Goal: Task Accomplishment & Management: Complete application form

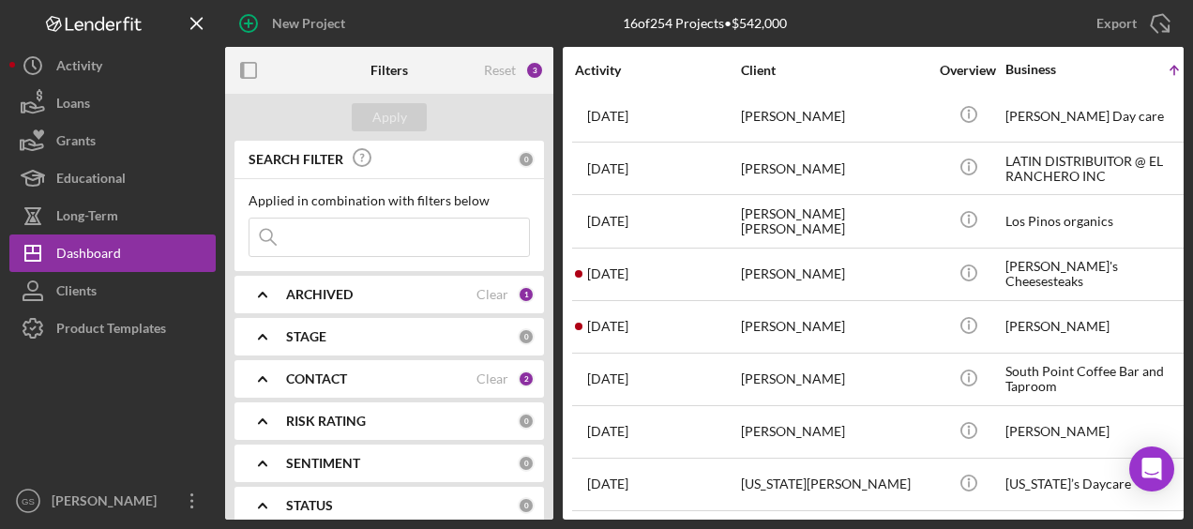
scroll to position [430, 0]
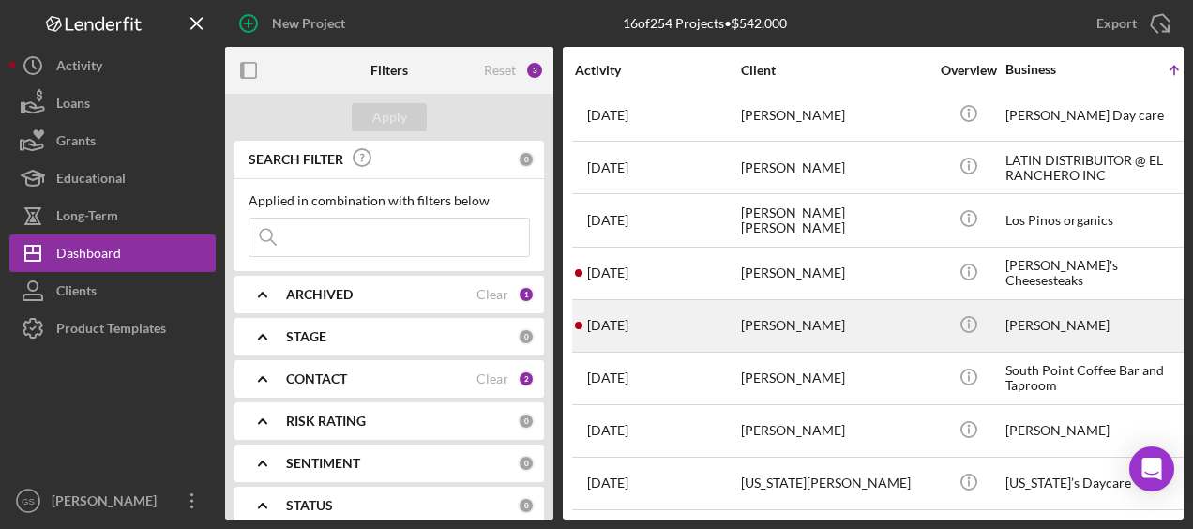
click at [837, 306] on div "[PERSON_NAME]" at bounding box center [835, 326] width 188 height 50
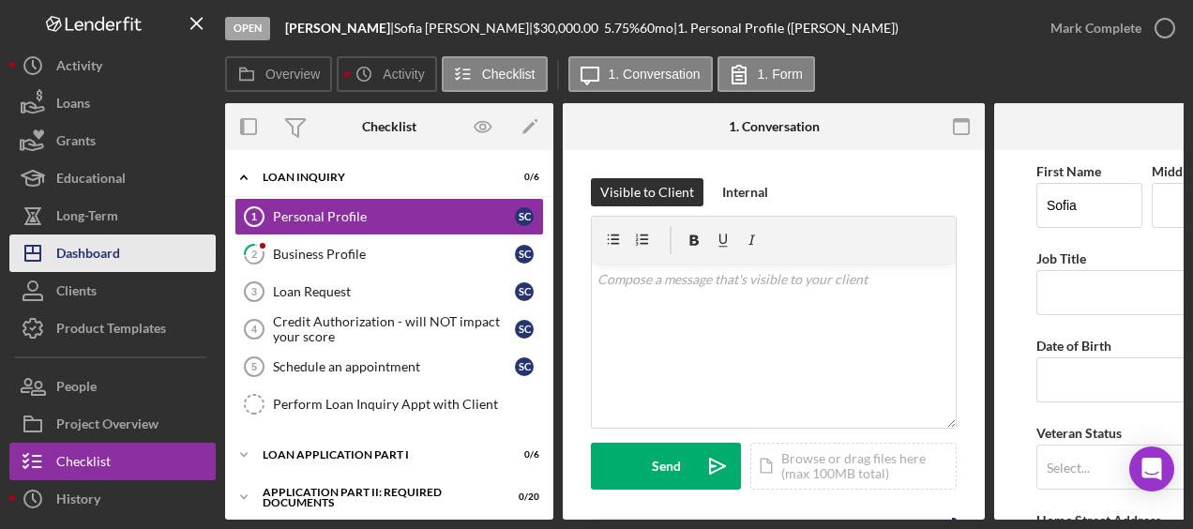
click at [83, 250] on div "Dashboard" at bounding box center [88, 255] width 64 height 42
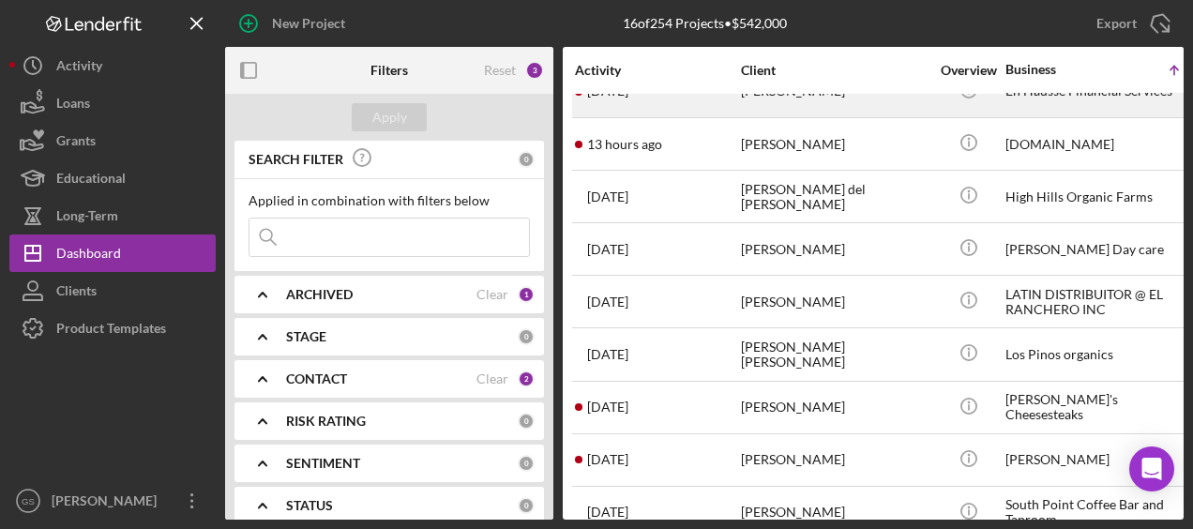
scroll to position [280, 0]
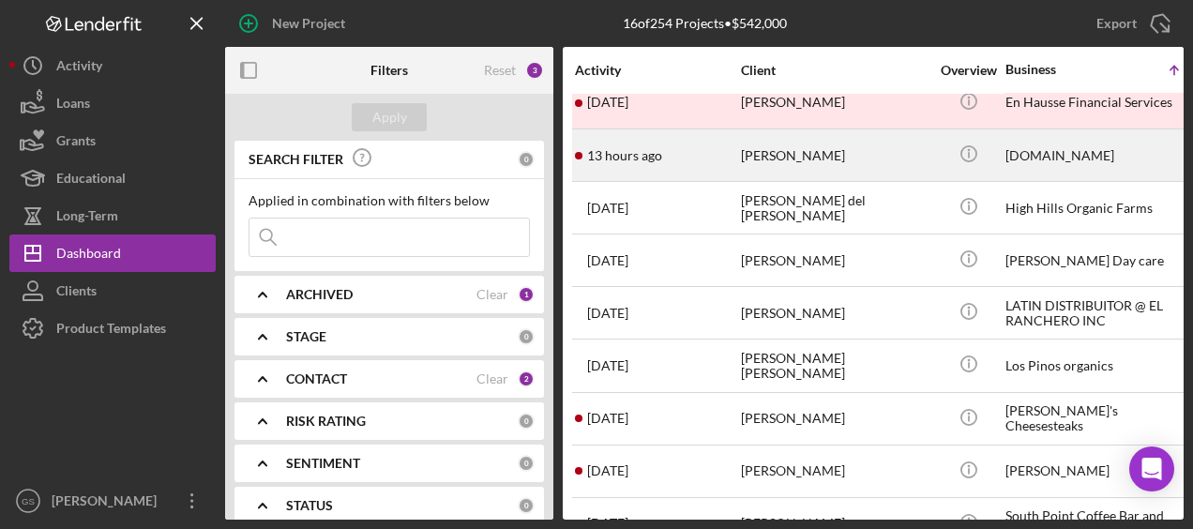
click at [842, 146] on div "[PERSON_NAME]" at bounding box center [835, 155] width 188 height 50
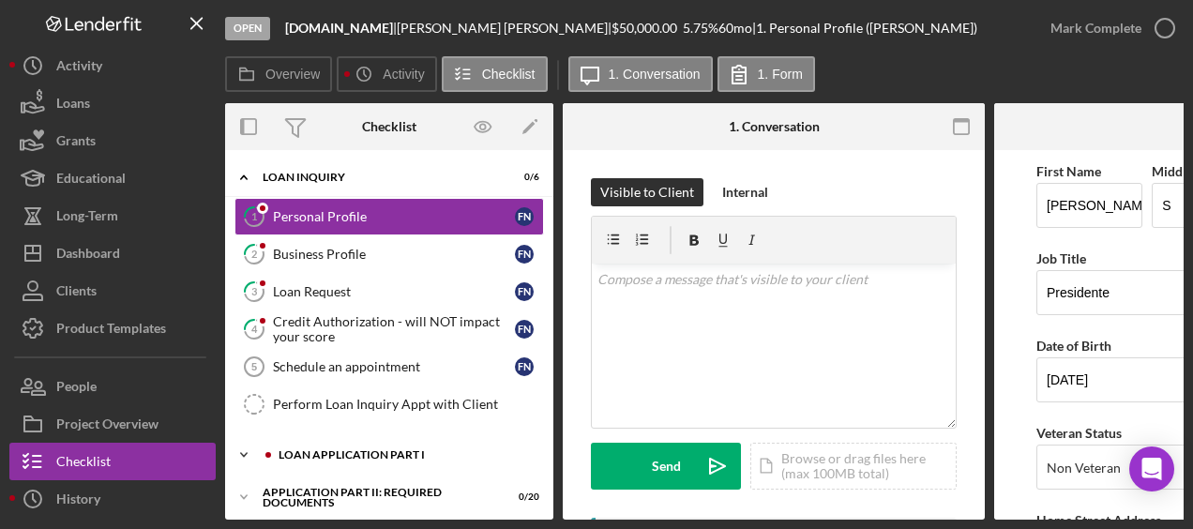
click at [355, 441] on div "Icon/Expander Loan Application Part I 0 / 6" at bounding box center [389, 455] width 328 height 38
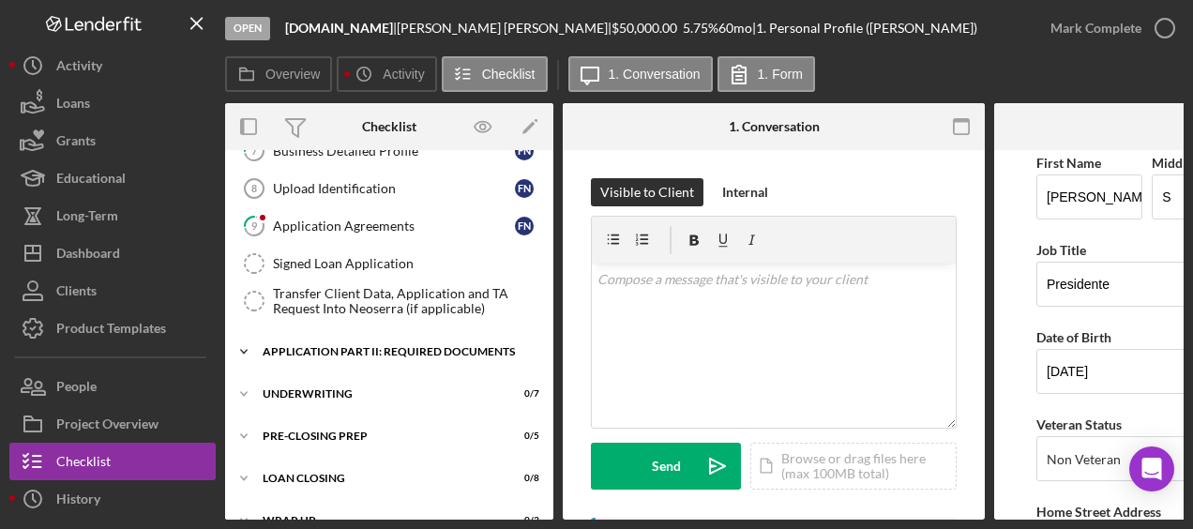
click at [426, 350] on div "Icon/Expander Application Part II: Required Documents 0 / 20" at bounding box center [389, 352] width 328 height 38
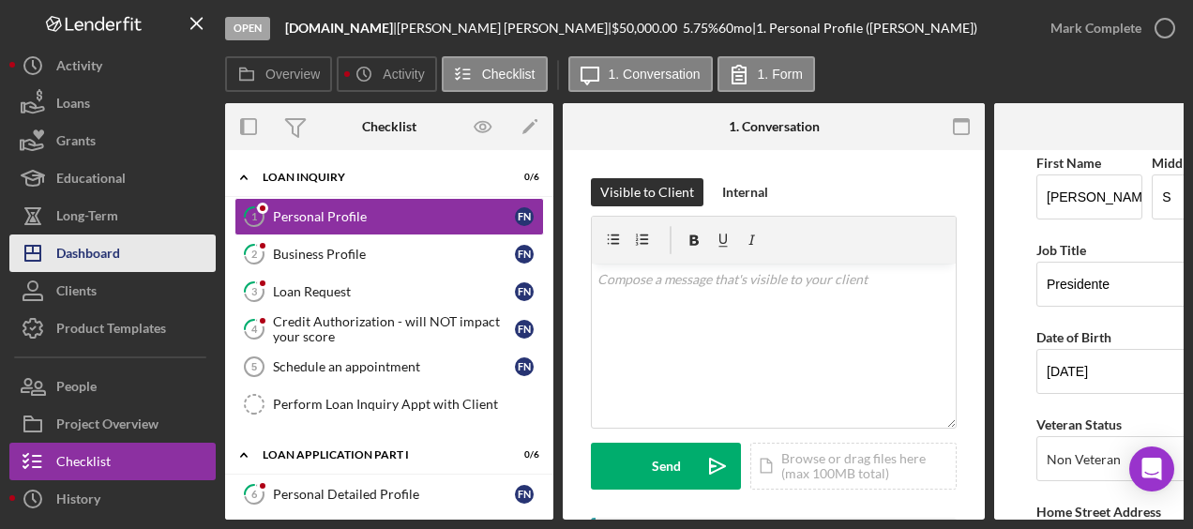
click at [132, 260] on button "Icon/Dashboard Dashboard" at bounding box center [112, 253] width 206 height 38
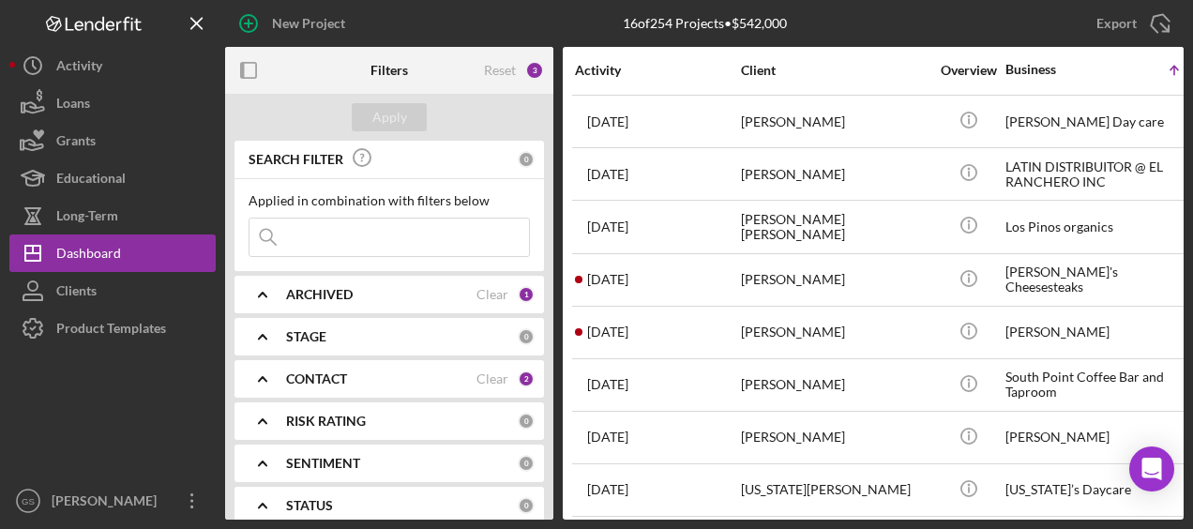
scroll to position [420, 0]
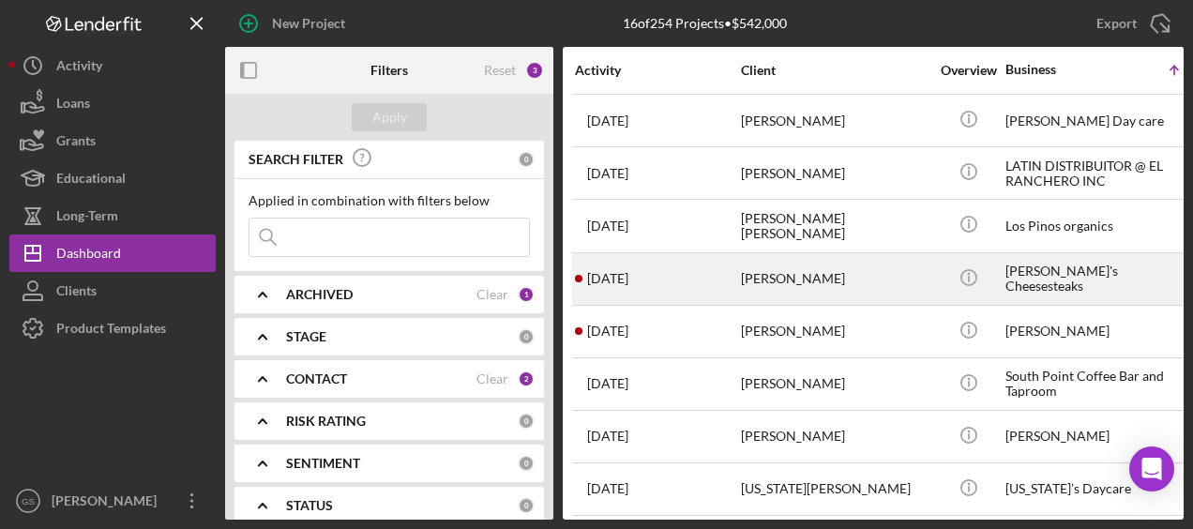
click at [825, 262] on div "[PERSON_NAME]" at bounding box center [835, 279] width 188 height 50
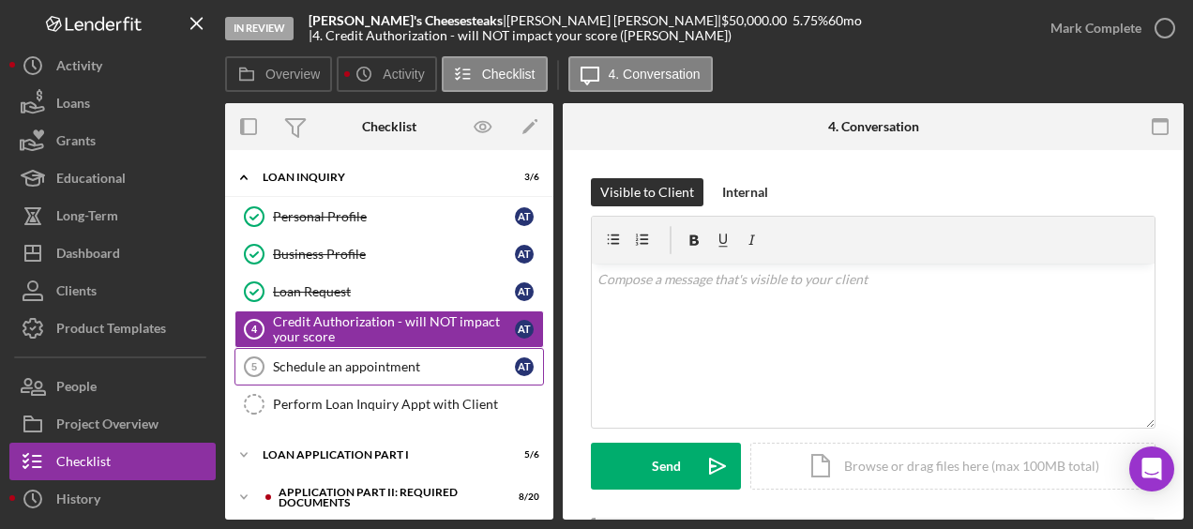
scroll to position [171, 0]
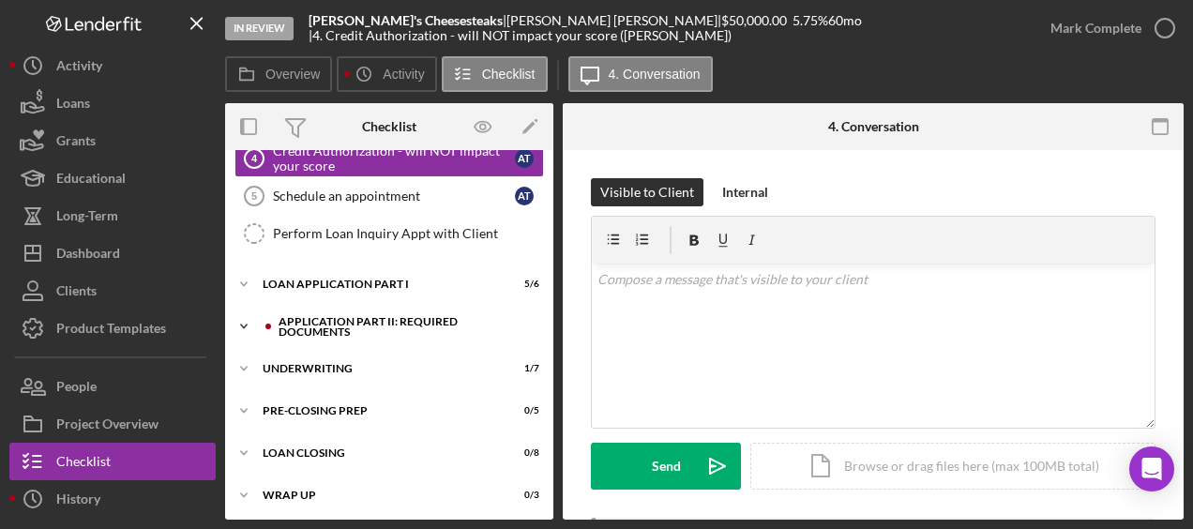
click at [377, 316] on div "Application Part II: Required Documents" at bounding box center [404, 327] width 251 height 22
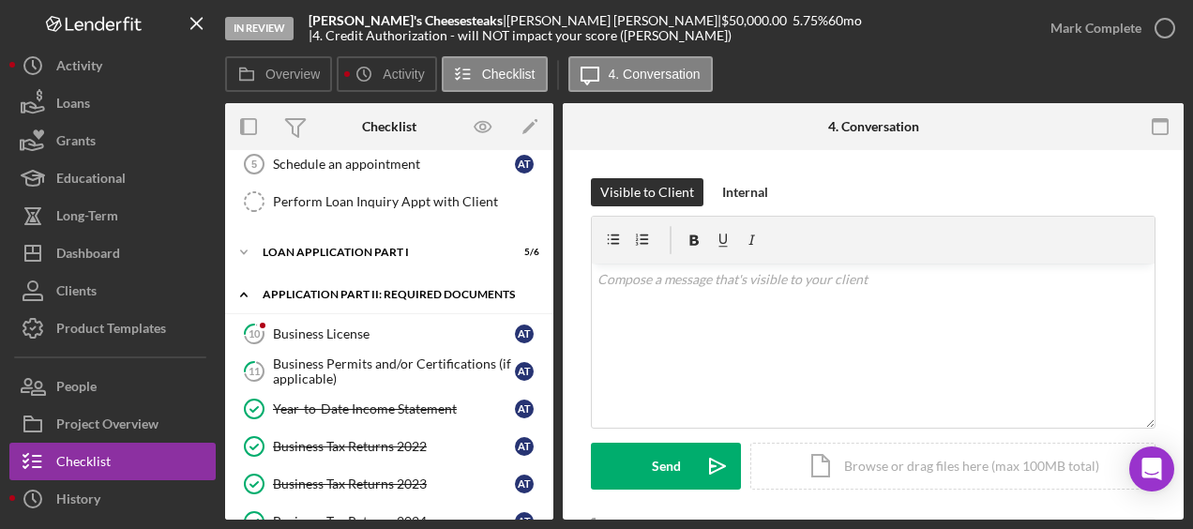
scroll to position [203, 0]
click at [377, 315] on link "10 Business License A T" at bounding box center [388, 334] width 309 height 38
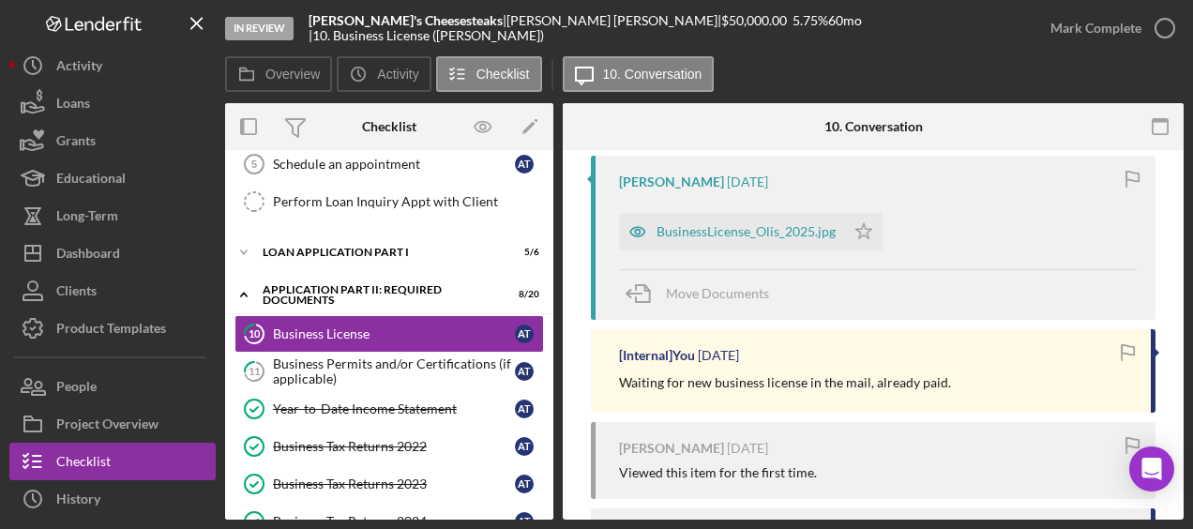
scroll to position [374, 0]
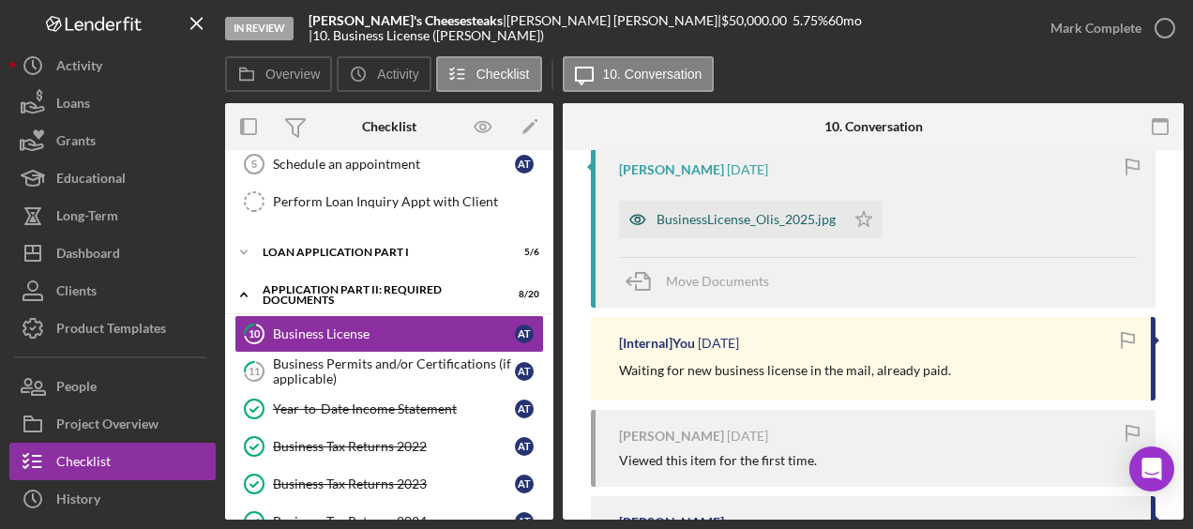
click at [796, 216] on div "BusinessLicense_Olis_2025.jpg" at bounding box center [745, 219] width 179 height 15
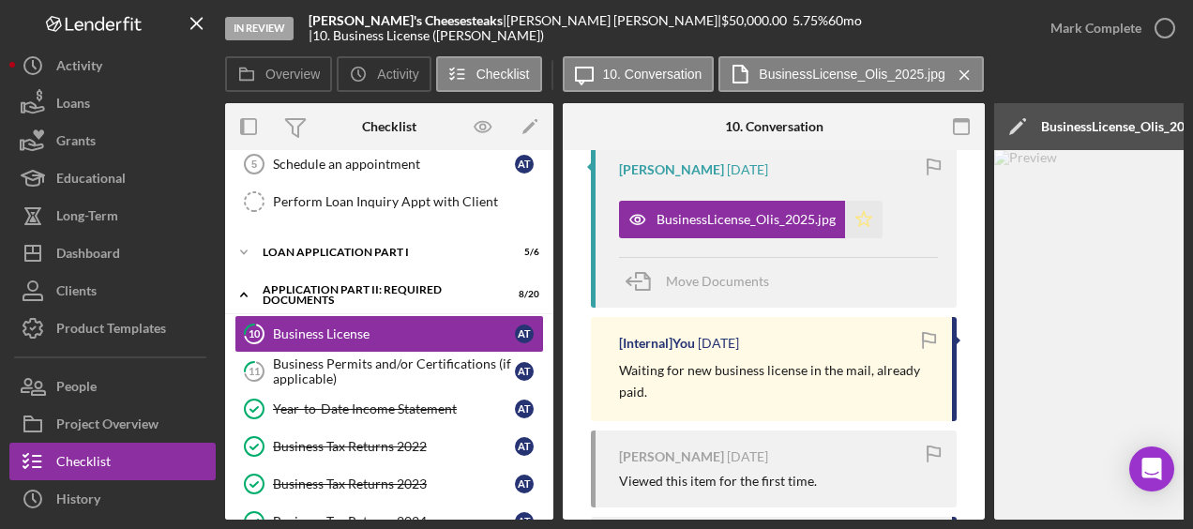
click at [868, 212] on icon "Icon/Star" at bounding box center [864, 220] width 38 height 38
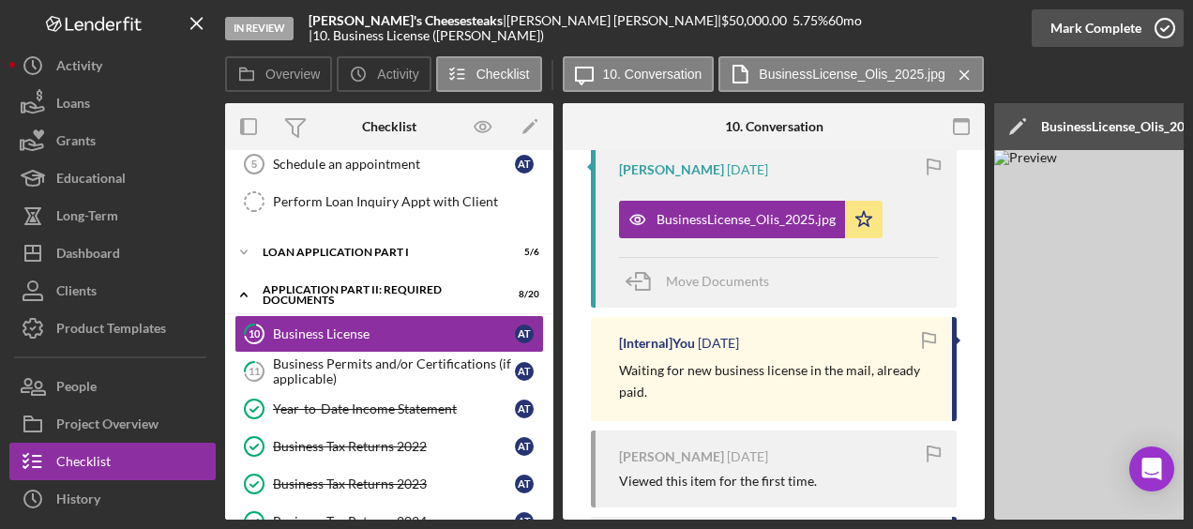
click at [1161, 34] on icon "button" at bounding box center [1164, 28] width 47 height 47
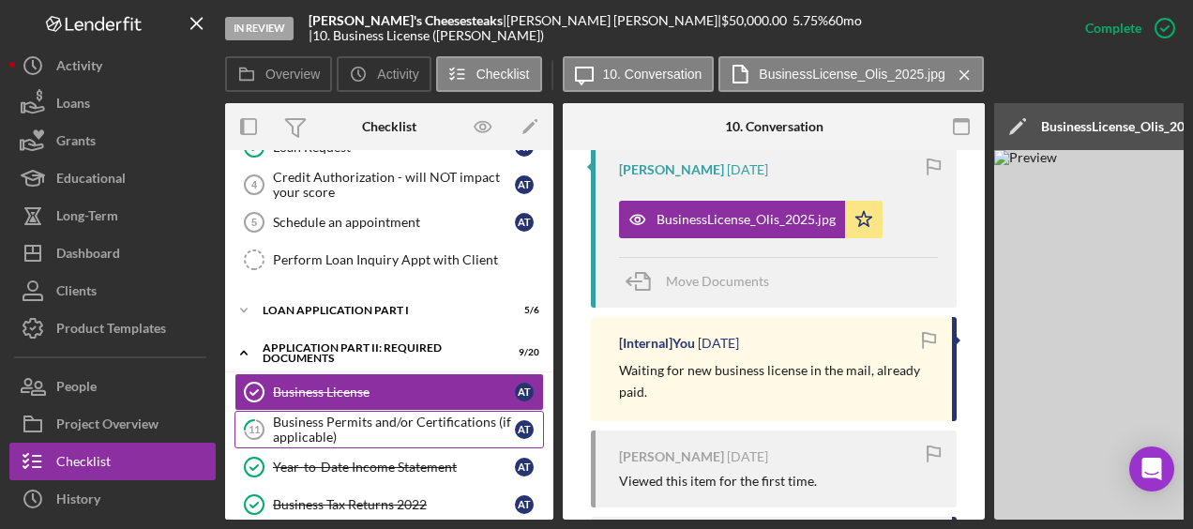
scroll to position [0, 0]
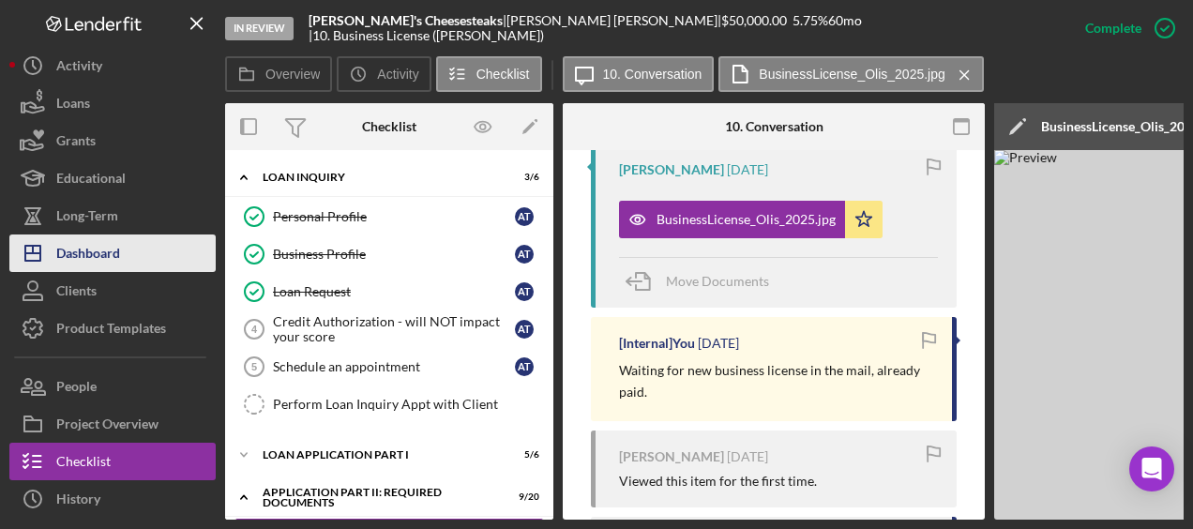
click at [191, 238] on button "Icon/Dashboard Dashboard" at bounding box center [112, 253] width 206 height 38
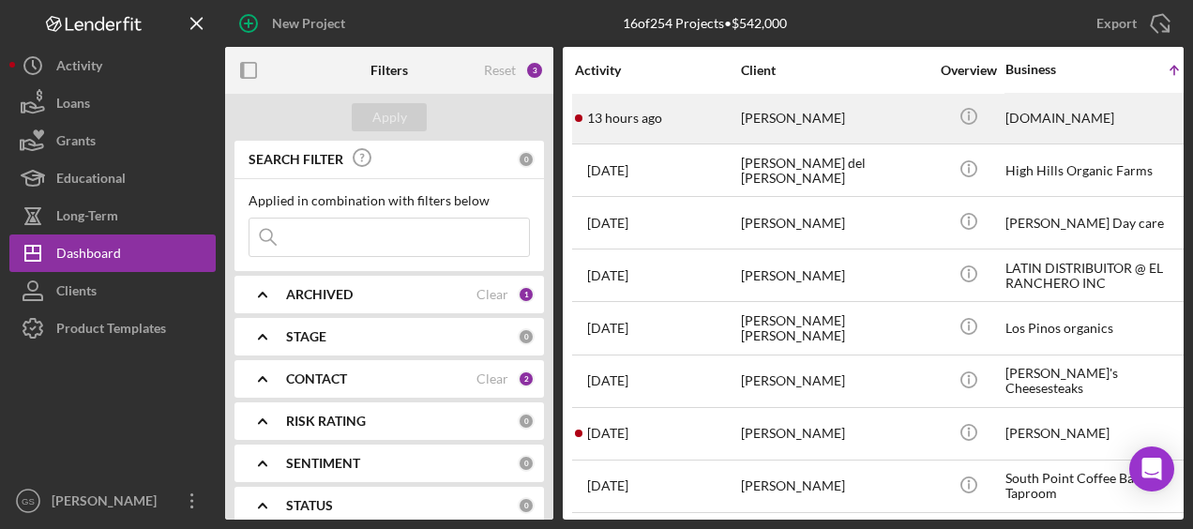
scroll to position [319, 0]
click at [863, 430] on div "[PERSON_NAME]" at bounding box center [835, 433] width 188 height 50
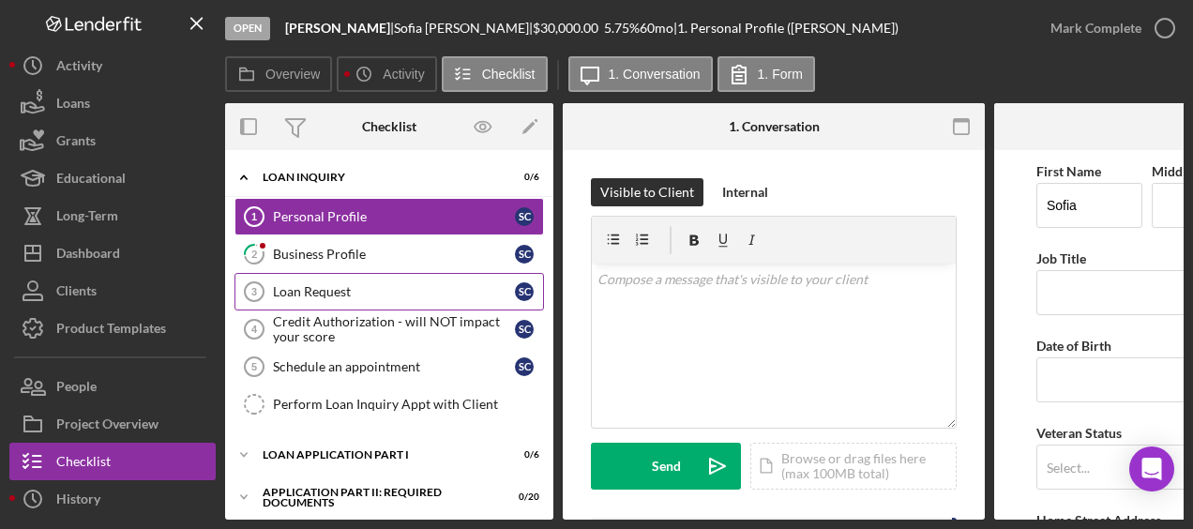
click at [405, 273] on link "Loan Request 3 Loan Request S C" at bounding box center [388, 292] width 309 height 38
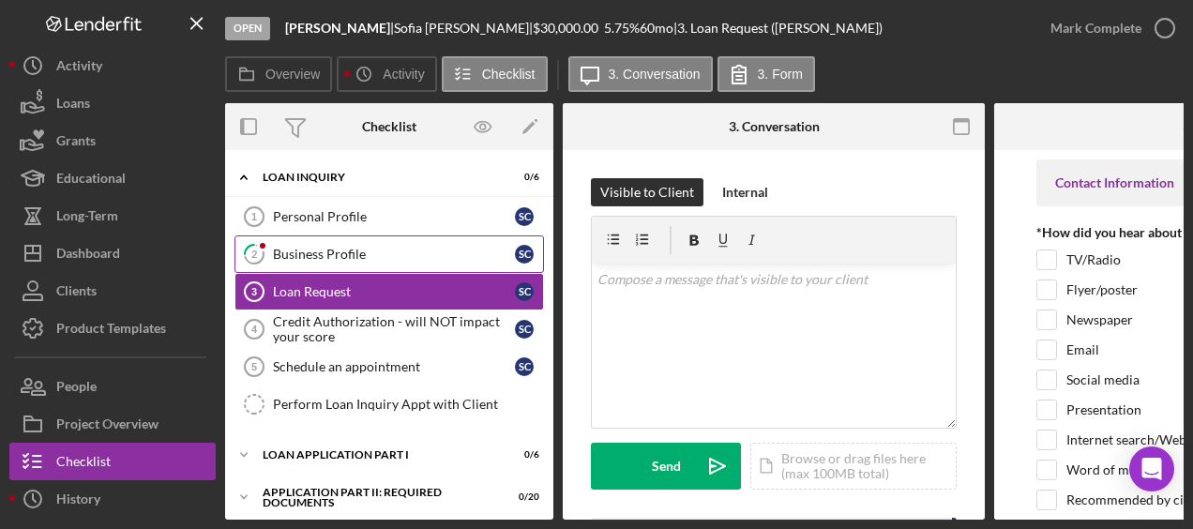
click at [408, 251] on div "Business Profile" at bounding box center [394, 254] width 242 height 15
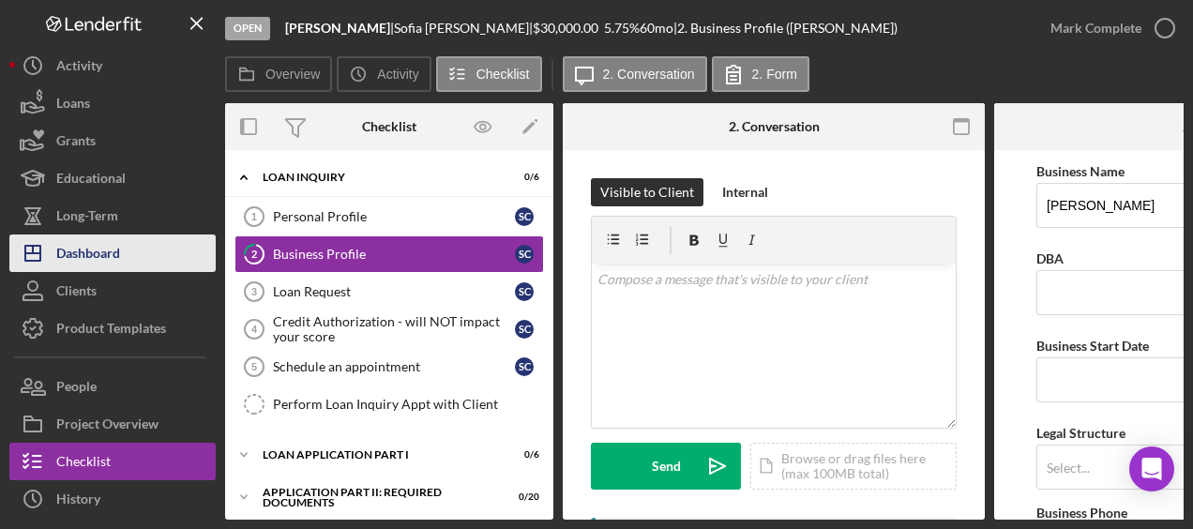
click at [163, 253] on button "Icon/Dashboard Dashboard" at bounding box center [112, 253] width 206 height 38
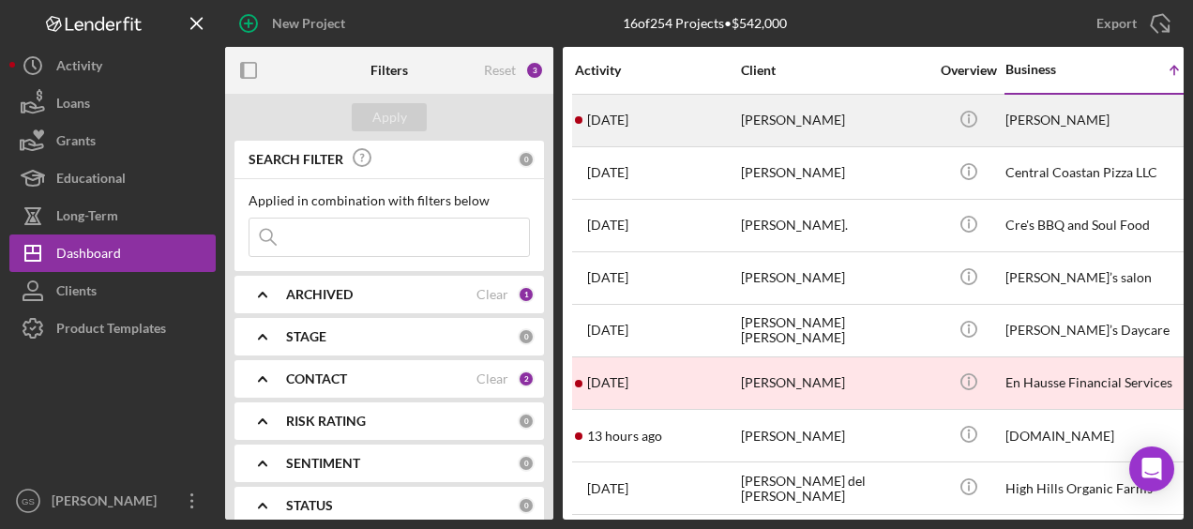
click at [740, 124] on td "[PERSON_NAME]" at bounding box center [836, 120] width 192 height 53
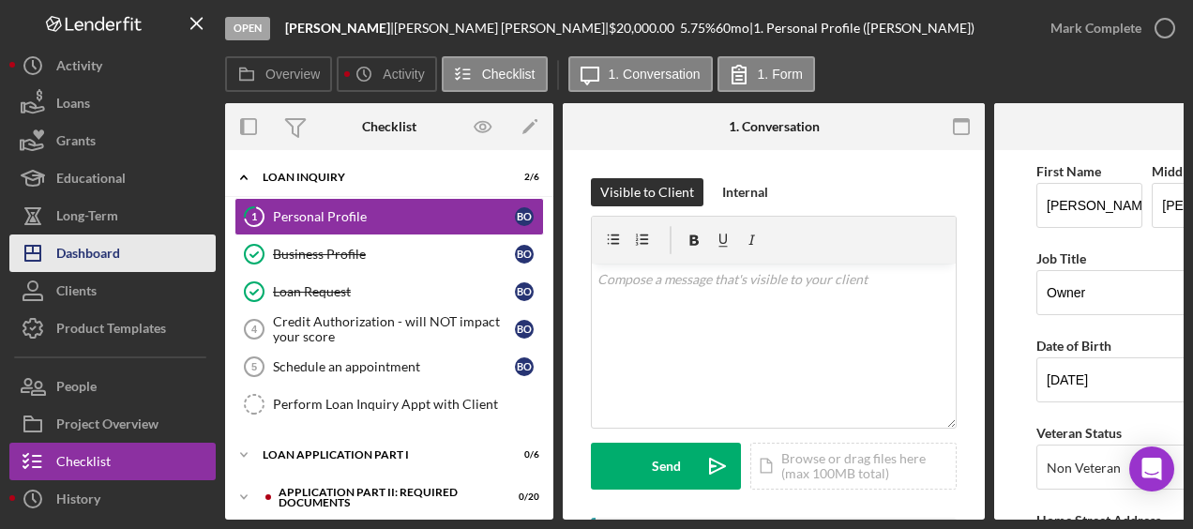
click at [151, 245] on button "Icon/Dashboard Dashboard" at bounding box center [112, 253] width 206 height 38
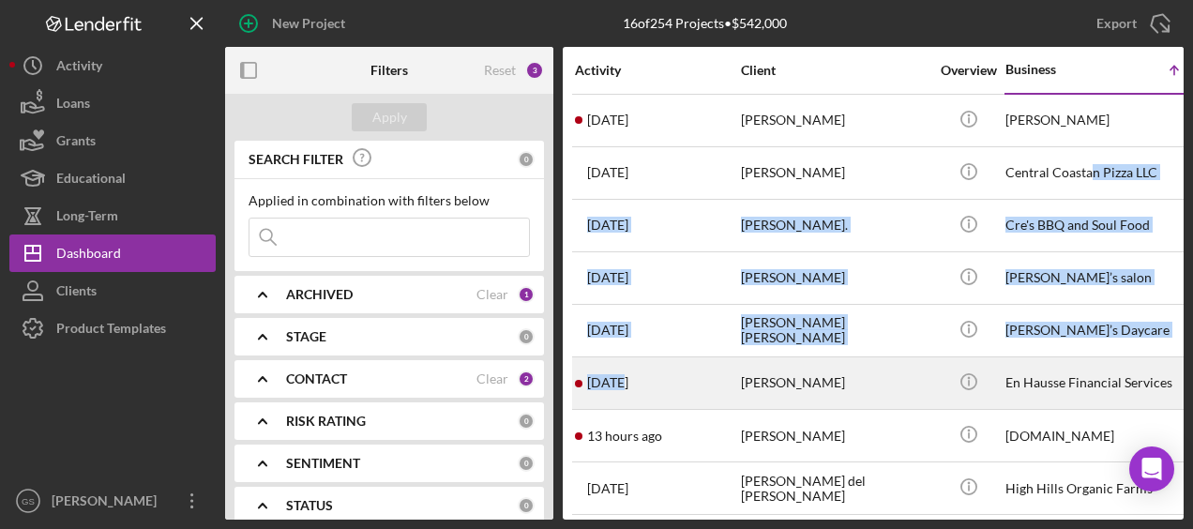
drag, startPoint x: 1092, startPoint y: 170, endPoint x: 622, endPoint y: 385, distance: 516.6
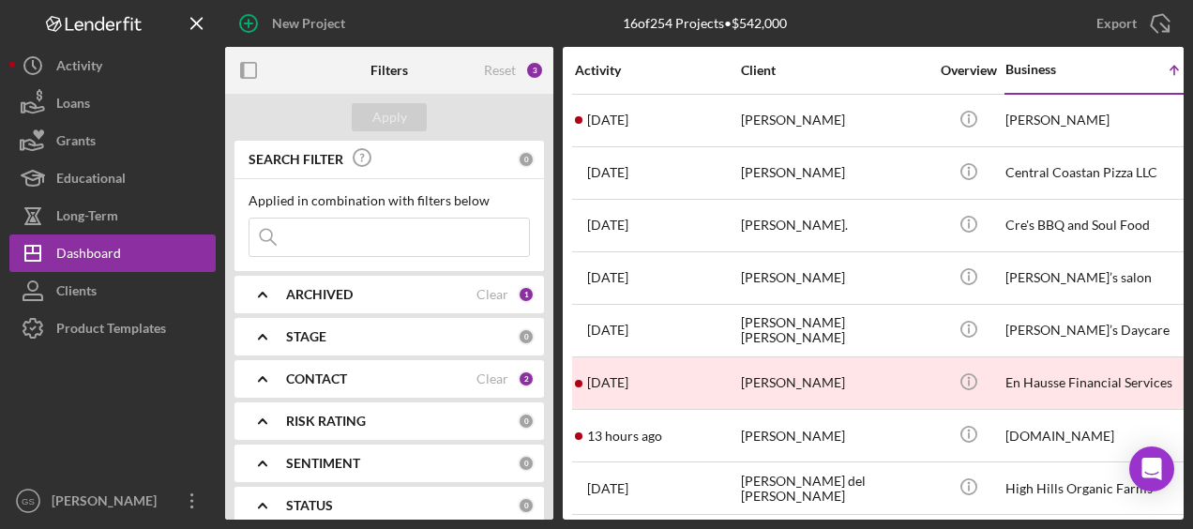
click at [418, 370] on div "CONTACT Clear 2" at bounding box center [410, 378] width 249 height 17
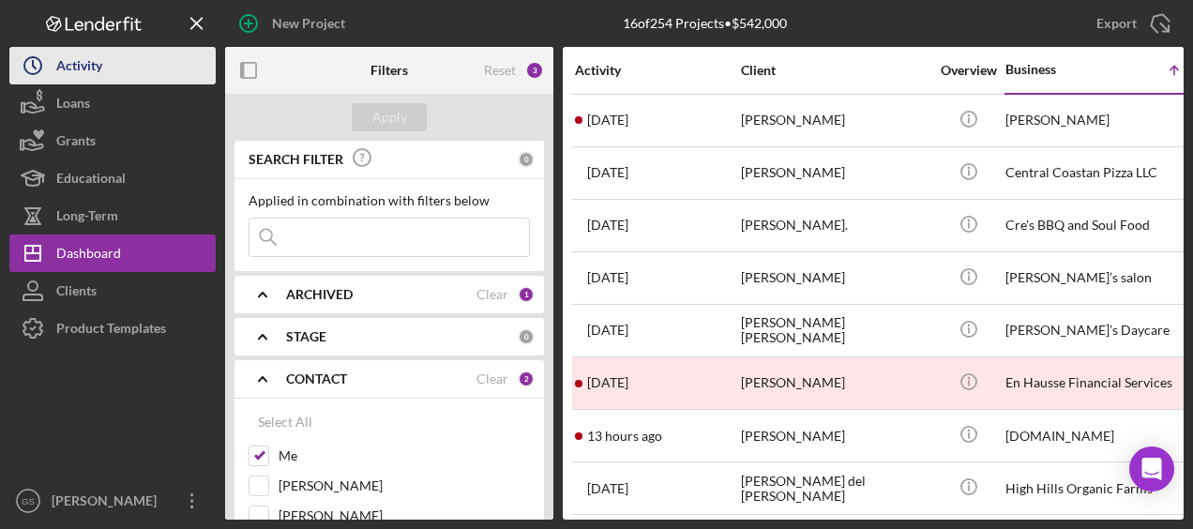
click at [168, 59] on button "Icon/History Activity" at bounding box center [112, 66] width 206 height 38
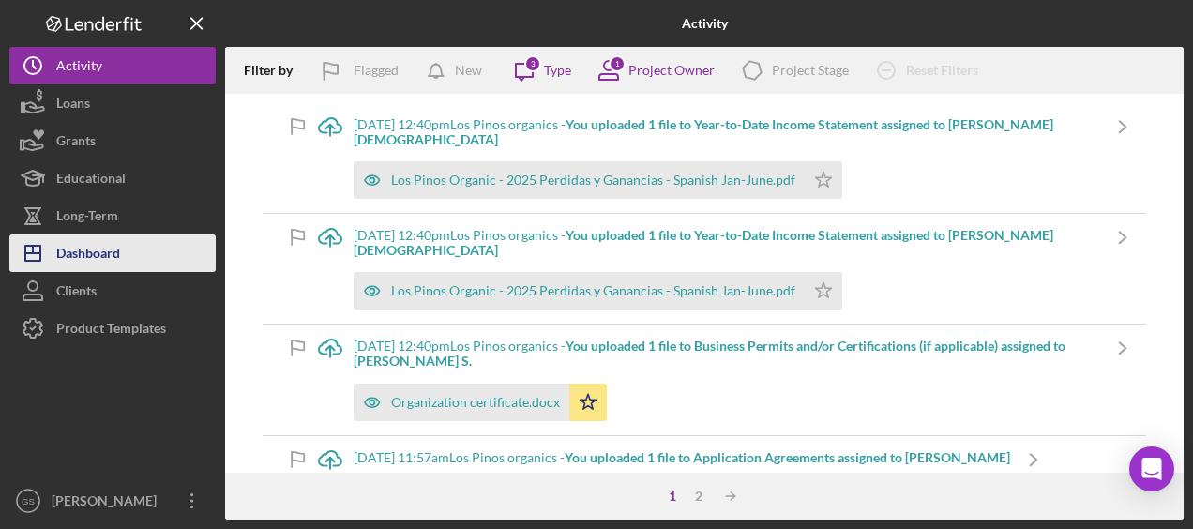
click at [113, 242] on div "Dashboard" at bounding box center [88, 255] width 64 height 42
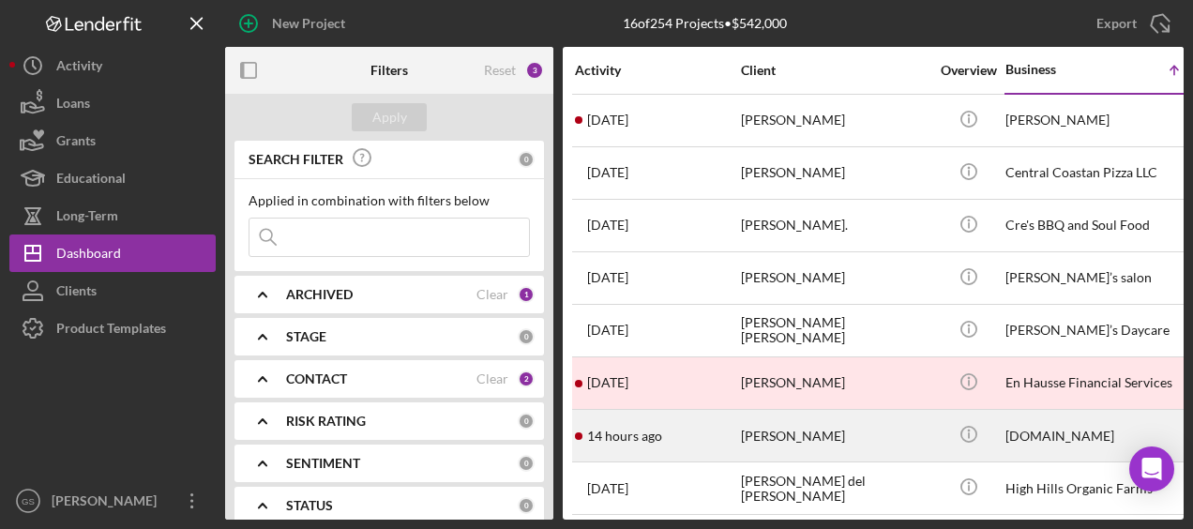
click at [825, 446] on div "[PERSON_NAME]" at bounding box center [835, 436] width 188 height 50
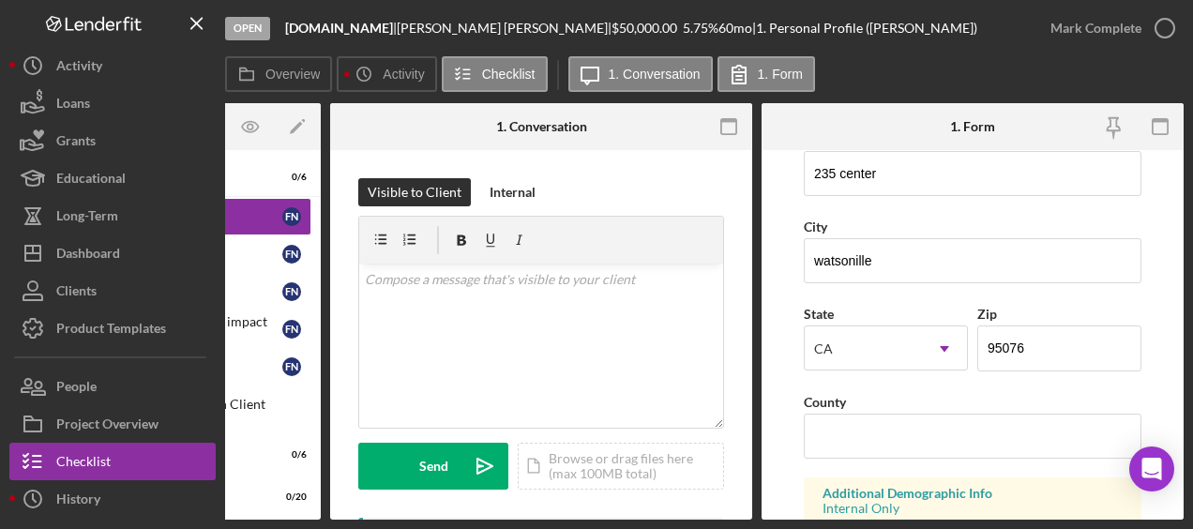
scroll to position [382, 0]
click at [822, 257] on input "atsonille" at bounding box center [973, 259] width 338 height 45
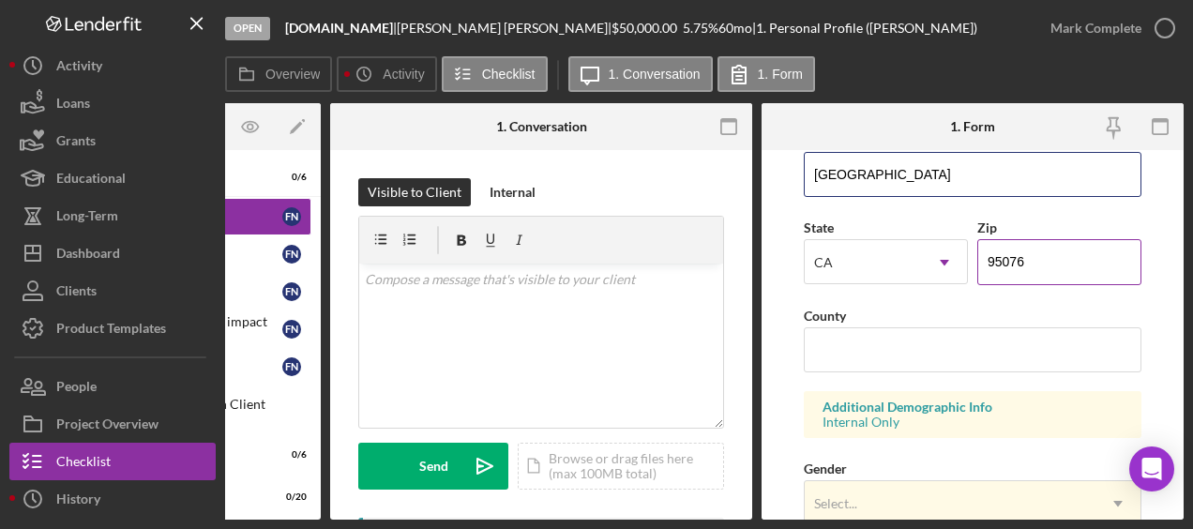
scroll to position [469, 0]
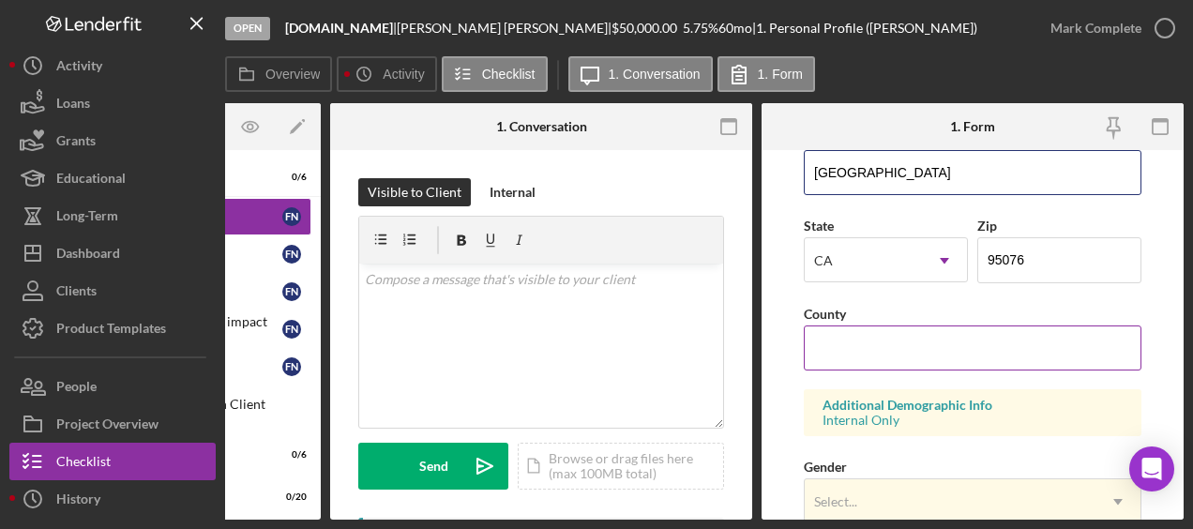
type input "[GEOGRAPHIC_DATA]"
click at [897, 343] on input "County" at bounding box center [973, 347] width 338 height 45
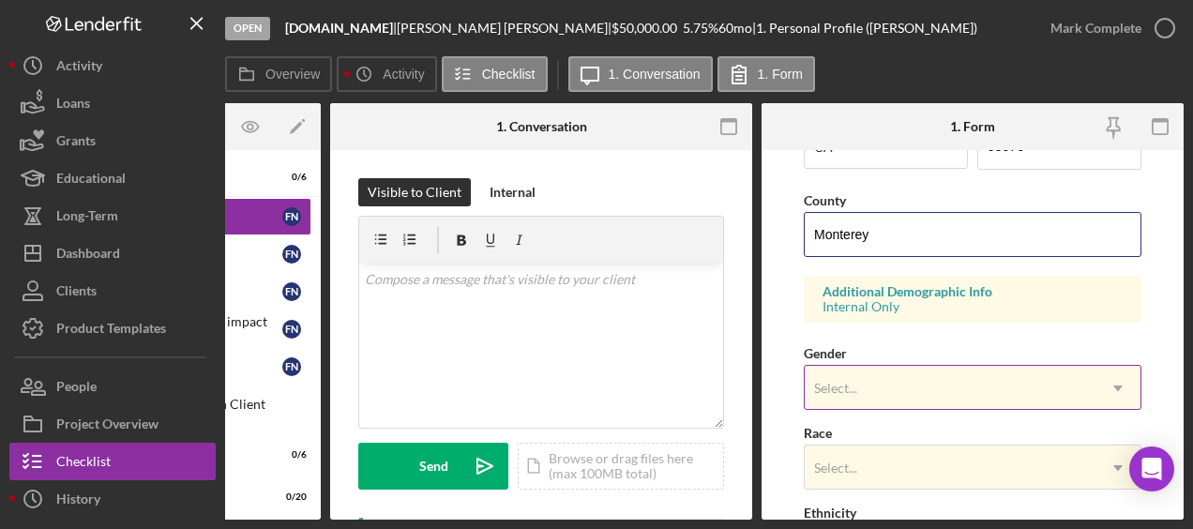
scroll to position [608, 0]
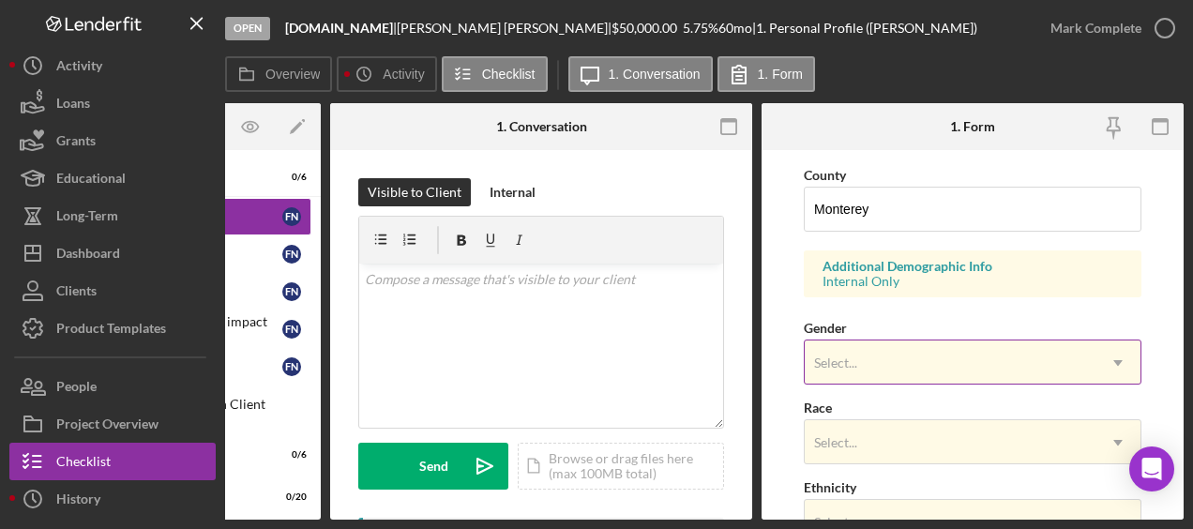
click at [927, 376] on div "Select..." at bounding box center [950, 362] width 291 height 43
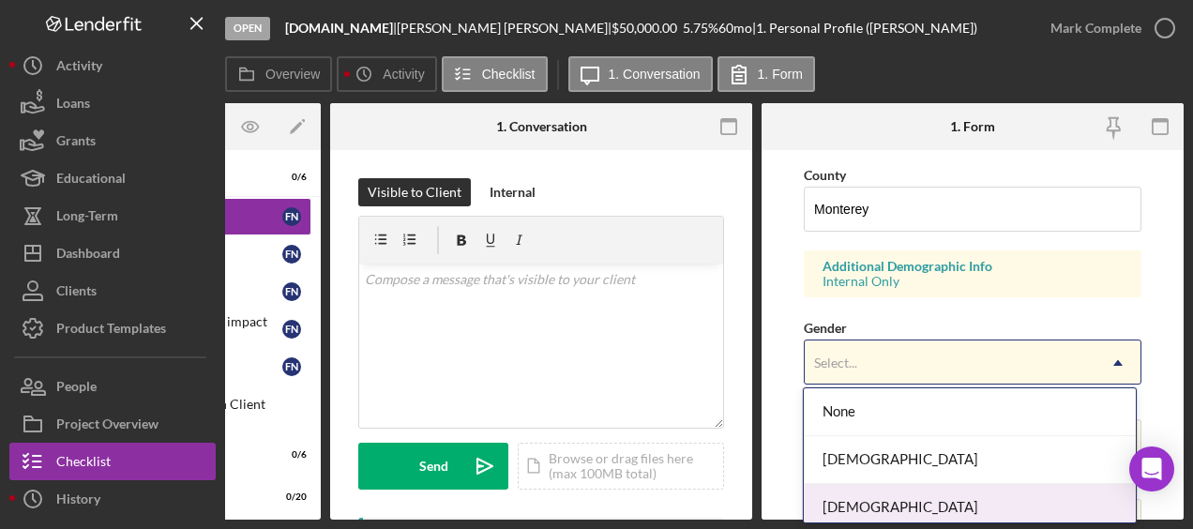
click at [902, 509] on div "[DEMOGRAPHIC_DATA]" at bounding box center [969, 508] width 331 height 48
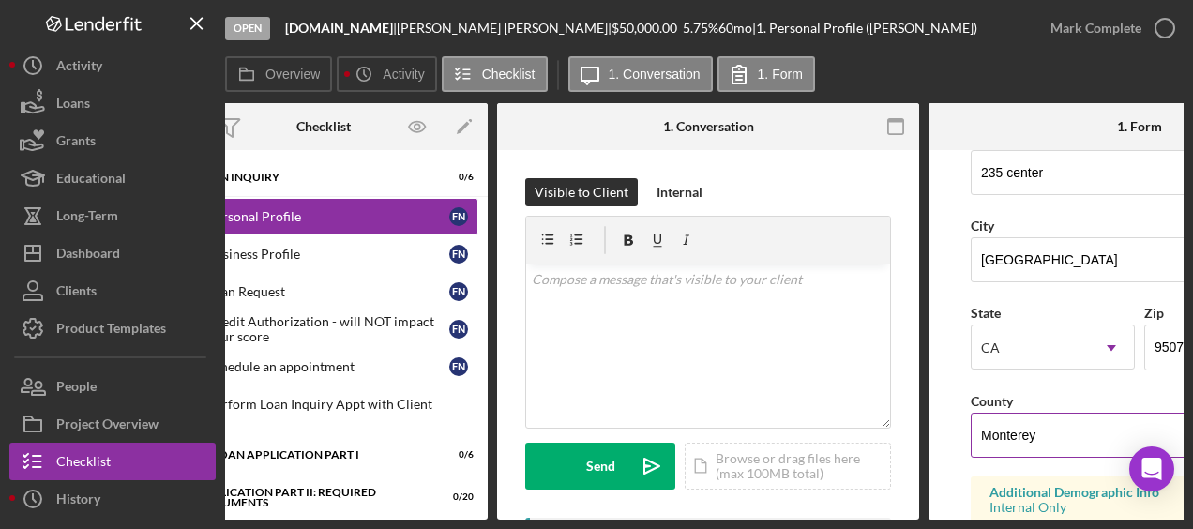
scroll to position [0, 63]
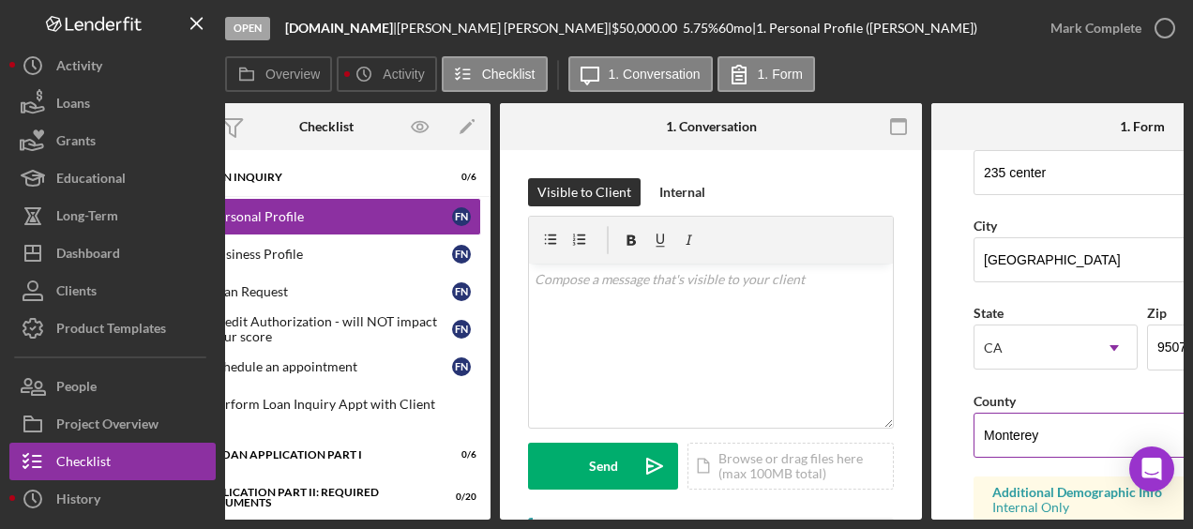
click at [1046, 438] on input "Monterey" at bounding box center [1142, 435] width 338 height 45
type input "M"
type input "Santa [PERSON_NAME]"
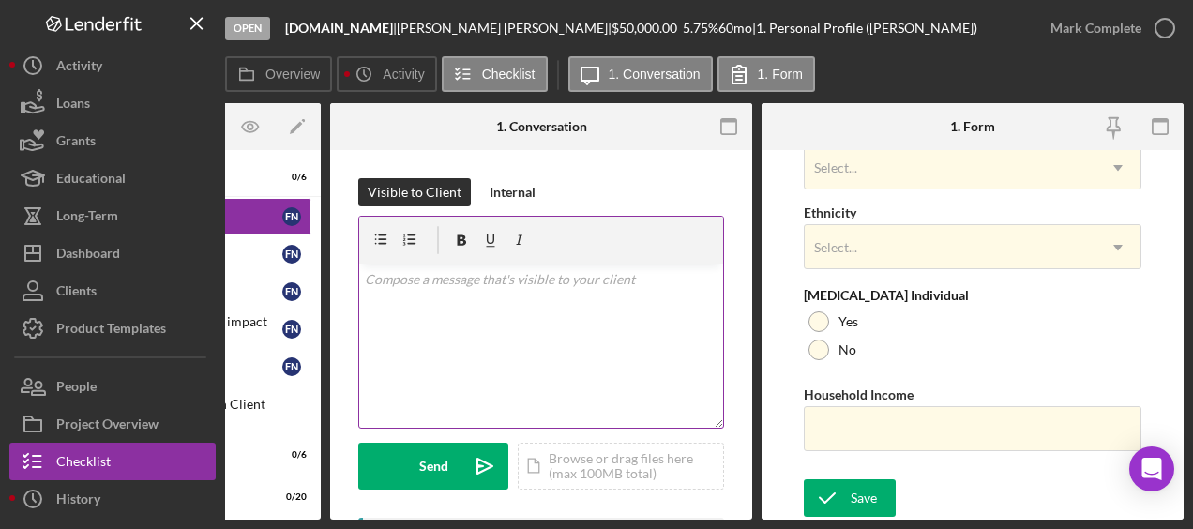
scroll to position [0, 0]
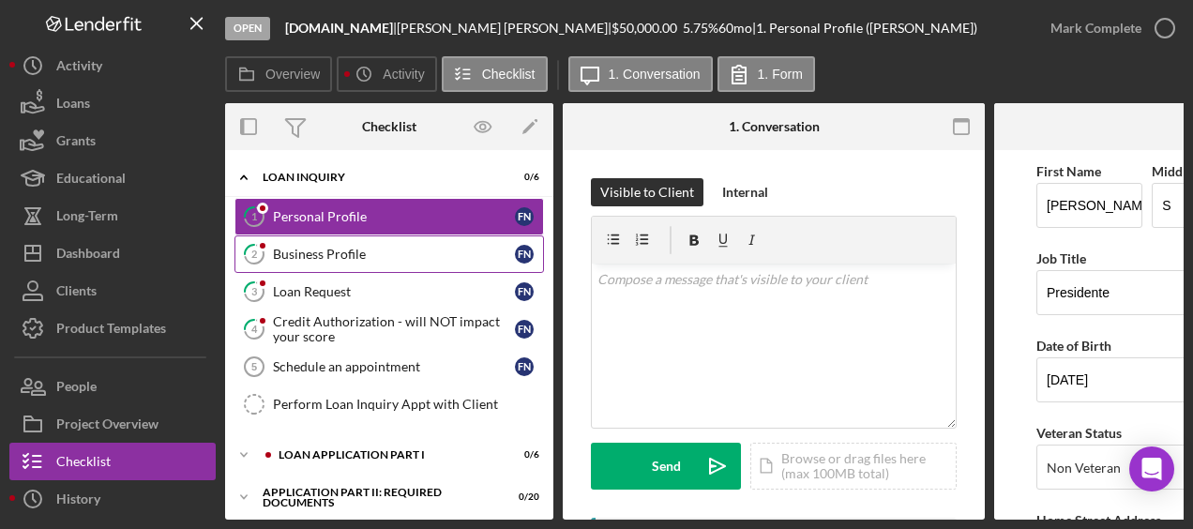
click at [398, 261] on link "2 Business Profile F N" at bounding box center [388, 254] width 309 height 38
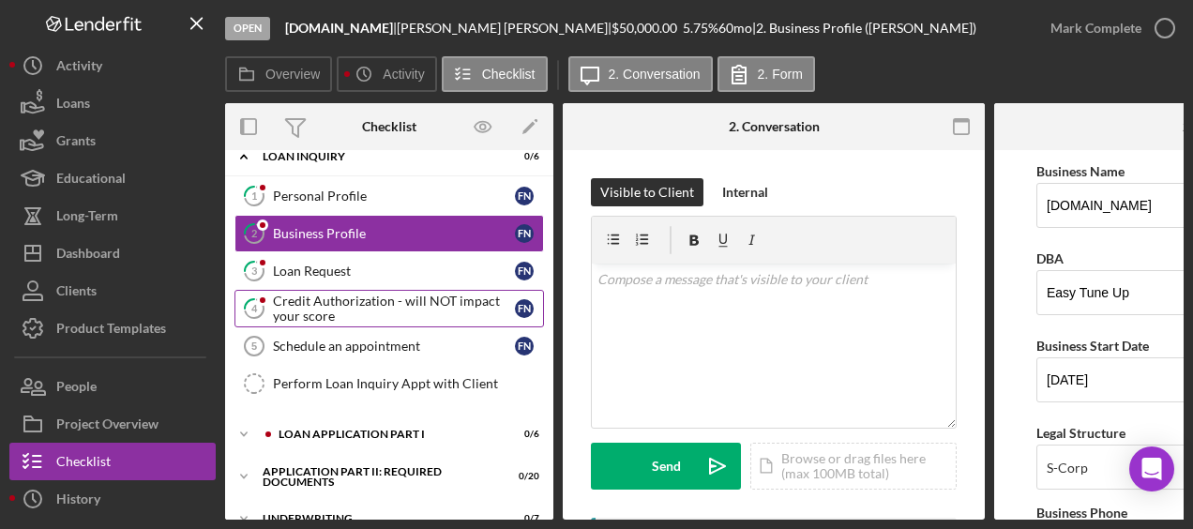
click at [431, 294] on div "Credit Authorization - will NOT impact your score" at bounding box center [394, 309] width 242 height 30
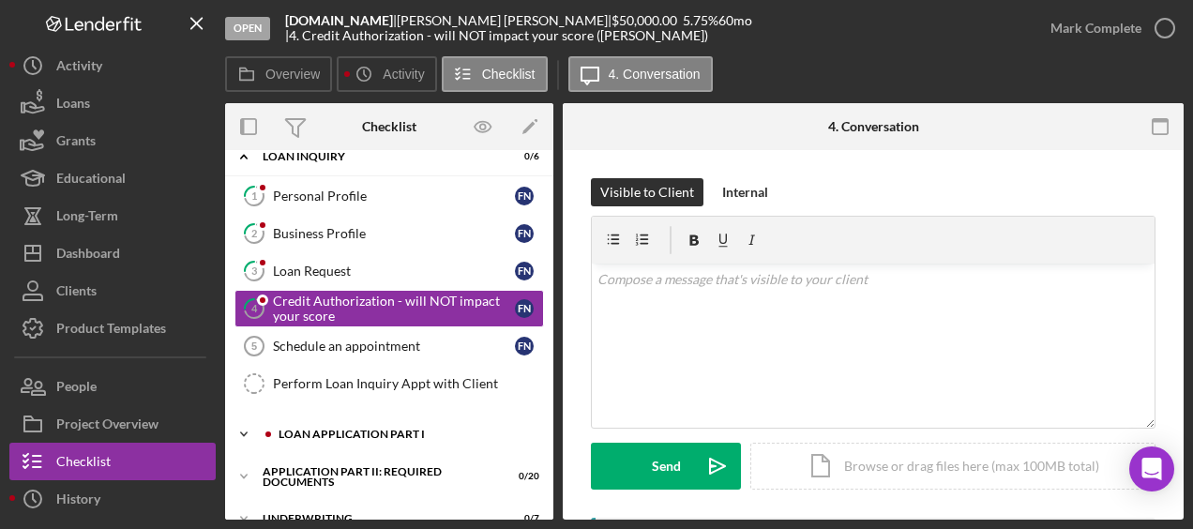
click at [443, 429] on div "Loan Application Part I" at bounding box center [404, 434] width 251 height 11
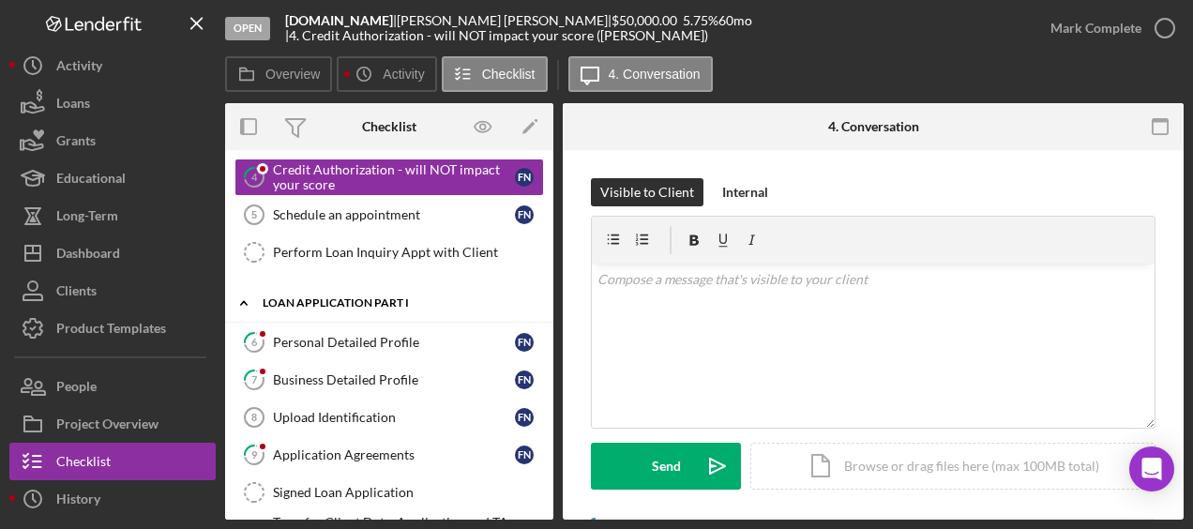
scroll to position [156, 0]
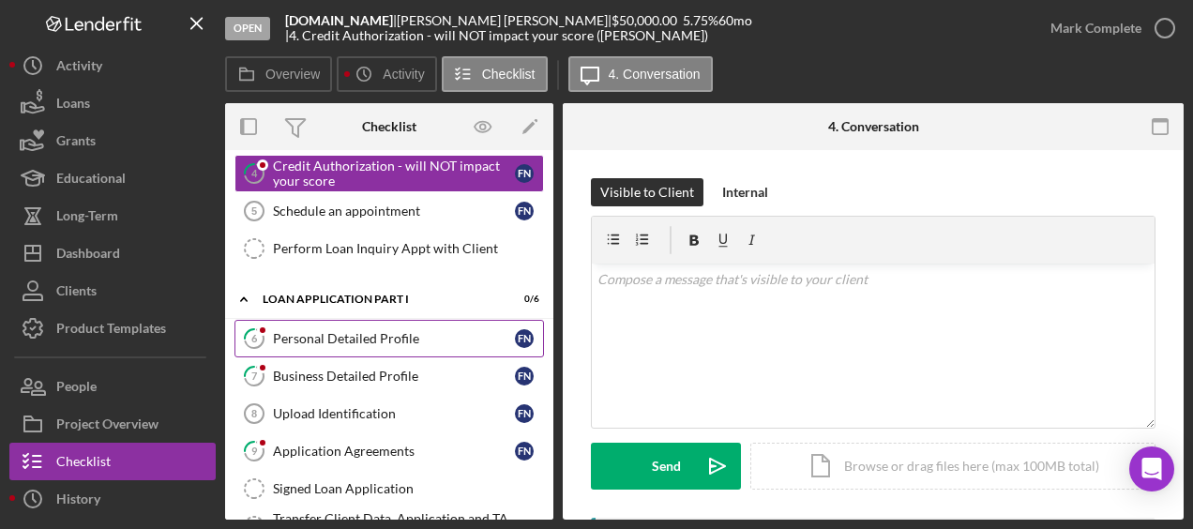
click at [406, 334] on div "Personal Detailed Profile" at bounding box center [394, 338] width 242 height 15
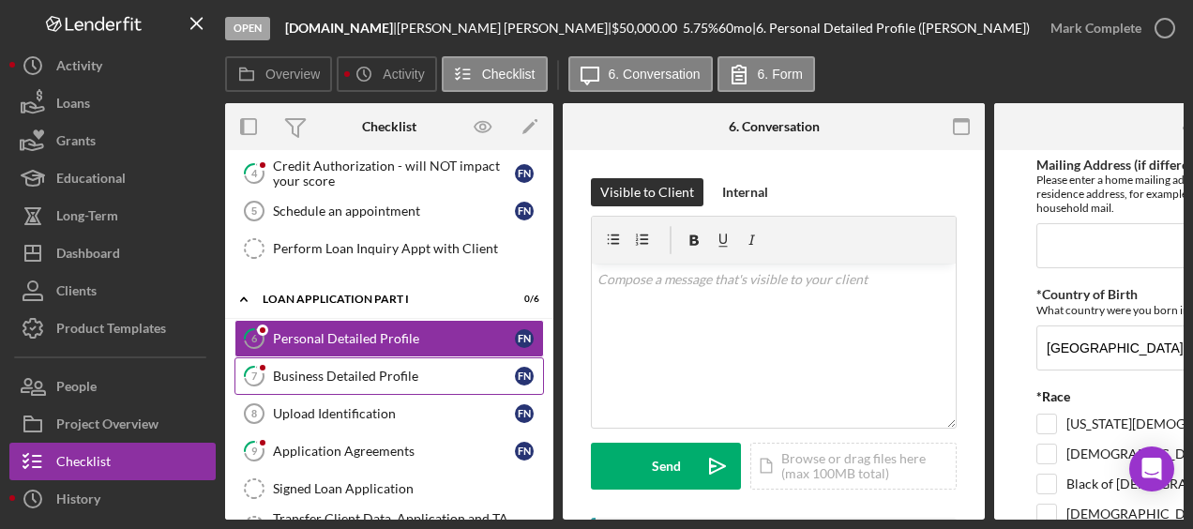
click at [374, 375] on div "Business Detailed Profile" at bounding box center [394, 376] width 242 height 15
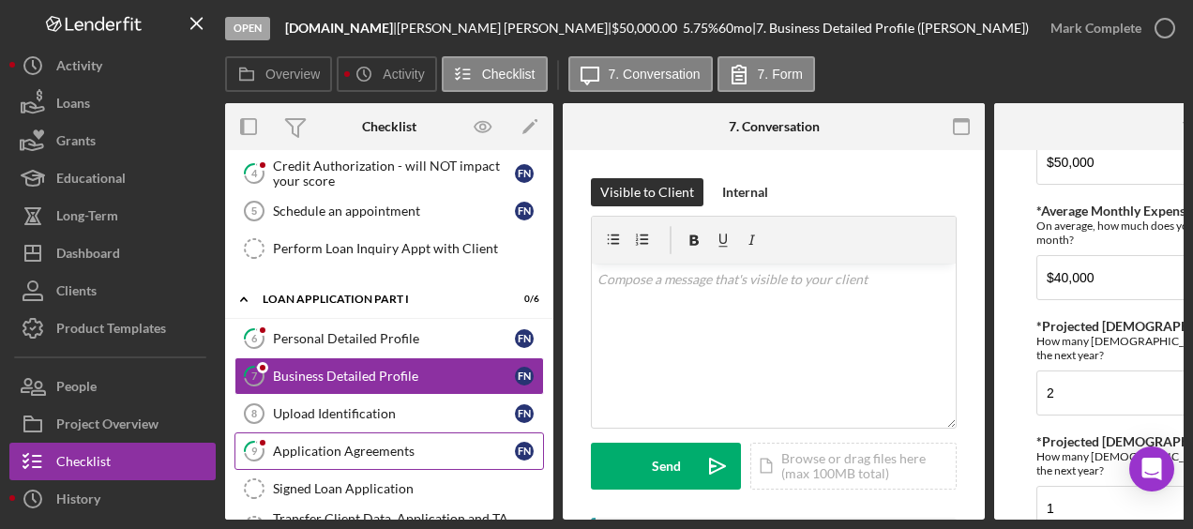
click at [385, 448] on div "Application Agreements" at bounding box center [394, 451] width 242 height 15
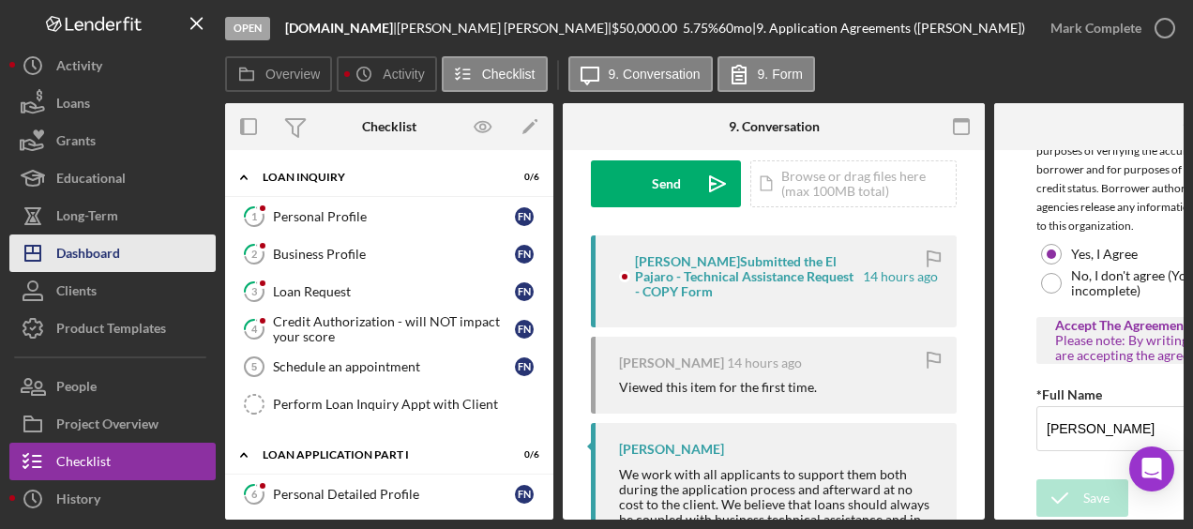
click at [140, 243] on button "Icon/Dashboard Dashboard" at bounding box center [112, 253] width 206 height 38
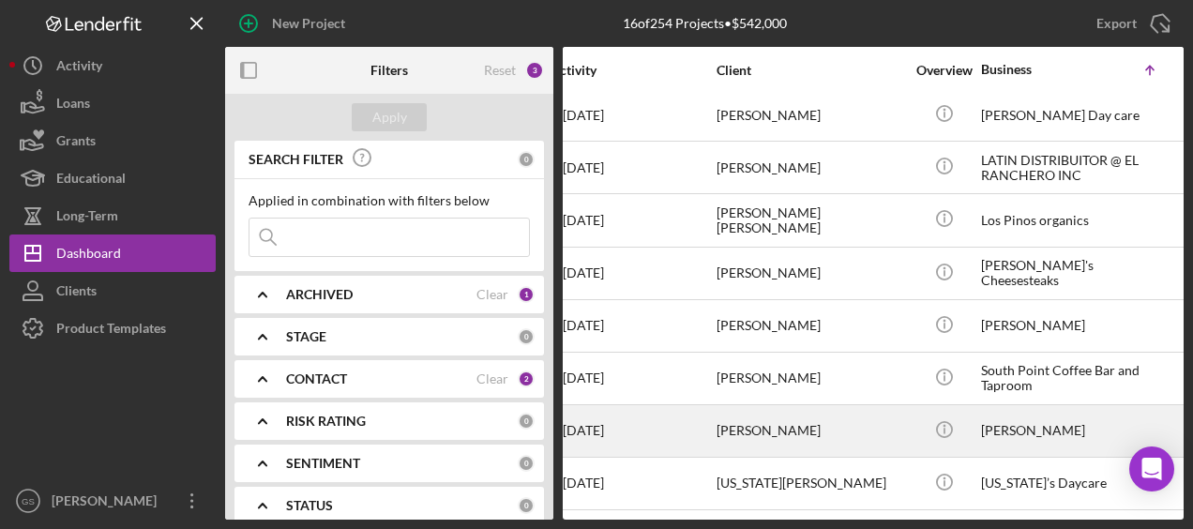
scroll to position [430, 0]
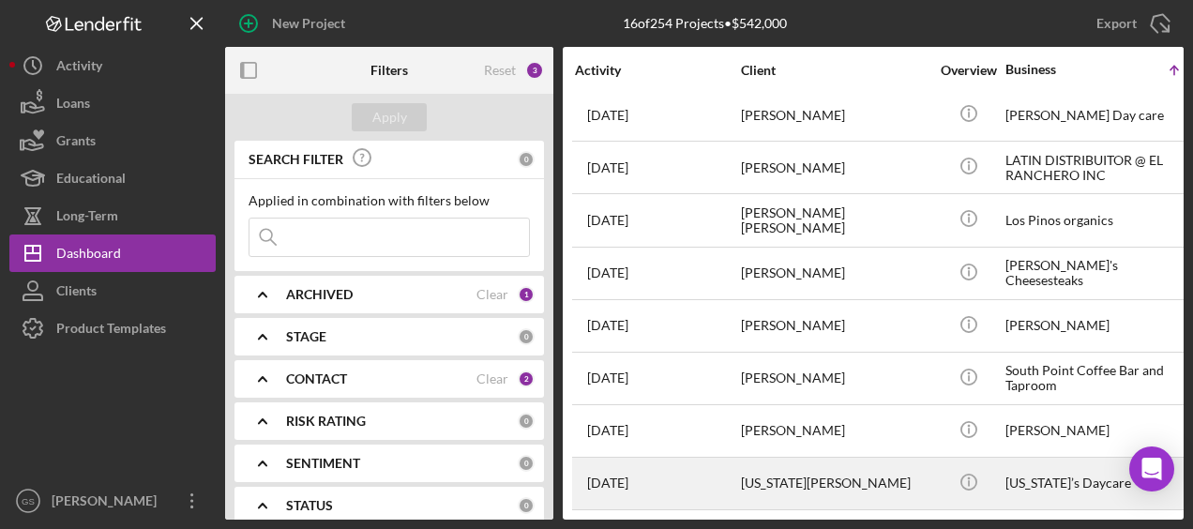
click at [922, 473] on div "[US_STATE][PERSON_NAME]" at bounding box center [835, 484] width 188 height 50
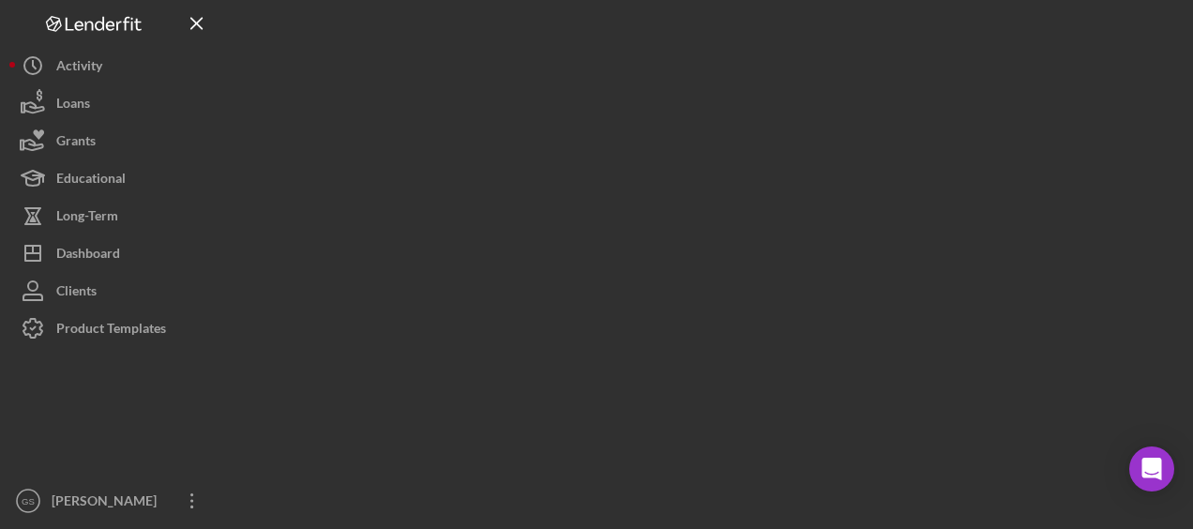
click at [922, 473] on div at bounding box center [704, 260] width 958 height 520
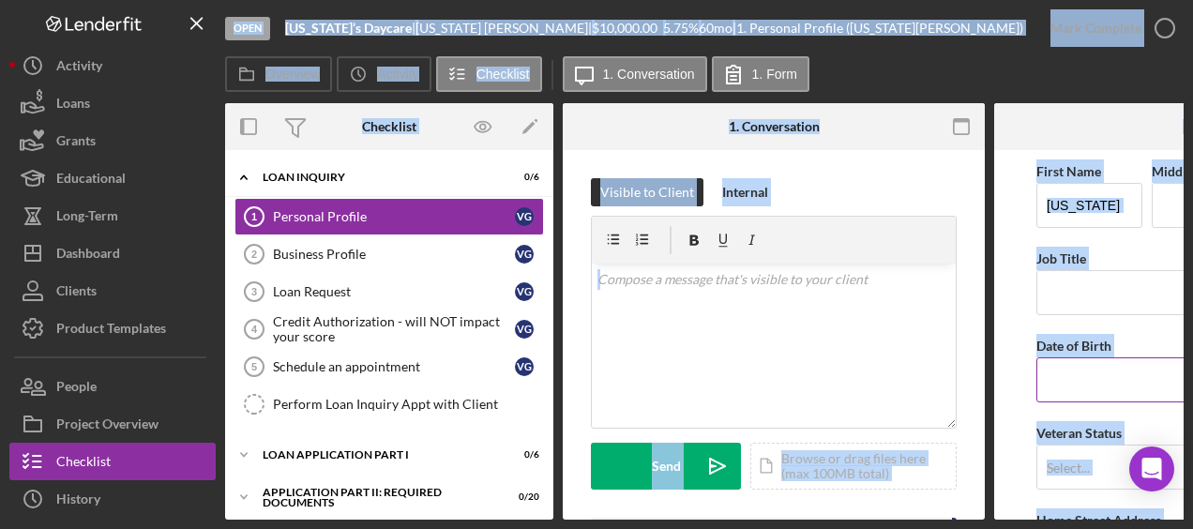
scroll to position [0, 233]
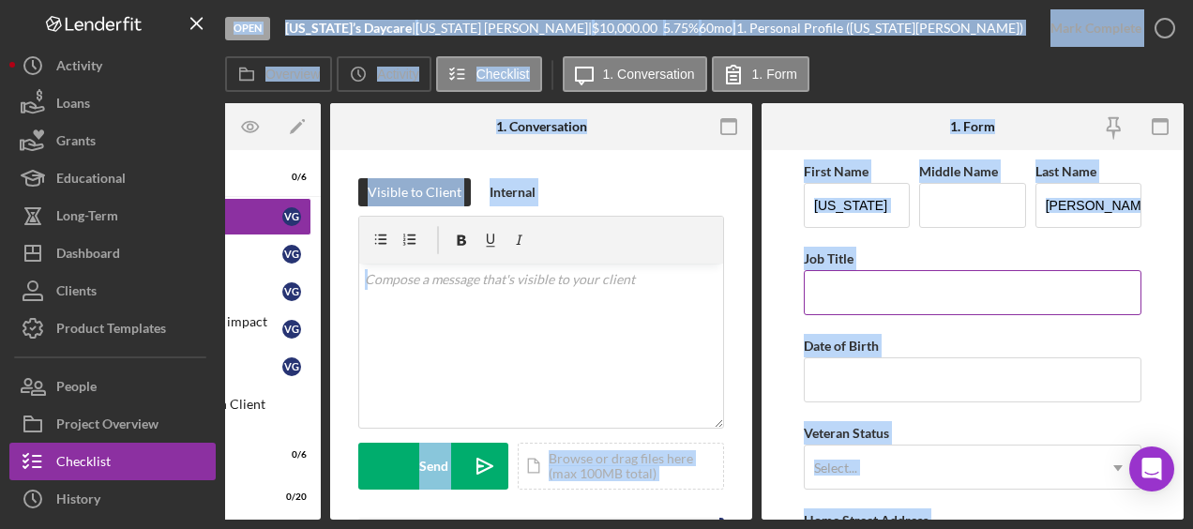
click at [906, 291] on input "Job Title" at bounding box center [973, 292] width 338 height 45
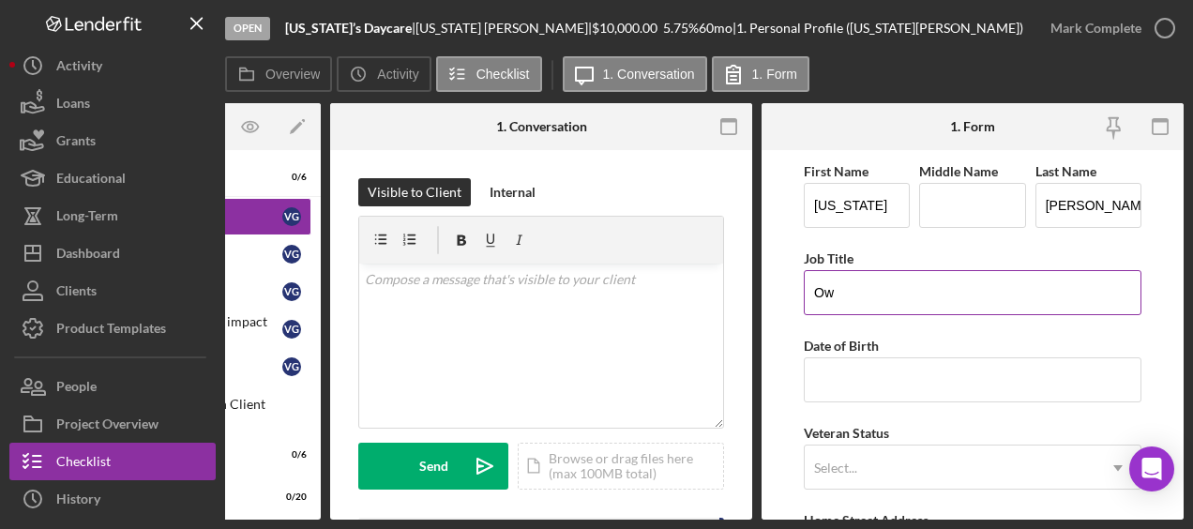
type input "O"
type input "Child Care provider"
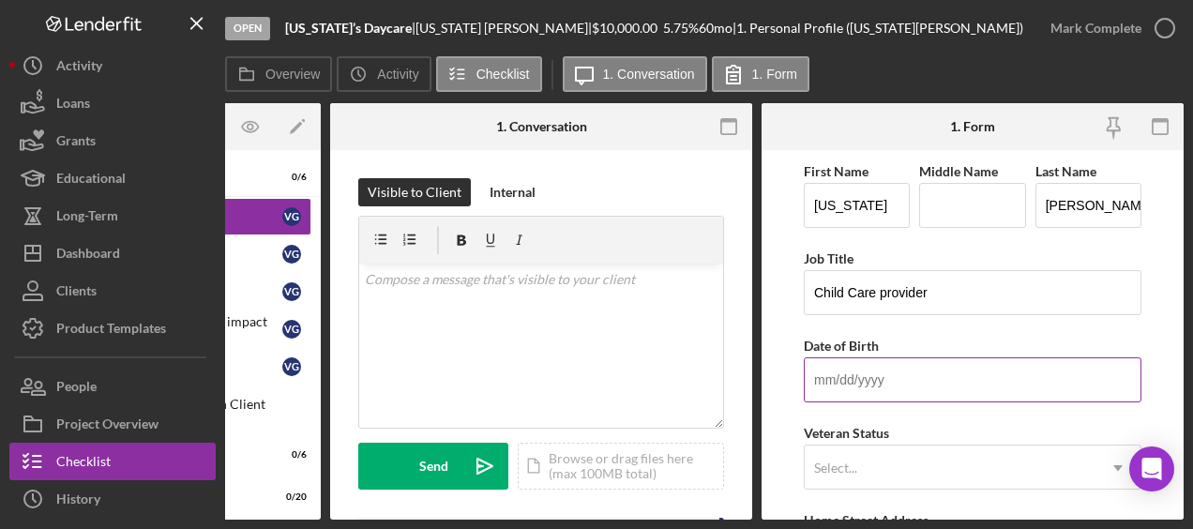
click at [848, 374] on input "Date of Birth" at bounding box center [973, 379] width 338 height 45
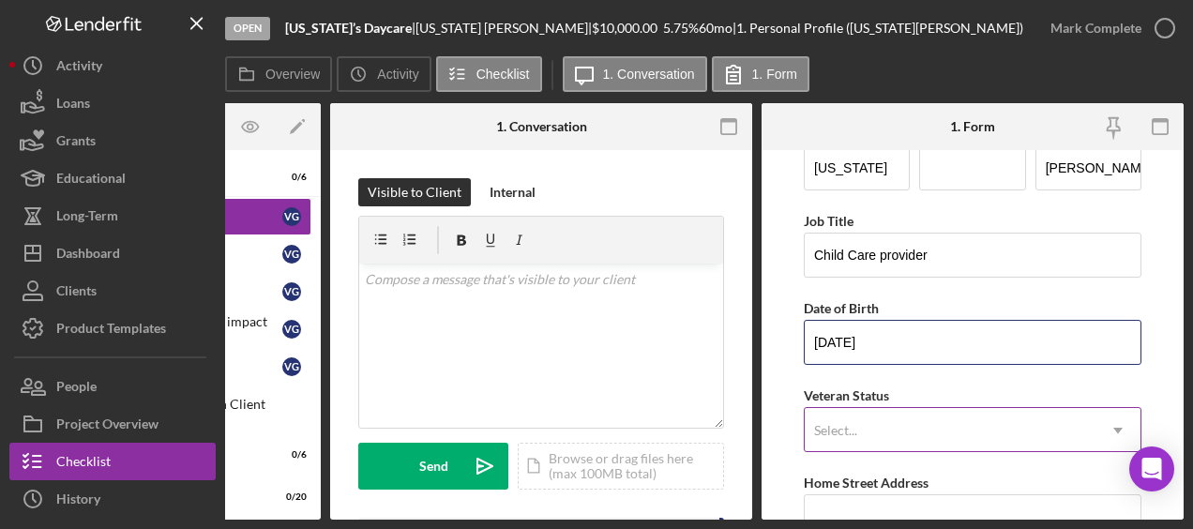
scroll to position [94, 0]
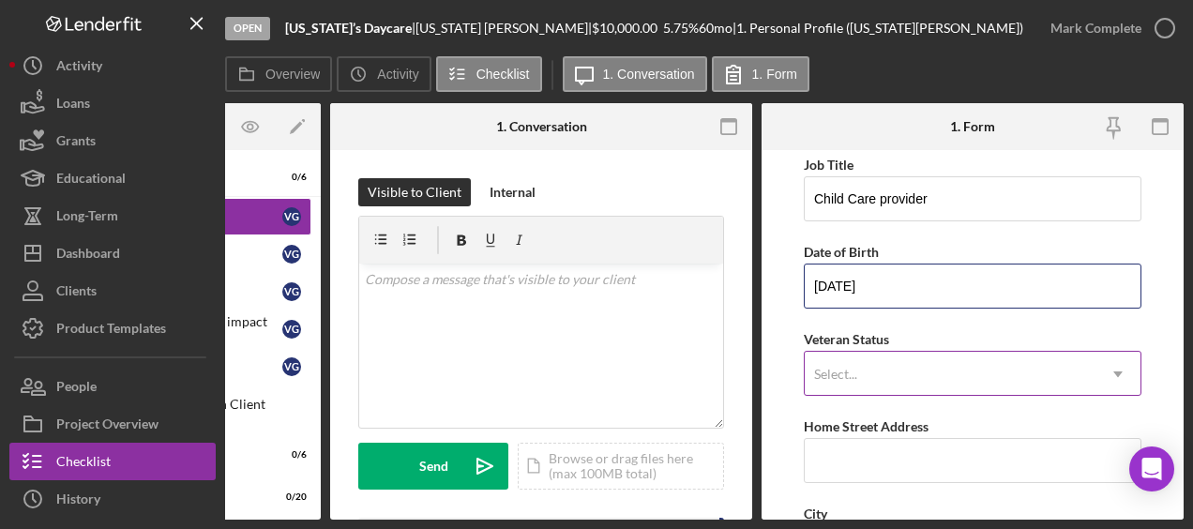
type input "[DATE]"
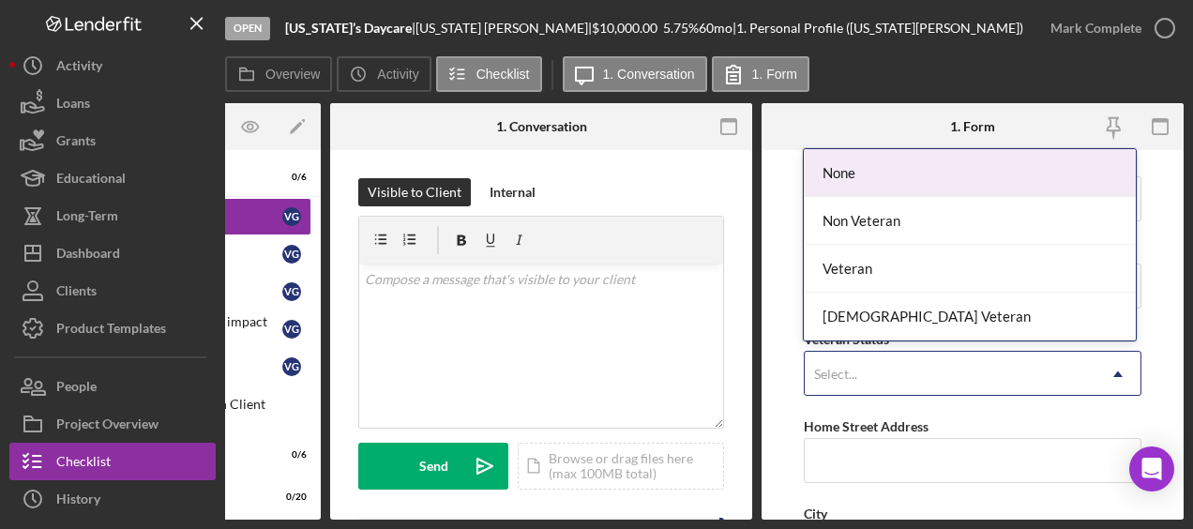
click at [891, 363] on div "Select..." at bounding box center [950, 374] width 291 height 43
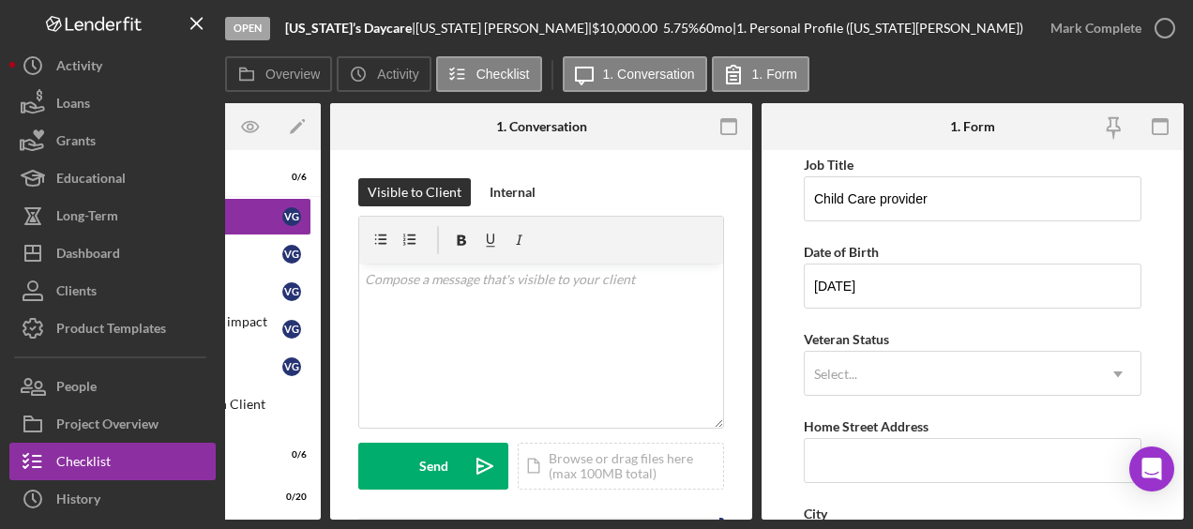
click at [1152, 400] on form "First Name [US_STATE] Middle Name Last Name [PERSON_NAME] Job Title Child Care …" at bounding box center [973, 334] width 422 height 369
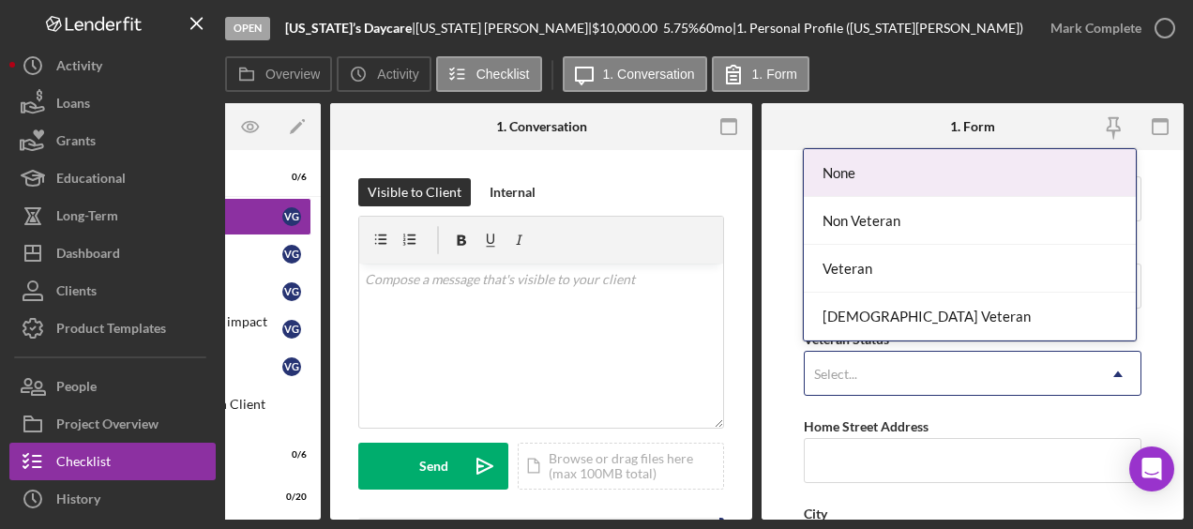
click at [1112, 368] on icon "Icon/Dropdown Arrow" at bounding box center [1117, 374] width 45 height 45
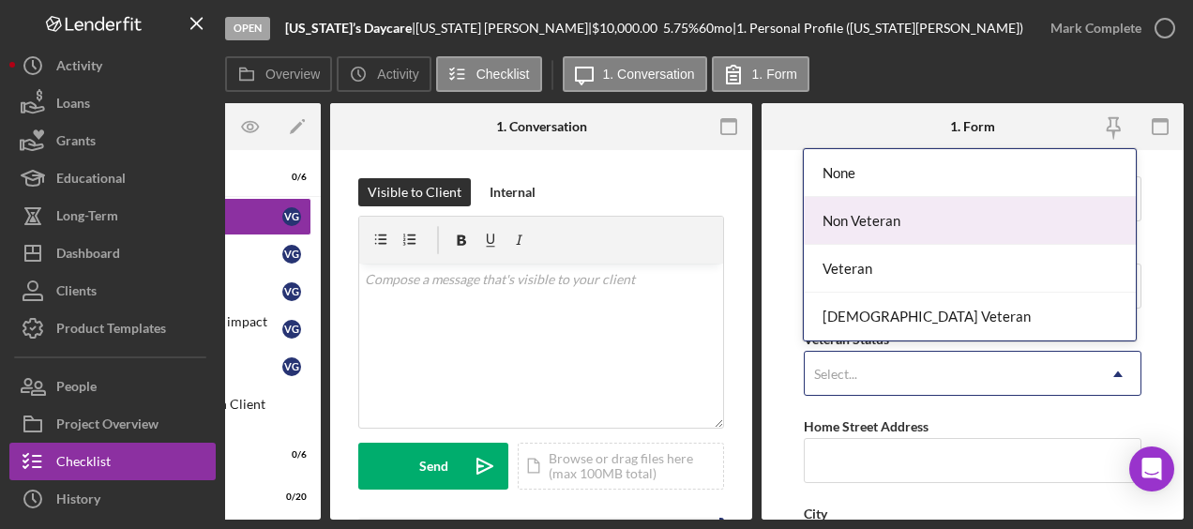
click at [958, 235] on div "Non Veteran" at bounding box center [969, 221] width 331 height 48
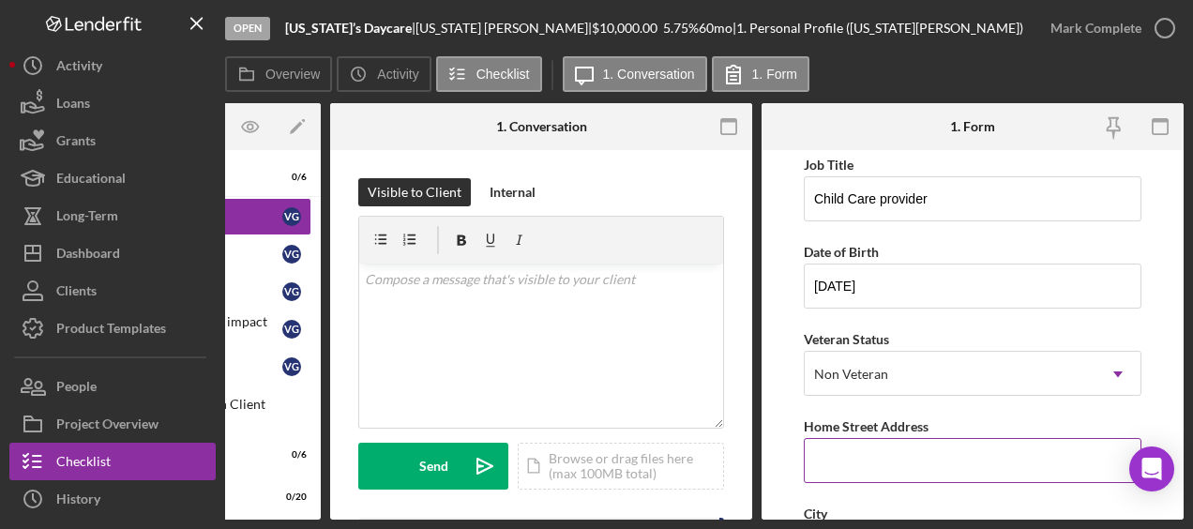
click at [903, 456] on input "Home Street Address" at bounding box center [973, 460] width 338 height 45
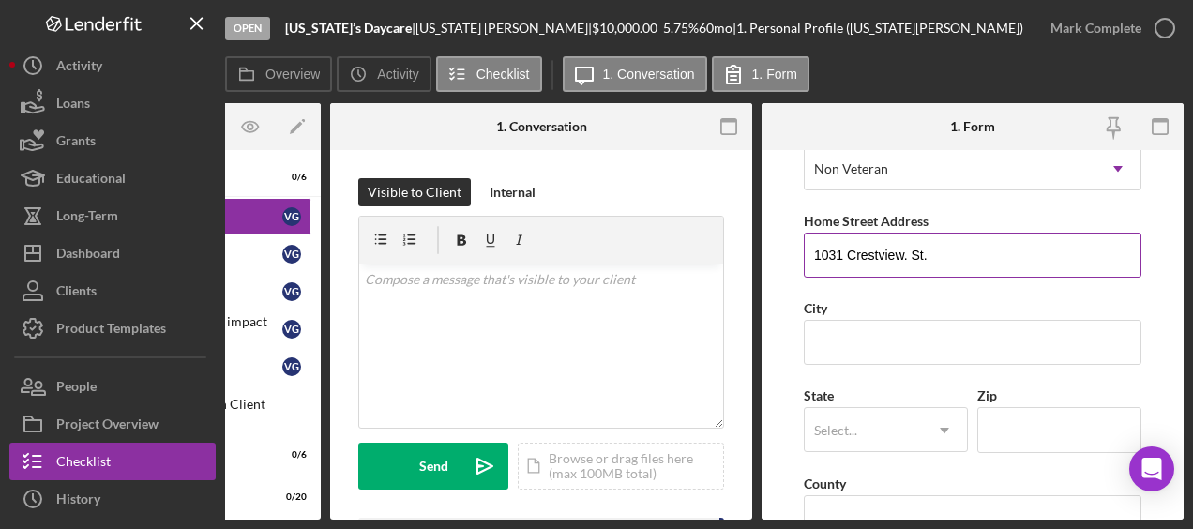
scroll to position [313, 0]
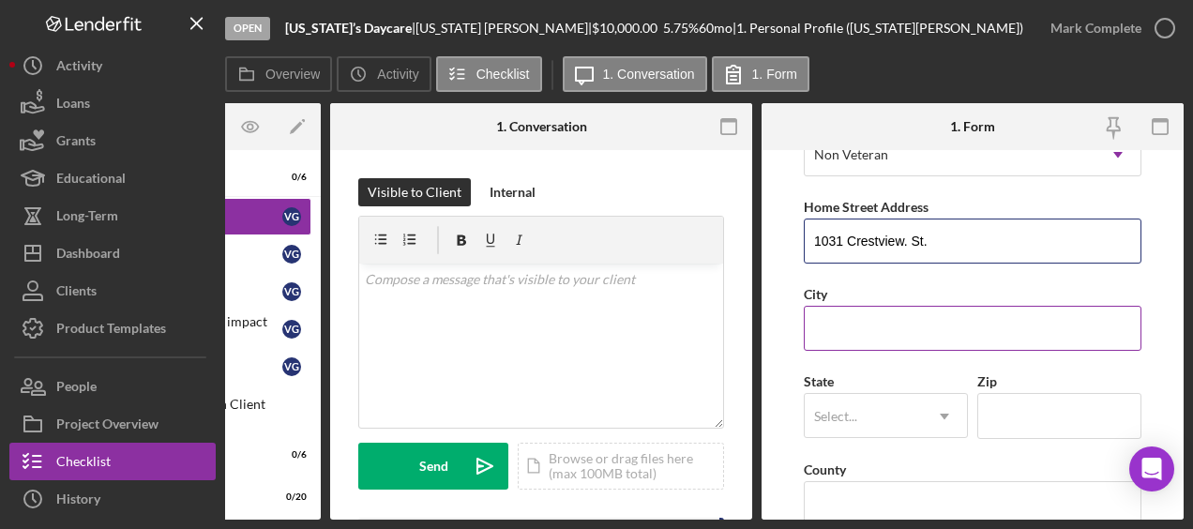
type input "1031 Crestview. St."
click at [834, 317] on input "City" at bounding box center [973, 328] width 338 height 45
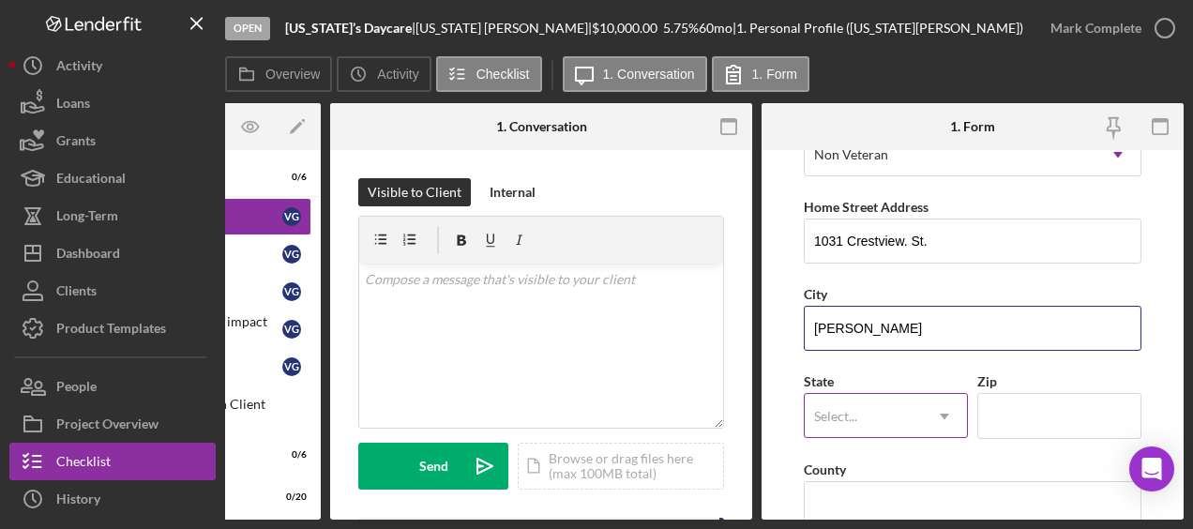
type input "[PERSON_NAME]"
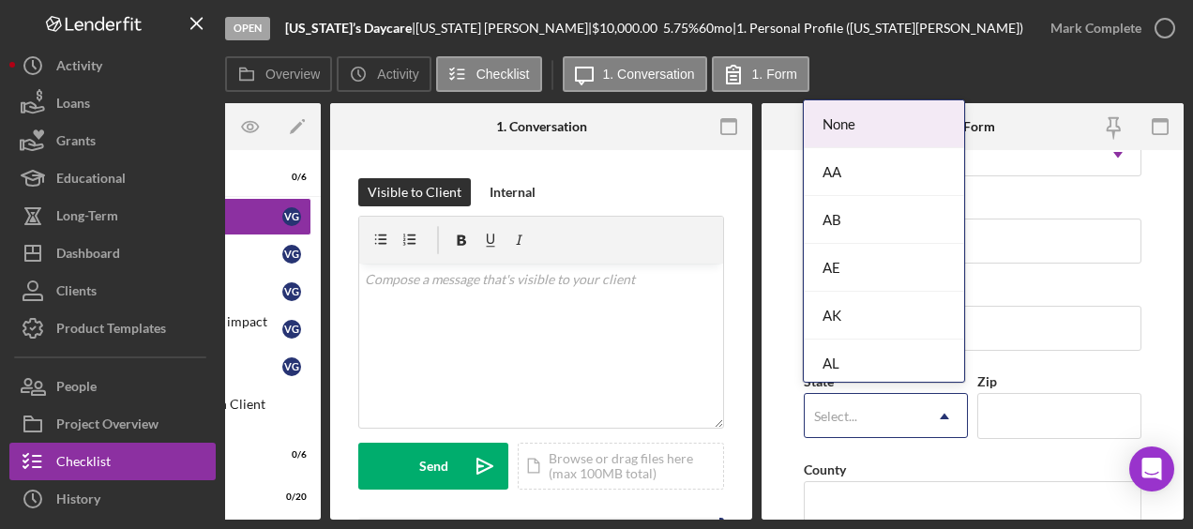
click at [878, 417] on div "Select..." at bounding box center [863, 416] width 117 height 43
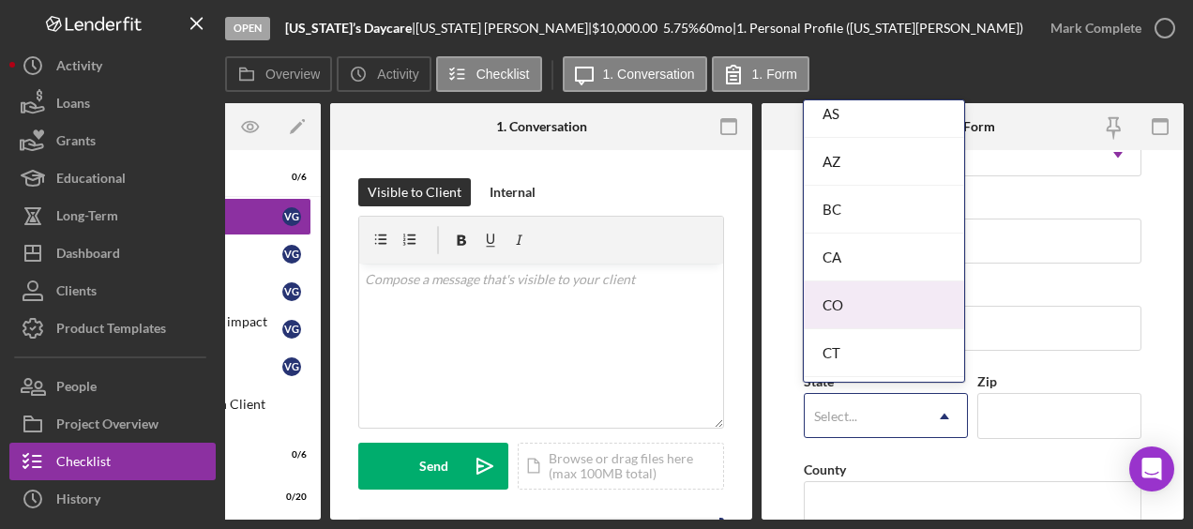
scroll to position [394, 0]
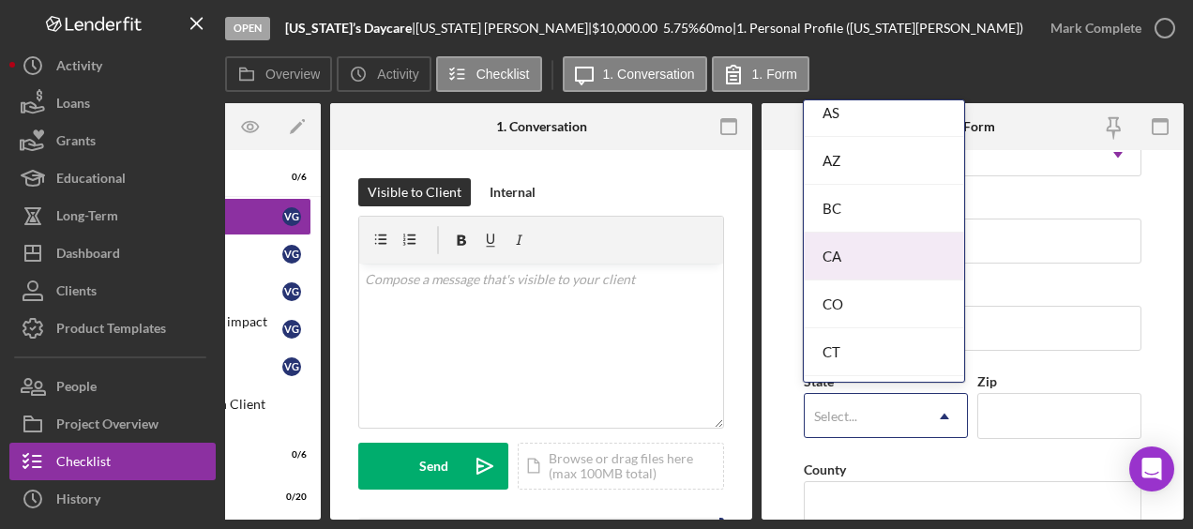
click at [879, 261] on div "CA" at bounding box center [884, 257] width 160 height 48
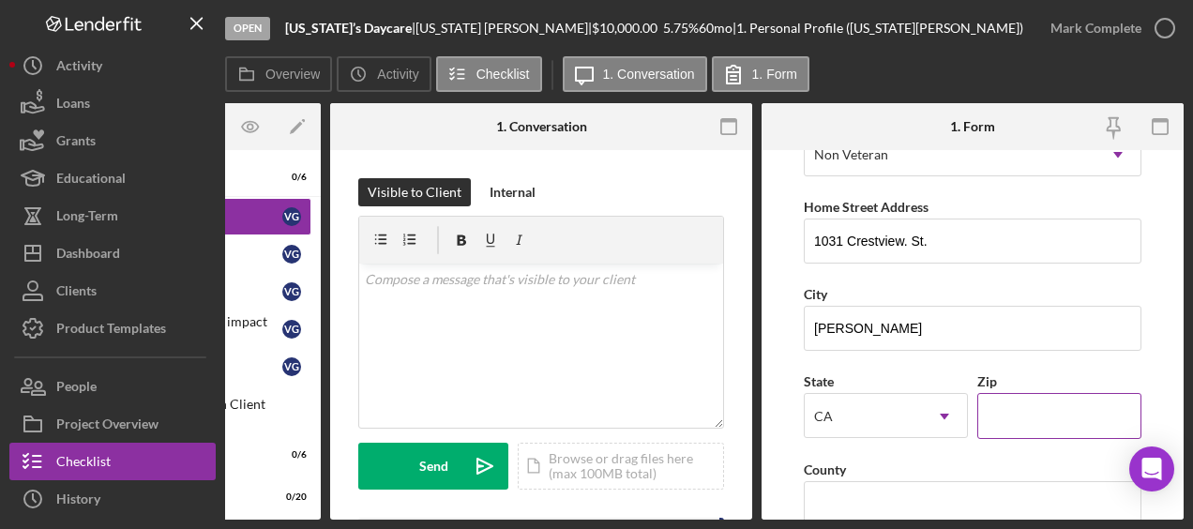
click at [1027, 424] on input "Zip" at bounding box center [1059, 415] width 164 height 45
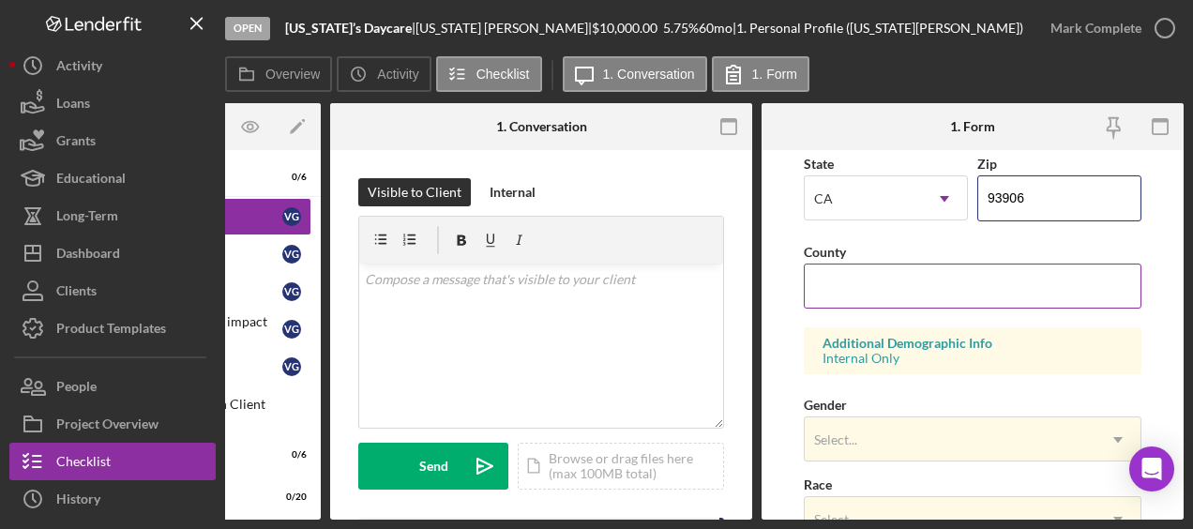
scroll to position [535, 0]
type input "93906"
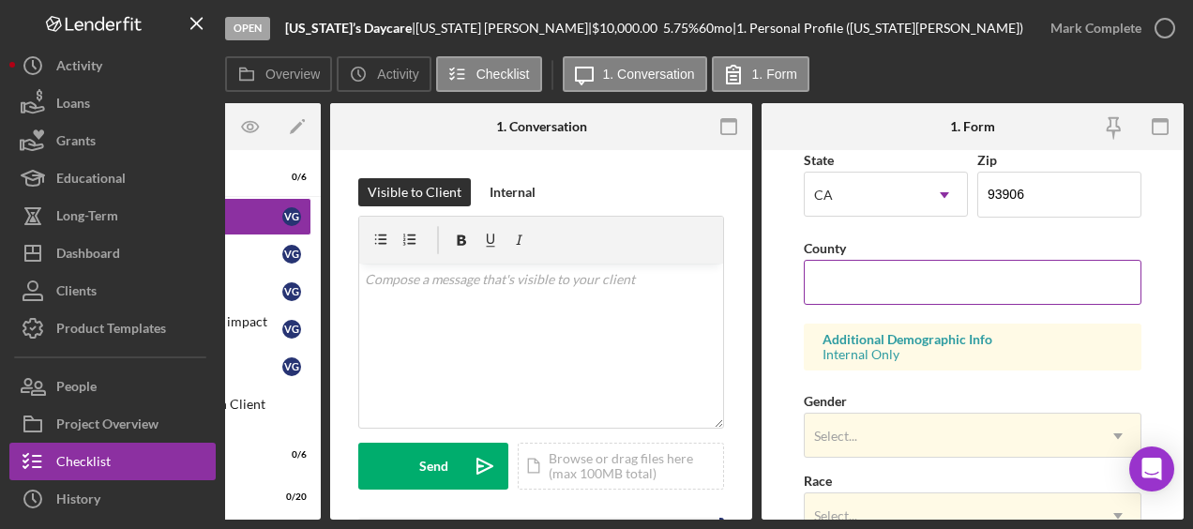
click at [844, 287] on input "County" at bounding box center [973, 282] width 338 height 45
type input "Monterey"
click at [782, 341] on form "First Name [US_STATE] Middle Name Last Name [PERSON_NAME] Job Title Child Care …" at bounding box center [973, 334] width 422 height 369
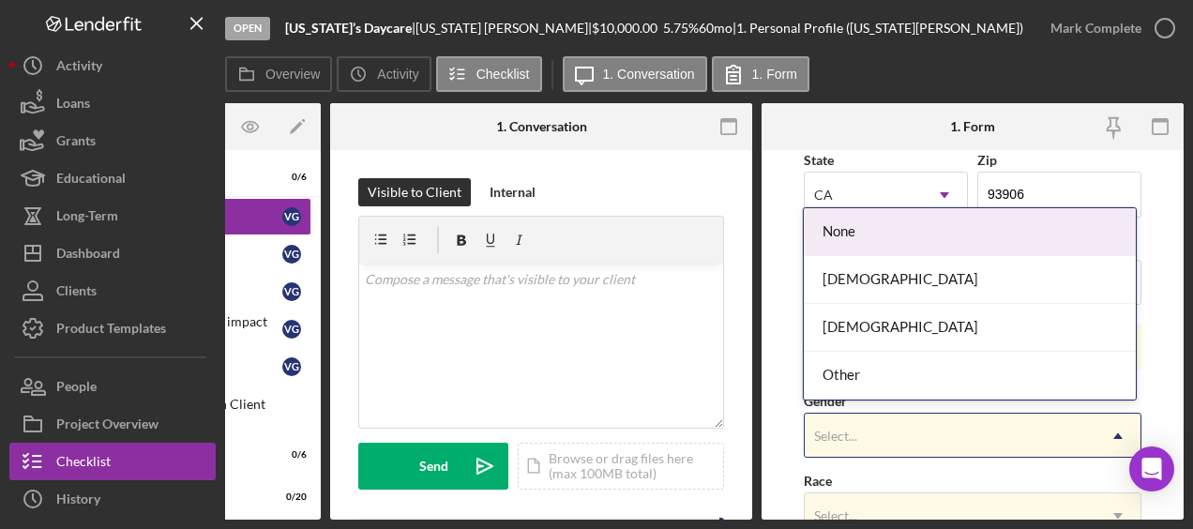
click at [948, 415] on div "Select..." at bounding box center [950, 436] width 291 height 43
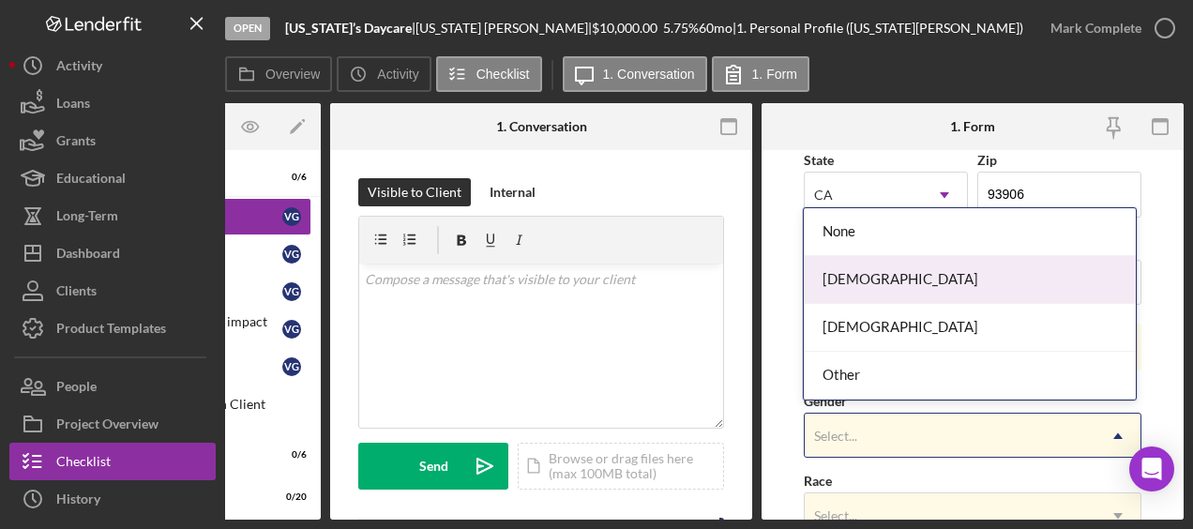
click at [922, 273] on div "[DEMOGRAPHIC_DATA]" at bounding box center [969, 280] width 331 height 48
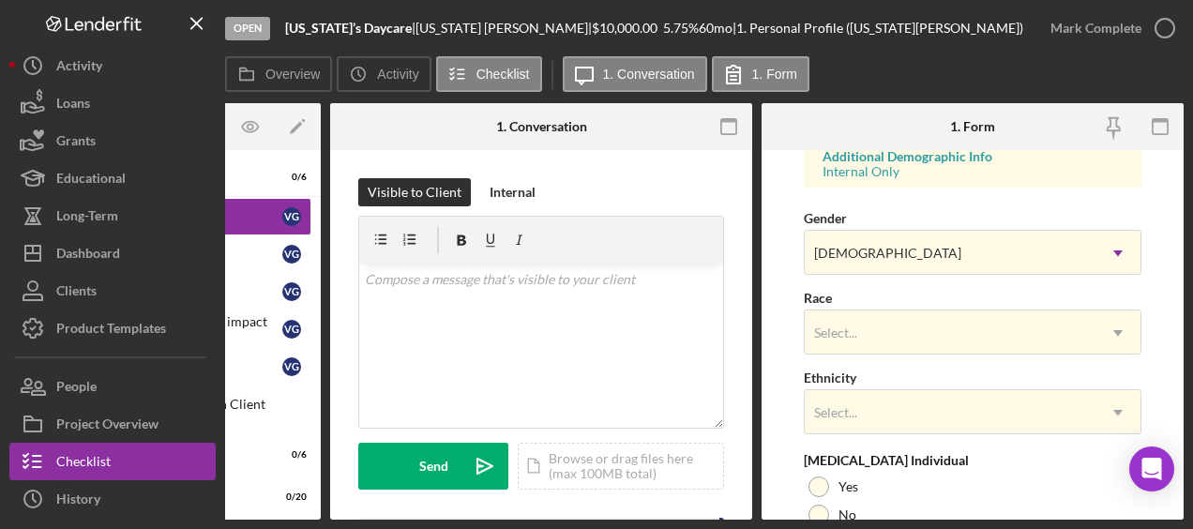
scroll to position [720, 0]
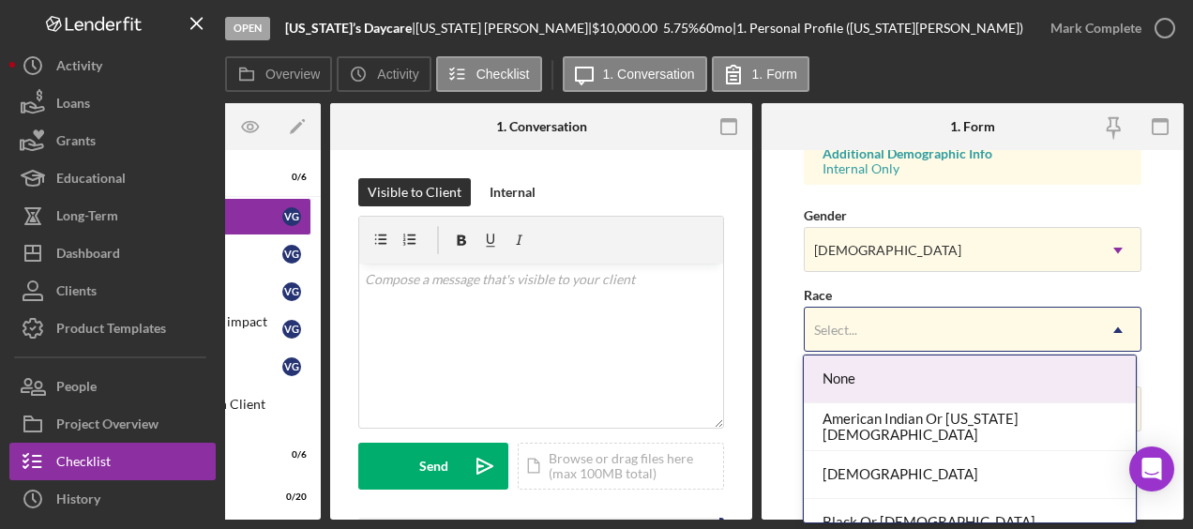
click at [886, 341] on div "Select..." at bounding box center [950, 330] width 291 height 43
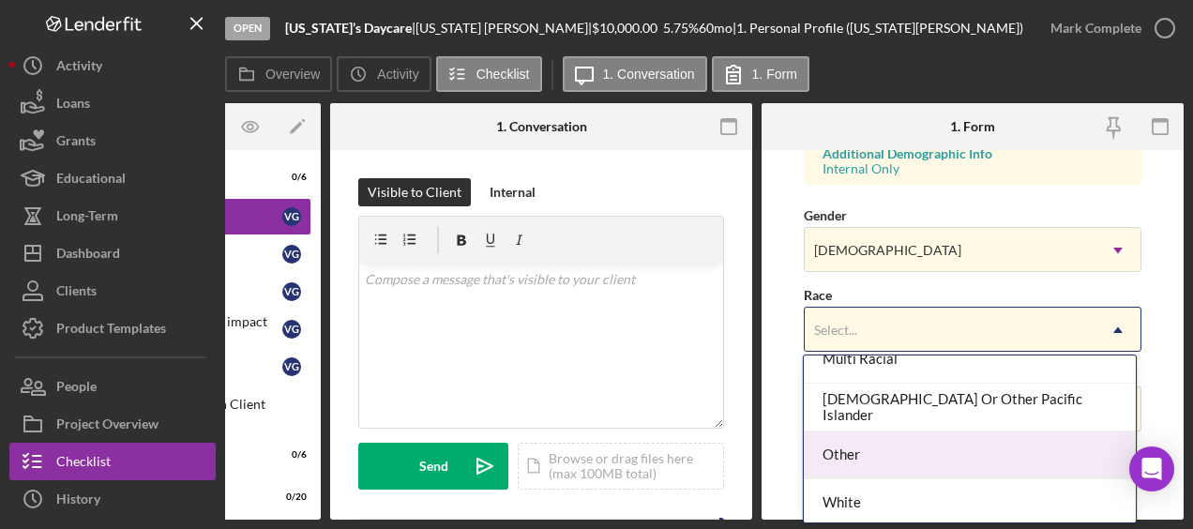
scroll to position [213, 0]
click at [891, 467] on div "Other" at bounding box center [969, 454] width 331 height 48
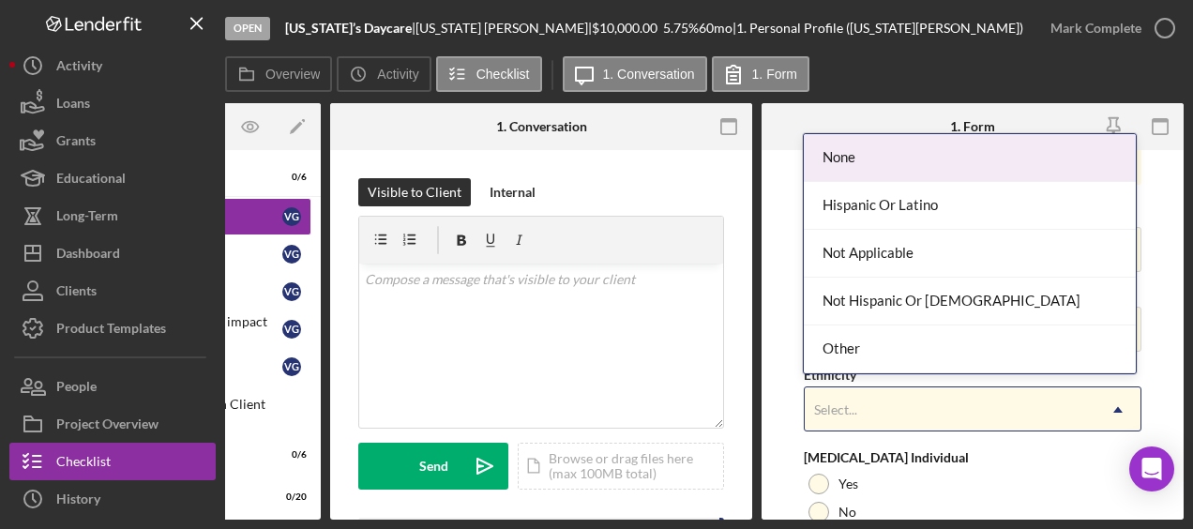
click at [872, 400] on div "Select..." at bounding box center [950, 409] width 291 height 43
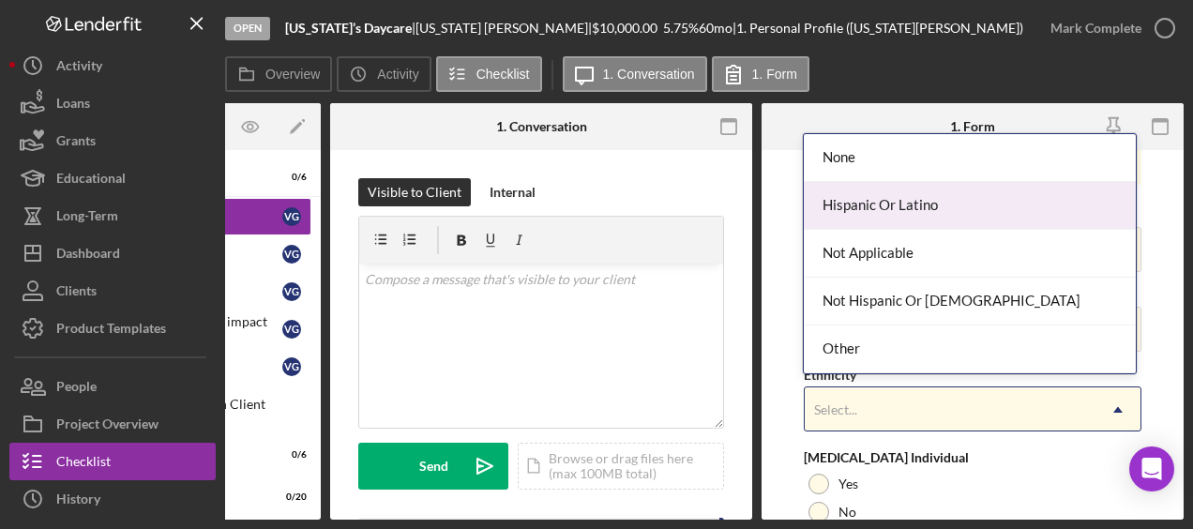
click at [881, 217] on div "Hispanic Or Latino" at bounding box center [969, 206] width 331 height 48
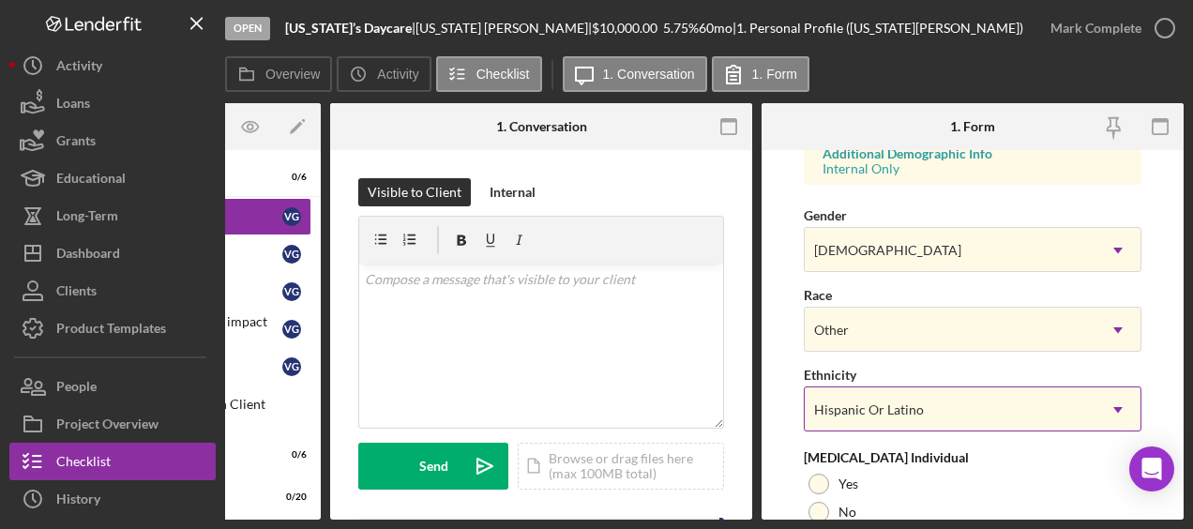
scroll to position [882, 0]
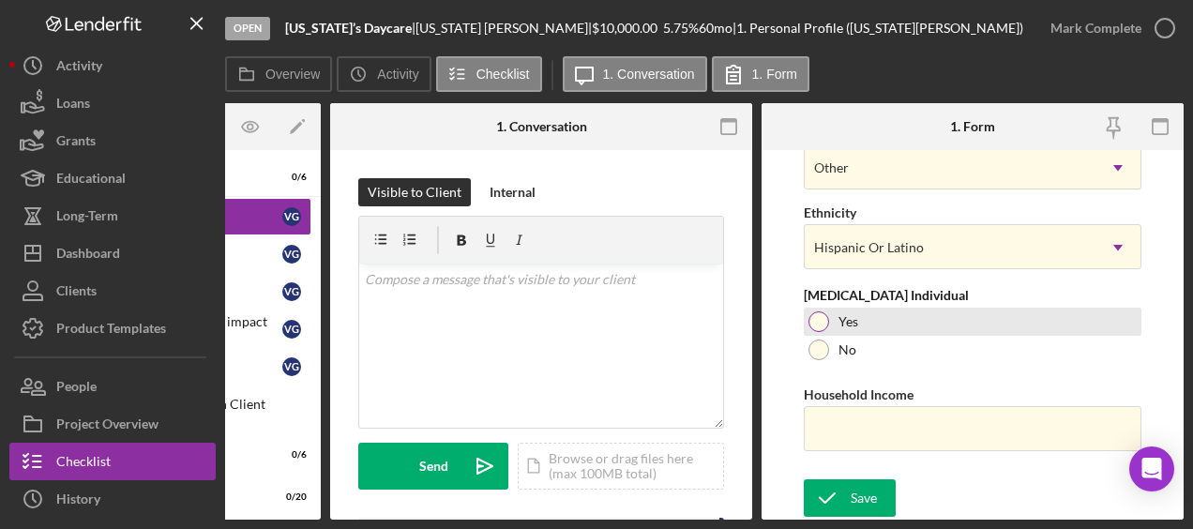
click at [812, 313] on div at bounding box center [818, 321] width 21 height 21
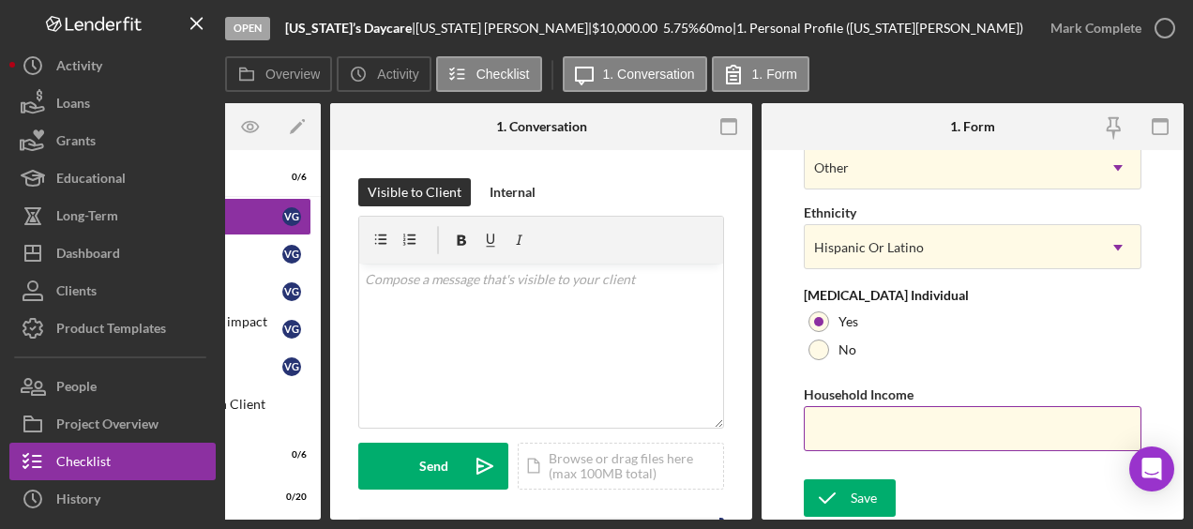
click at [843, 435] on input "Household Income" at bounding box center [973, 428] width 338 height 45
type input "$75,000"
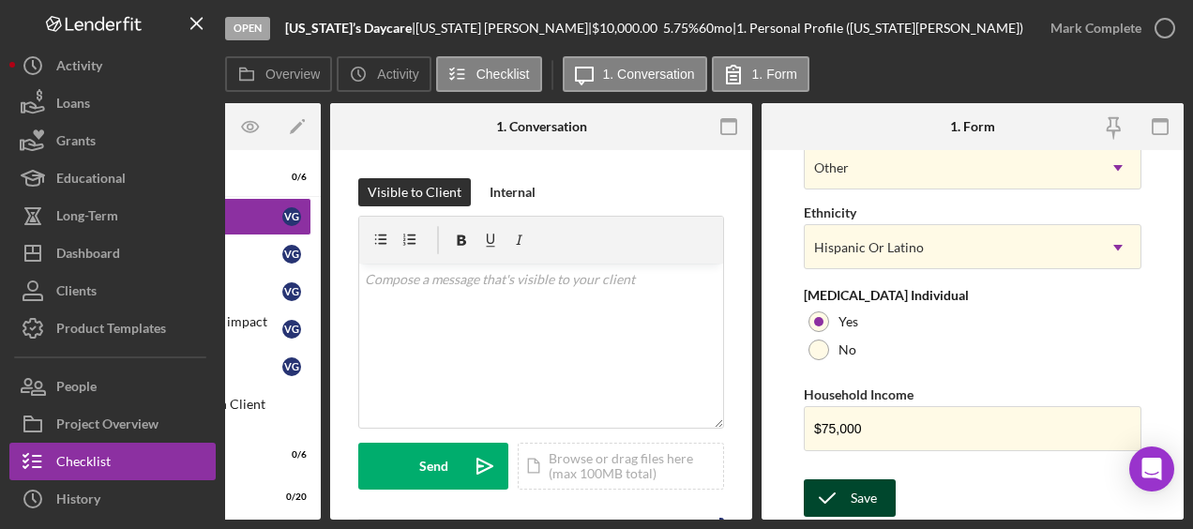
click at [852, 479] on div "Save" at bounding box center [864, 498] width 26 height 38
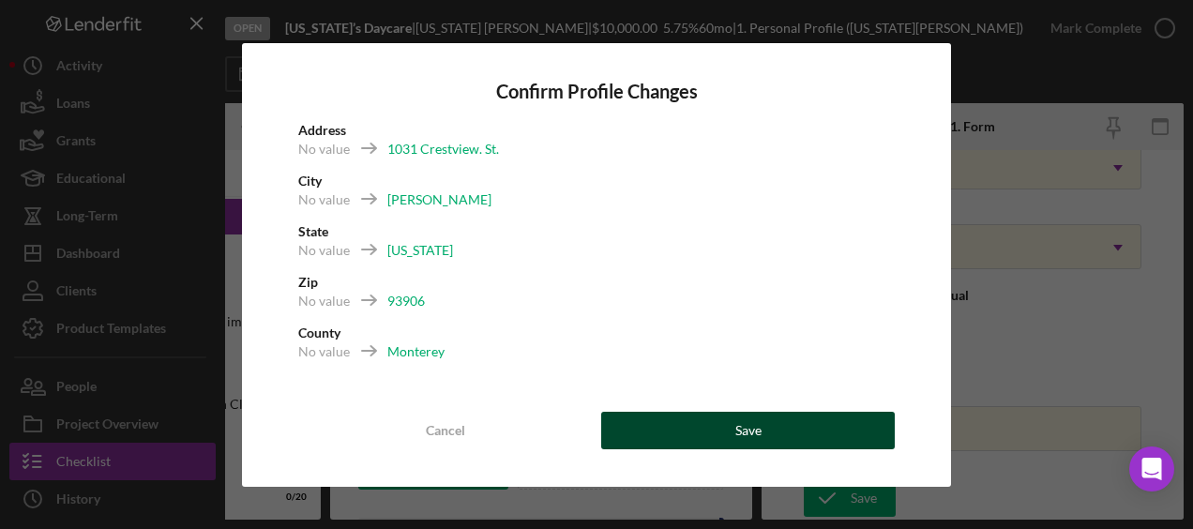
click at [833, 420] on button "Save" at bounding box center [748, 431] width 294 height 38
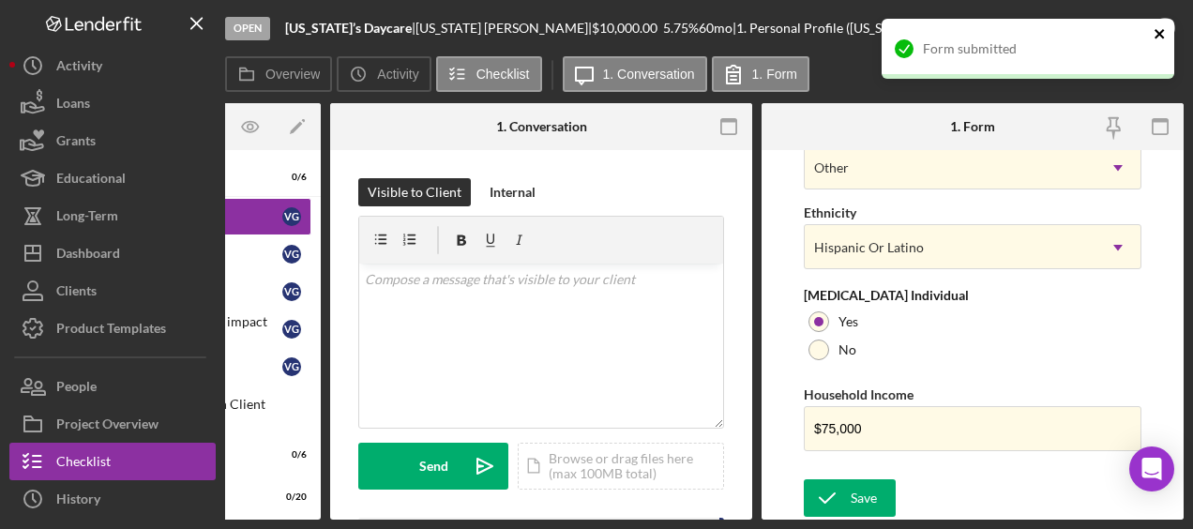
click at [1163, 36] on icon "close" at bounding box center [1158, 33] width 9 height 9
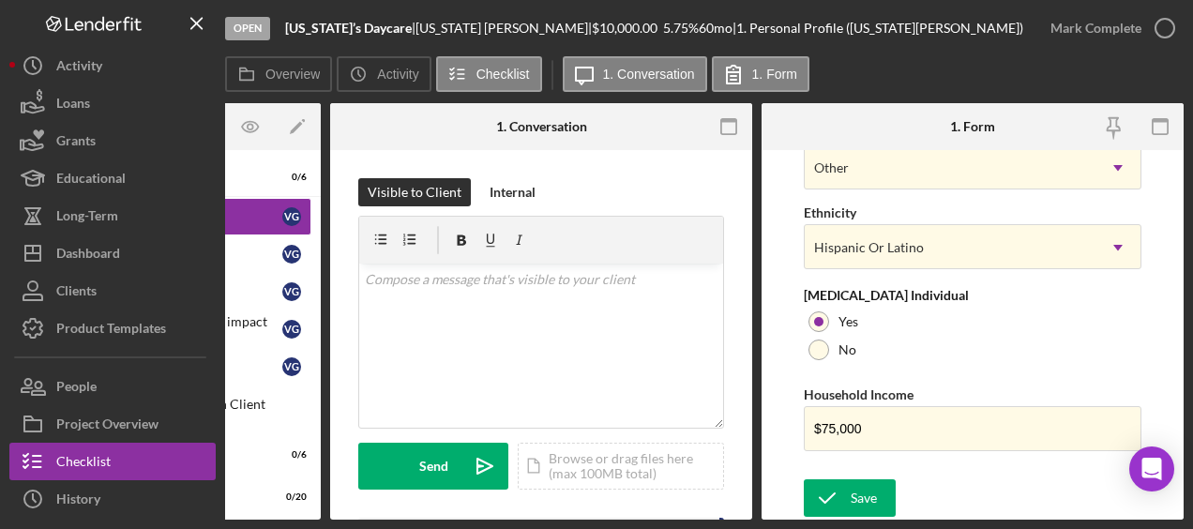
click at [0, 0] on icon "button" at bounding box center [0, 0] width 0 height 0
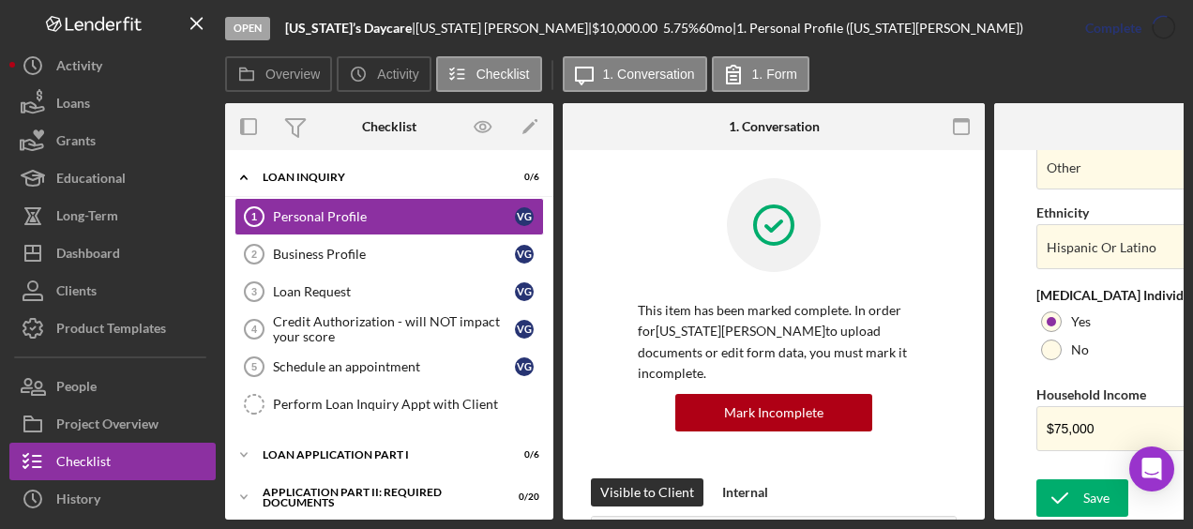
scroll to position [526, 0]
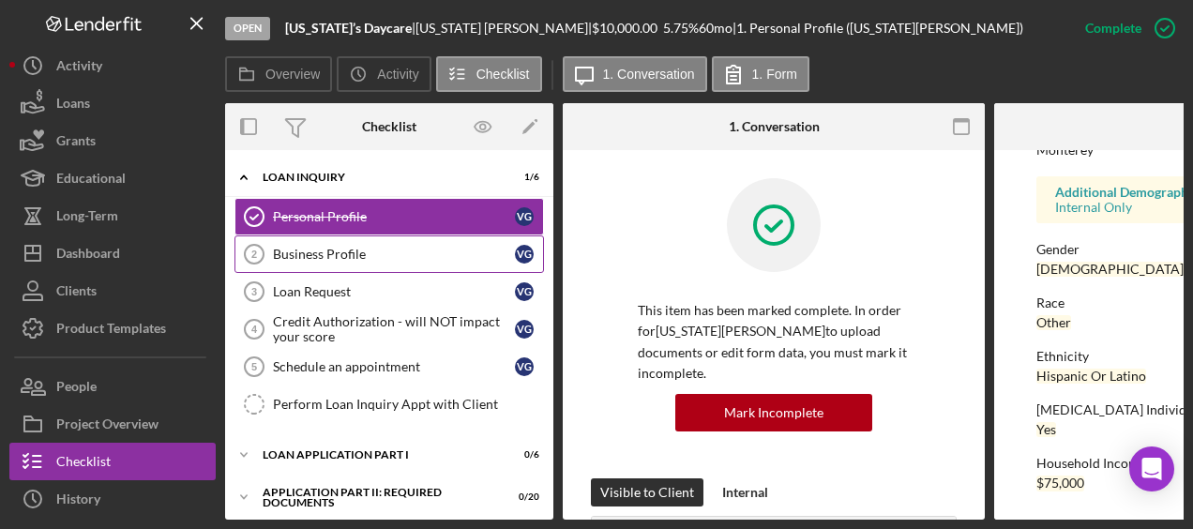
click at [368, 235] on link "Business Profile 2 Business Profile V G" at bounding box center [388, 254] width 309 height 38
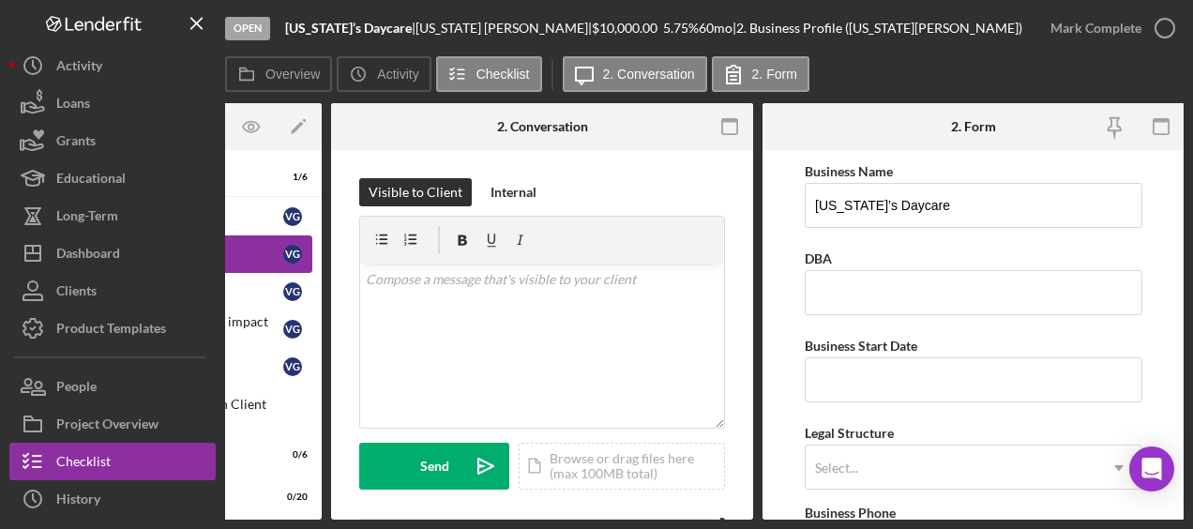
scroll to position [0, 233]
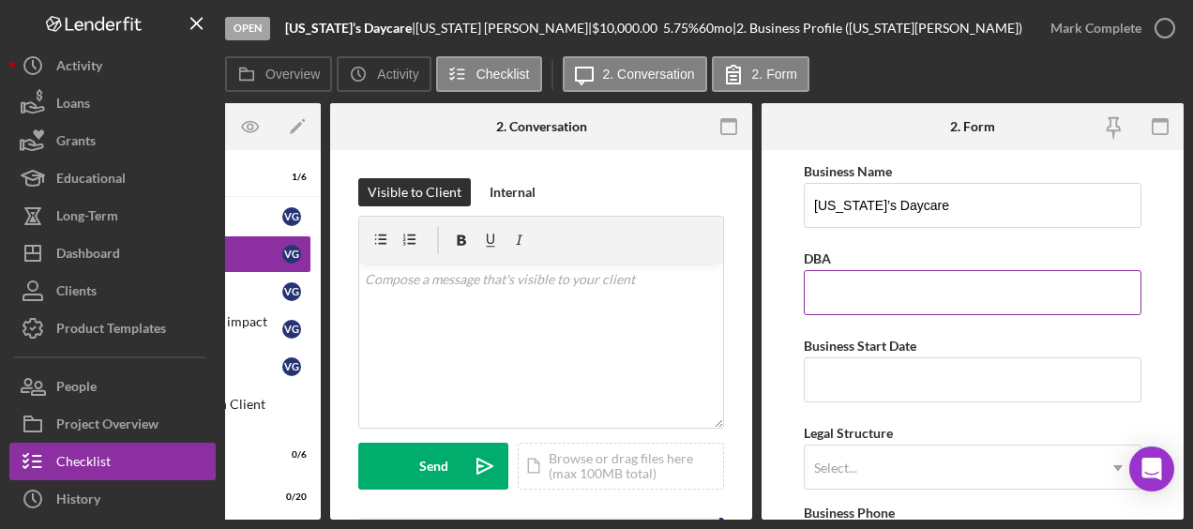
click at [883, 300] on input "DBA" at bounding box center [973, 292] width 338 height 45
type input "Virgina's DayCare"
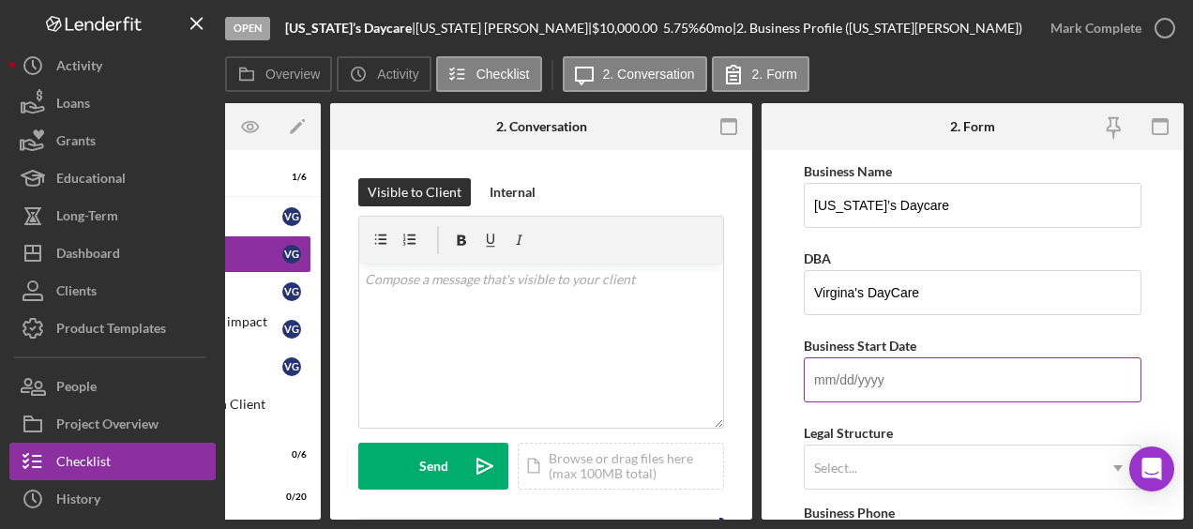
click at [842, 383] on input "Business Start Date" at bounding box center [973, 379] width 338 height 45
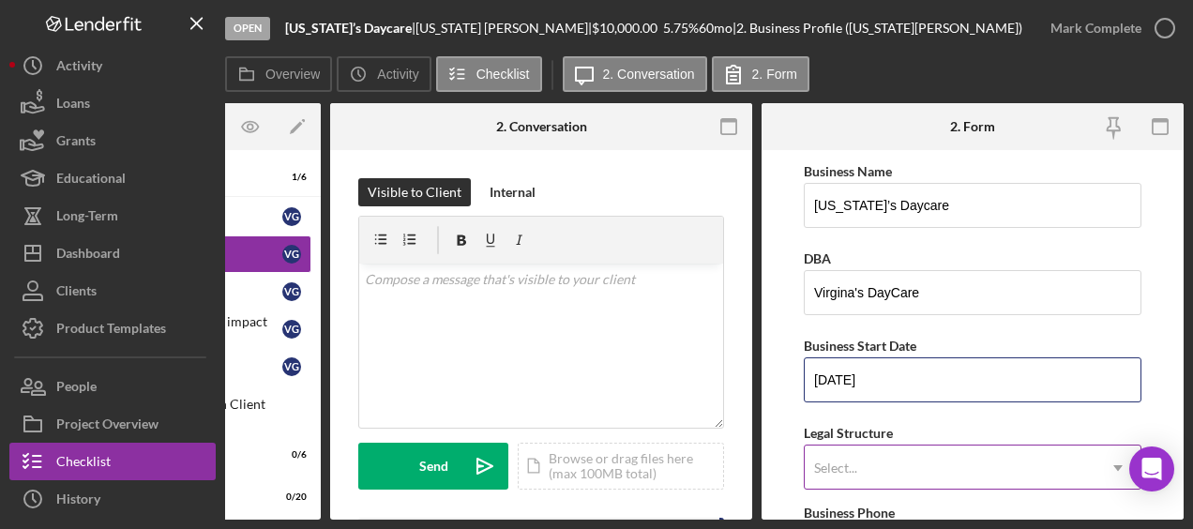
type input "[DATE]"
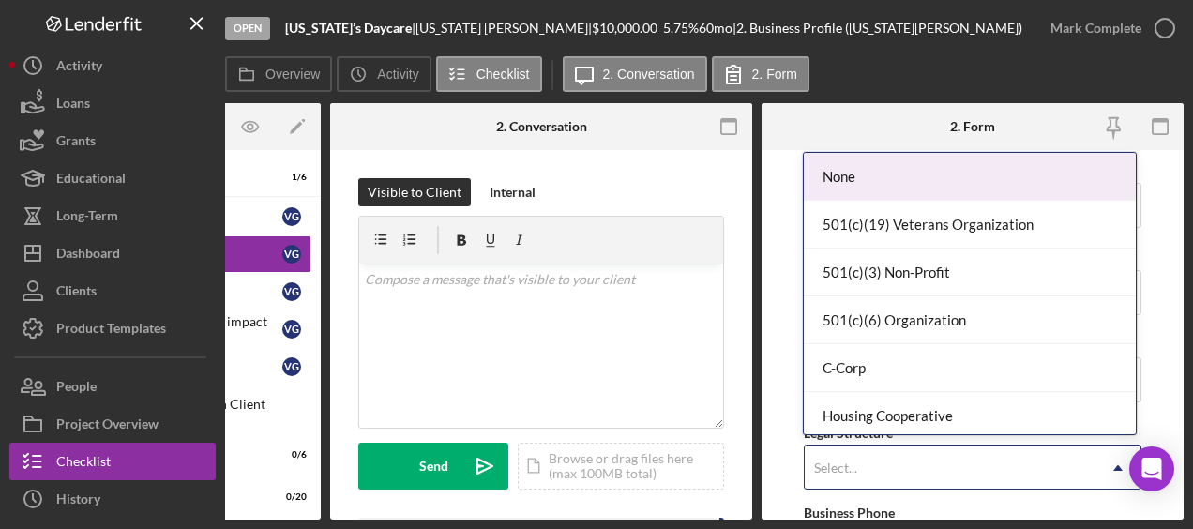
click at [843, 460] on div "Select..." at bounding box center [835, 467] width 43 height 15
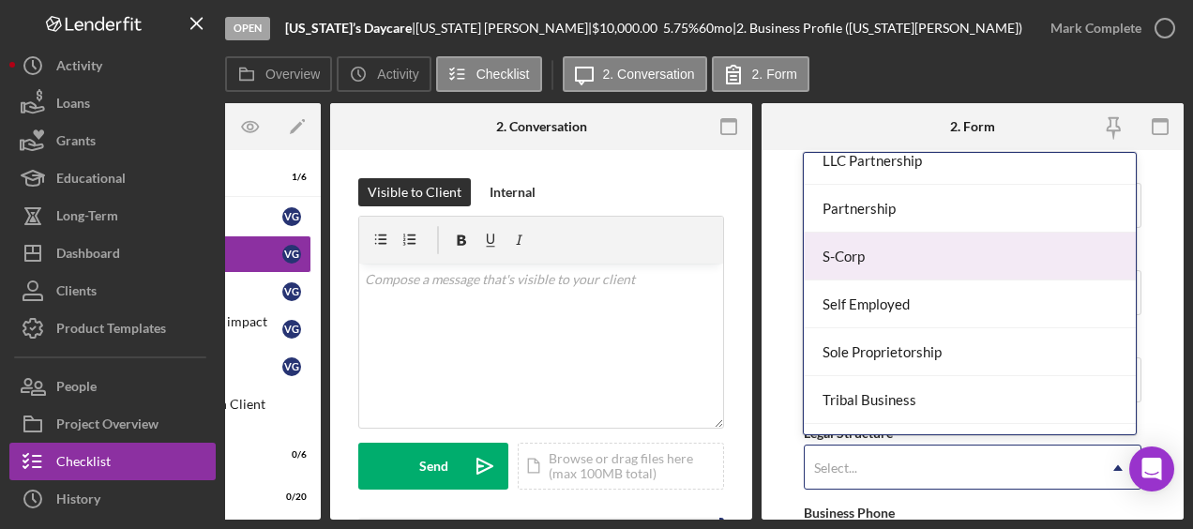
scroll to position [404, 0]
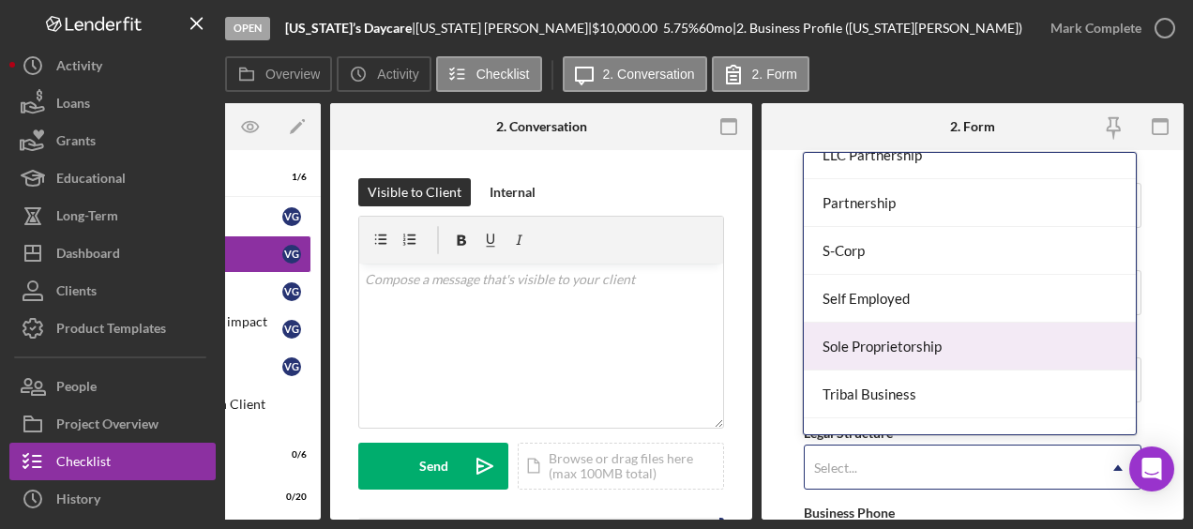
click at [898, 336] on div "Sole Proprietorship" at bounding box center [969, 347] width 331 height 48
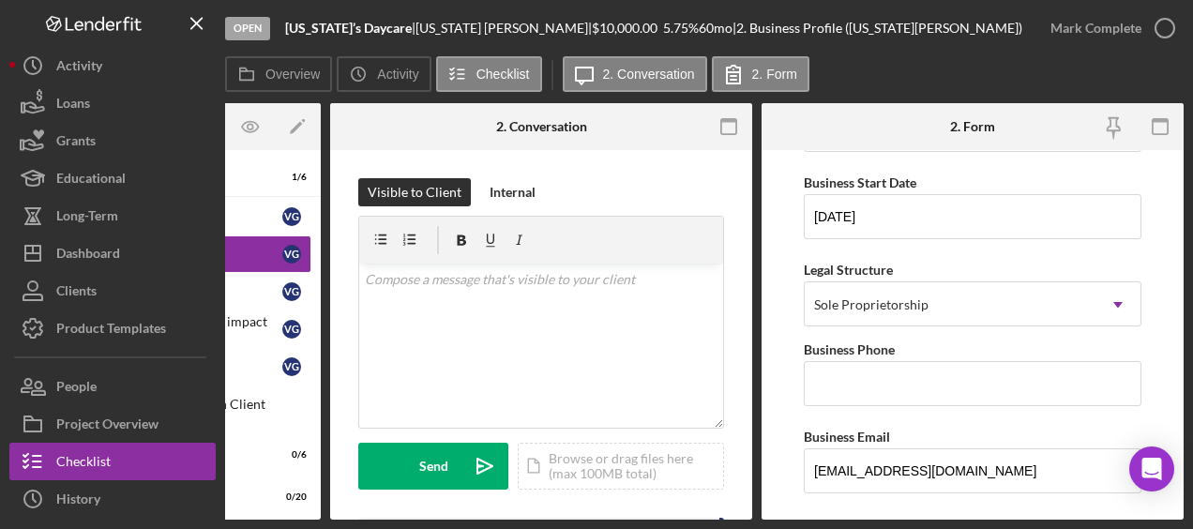
scroll to position [166, 0]
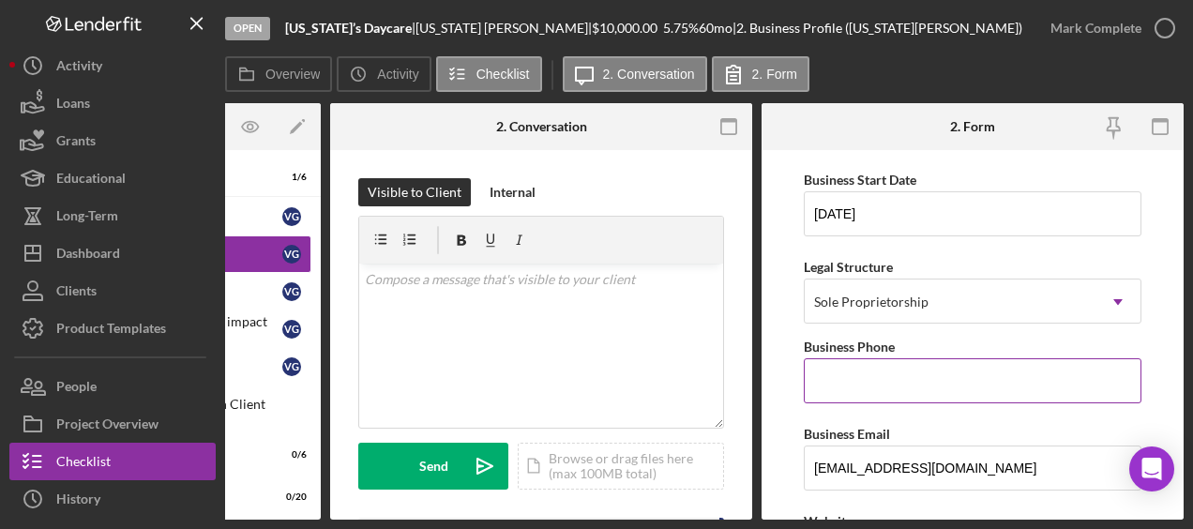
click at [867, 377] on input "Business Phone" at bounding box center [973, 380] width 338 height 45
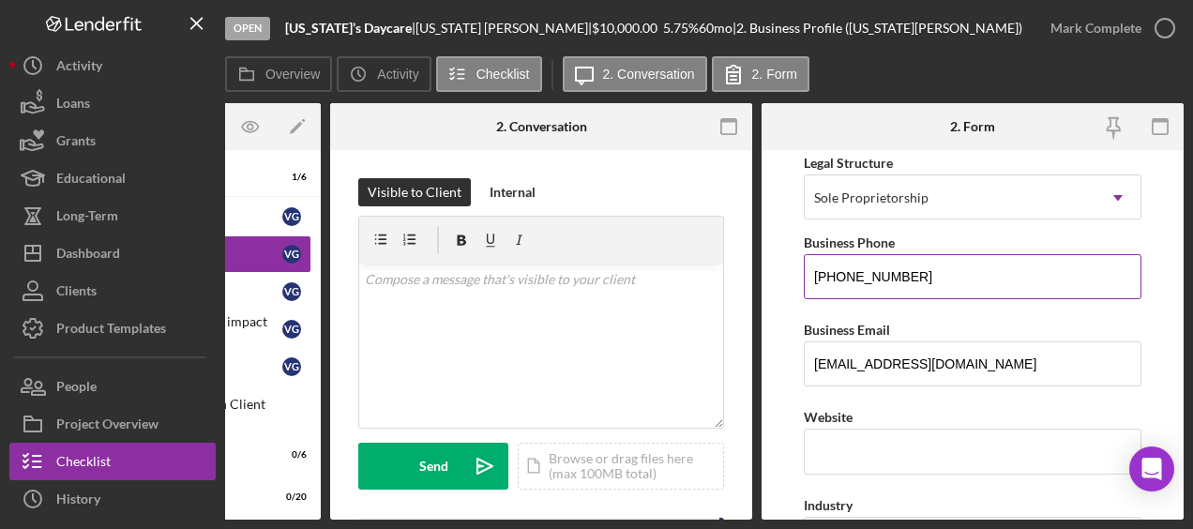
scroll to position [273, 0]
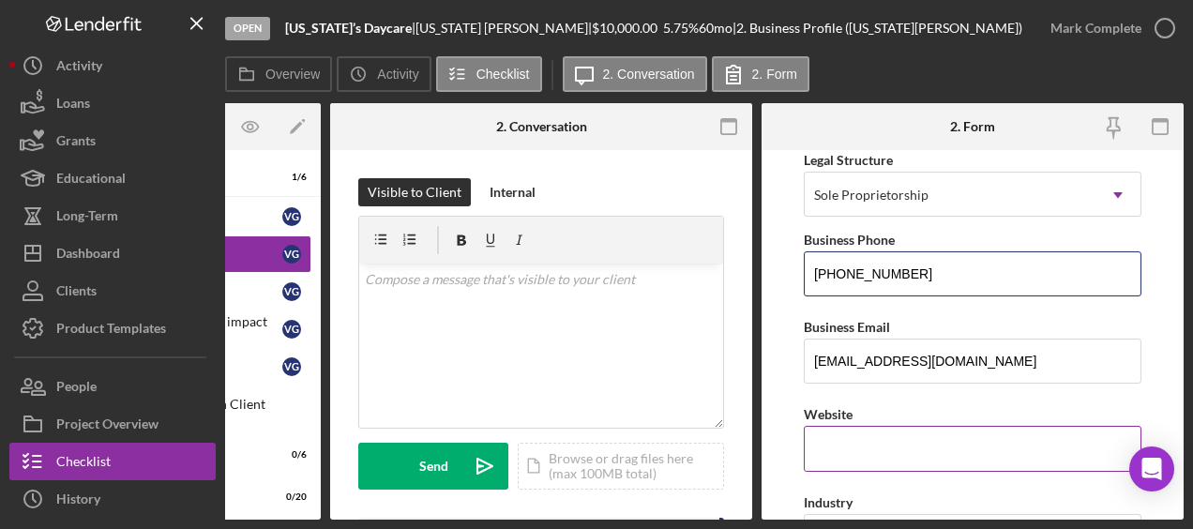
type input "[PHONE_NUMBER]"
click at [840, 430] on input "Website" at bounding box center [973, 448] width 338 height 45
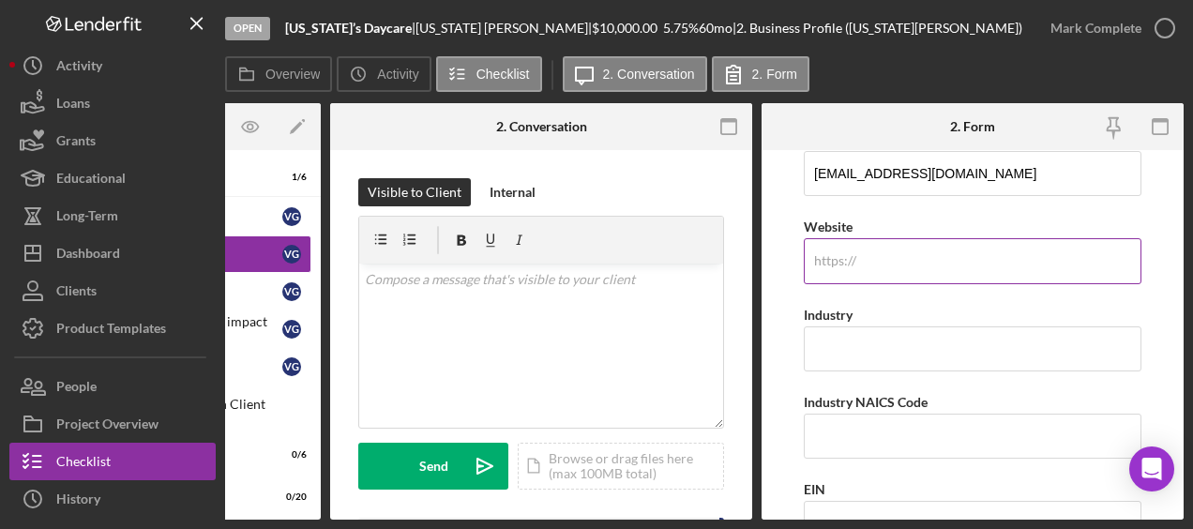
scroll to position [461, 0]
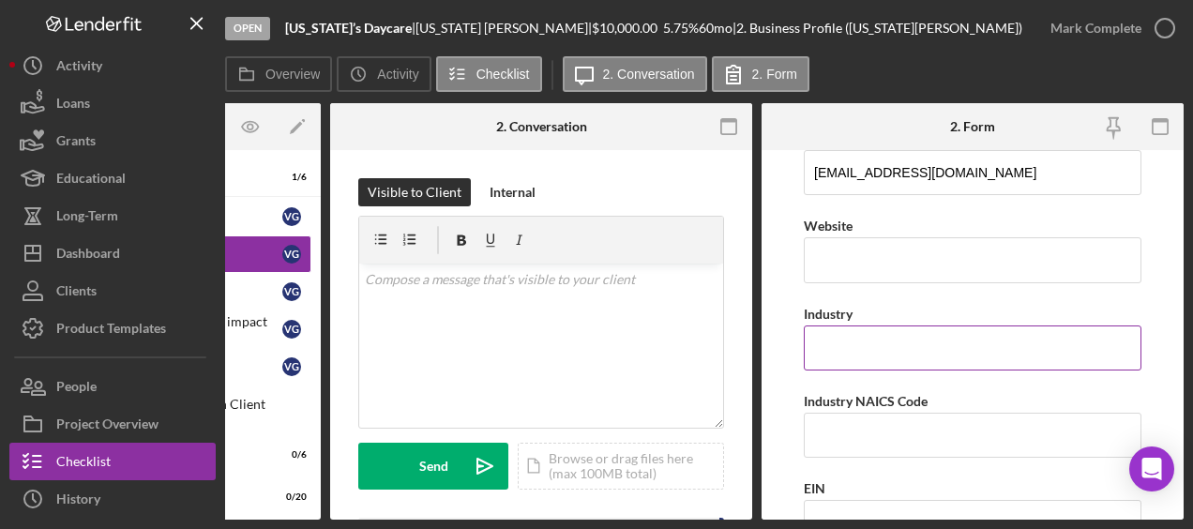
click at [837, 337] on input "Industry" at bounding box center [973, 347] width 338 height 45
type input "Day Care"
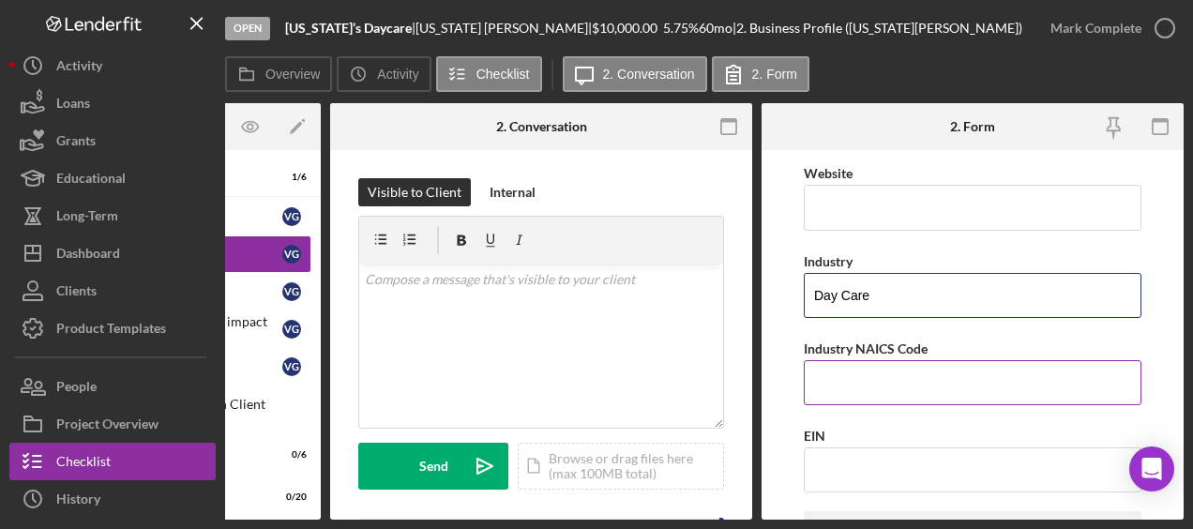
scroll to position [518, 0]
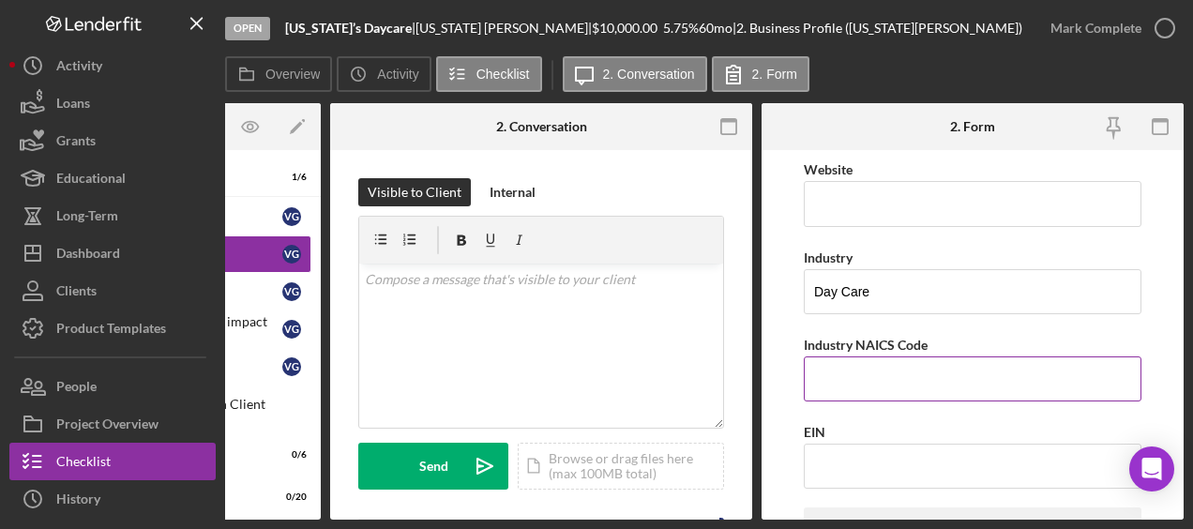
click at [848, 367] on input "Industry NAICS Code" at bounding box center [973, 378] width 338 height 45
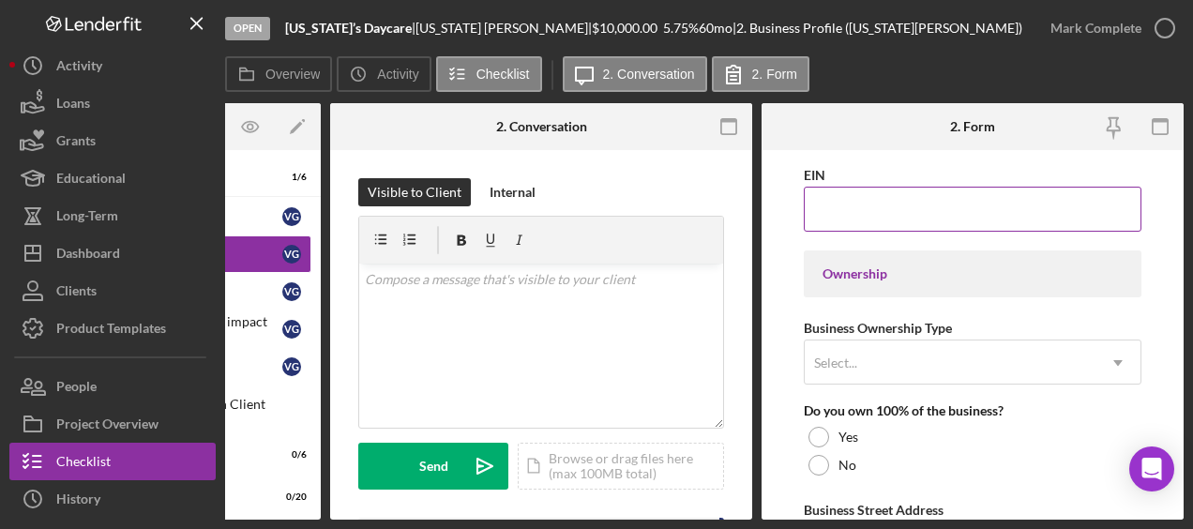
scroll to position [777, 0]
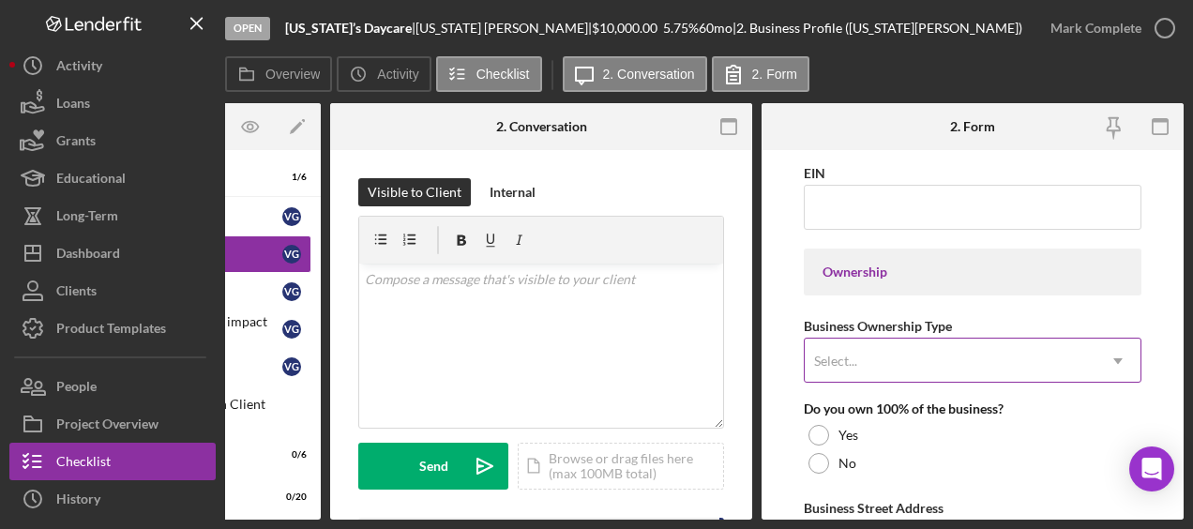
type input "624410"
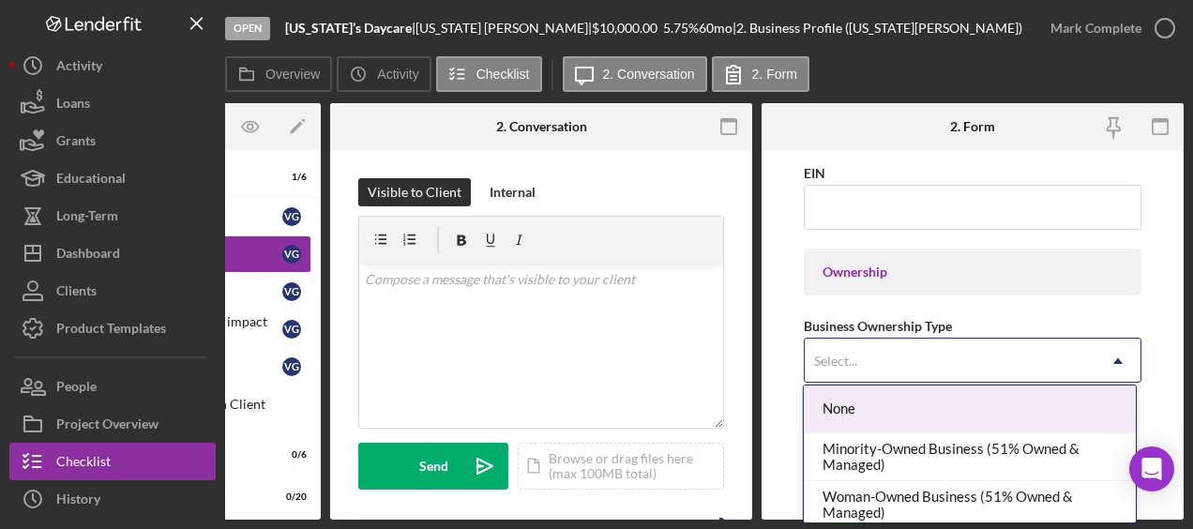
click at [889, 356] on div "Select..." at bounding box center [950, 360] width 291 height 43
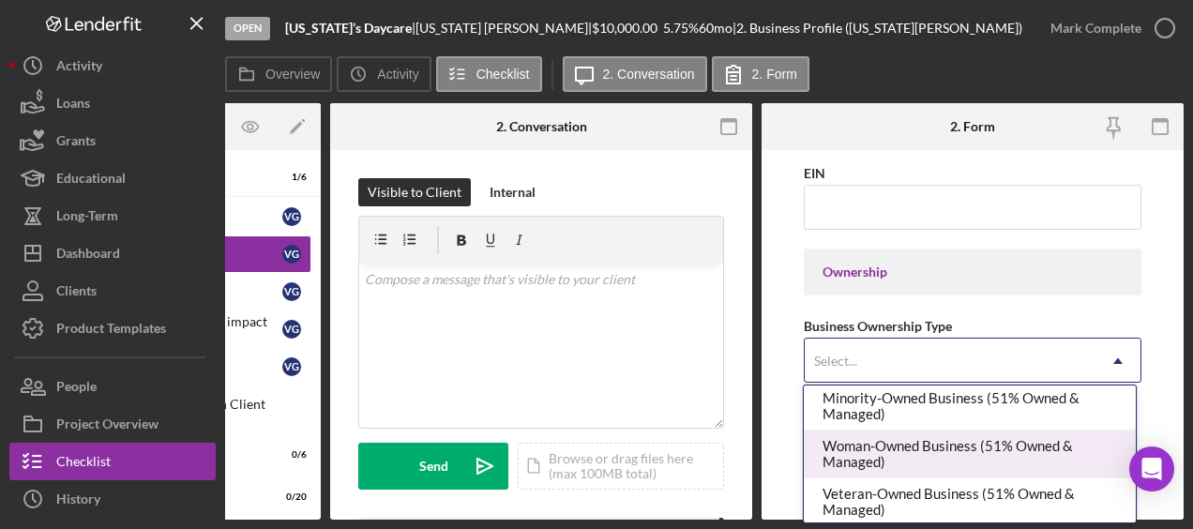
scroll to position [53, 0]
click at [923, 451] on div "Woman-Owned Business (51% Owned & Managed)" at bounding box center [969, 453] width 331 height 48
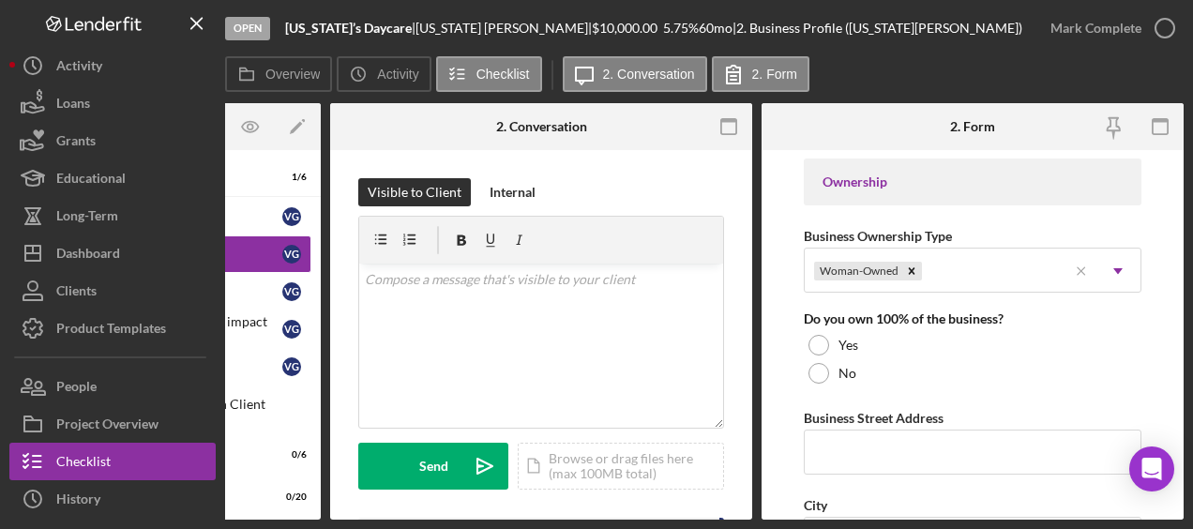
scroll to position [880, 0]
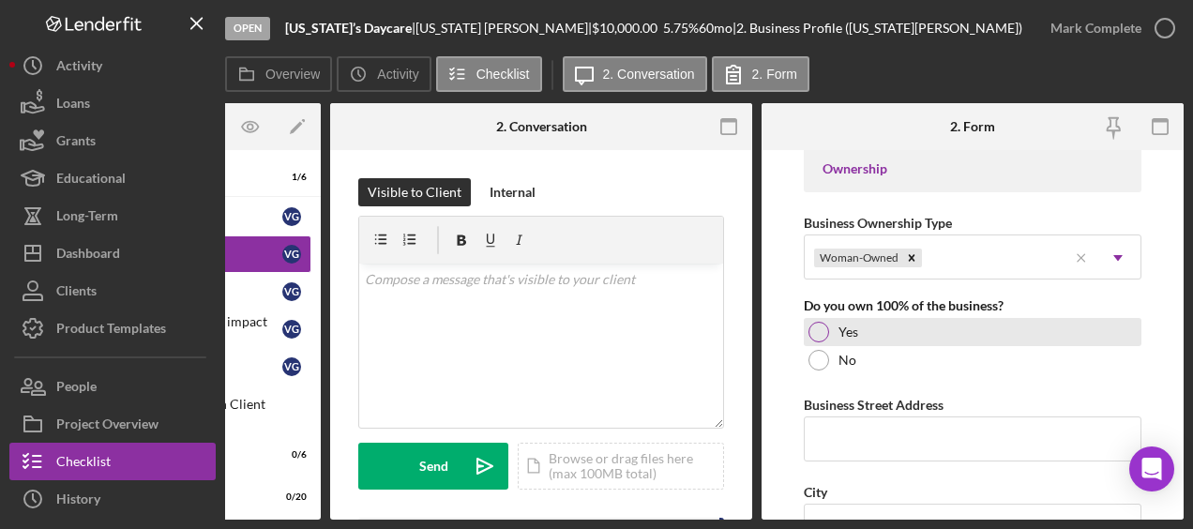
click at [819, 324] on div at bounding box center [818, 332] width 21 height 21
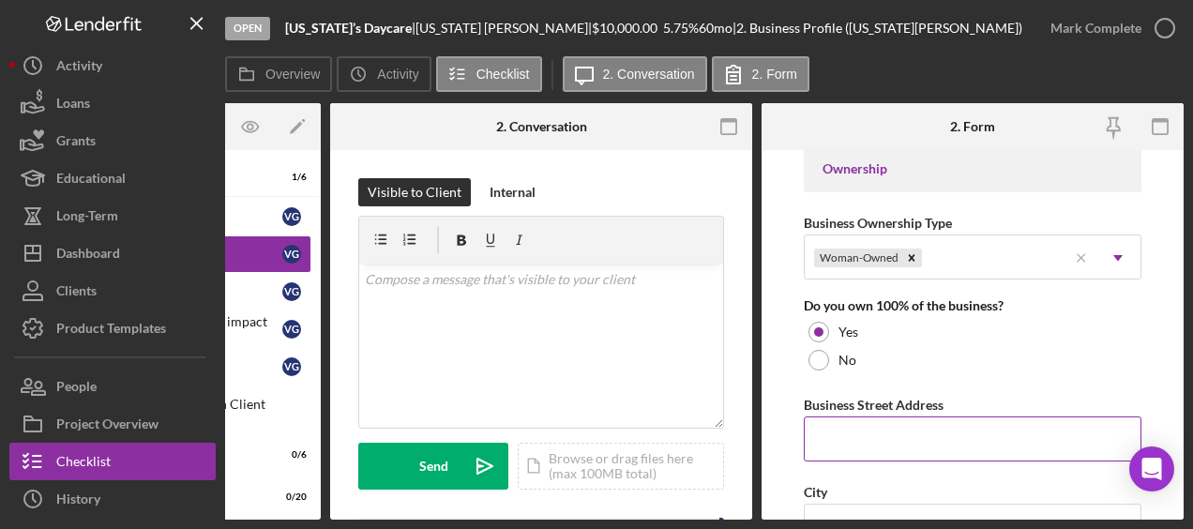
click at [841, 426] on input "Business Street Address" at bounding box center [973, 438] width 338 height 45
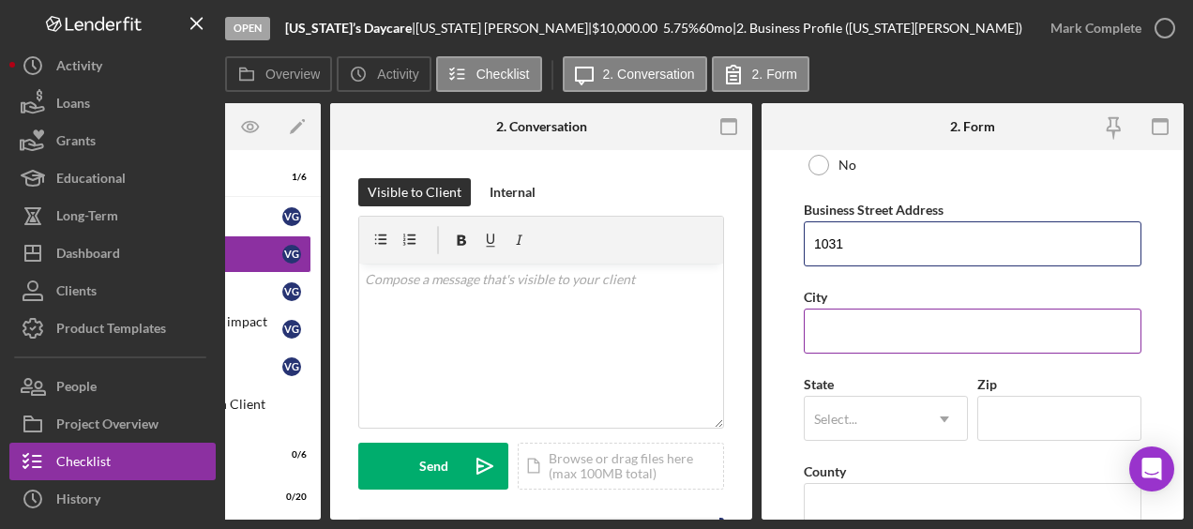
type input "1031"
click at [837, 325] on input "City" at bounding box center [973, 331] width 338 height 45
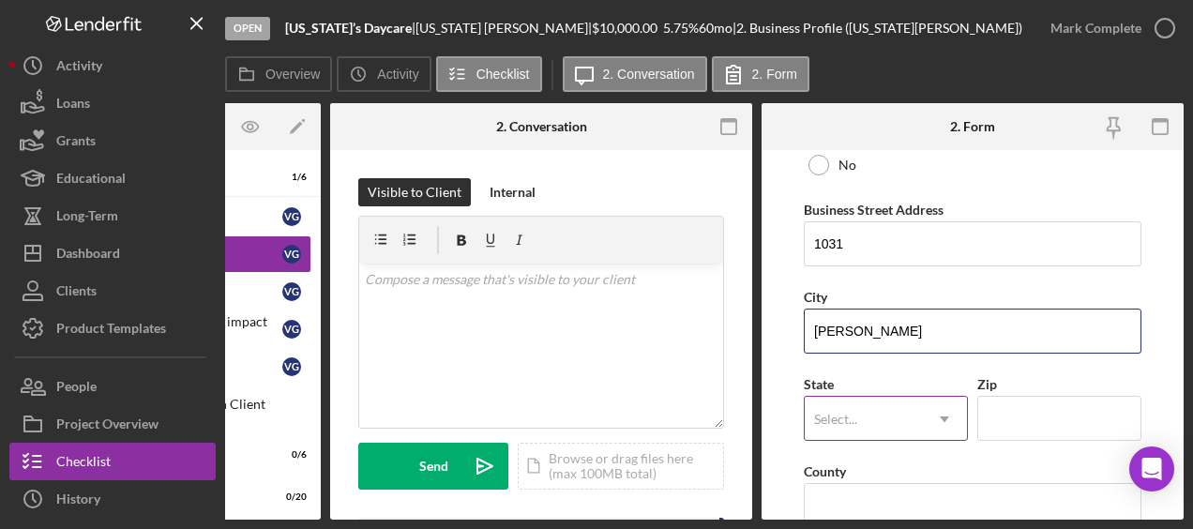
type input "[PERSON_NAME]"
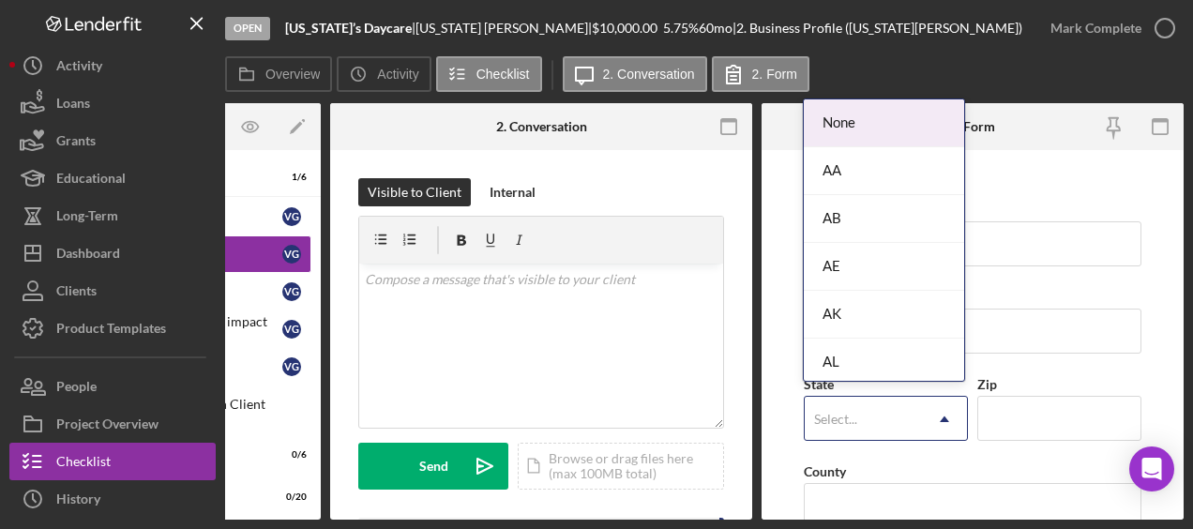
click at [922, 412] on icon "Icon/Dropdown Arrow" at bounding box center [944, 419] width 45 height 45
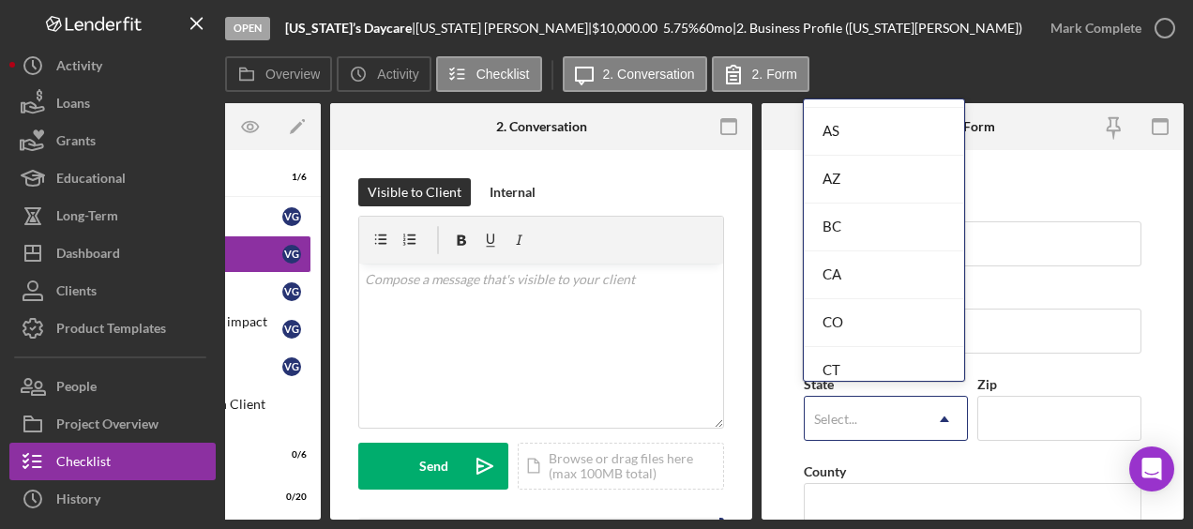
scroll to position [375, 0]
click at [880, 279] on div "CA" at bounding box center [884, 274] width 160 height 48
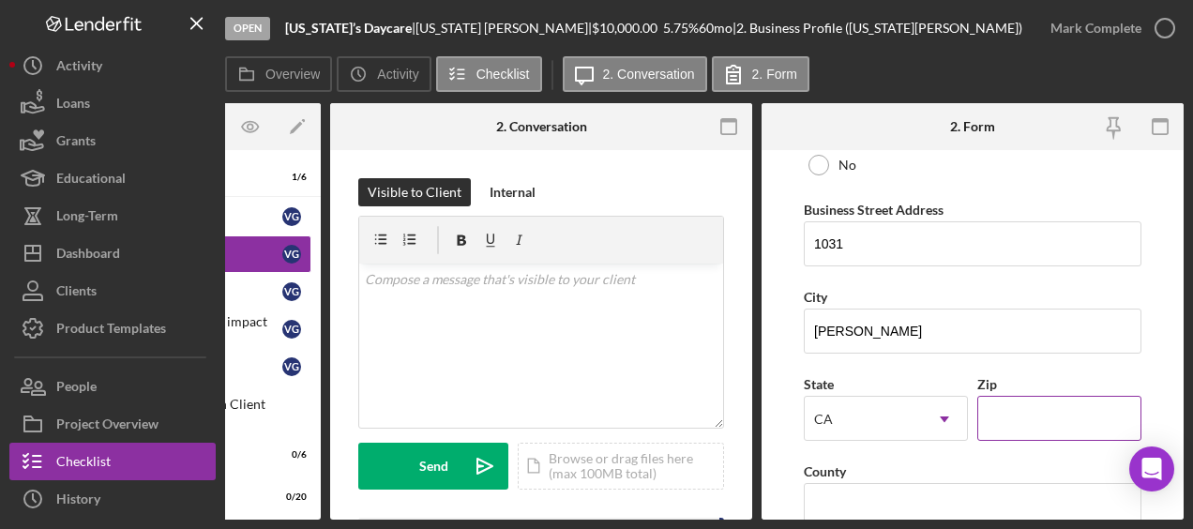
click at [1050, 427] on input "Zip" at bounding box center [1059, 418] width 164 height 45
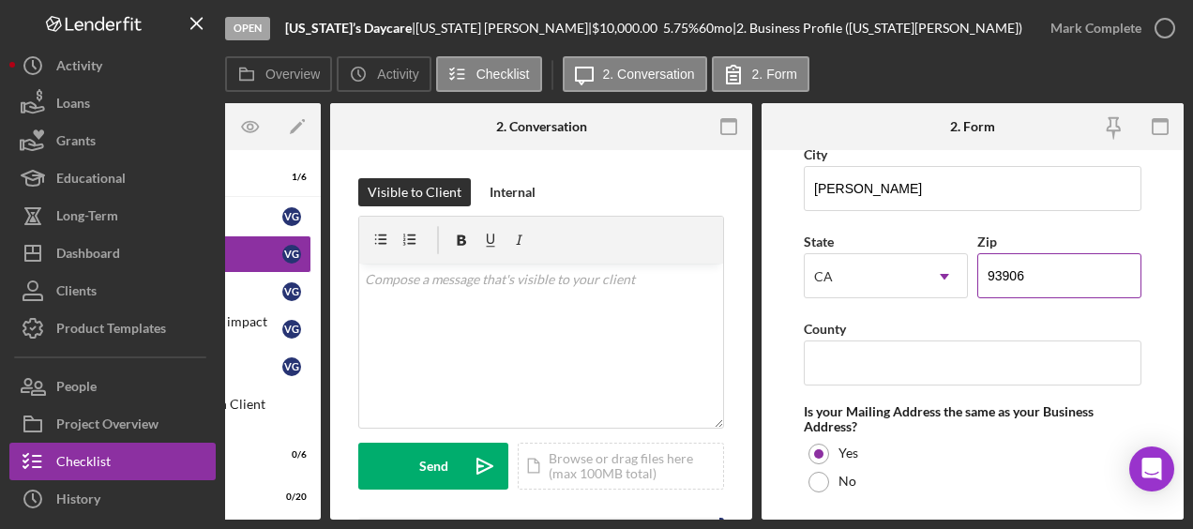
scroll to position [1221, 0]
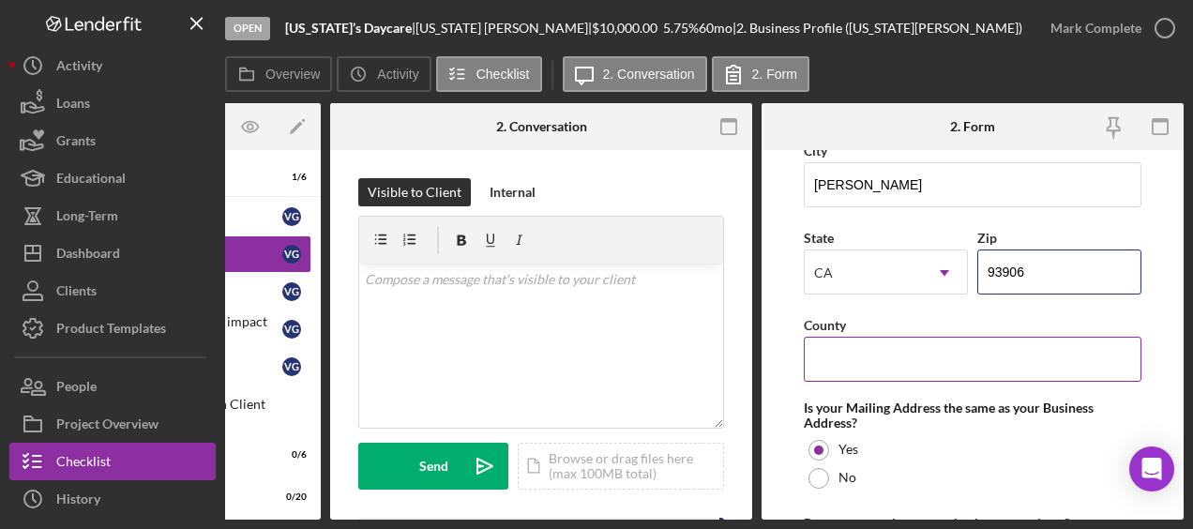
type input "93906"
click at [841, 342] on input "County" at bounding box center [973, 359] width 338 height 45
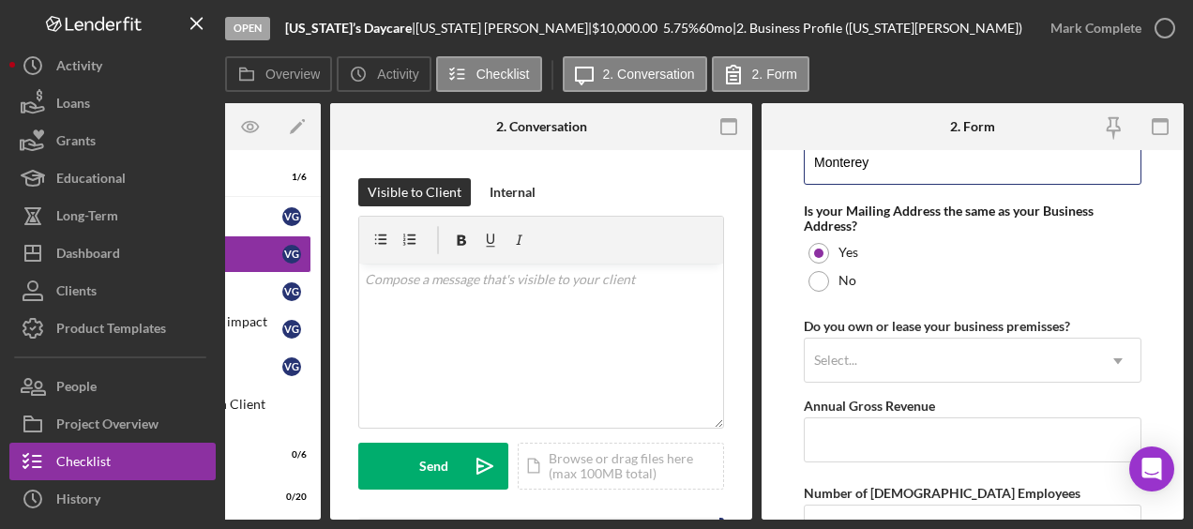
scroll to position [1425, 0]
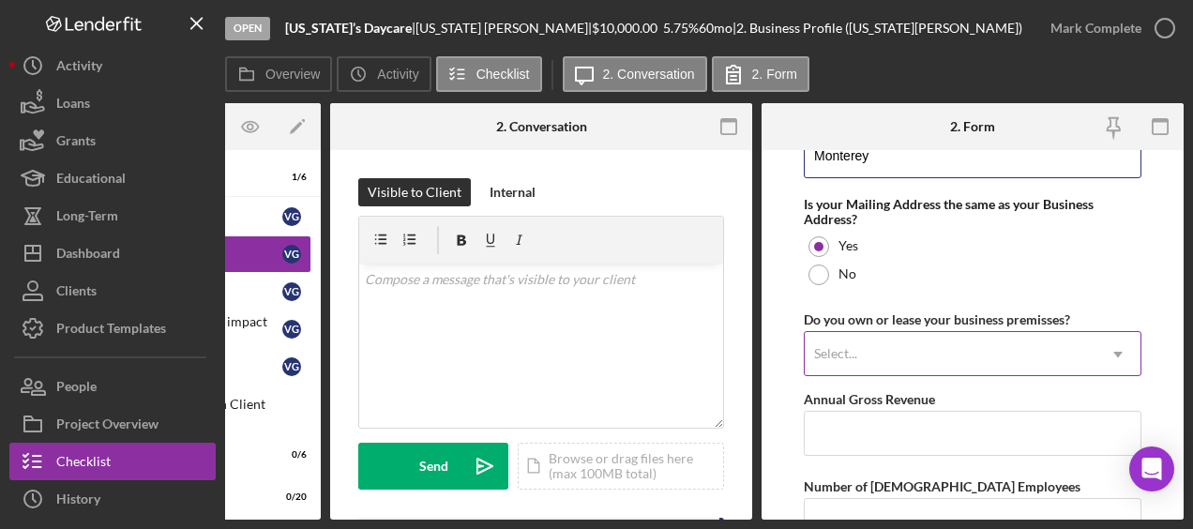
type input "Monterey"
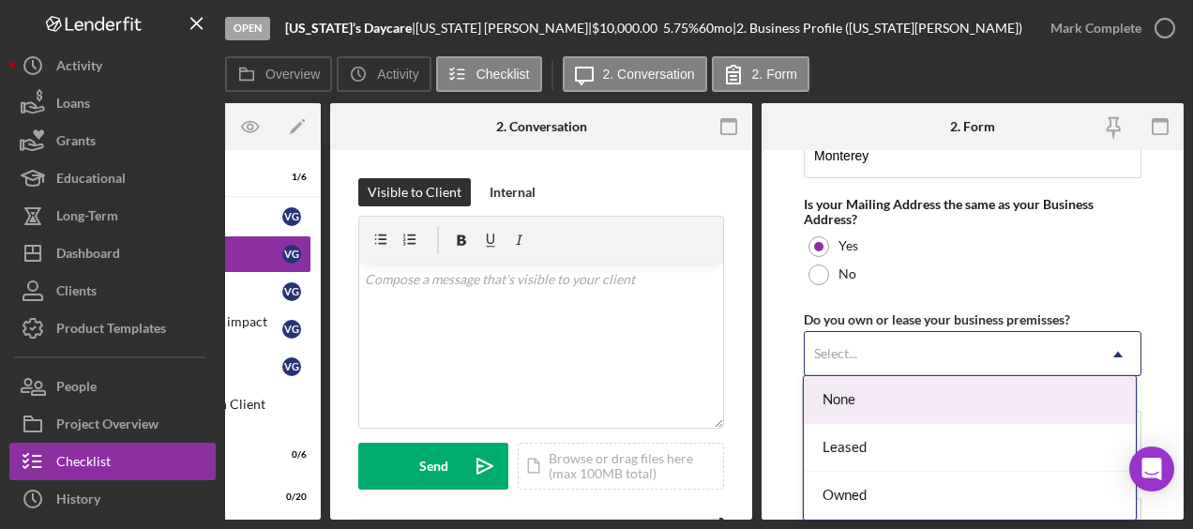
click at [884, 338] on div "Select..." at bounding box center [950, 354] width 291 height 43
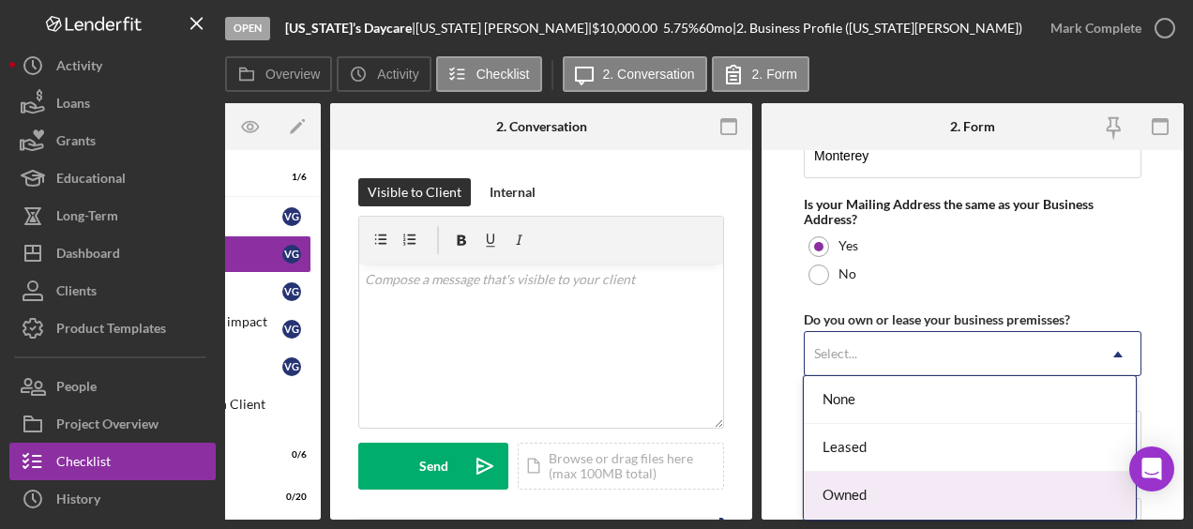
click at [881, 497] on div "Owned" at bounding box center [969, 496] width 331 height 48
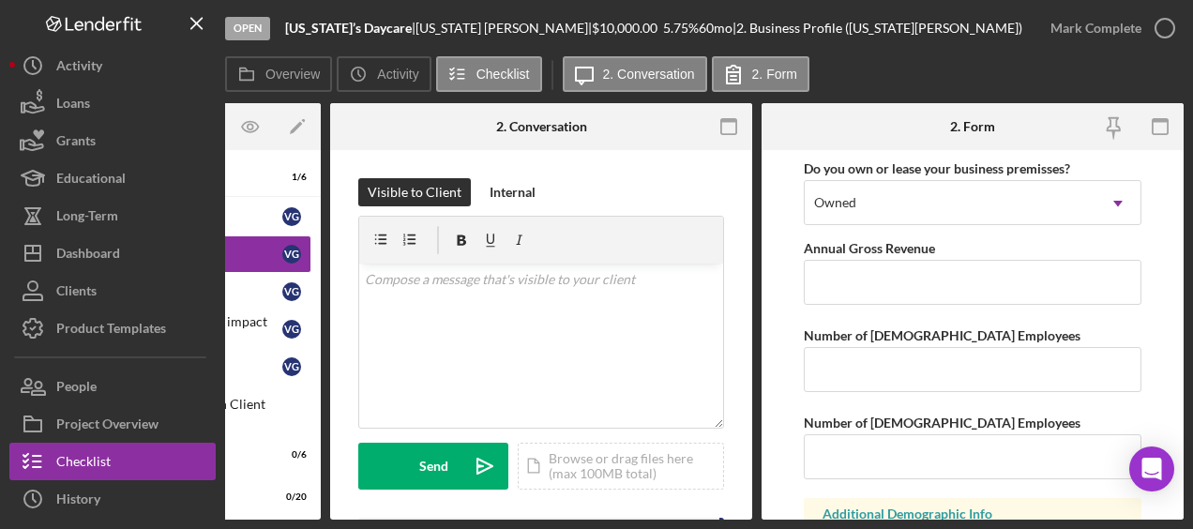
scroll to position [1577, 0]
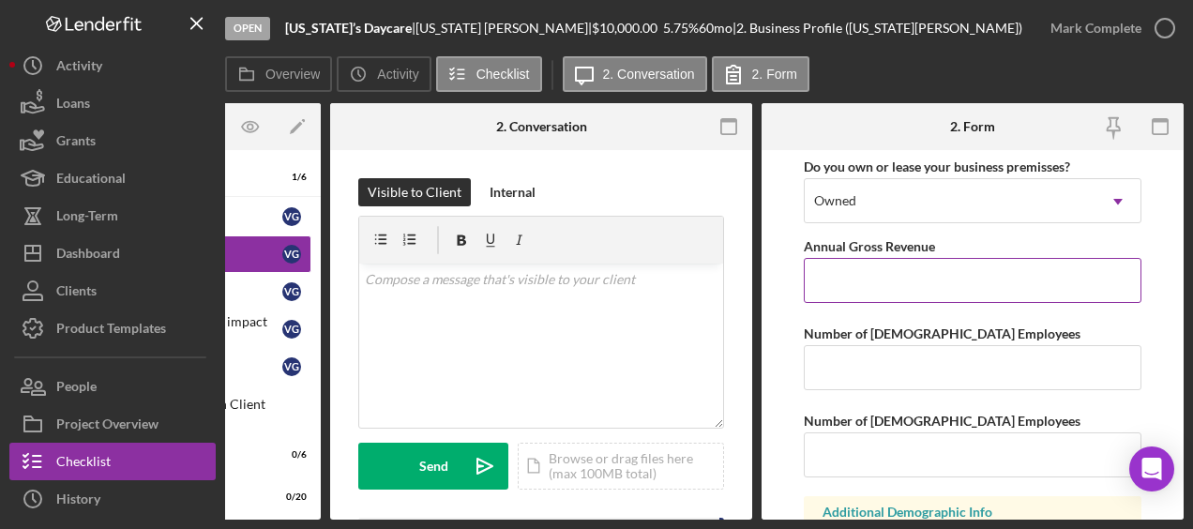
click at [849, 284] on input "Annual Gross Revenue" at bounding box center [973, 280] width 338 height 45
type input "$45,000"
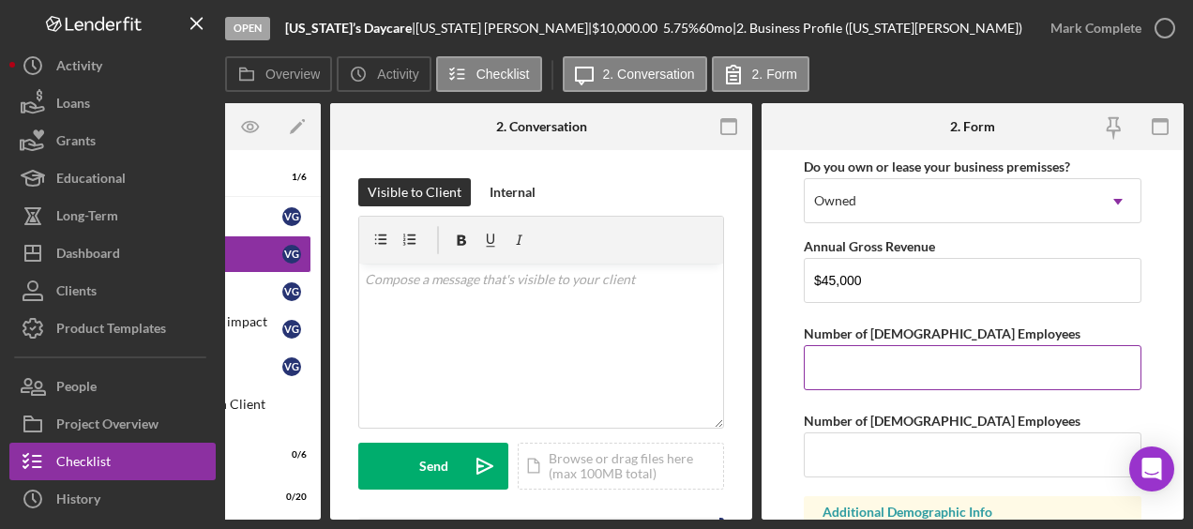
click at [863, 345] on input "Number of [DEMOGRAPHIC_DATA] Employees" at bounding box center [973, 367] width 338 height 45
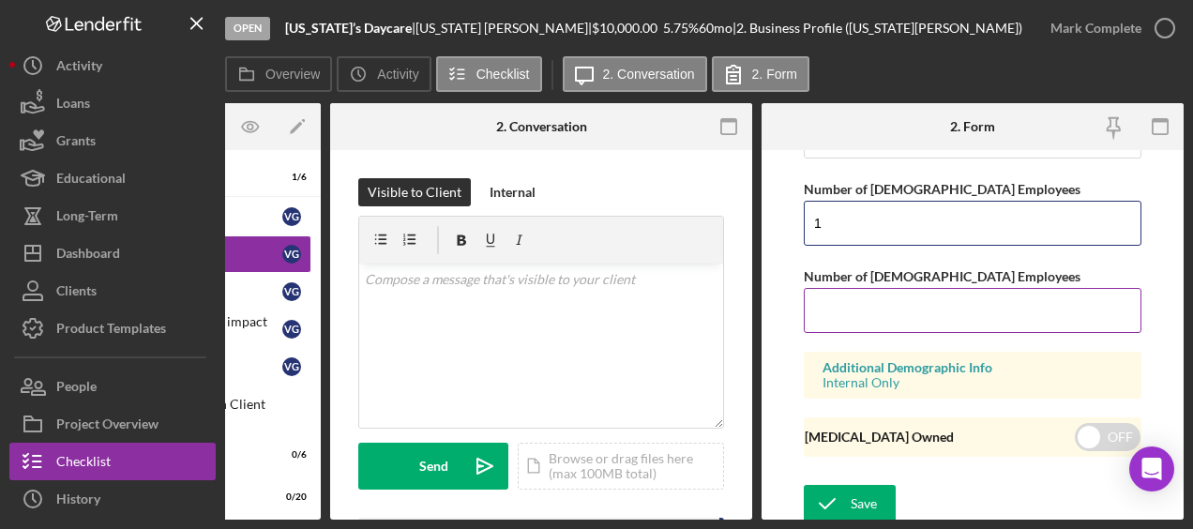
type input "1"
click at [846, 293] on input "Number of [DEMOGRAPHIC_DATA] Employees" at bounding box center [973, 310] width 338 height 45
type input "0"
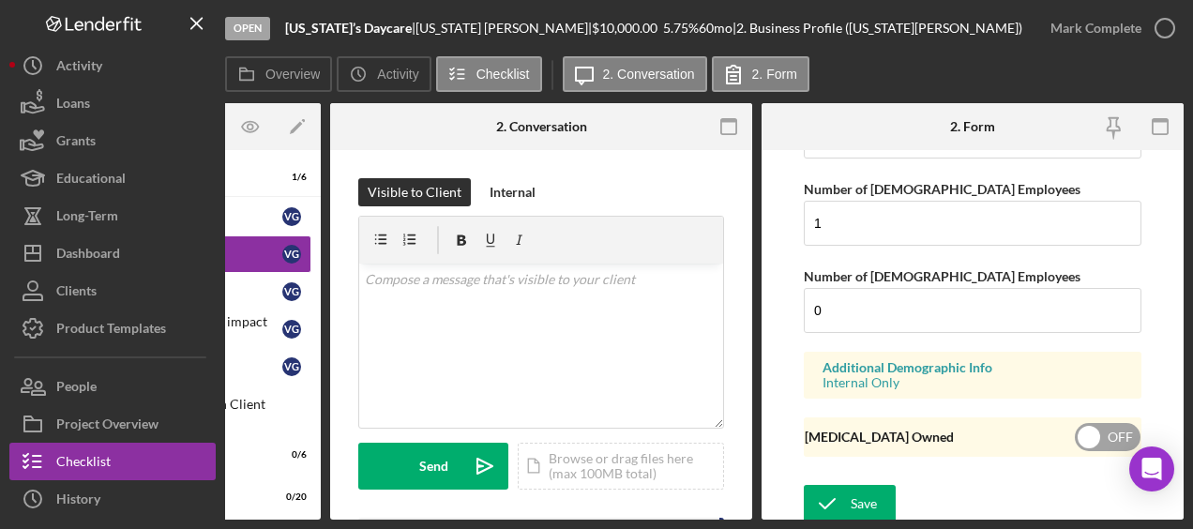
click at [1114, 417] on div "[MEDICAL_DATA] Owned OFF" at bounding box center [973, 436] width 338 height 39
checkbox input "true"
click at [867, 492] on div "Save" at bounding box center [864, 504] width 26 height 38
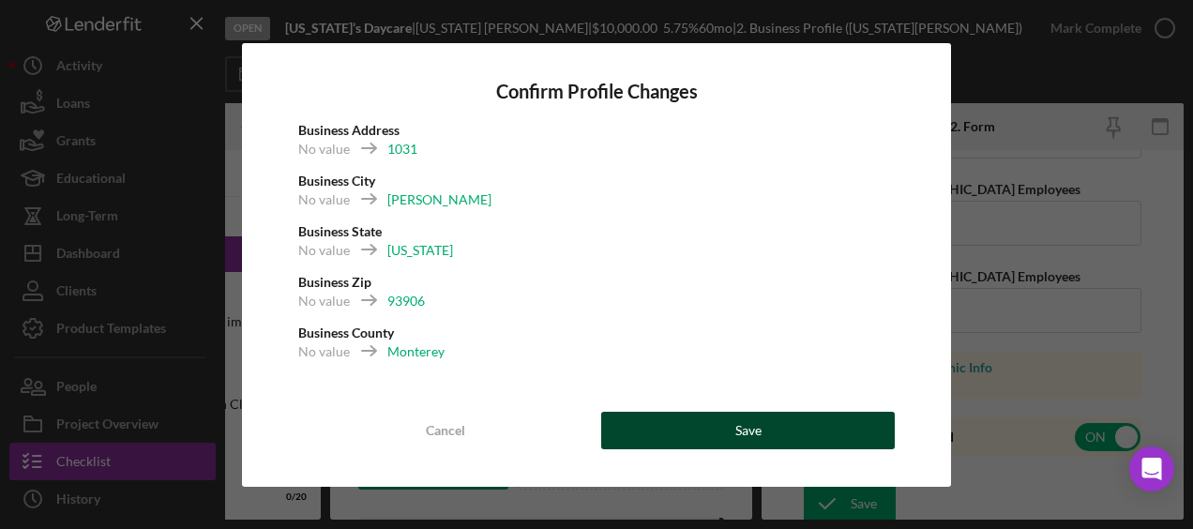
click at [811, 428] on button "Save" at bounding box center [748, 431] width 294 height 38
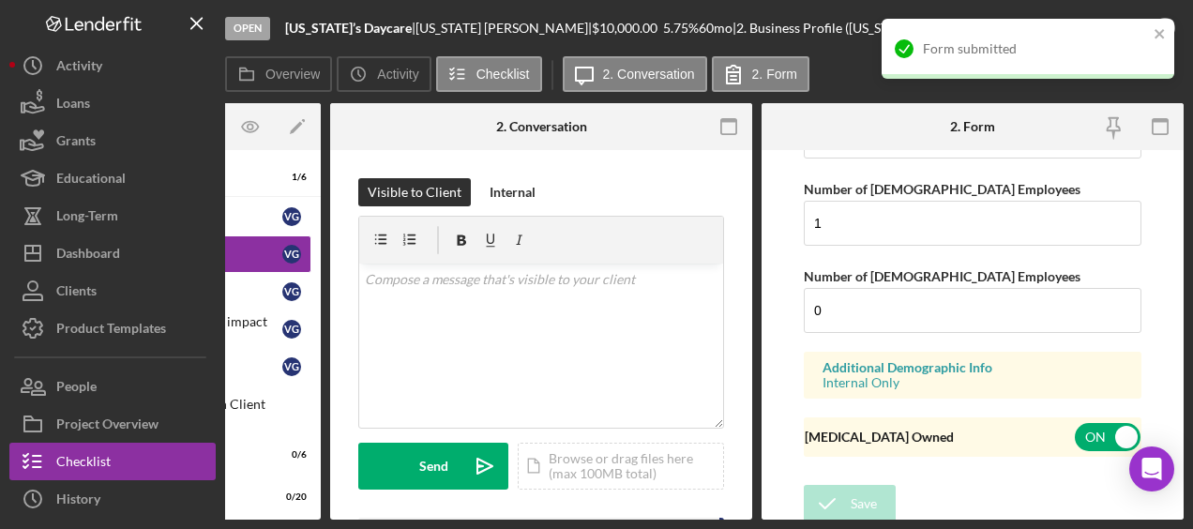
scroll to position [0, 0]
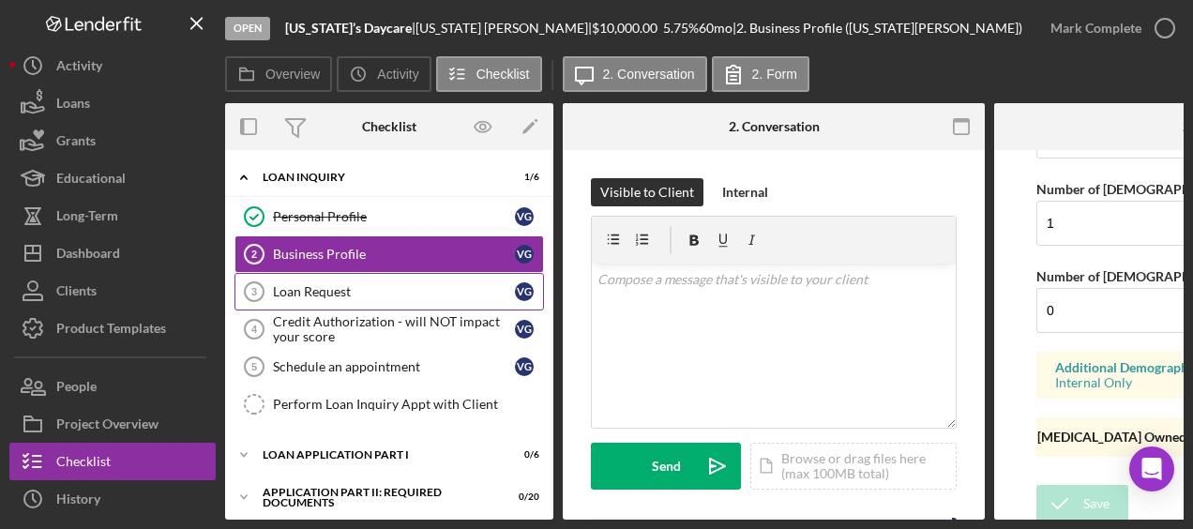
click at [313, 290] on div "Loan Request" at bounding box center [394, 291] width 242 height 15
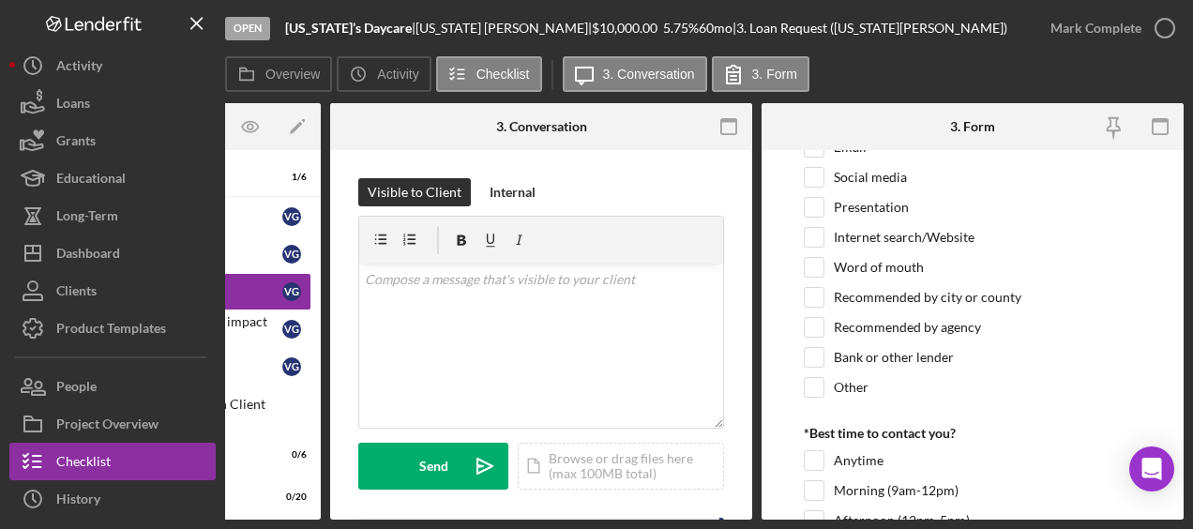
scroll to position [204, 0]
click at [814, 380] on input "Other" at bounding box center [814, 385] width 19 height 19
checkbox input "true"
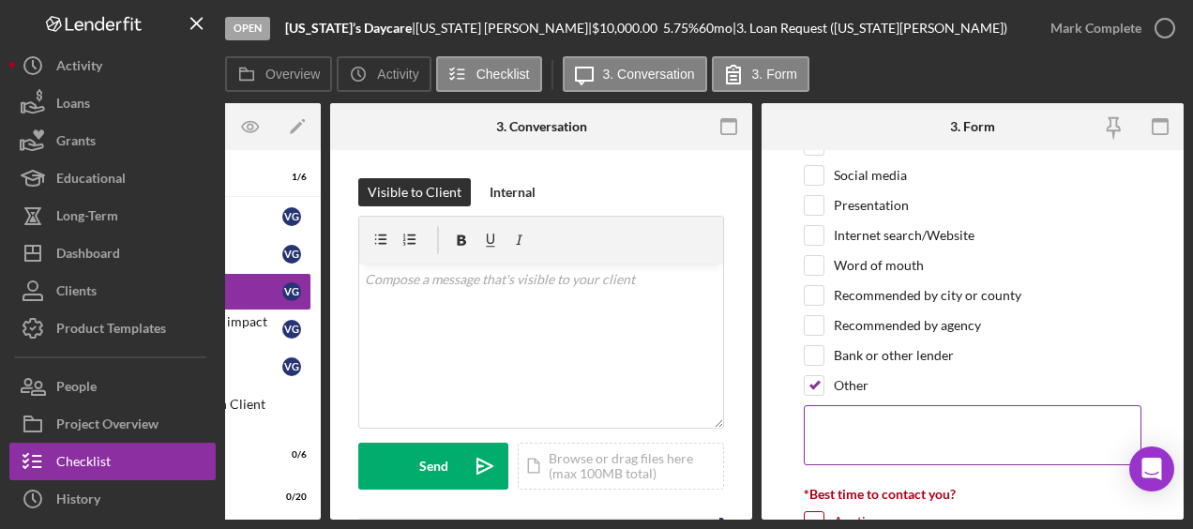
click at [841, 421] on textarea at bounding box center [973, 435] width 338 height 60
type textarea "g"
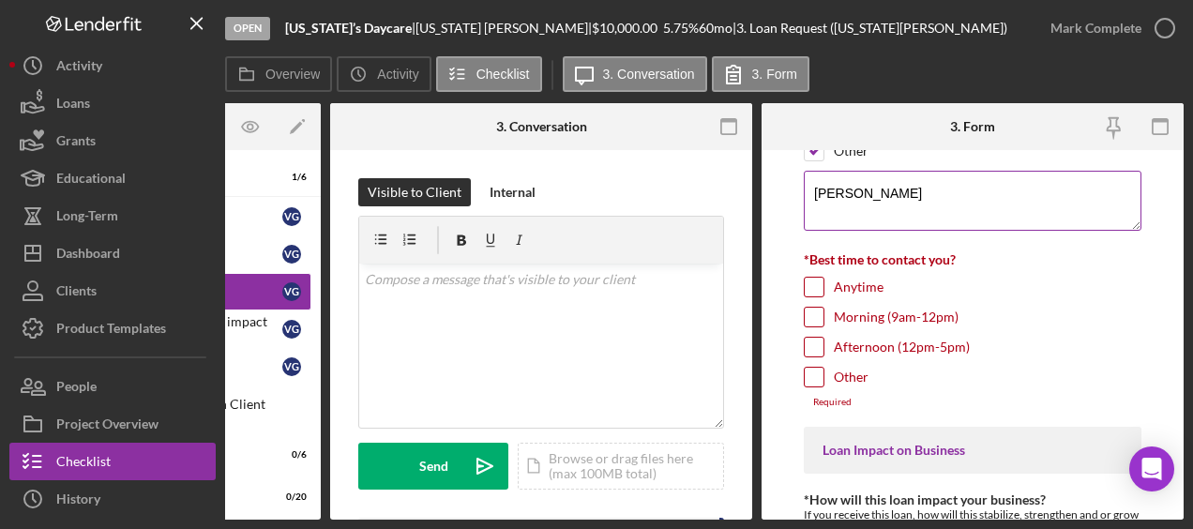
scroll to position [440, 0]
type textarea "[PERSON_NAME]"
click at [813, 281] on input "Anytime" at bounding box center [814, 286] width 19 height 19
checkbox input "true"
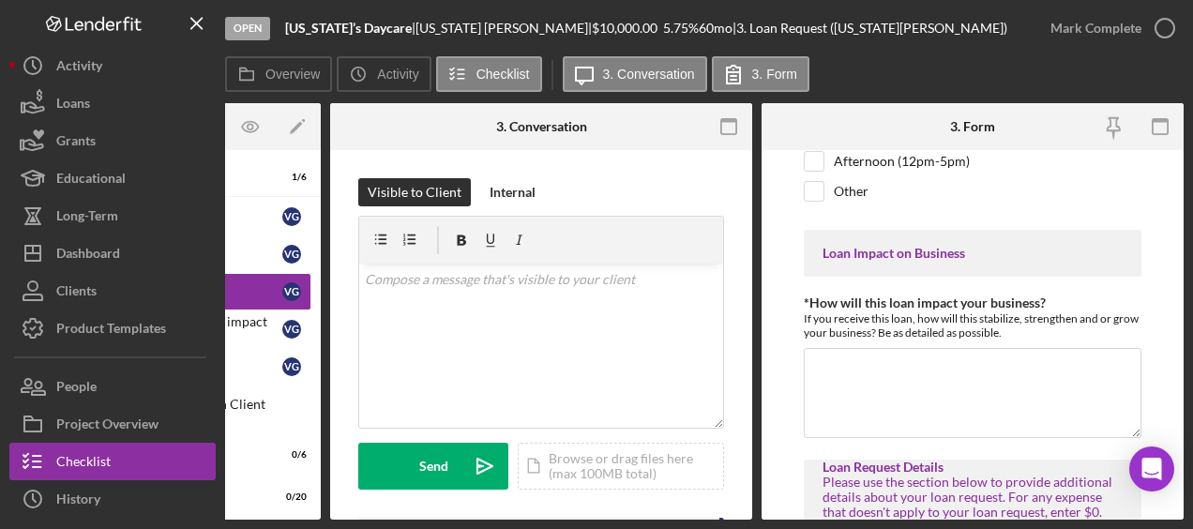
scroll to position [626, 0]
click at [899, 382] on textarea "*How will this loan impact your business?" at bounding box center [973, 391] width 338 height 90
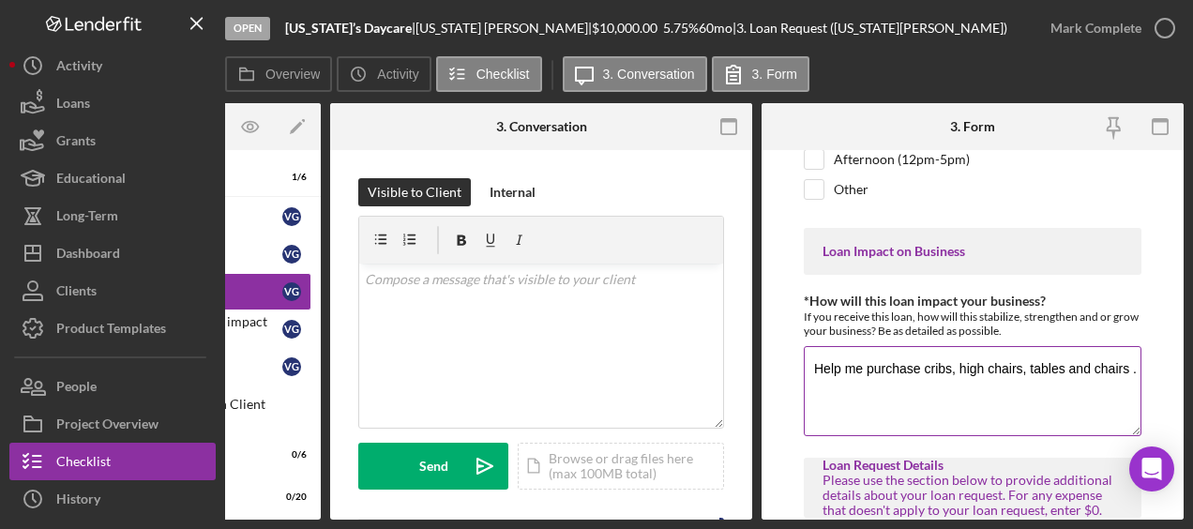
click at [859, 353] on textarea "Help me purchase cribs, high chairs, tables and chairs ." at bounding box center [973, 391] width 338 height 90
click at [814, 354] on textarea "purchase cribs, high chairs, tables and chairs ." at bounding box center [973, 391] width 338 height 90
click at [859, 377] on textarea "Needs purchase cribs, high chairs, tables and chairs." at bounding box center [973, 391] width 338 height 90
click at [1131, 361] on textarea "Needs purchase cribs, high chairs, tables and chairs." at bounding box center [973, 391] width 338 height 90
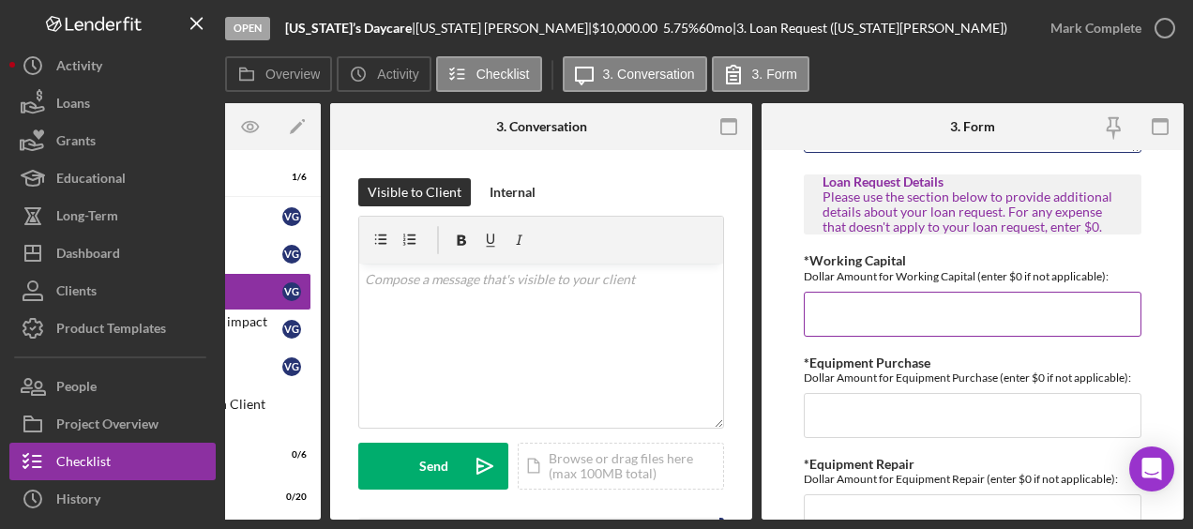
scroll to position [914, 0]
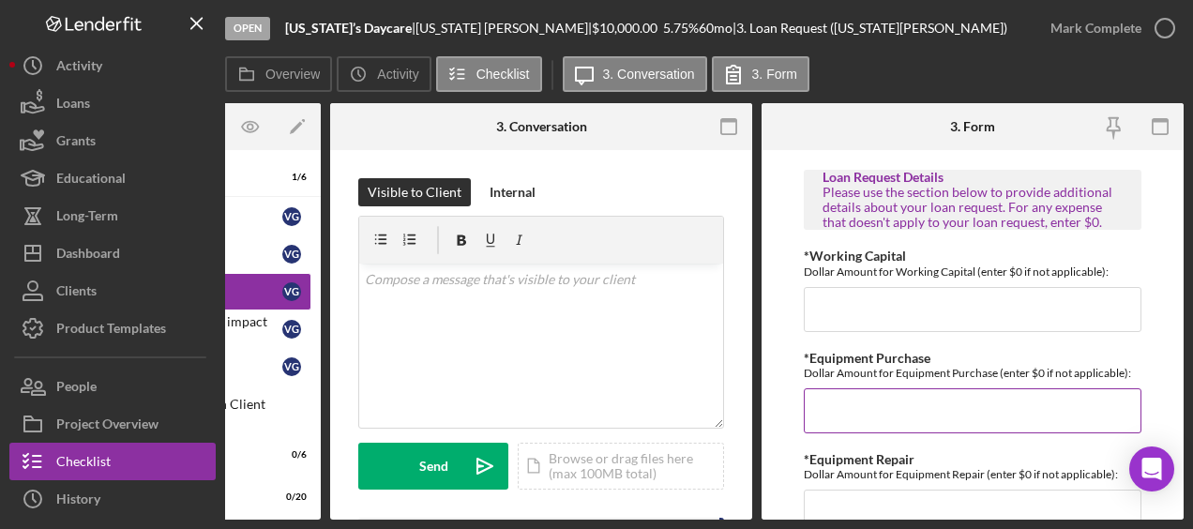
type textarea "Needs purchase cribs, highchairs, tables and chairs. Inventory for Day Care"
click at [868, 388] on input "*Equipment Purchase" at bounding box center [973, 410] width 338 height 45
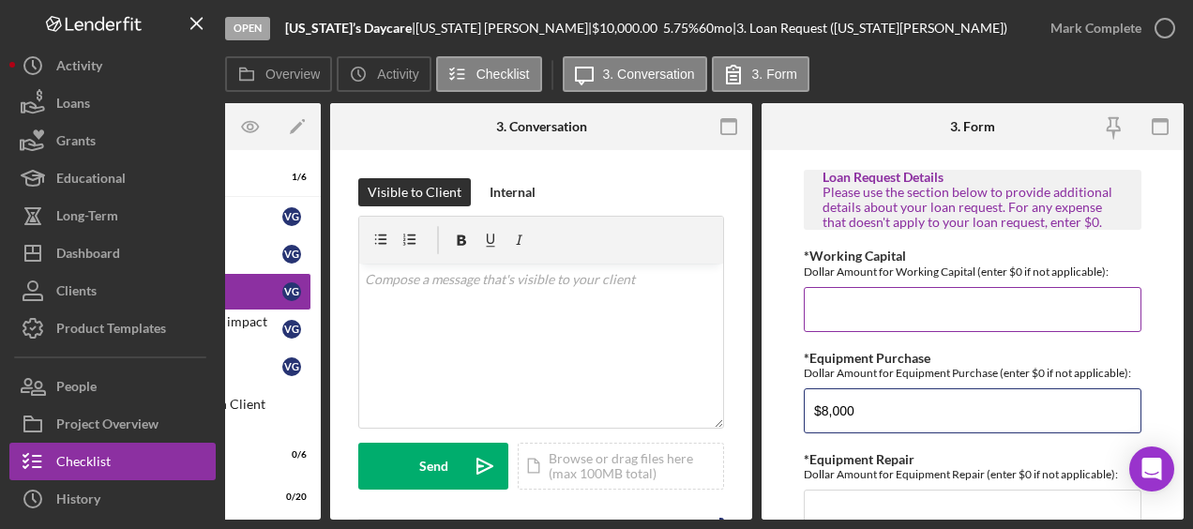
type input "$8,000"
click at [844, 306] on input "*Working Capital" at bounding box center [973, 309] width 338 height 45
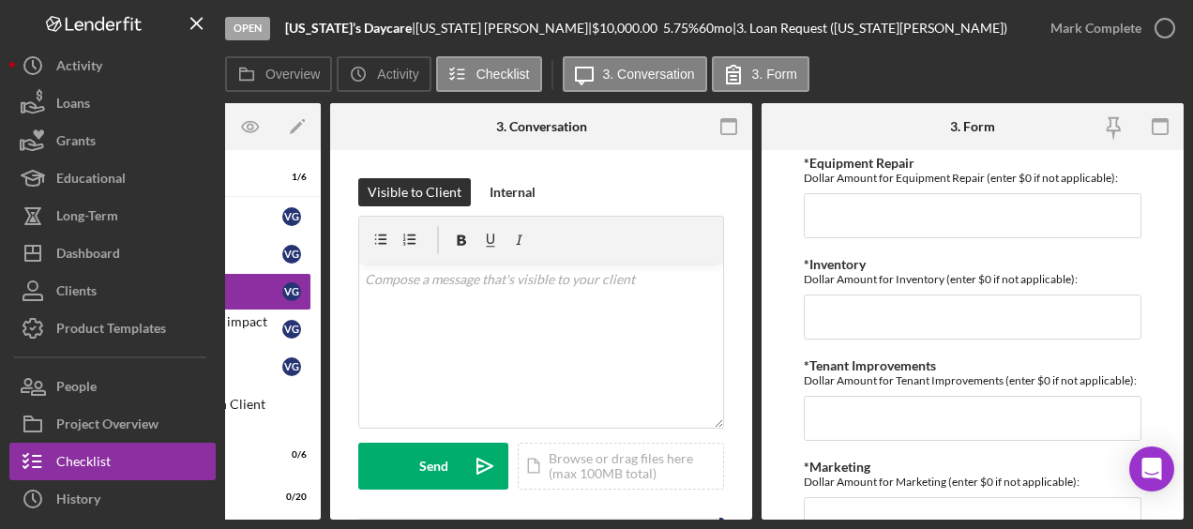
scroll to position [1212, 0]
type input "$2,000"
click at [833, 216] on input "*Equipment Repair" at bounding box center [973, 214] width 338 height 45
click at [833, 216] on input "$0" at bounding box center [973, 214] width 338 height 45
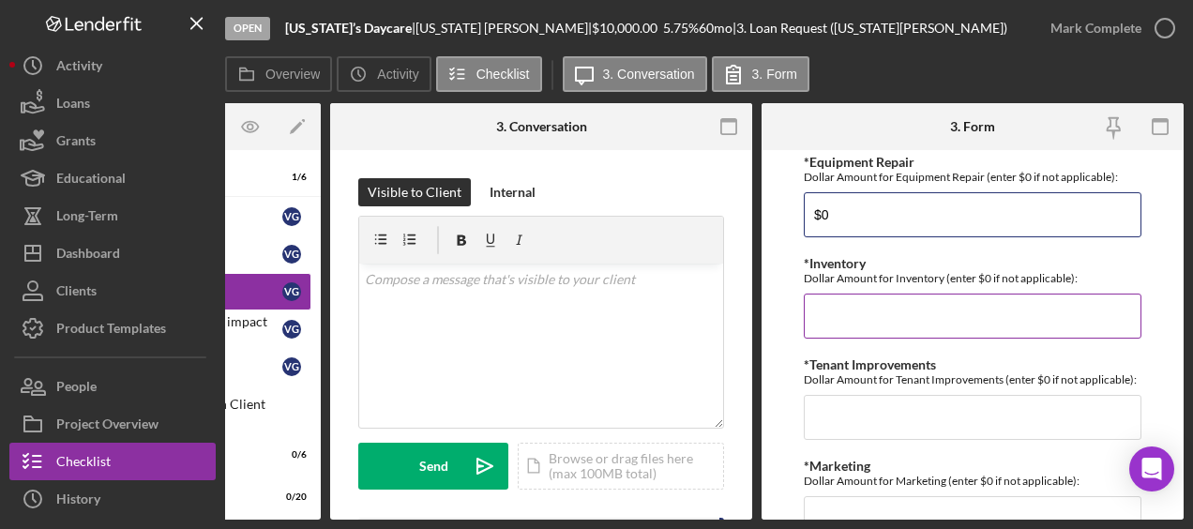
type input "$0"
click at [830, 296] on input "*Inventory" at bounding box center [973, 316] width 338 height 45
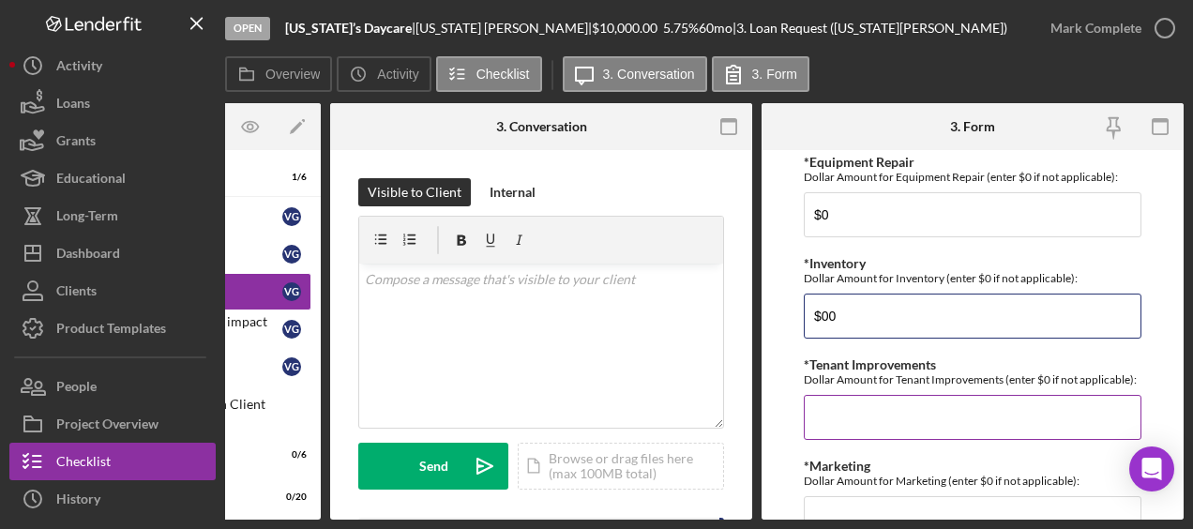
type input "$00"
click at [863, 398] on input "*Tenant Improvements" at bounding box center [973, 417] width 338 height 45
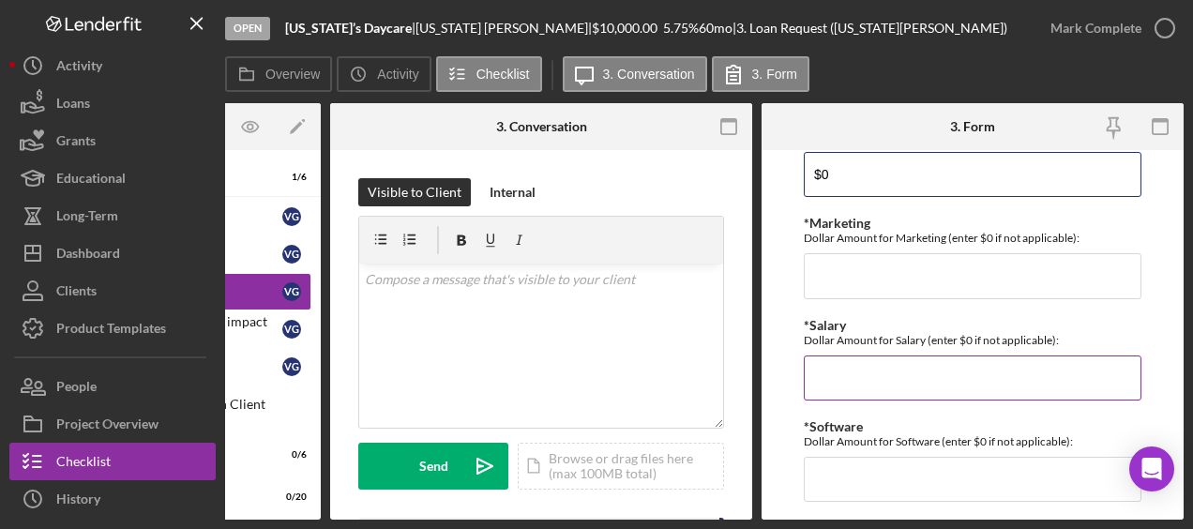
scroll to position [1455, 0]
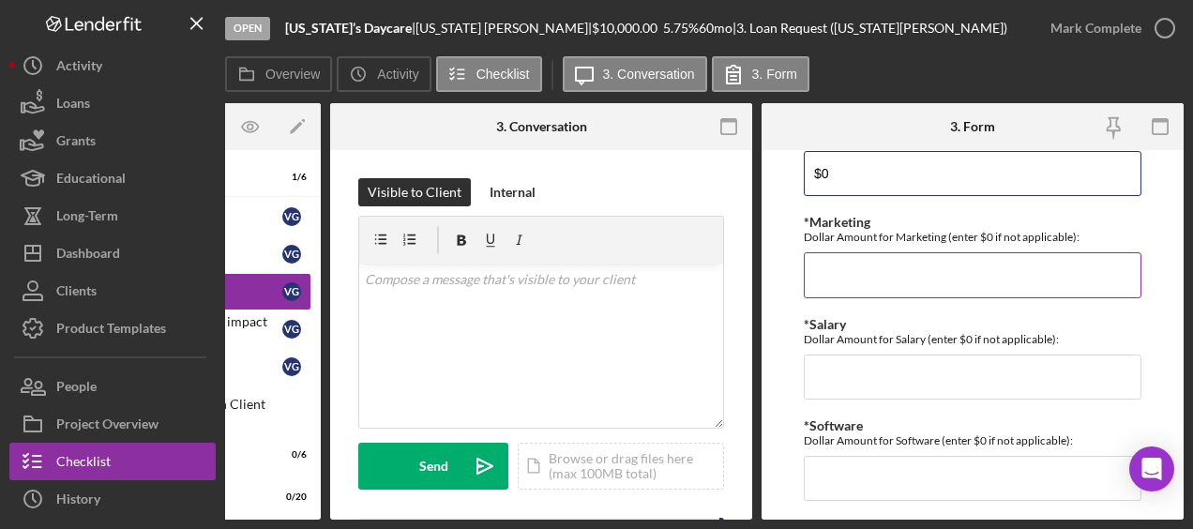
type input "$0"
click at [851, 264] on input "*Marketing" at bounding box center [973, 274] width 338 height 45
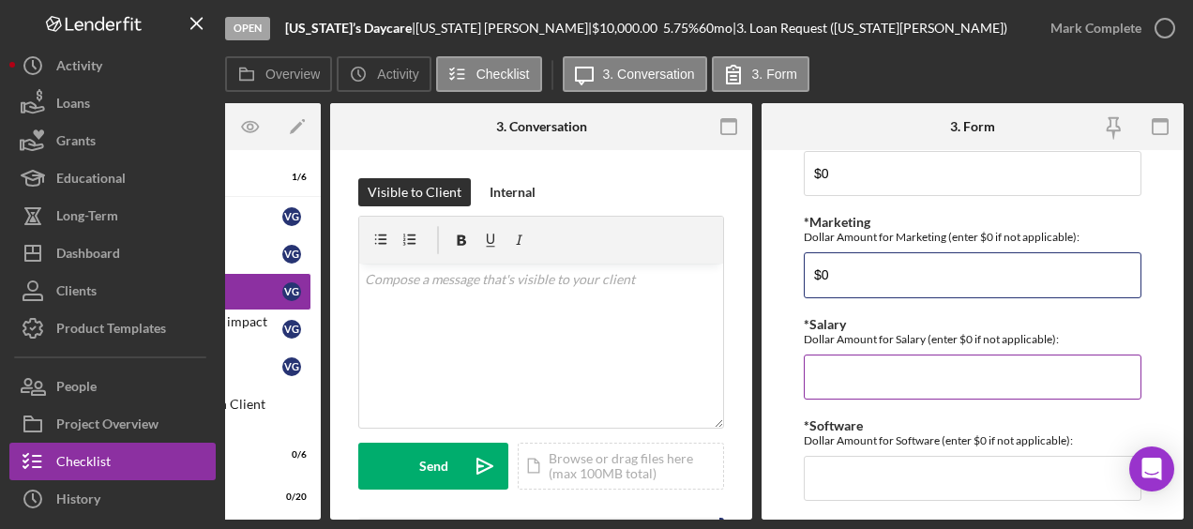
type input "$0"
click at [831, 355] on input "*Salary" at bounding box center [973, 376] width 338 height 45
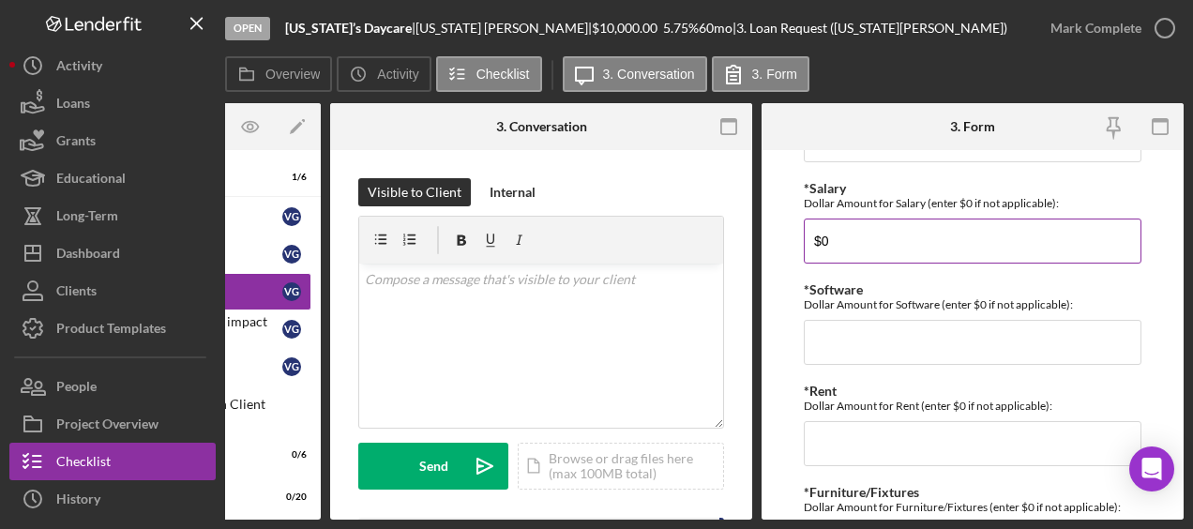
scroll to position [1592, 0]
type input "$0"
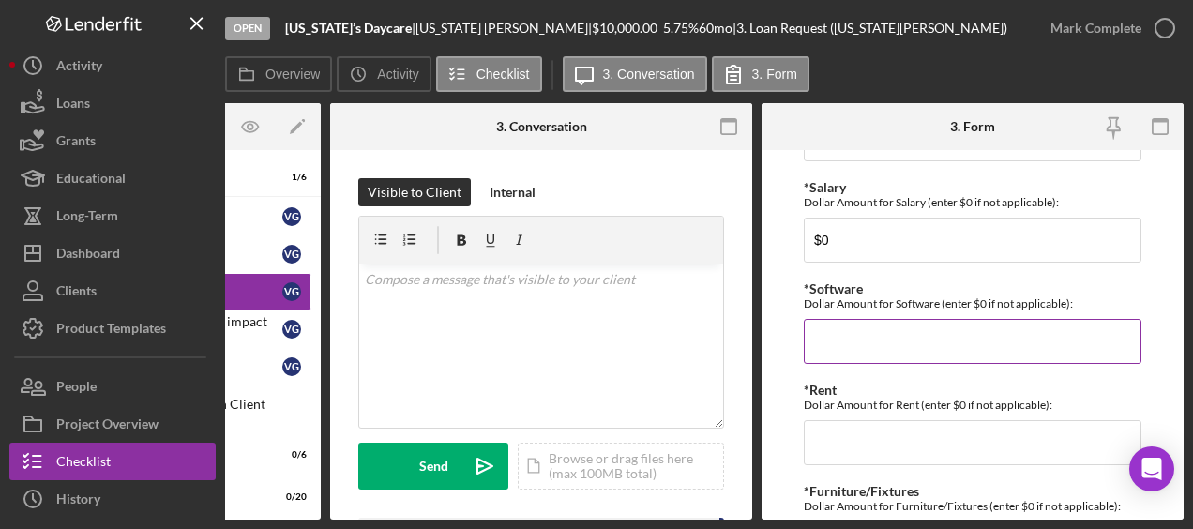
click at [825, 319] on input "*Software" at bounding box center [973, 341] width 338 height 45
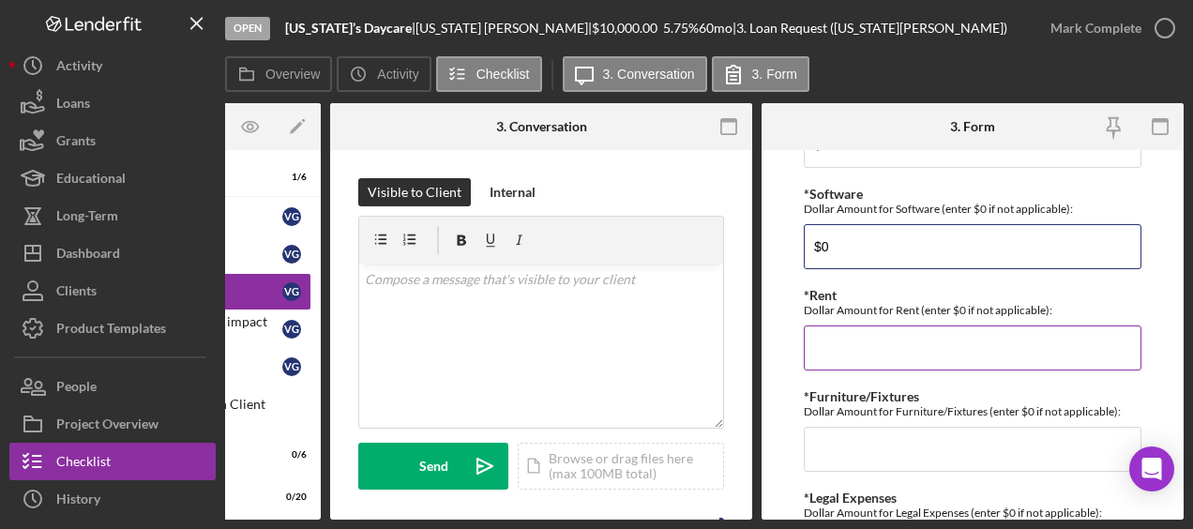
scroll to position [1688, 0]
type input "$0"
click at [825, 344] on input "*Rent" at bounding box center [973, 346] width 338 height 45
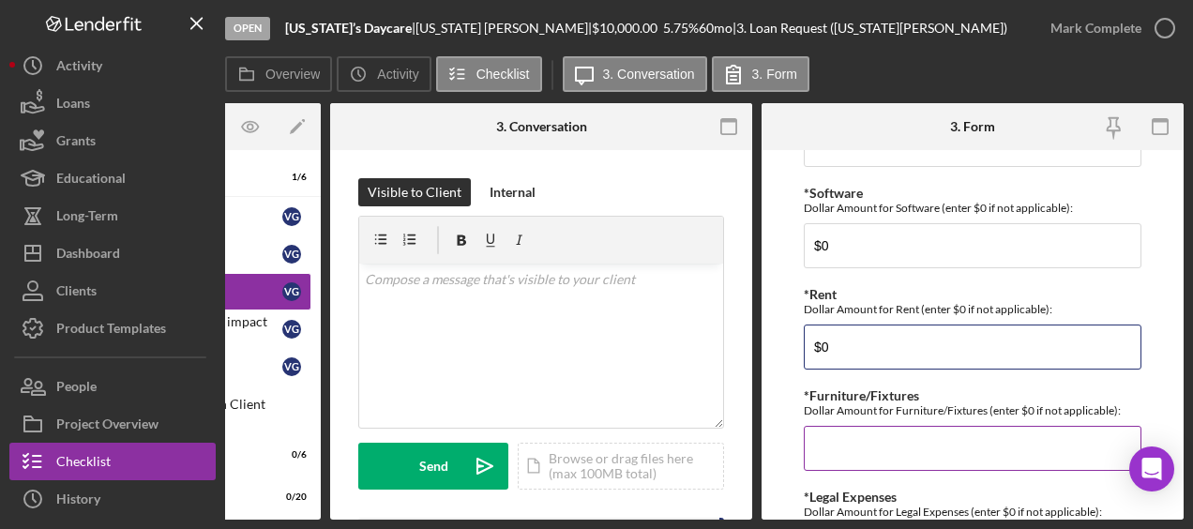
type input "$0"
click at [822, 435] on input "*Furniture/Fixtures" at bounding box center [973, 448] width 338 height 45
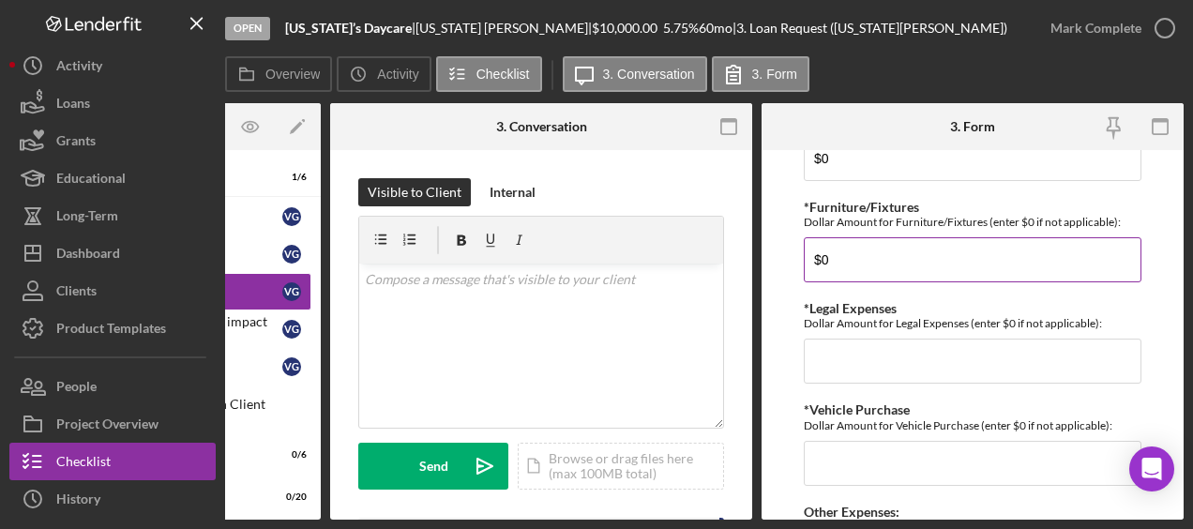
scroll to position [1877, 0]
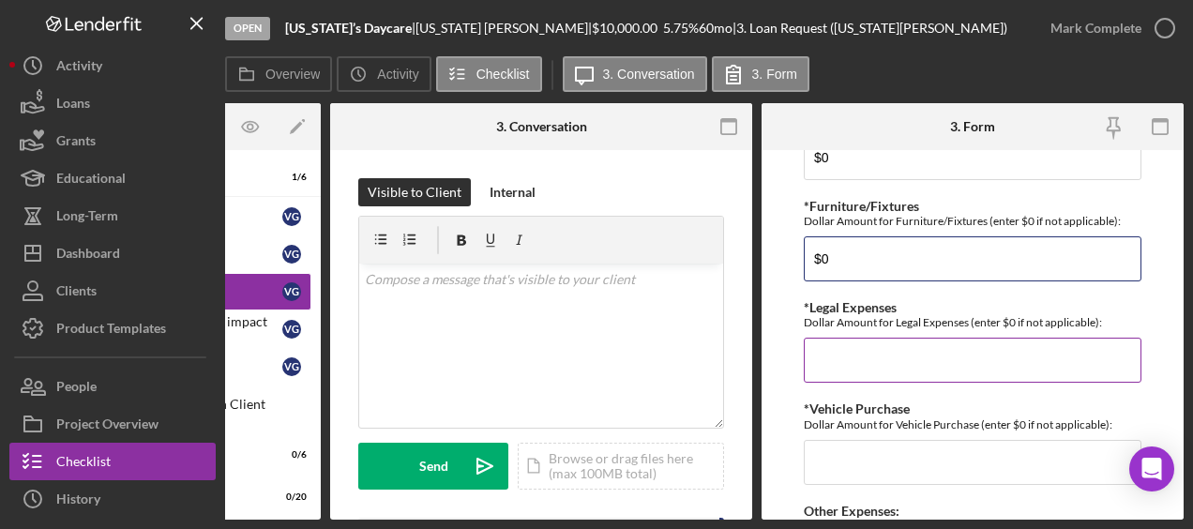
type input "$0"
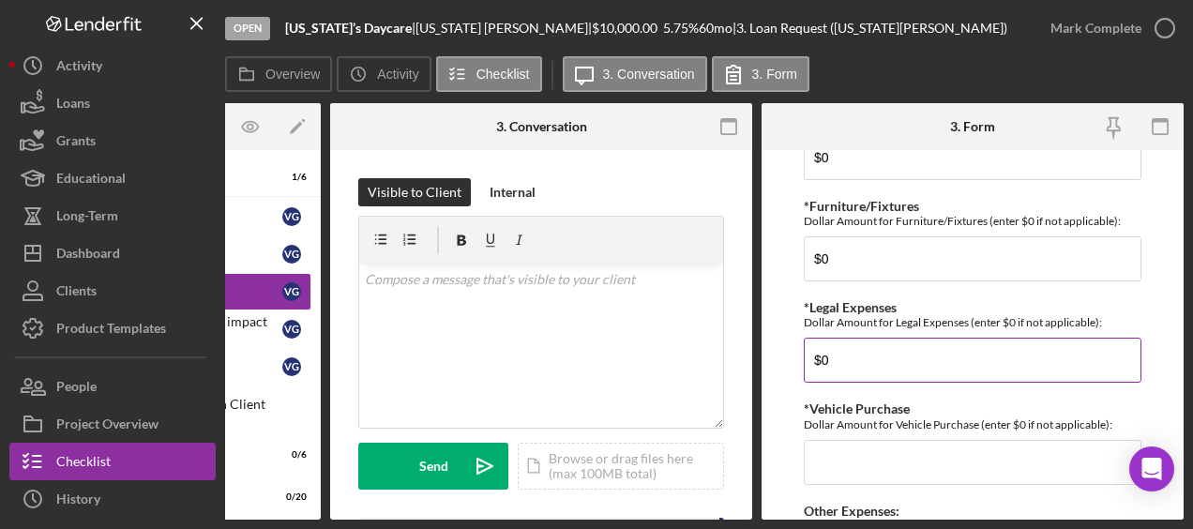
click at [816, 345] on input "$0" at bounding box center [973, 360] width 338 height 45
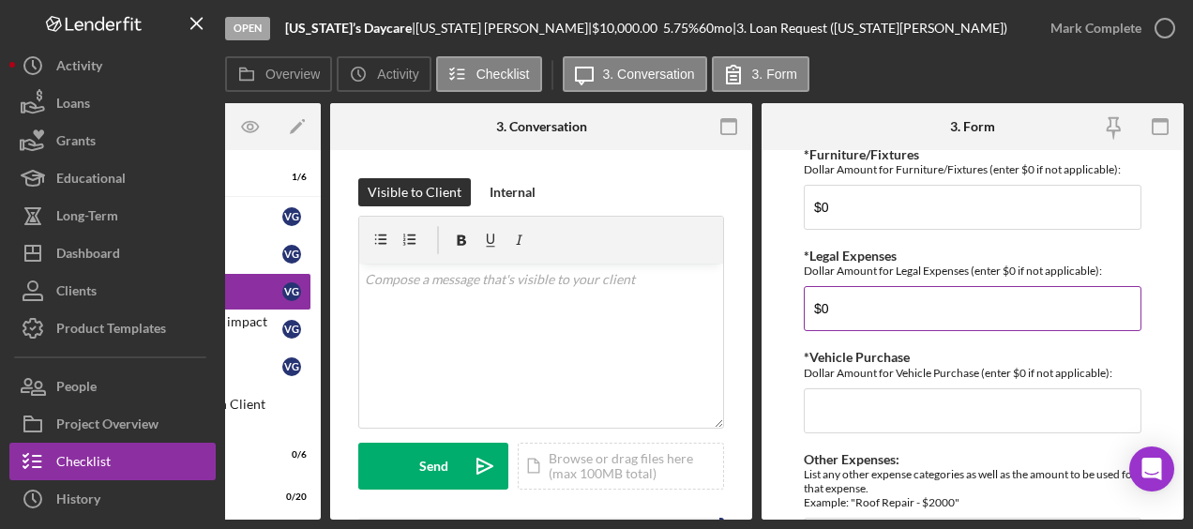
scroll to position [1930, 0]
type input "$0"
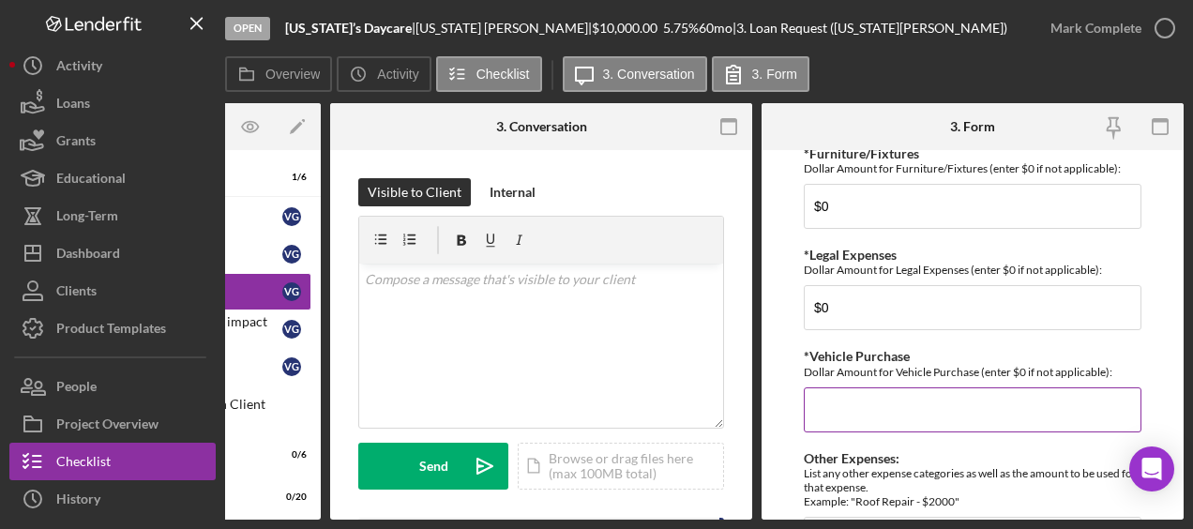
click at [825, 392] on input "*Vehicle Purchase" at bounding box center [973, 409] width 338 height 45
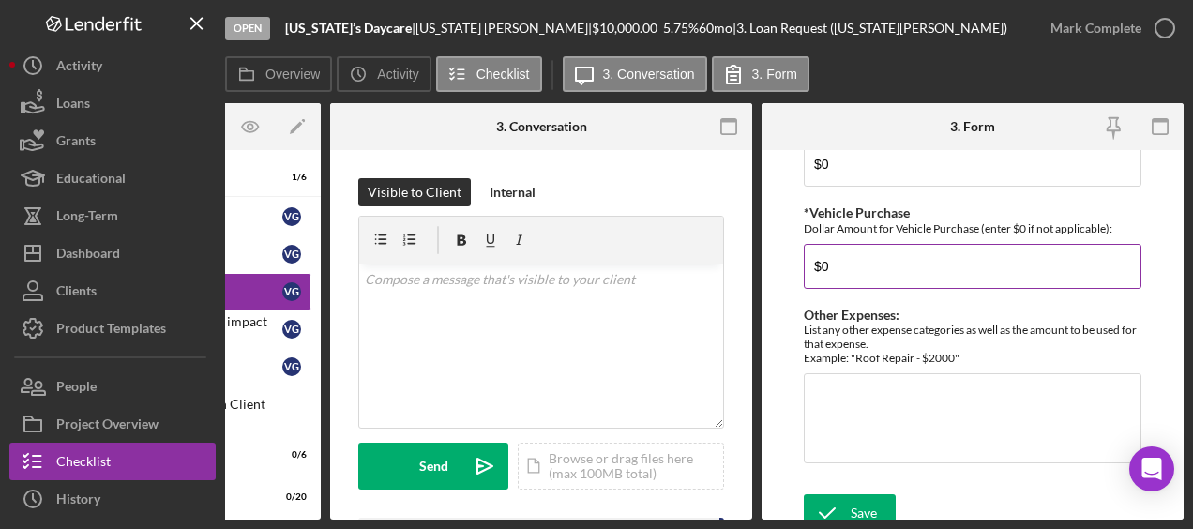
type input "$0"
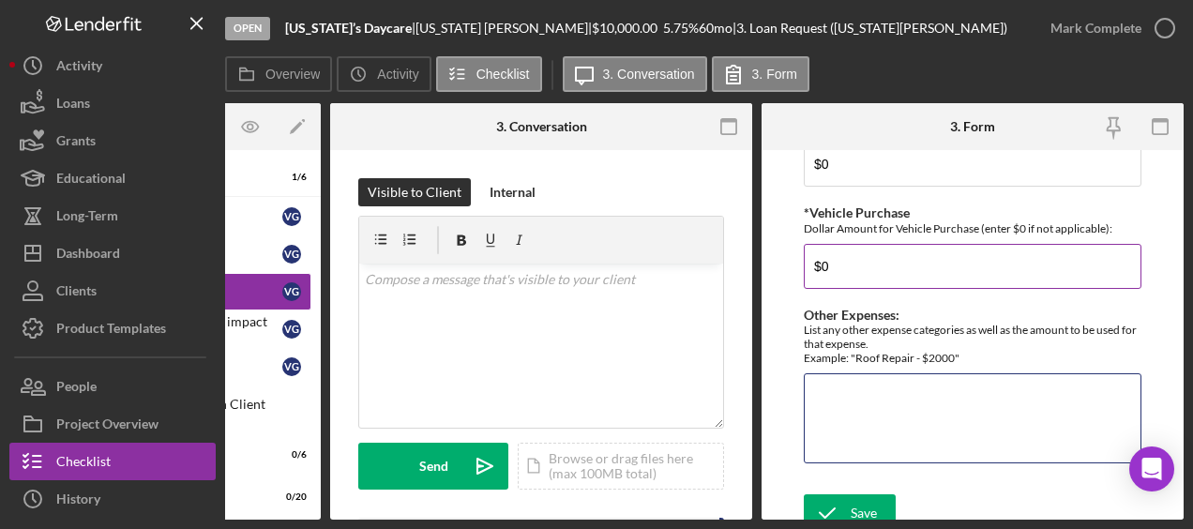
click at [825, 392] on textarea "Other Expenses:" at bounding box center [973, 418] width 338 height 90
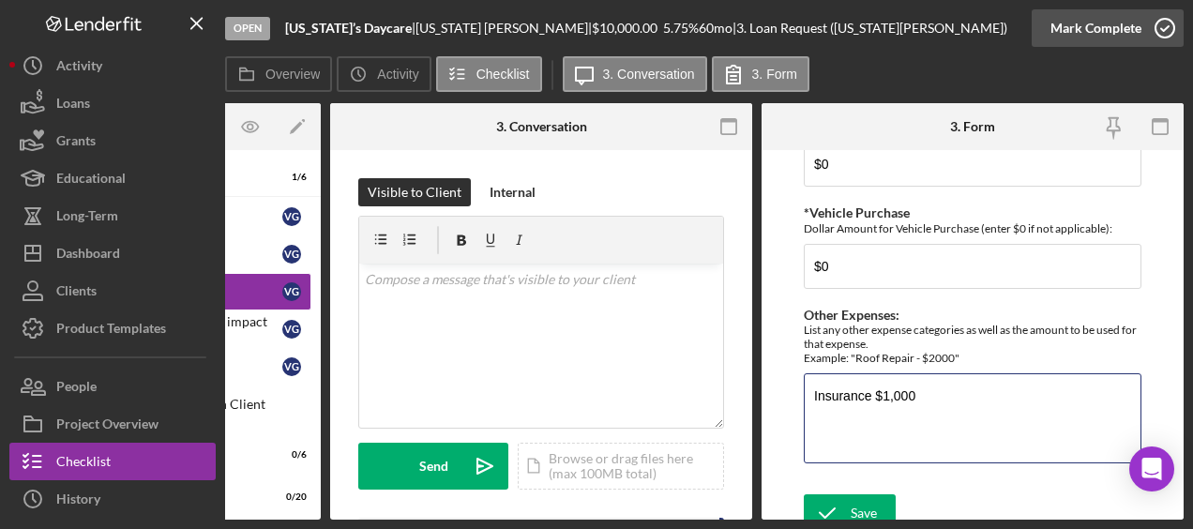
type textarea "Insurance $1,000"
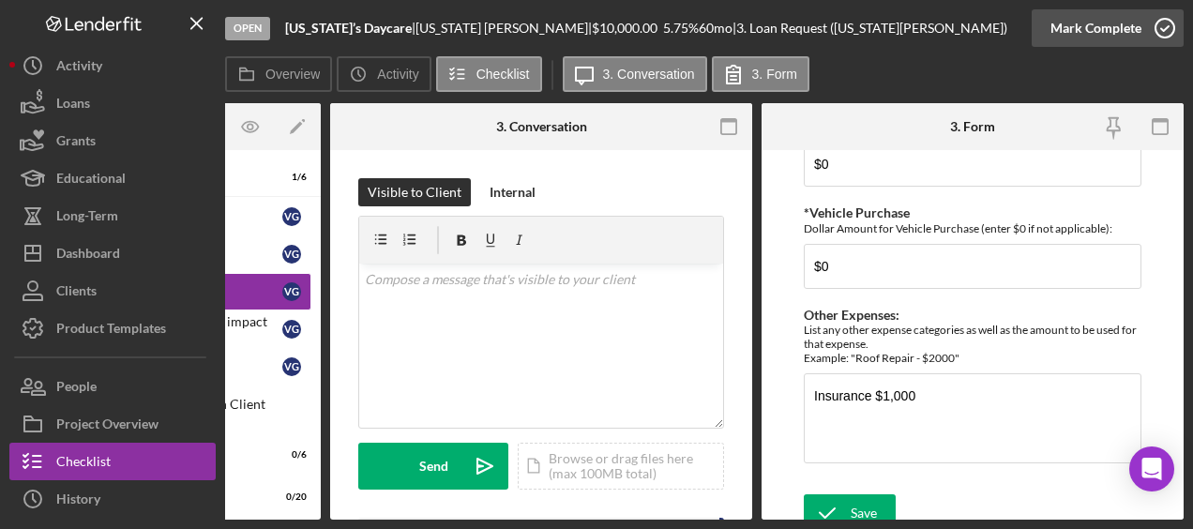
click at [1169, 33] on icon "button" at bounding box center [1164, 28] width 47 height 47
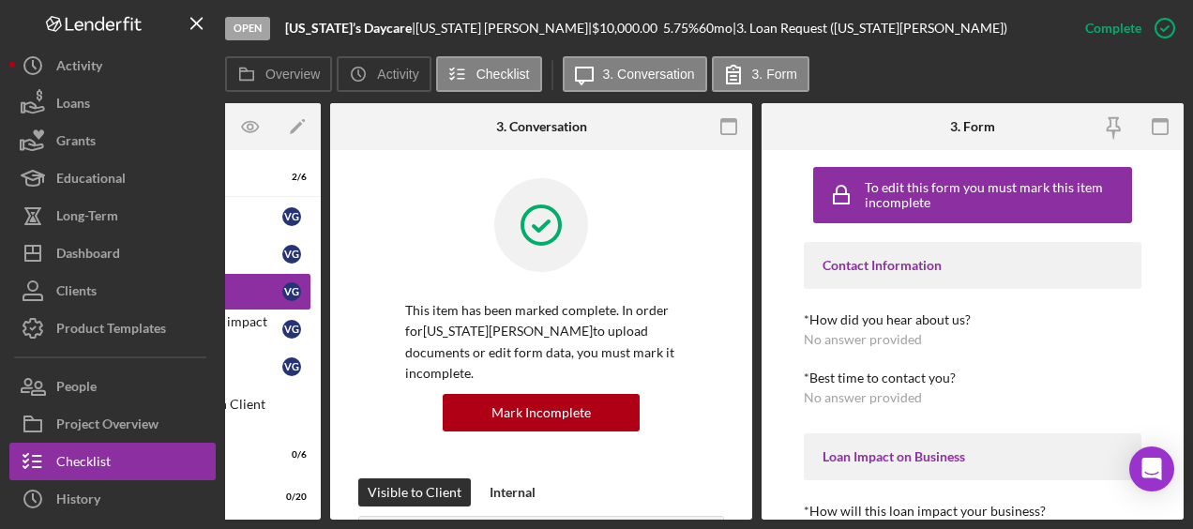
scroll to position [0, 0]
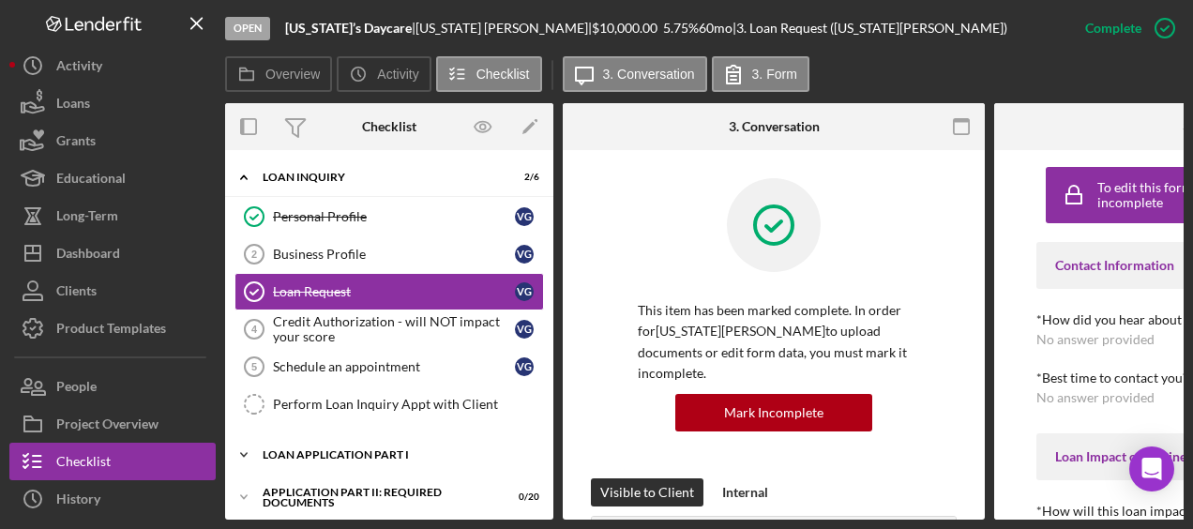
click at [415, 452] on div "Loan Application Part I" at bounding box center [396, 454] width 267 height 11
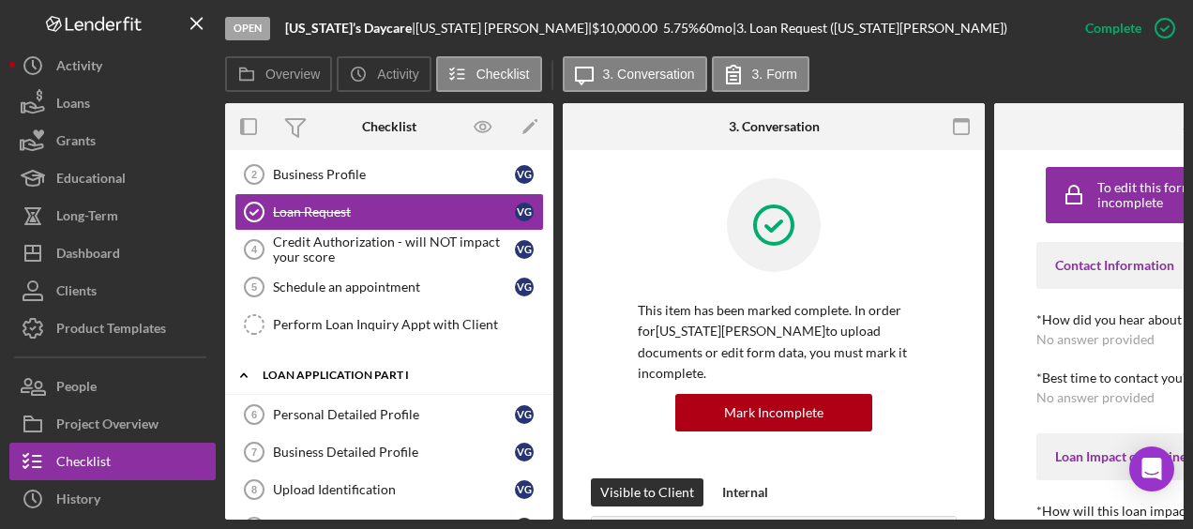
scroll to position [86, 0]
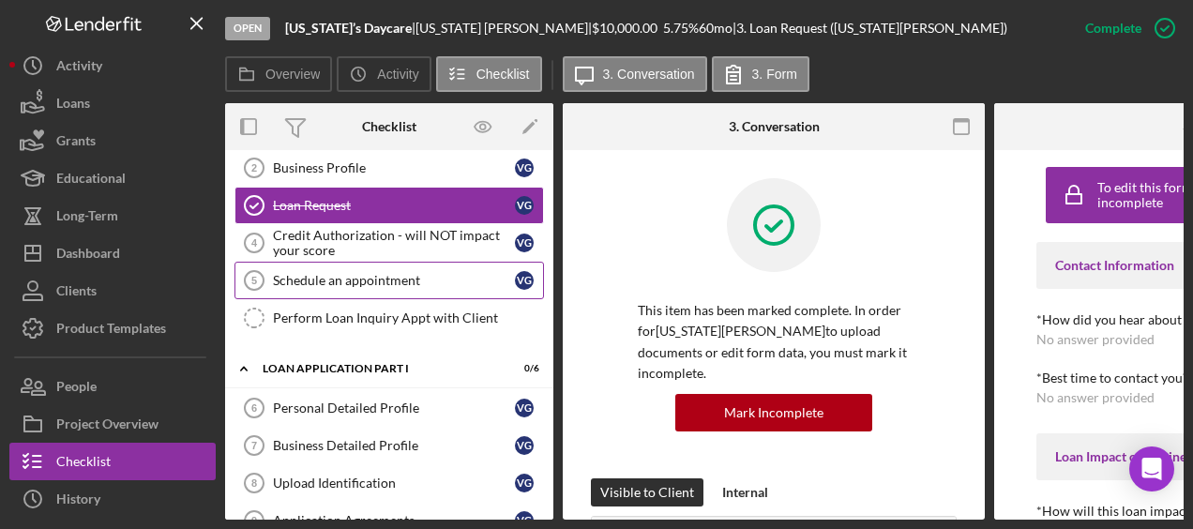
click at [407, 280] on div "Schedule an appointment" at bounding box center [394, 280] width 242 height 15
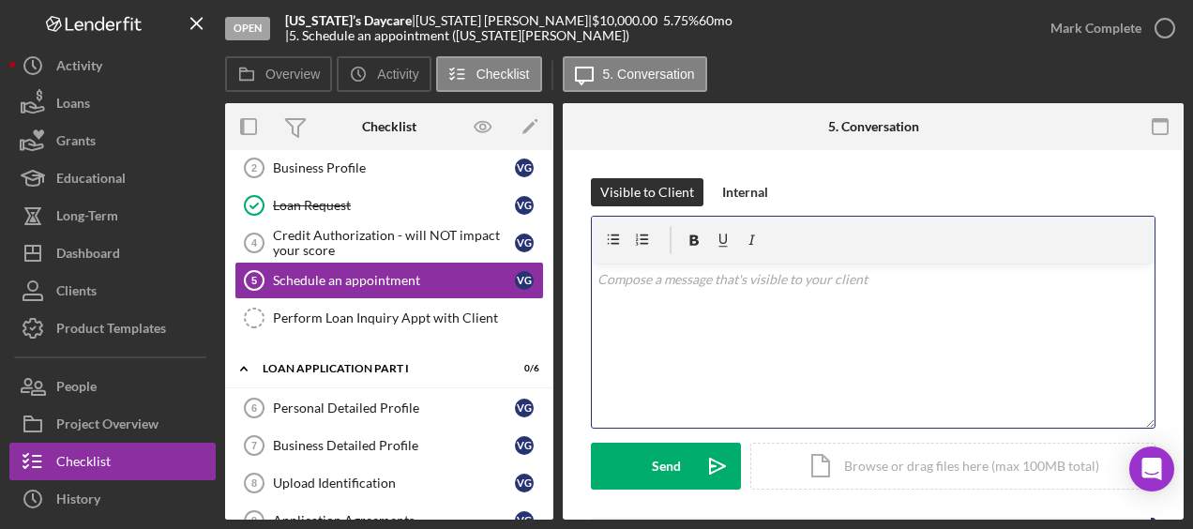
click at [686, 281] on p at bounding box center [873, 279] width 552 height 21
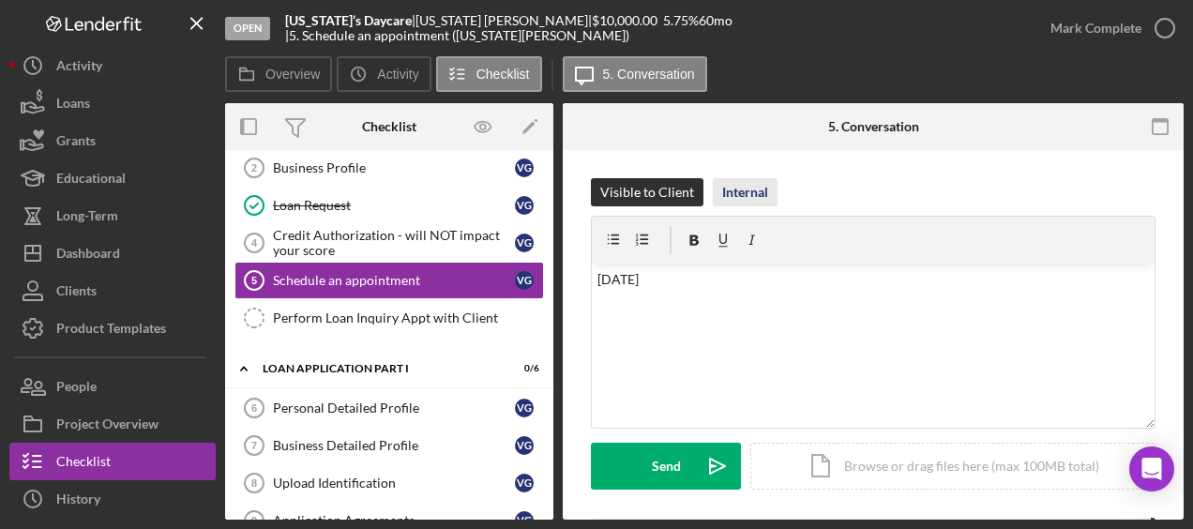
click at [751, 204] on div "Internal" at bounding box center [745, 192] width 46 height 28
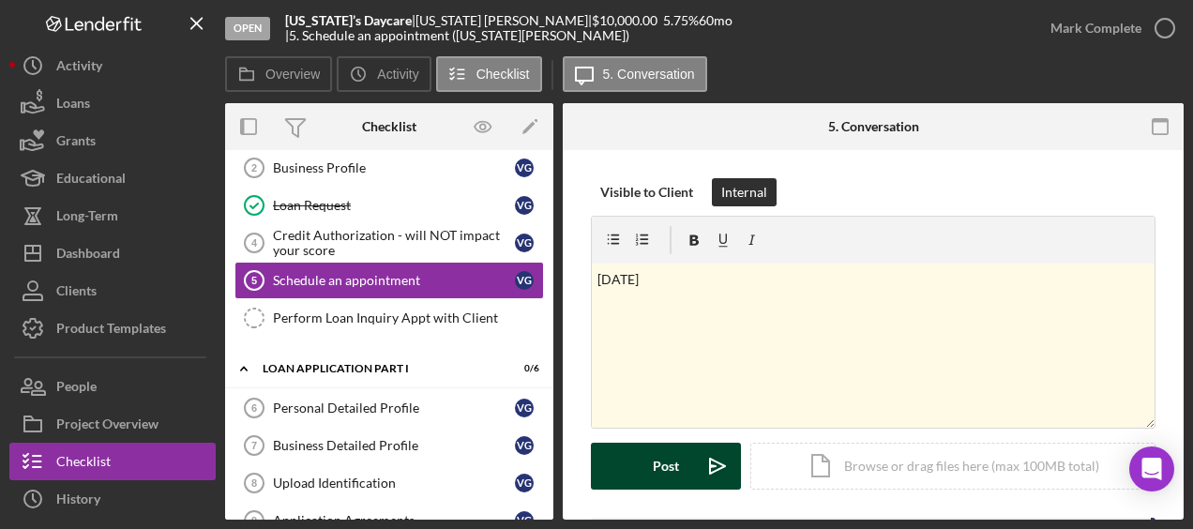
click at [656, 484] on div "Post" at bounding box center [666, 466] width 26 height 47
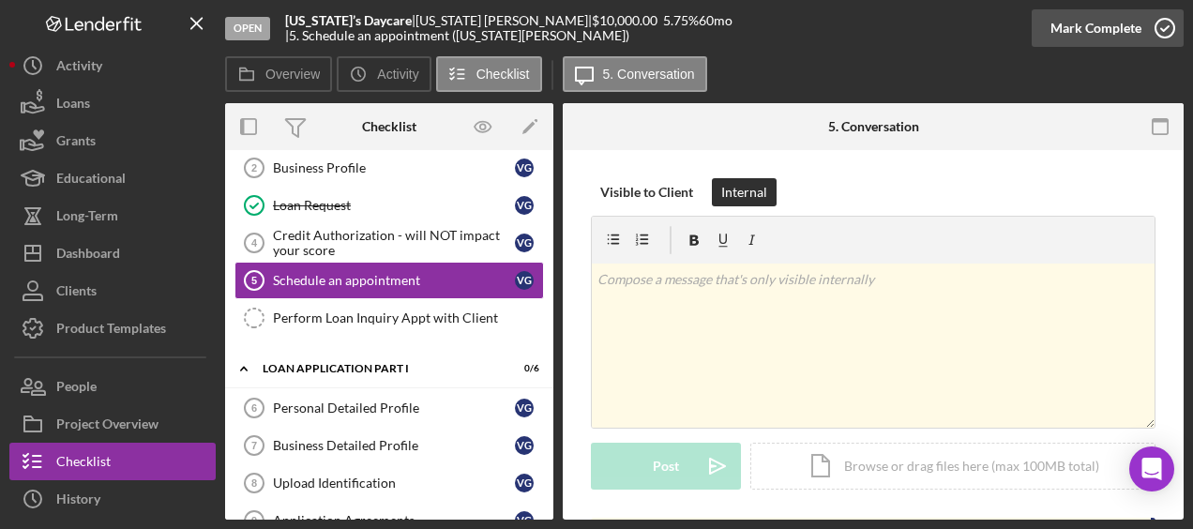
click at [1163, 31] on icon "button" at bounding box center [1164, 28] width 47 height 47
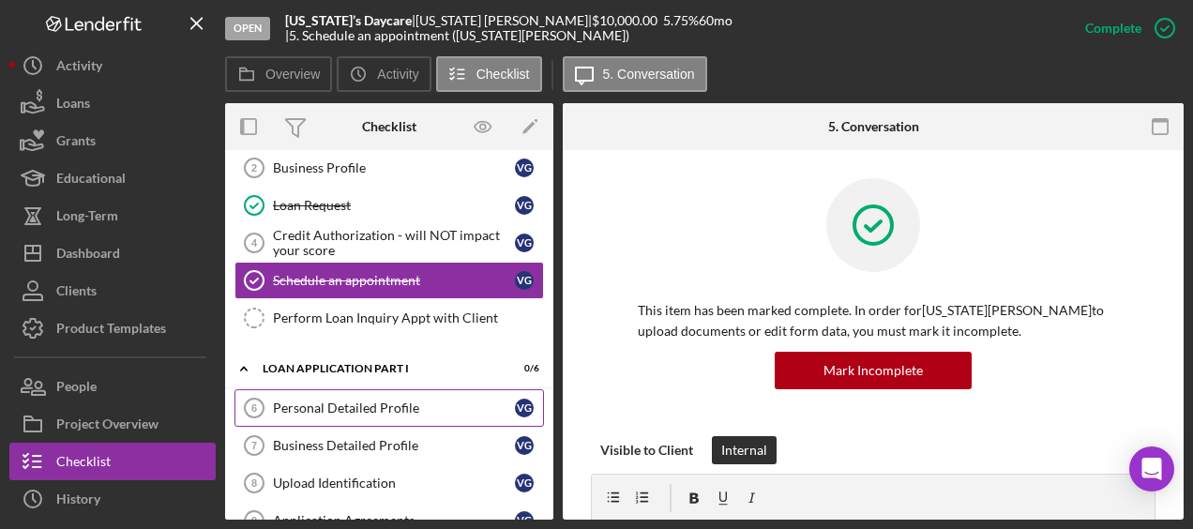
click at [313, 401] on div "Personal Detailed Profile" at bounding box center [394, 407] width 242 height 15
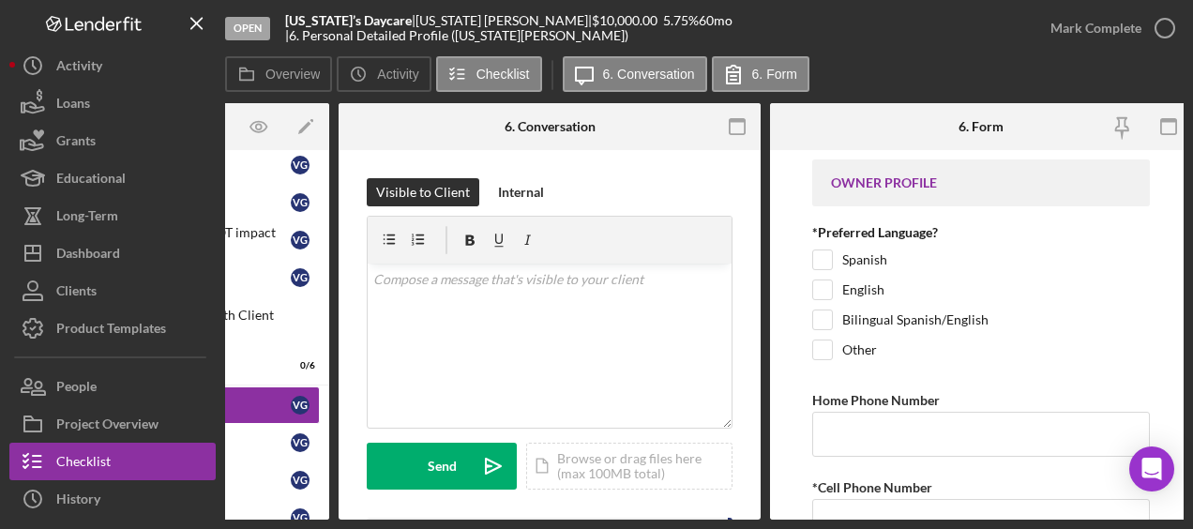
scroll to position [0, 233]
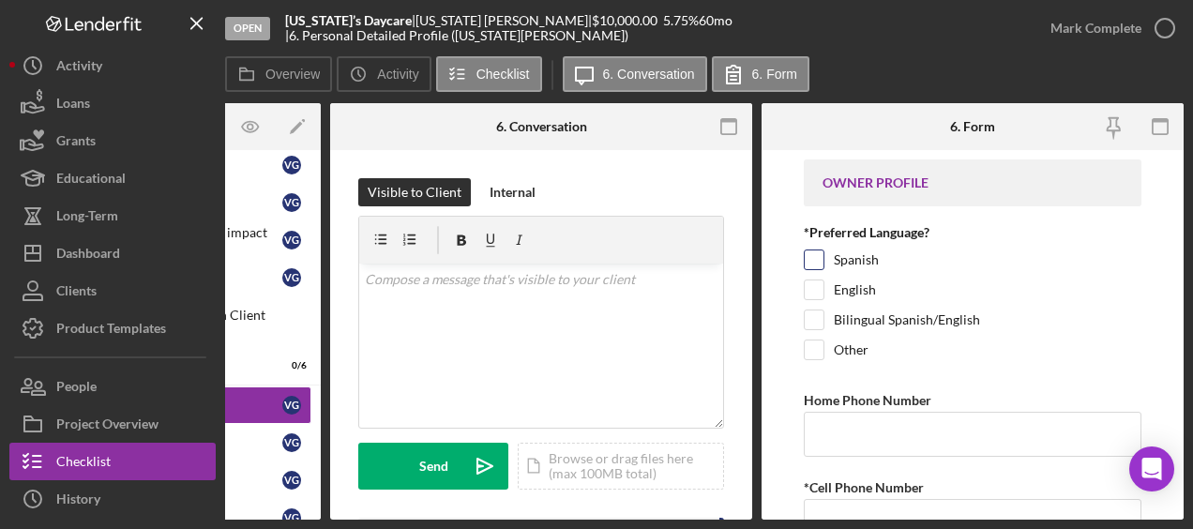
click at [822, 264] on input "Spanish" at bounding box center [814, 259] width 19 height 19
checkbox input "true"
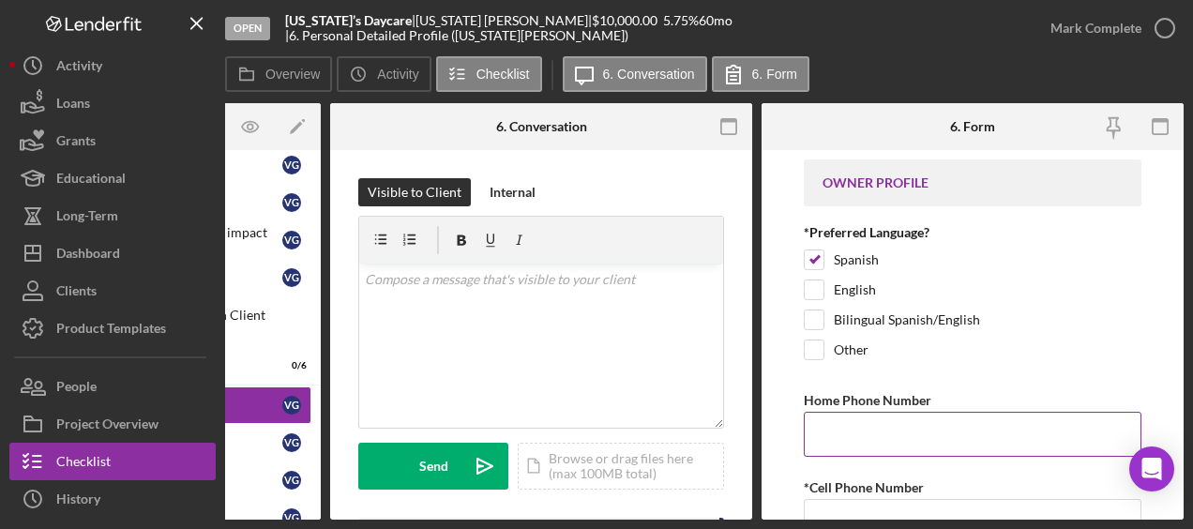
click at [845, 428] on input "Home Phone Number" at bounding box center [973, 434] width 338 height 45
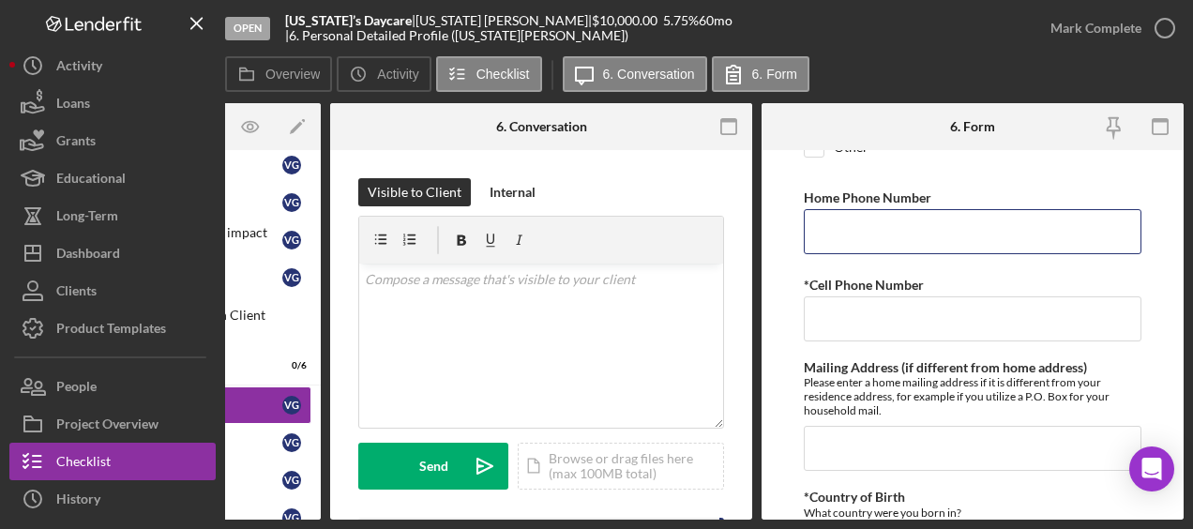
scroll to position [204, 0]
click at [823, 222] on input "Home Phone Number" at bounding box center [973, 229] width 338 height 45
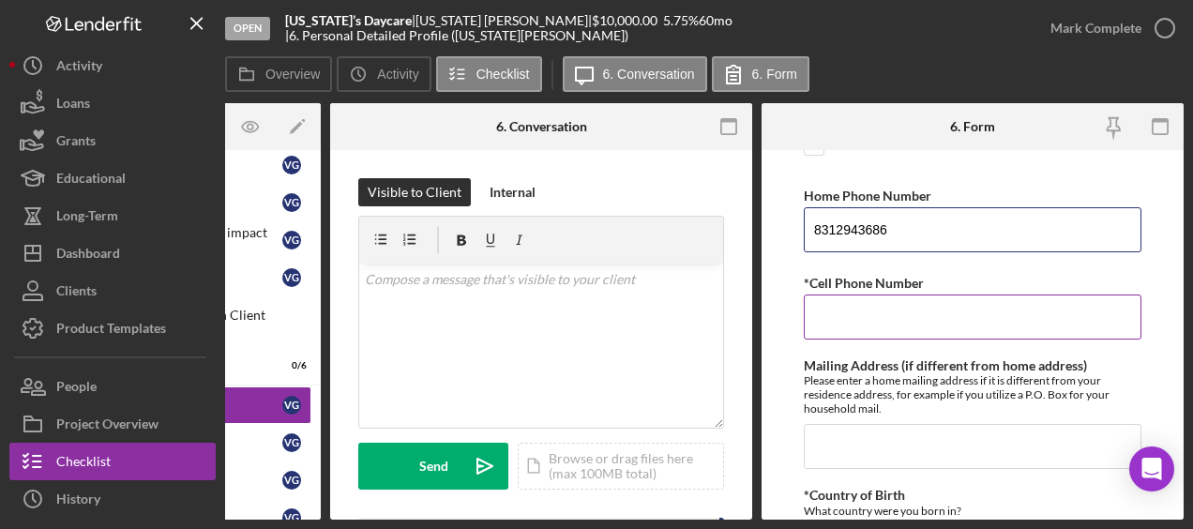
type input "8312943686"
click at [831, 321] on input "*Cell Phone Number" at bounding box center [973, 316] width 338 height 45
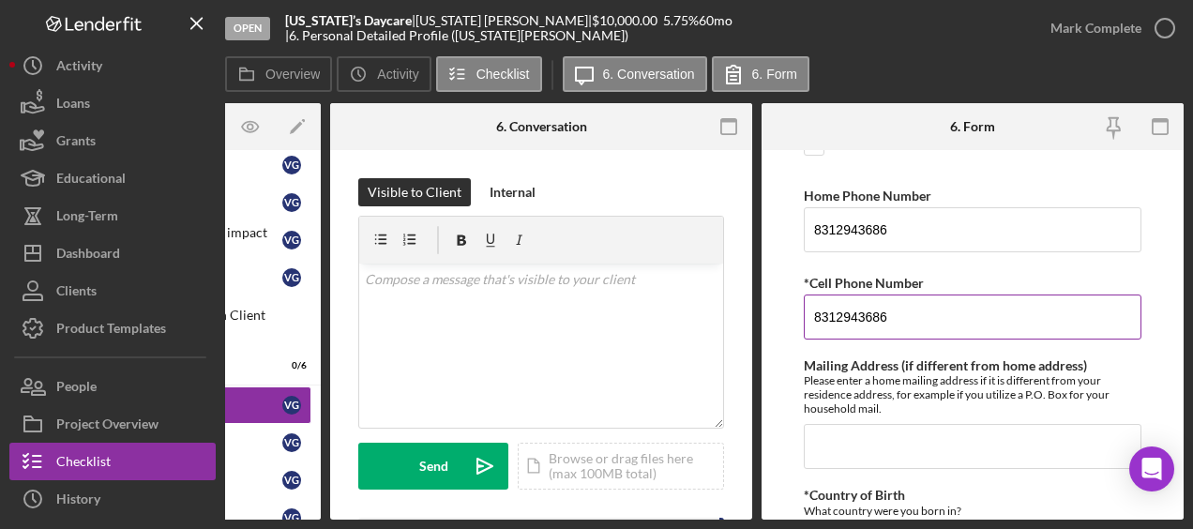
click at [831, 321] on input "8312943686" at bounding box center [973, 316] width 338 height 45
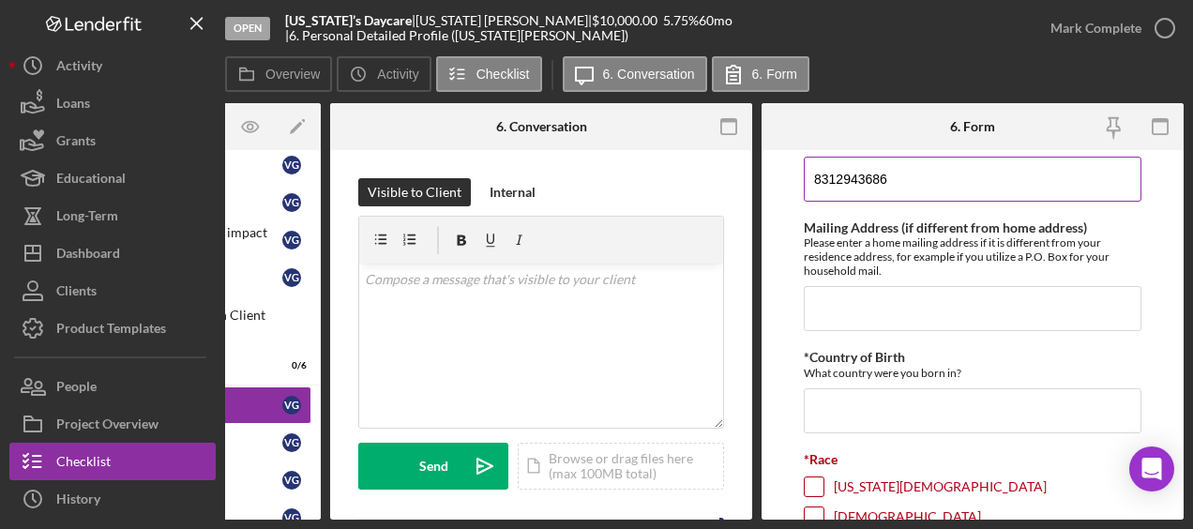
scroll to position [343, 0]
type input "8312943686"
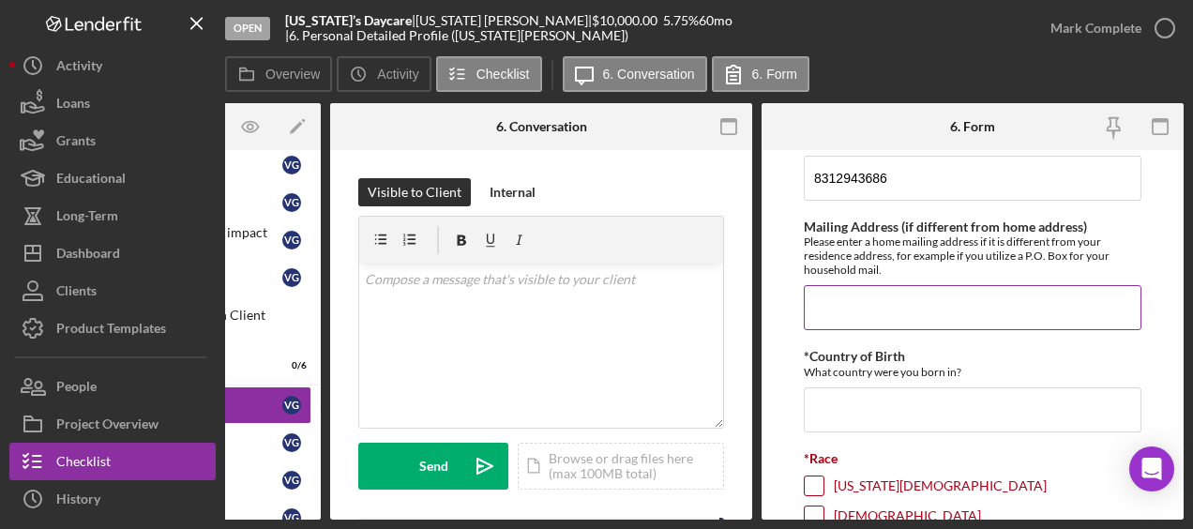
click at [823, 304] on input "Mailing Address (if different from home address)" at bounding box center [973, 307] width 338 height 45
type input "c"
type input "[STREET_ADDRESS]"
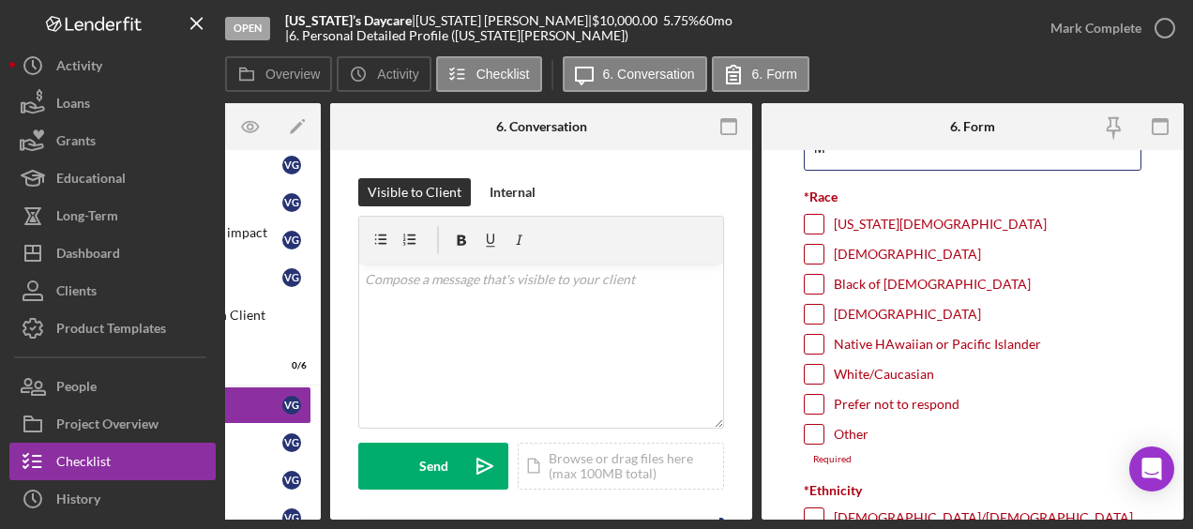
scroll to position [607, 0]
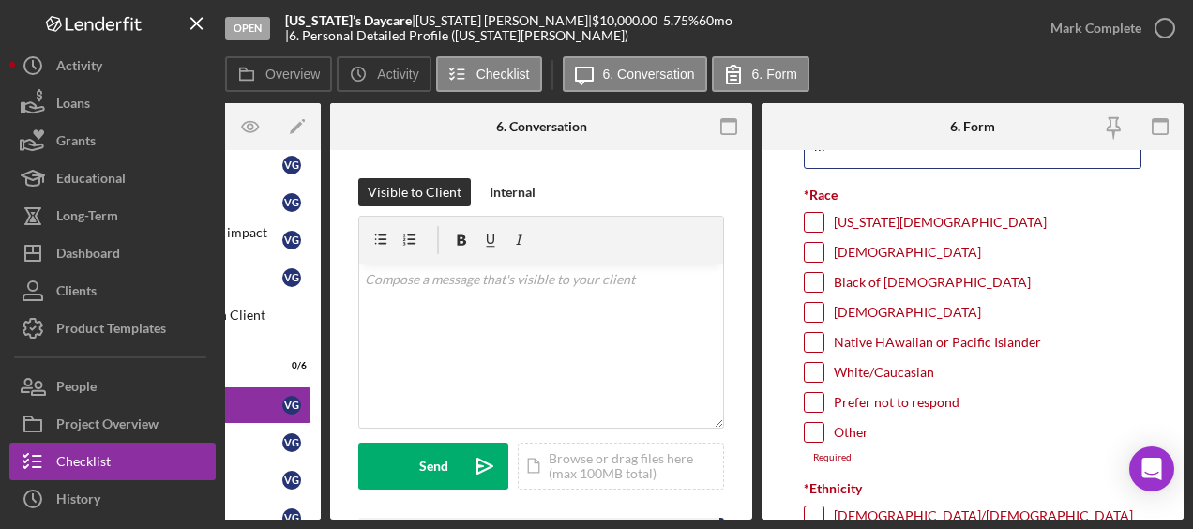
type input "M"
click at [818, 393] on input "Prefer not to respond" at bounding box center [814, 402] width 19 height 19
checkbox input "true"
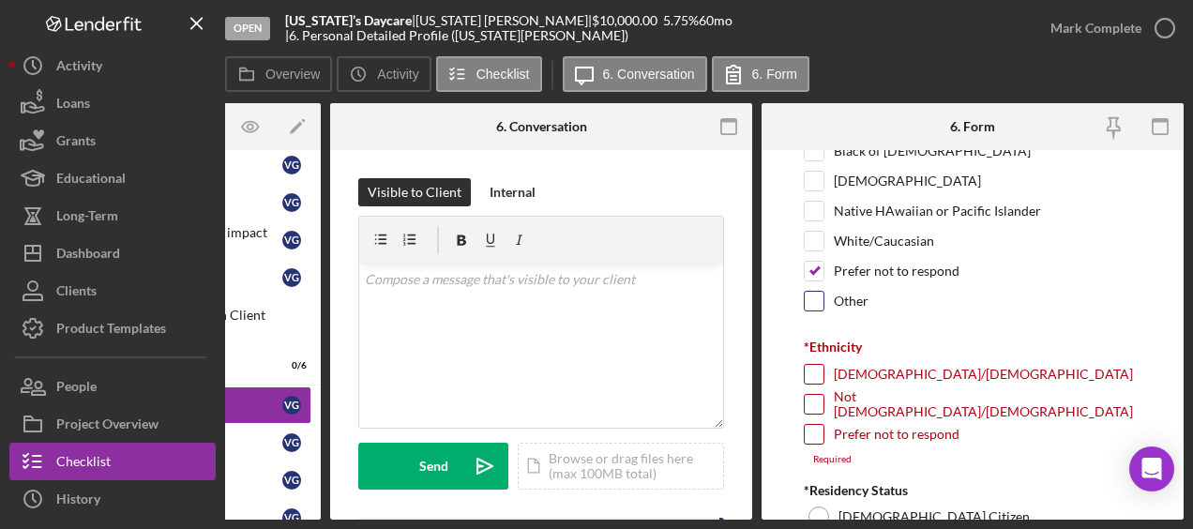
scroll to position [740, 0]
click at [812, 363] on input "[DEMOGRAPHIC_DATA]/[DEMOGRAPHIC_DATA]" at bounding box center [814, 372] width 19 height 19
checkbox input "true"
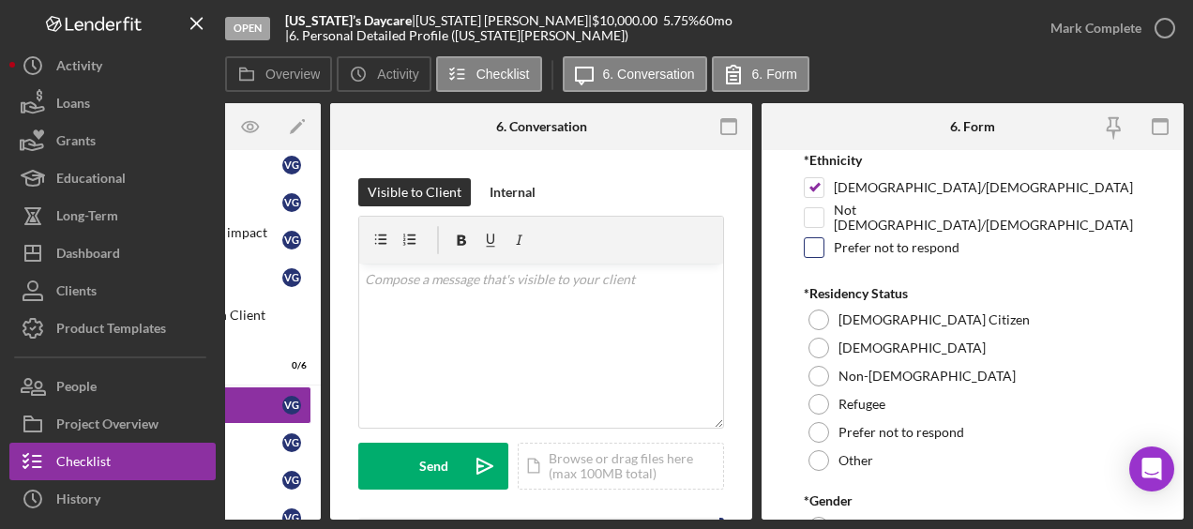
scroll to position [928, 0]
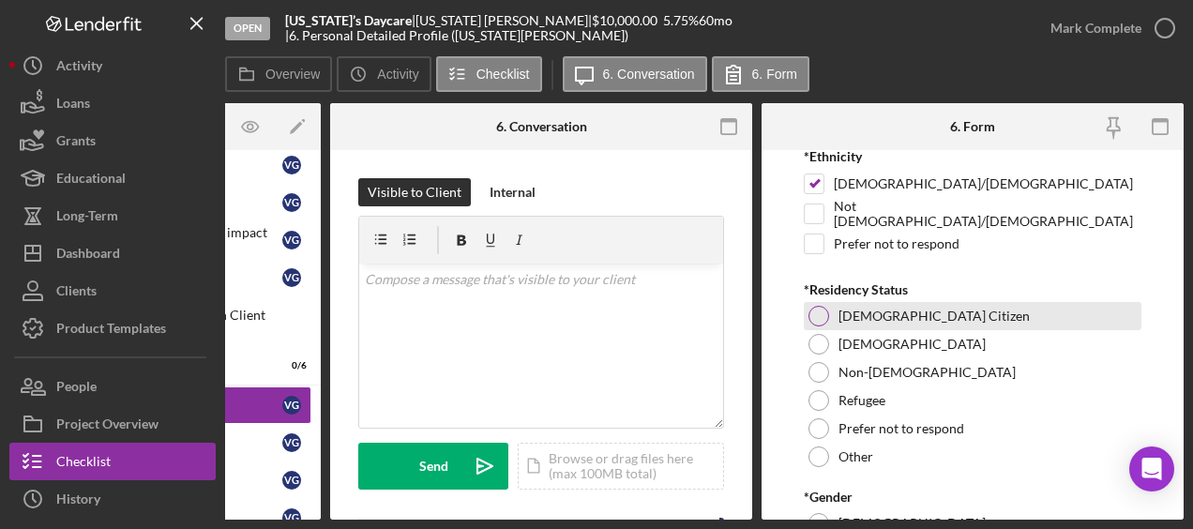
click at [826, 308] on div at bounding box center [818, 316] width 21 height 21
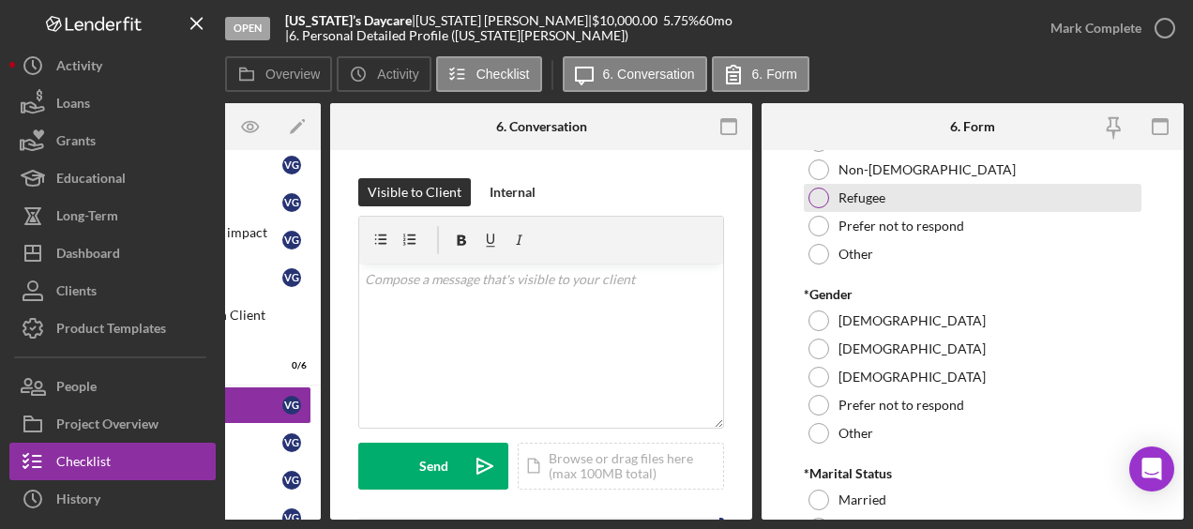
scroll to position [1132, 0]
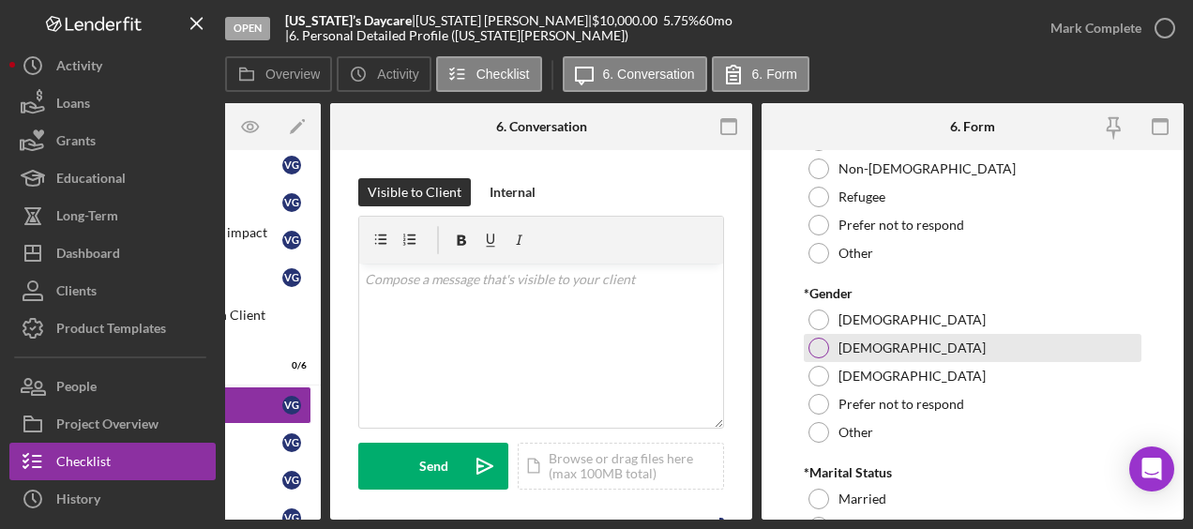
click at [817, 338] on div at bounding box center [818, 348] width 21 height 21
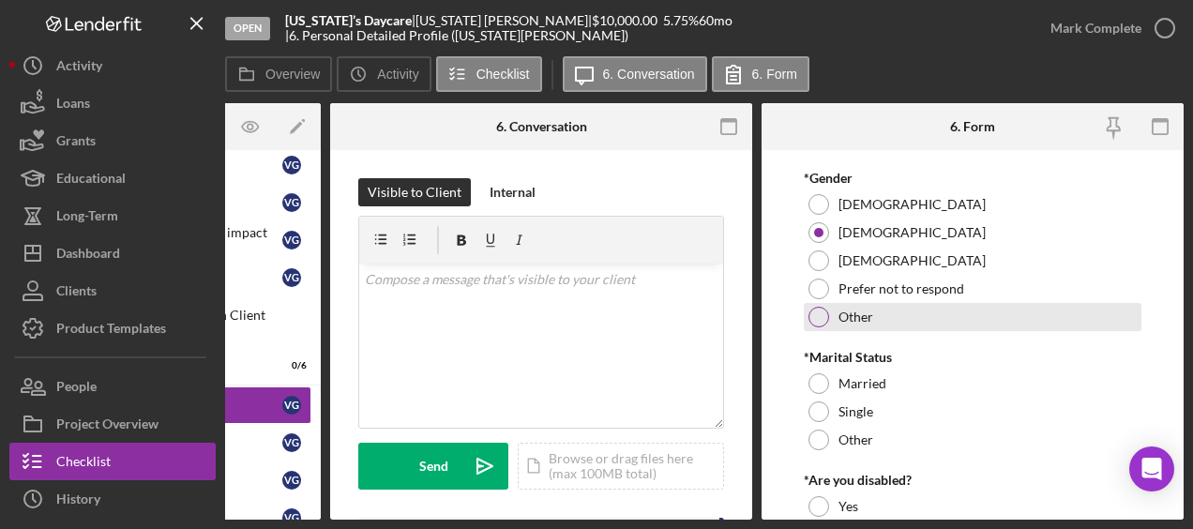
scroll to position [1250, 0]
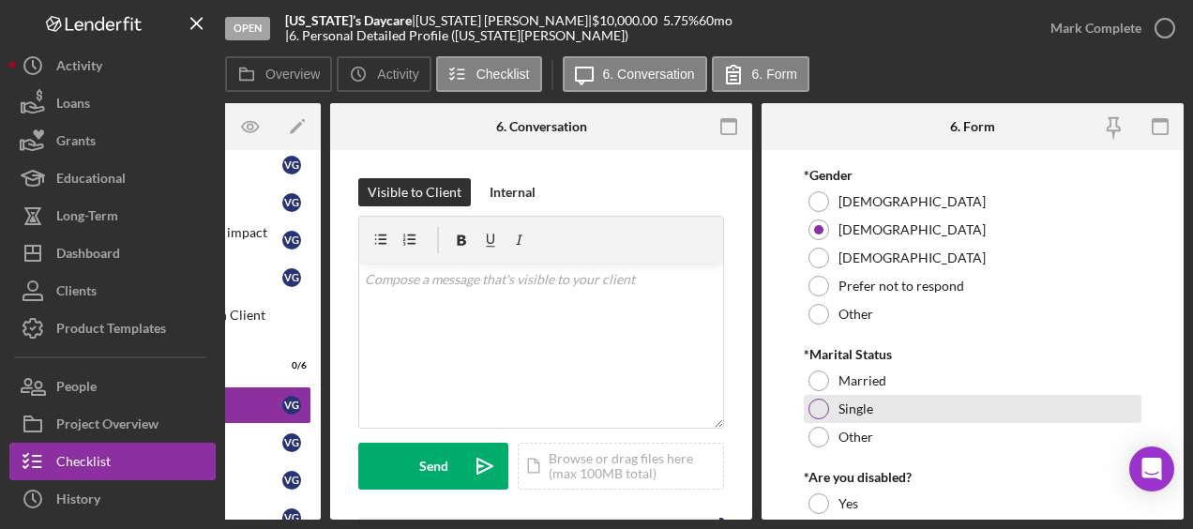
click at [814, 399] on div at bounding box center [818, 409] width 21 height 21
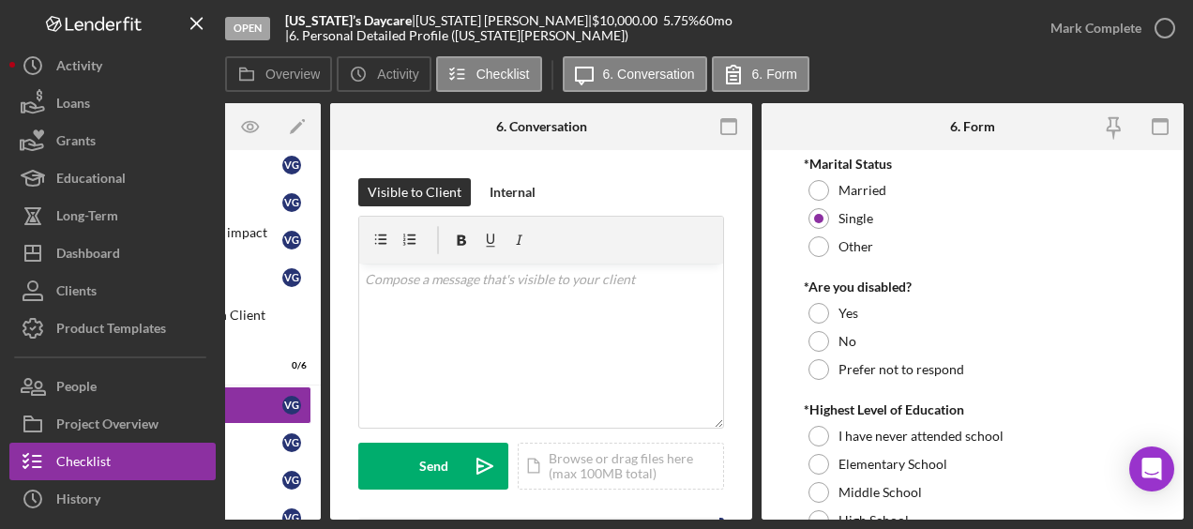
scroll to position [1441, 0]
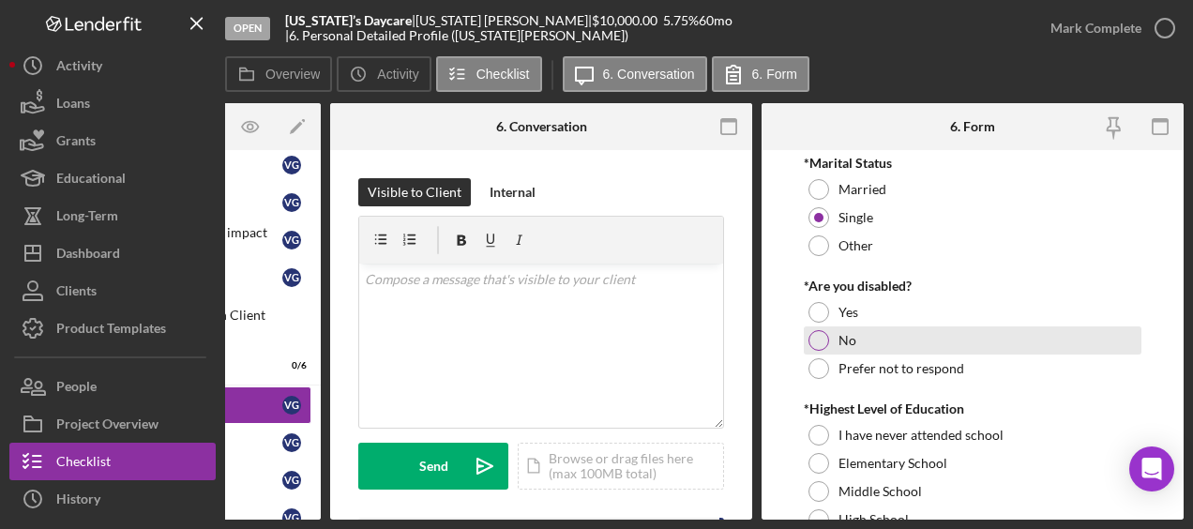
click at [820, 330] on div at bounding box center [818, 340] width 21 height 21
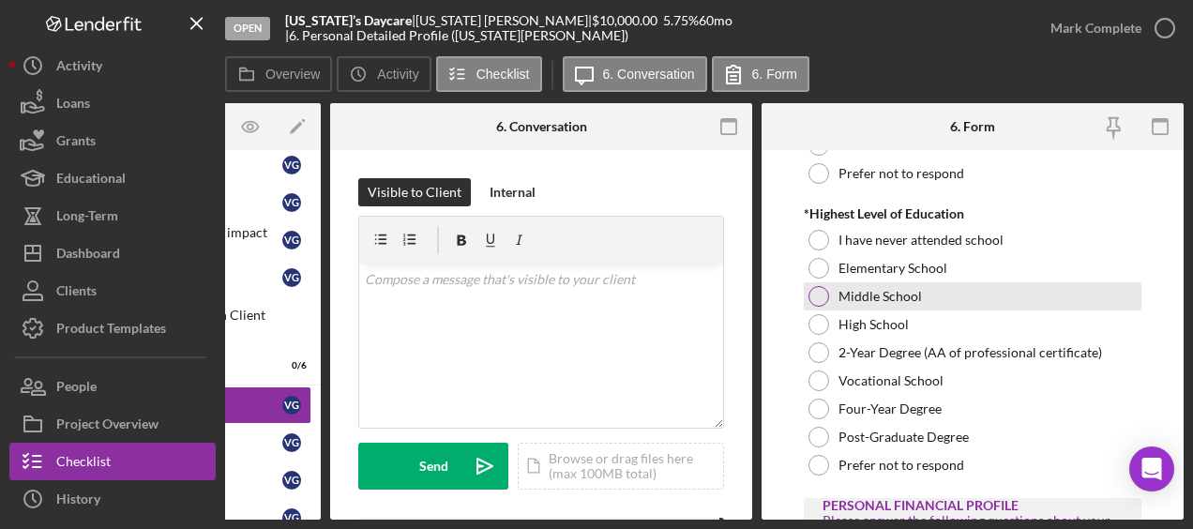
scroll to position [1673, 0]
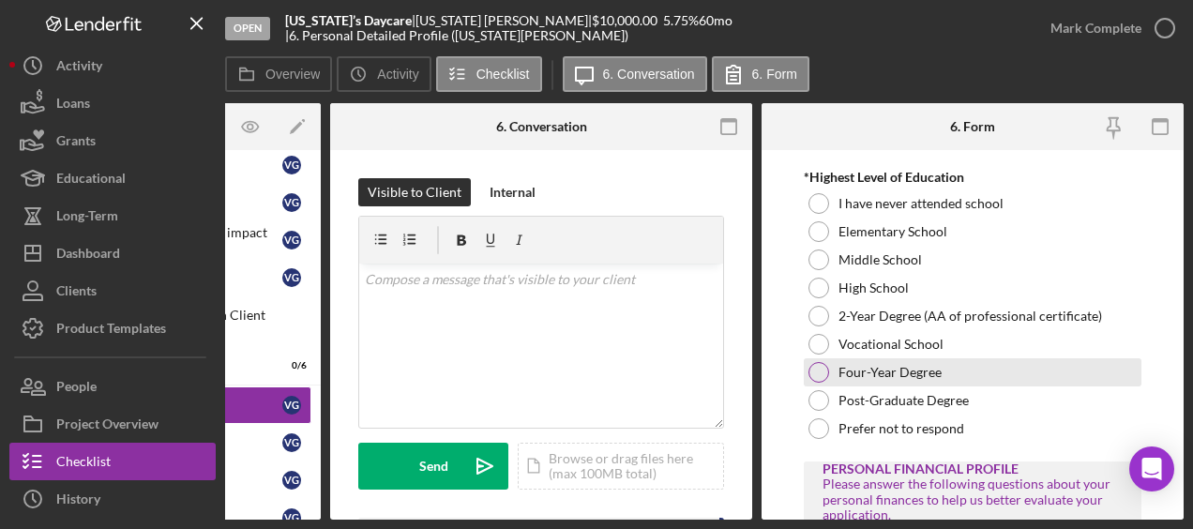
click at [818, 368] on div at bounding box center [818, 372] width 21 height 21
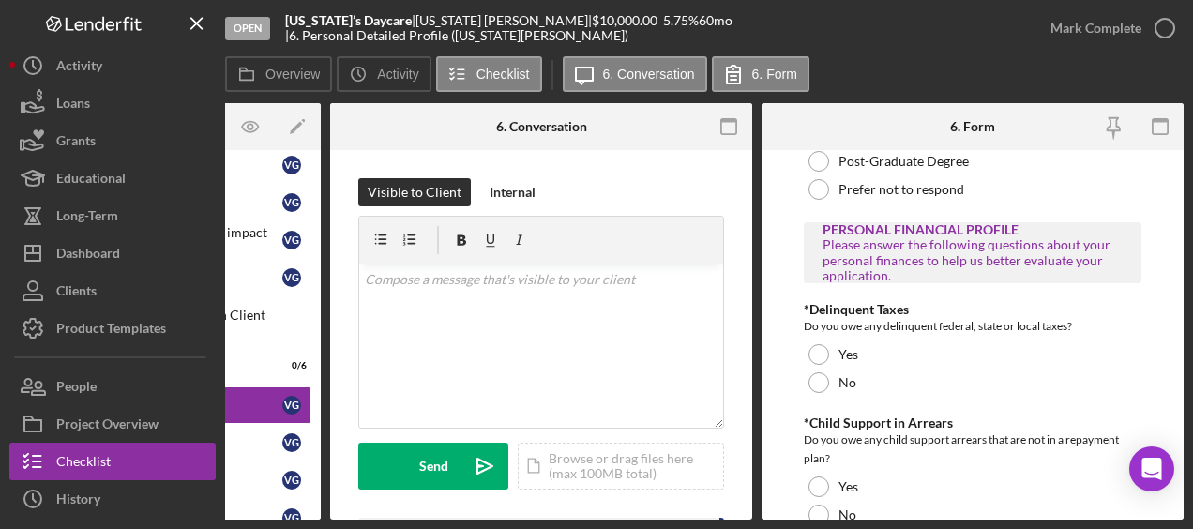
scroll to position [1913, 0]
click at [818, 371] on div at bounding box center [818, 381] width 21 height 21
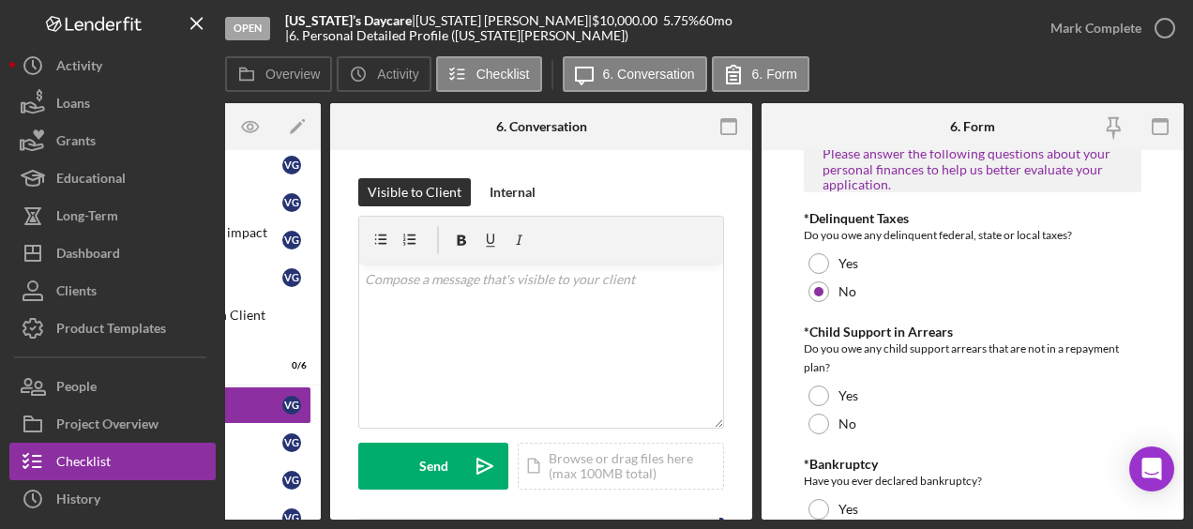
scroll to position [2005, 0]
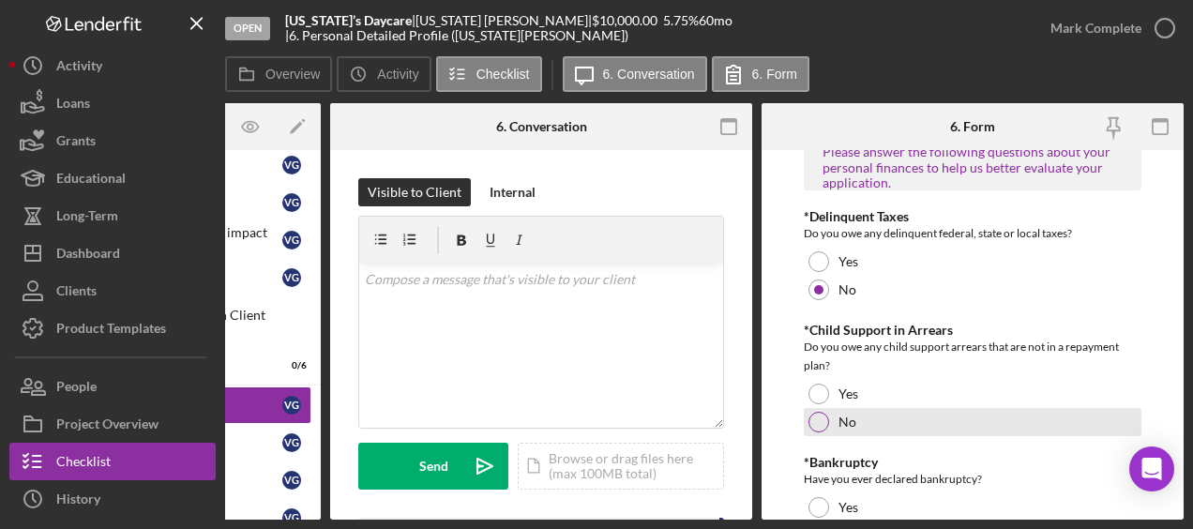
click at [827, 408] on div "No" at bounding box center [973, 422] width 338 height 28
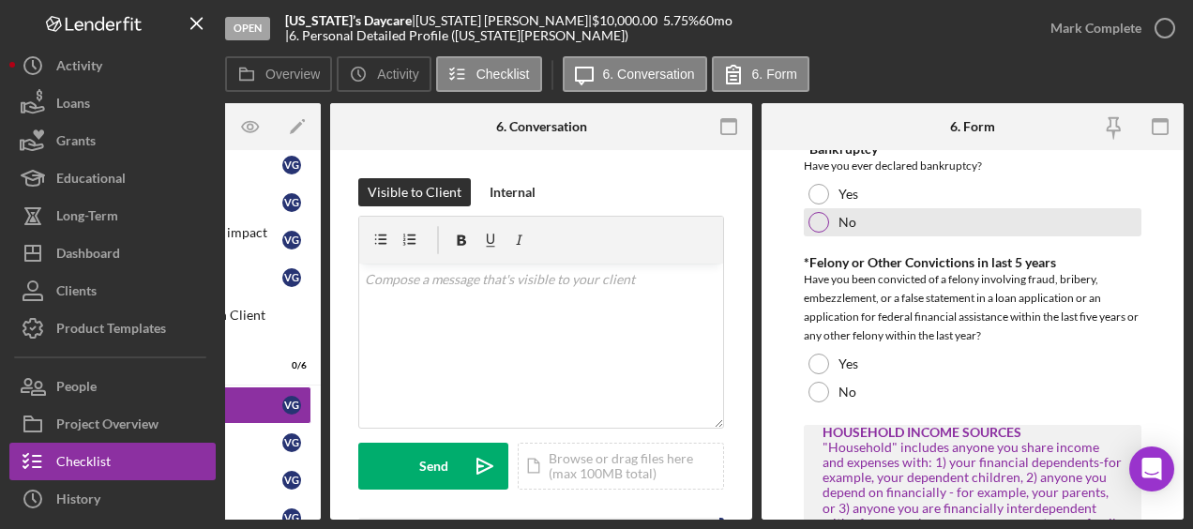
scroll to position [2307, 0]
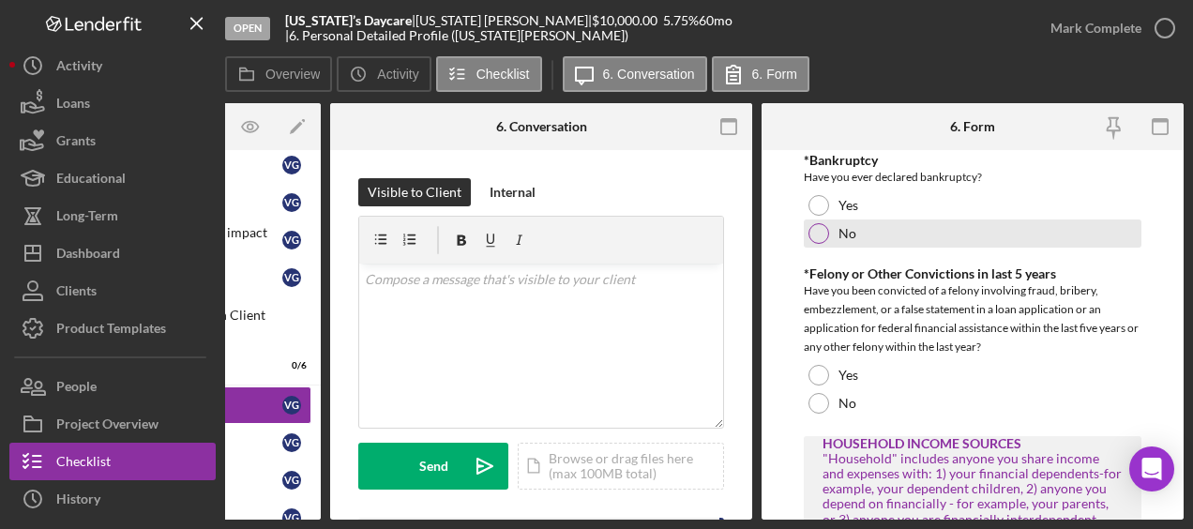
click at [816, 223] on div at bounding box center [818, 233] width 21 height 21
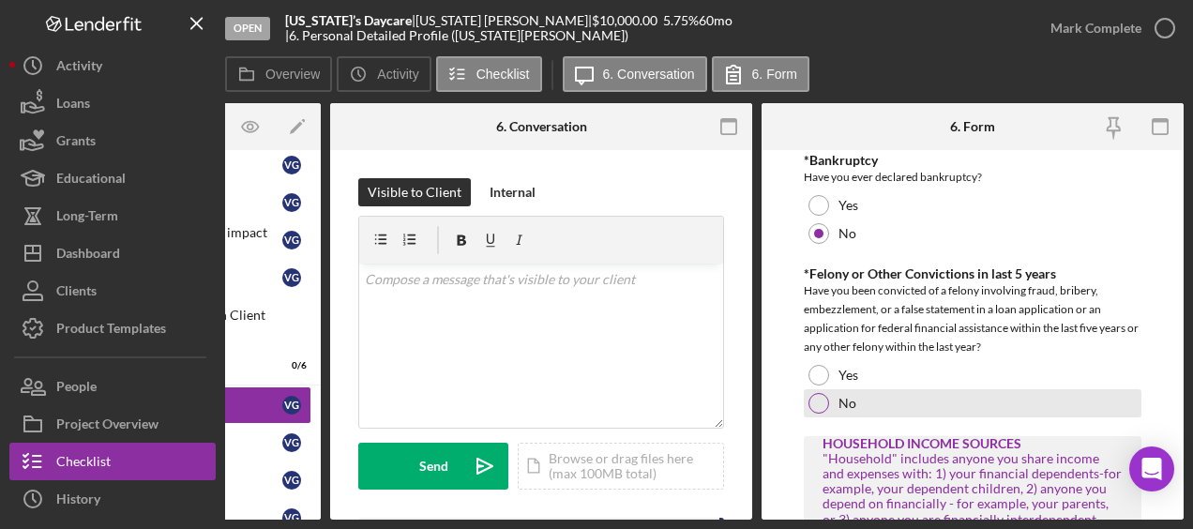
click at [816, 393] on div at bounding box center [818, 403] width 21 height 21
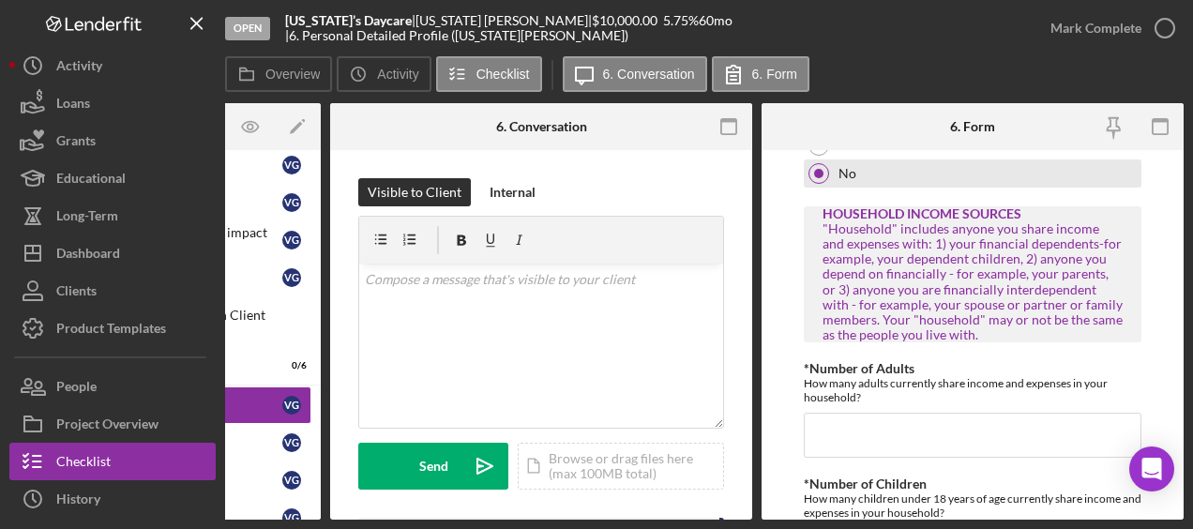
scroll to position [2538, 0]
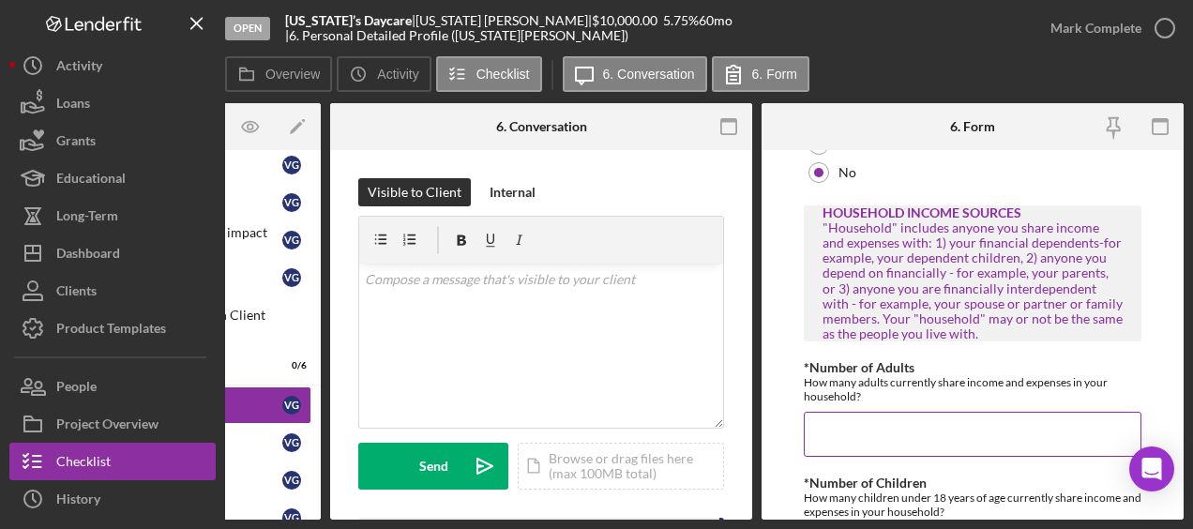
click at [844, 436] on input "*Number of Adults" at bounding box center [973, 434] width 338 height 45
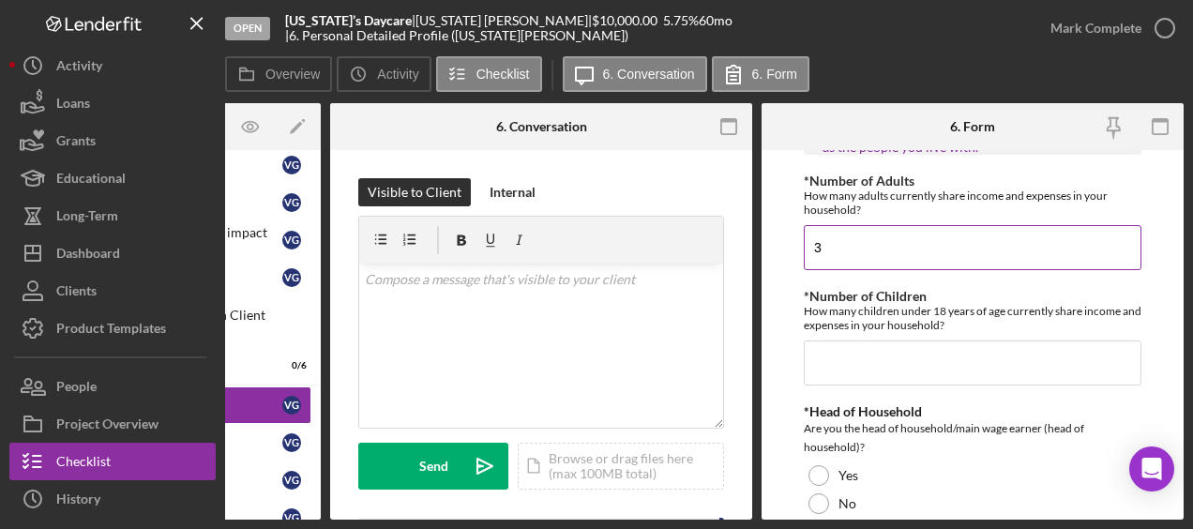
scroll to position [2725, 0]
type input "3"
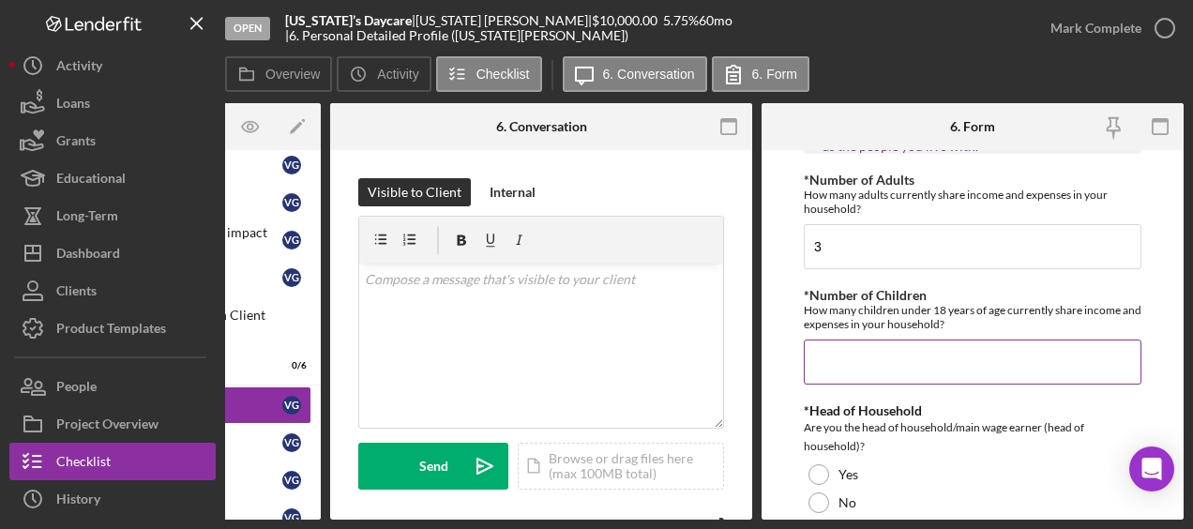
click at [825, 347] on input "*Number of Children" at bounding box center [973, 361] width 338 height 45
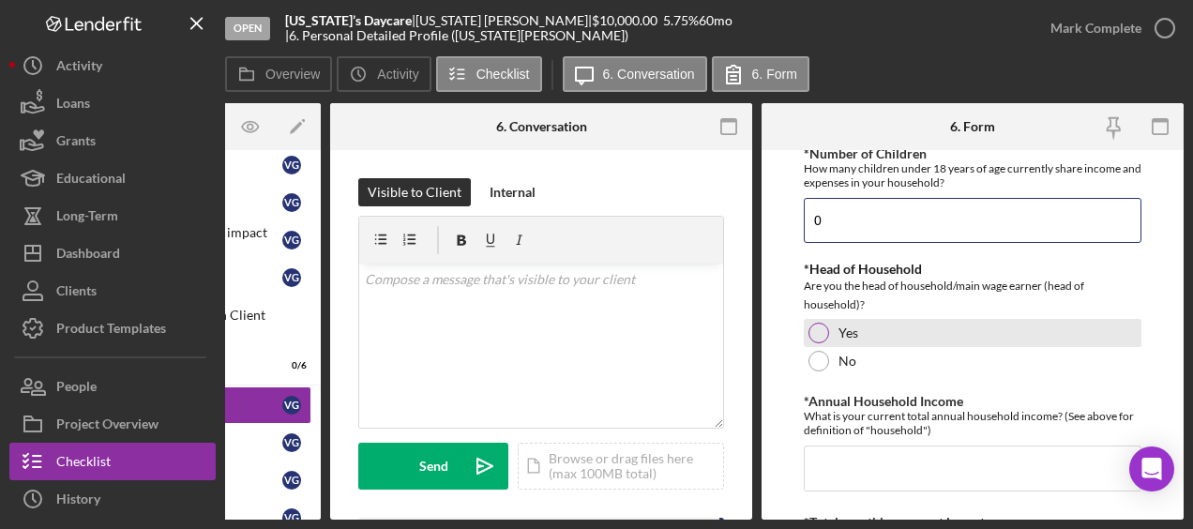
type input "0"
click at [821, 323] on div at bounding box center [818, 333] width 21 height 21
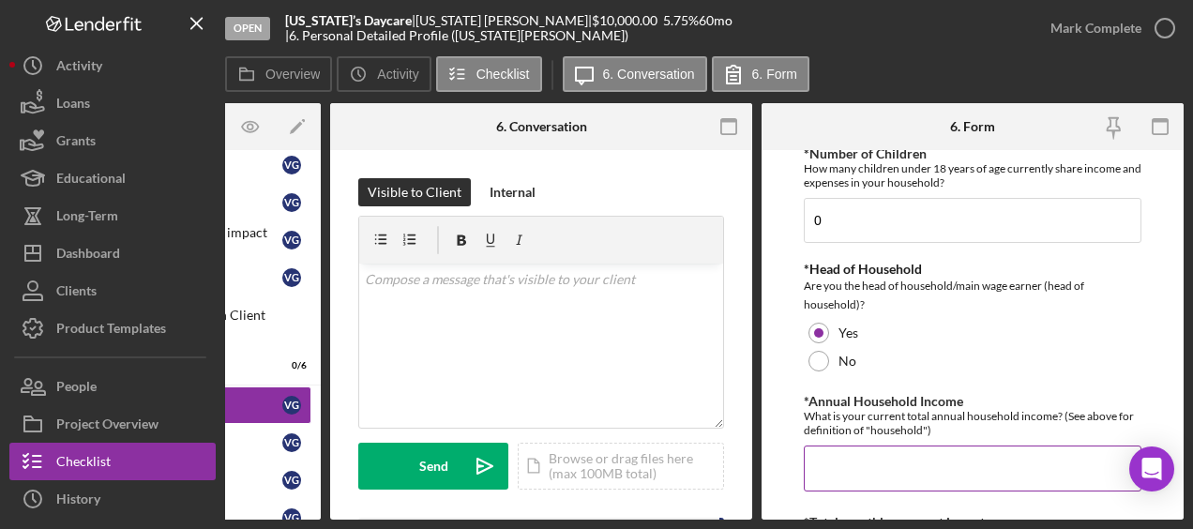
click at [837, 457] on input "*Annual Household Income" at bounding box center [973, 467] width 338 height 45
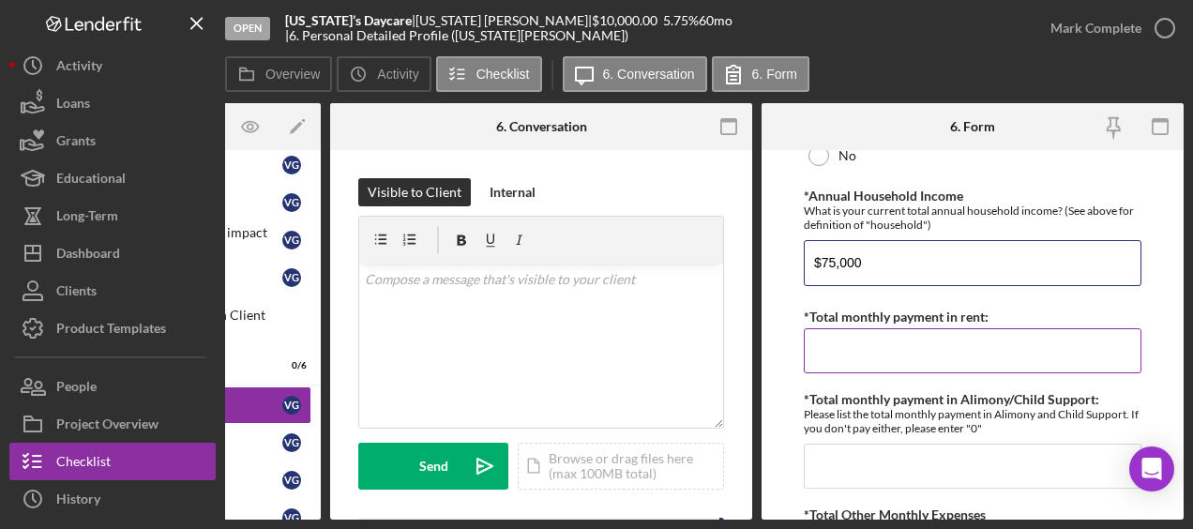
type input "$75,000"
click at [845, 346] on input "*Total monthly payment in rent:" at bounding box center [973, 350] width 338 height 45
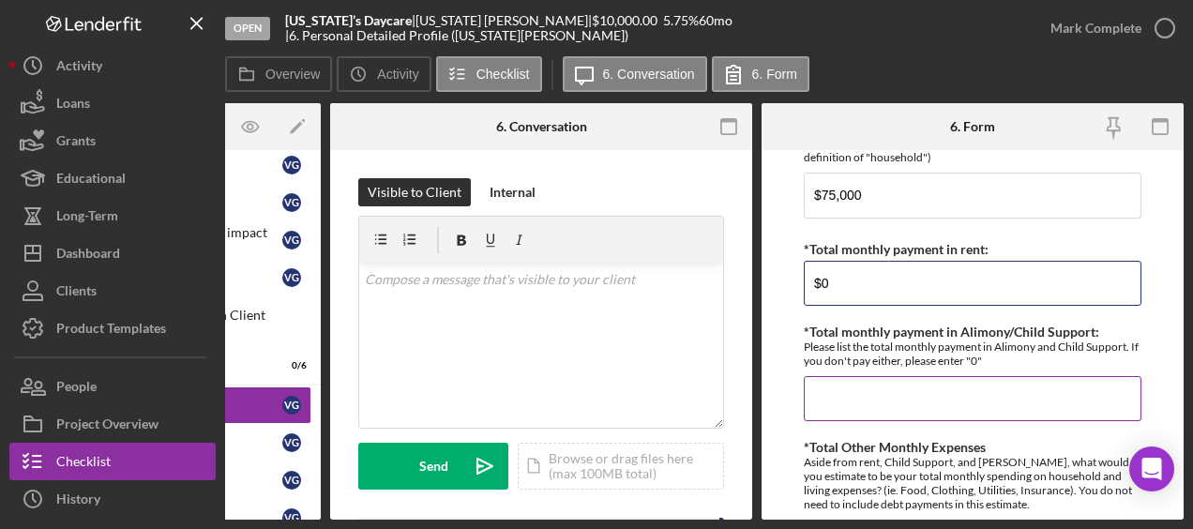
type input "$0"
click at [830, 376] on input "*Total monthly payment in Alimony/Child Support:" at bounding box center [973, 398] width 338 height 45
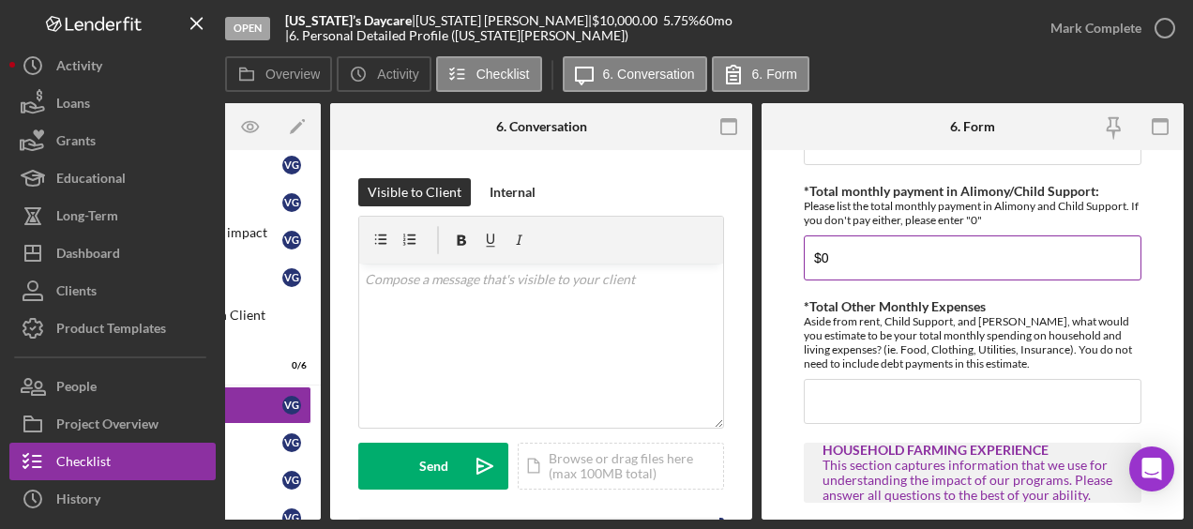
scroll to position [3284, 0]
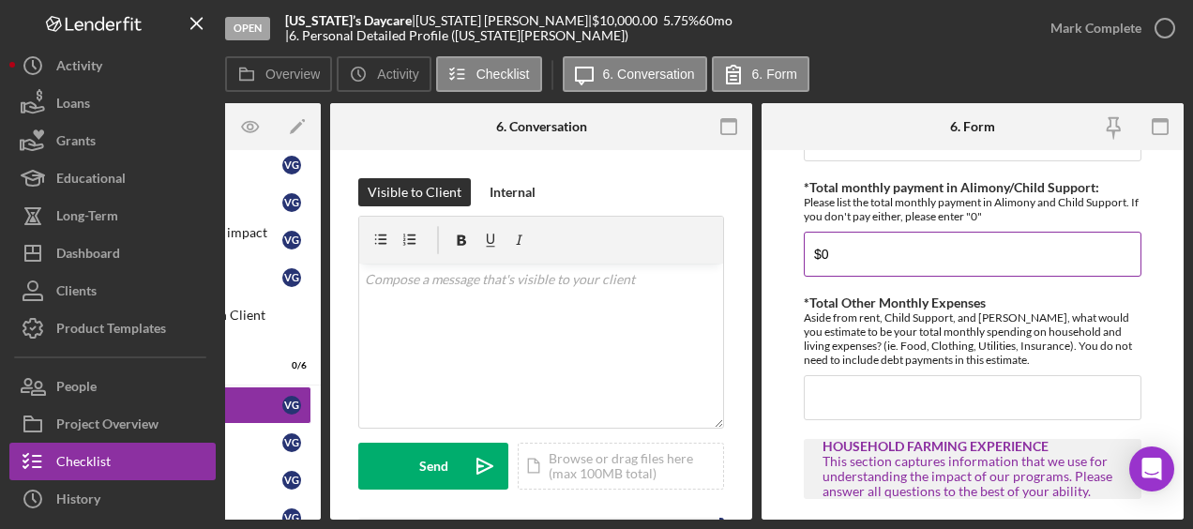
type input "$0"
click at [830, 375] on input "*Total Other Monthly Expenses" at bounding box center [973, 397] width 338 height 45
type input "$1"
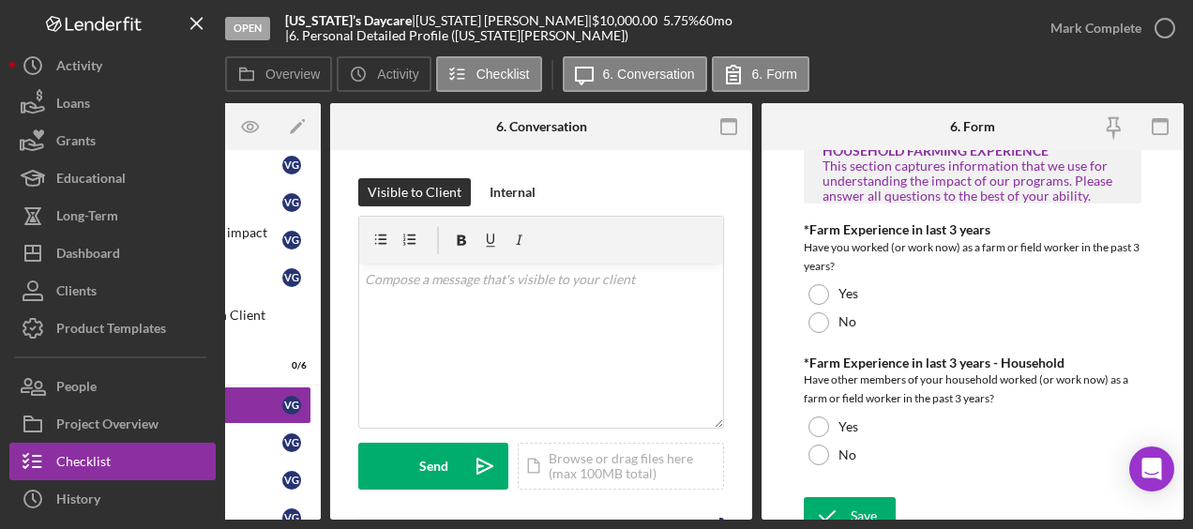
scroll to position [3581, 0]
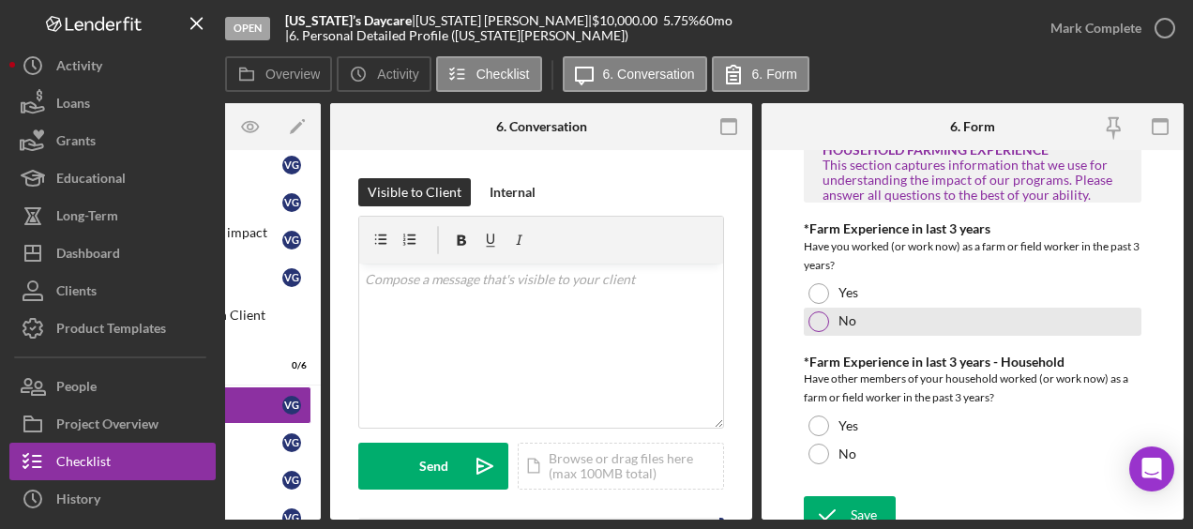
type input "$800"
click at [818, 311] on div at bounding box center [818, 321] width 21 height 21
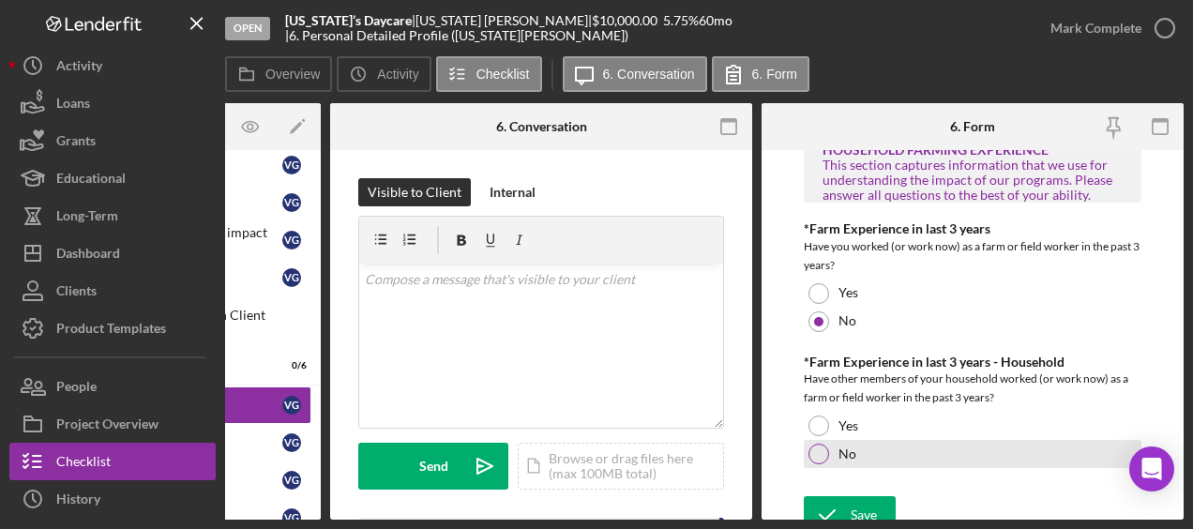
click at [822, 444] on div at bounding box center [818, 454] width 21 height 21
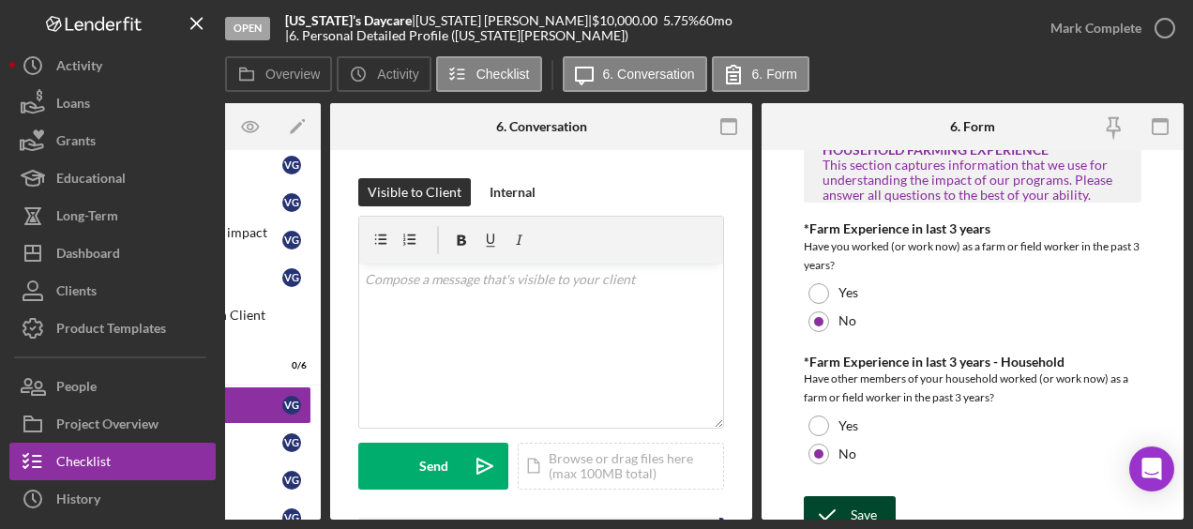
click at [855, 498] on div "Save" at bounding box center [864, 515] width 26 height 38
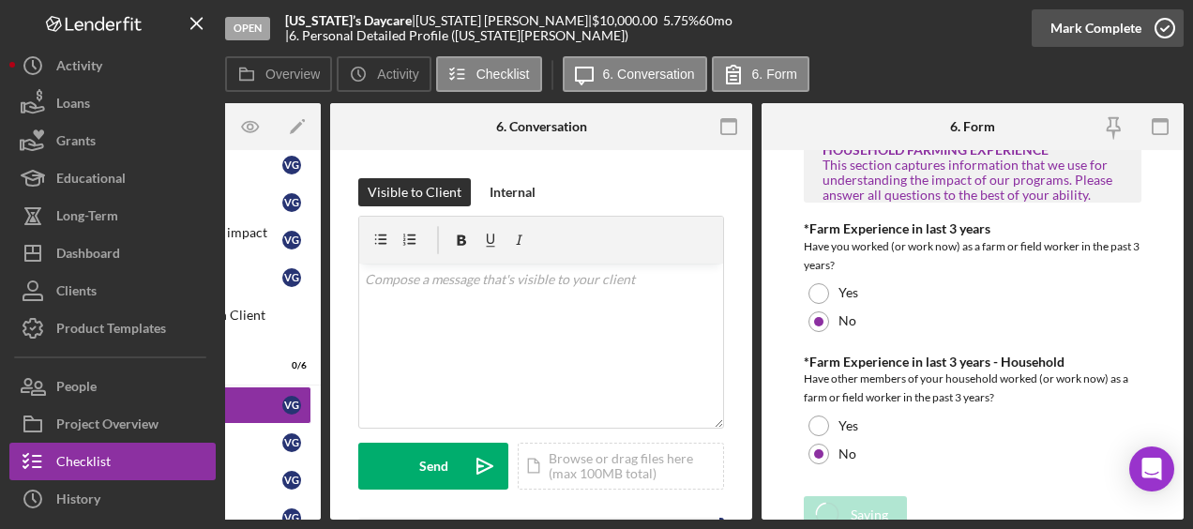
click at [1172, 27] on icon "button" at bounding box center [1164, 28] width 47 height 47
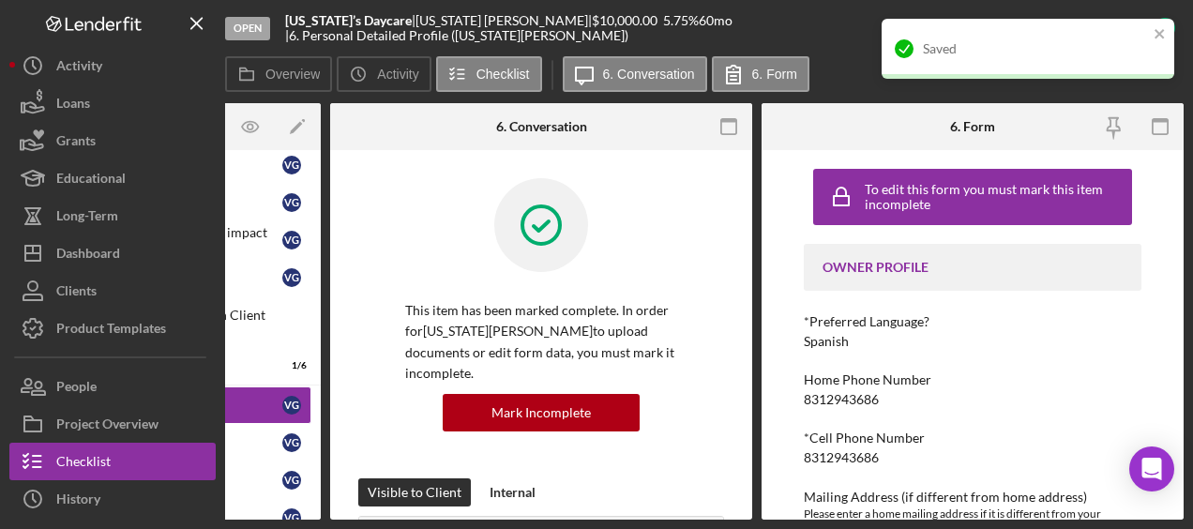
scroll to position [0, 0]
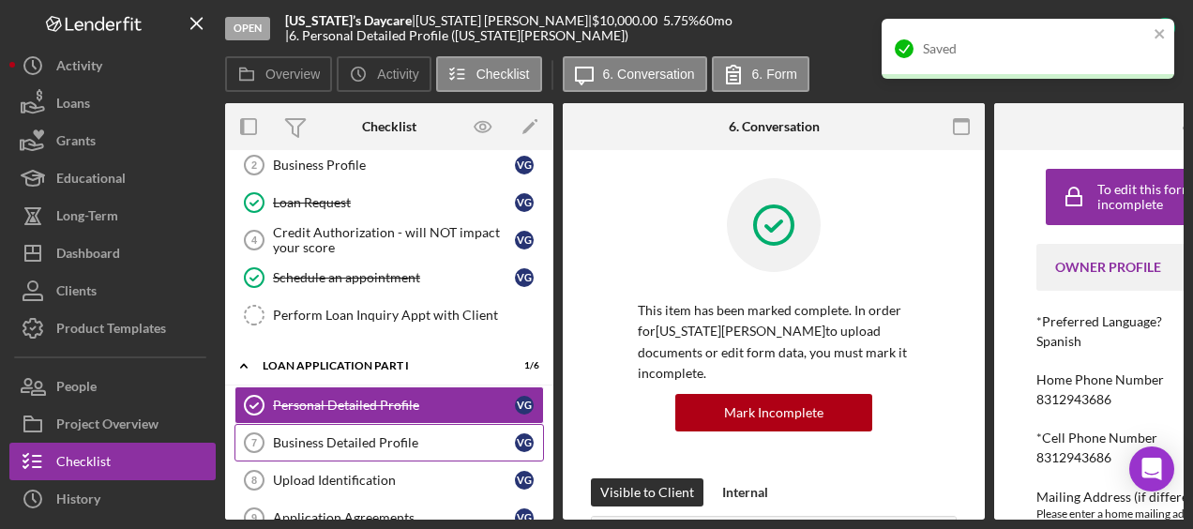
click at [344, 444] on div "Business Detailed Profile" at bounding box center [394, 442] width 242 height 15
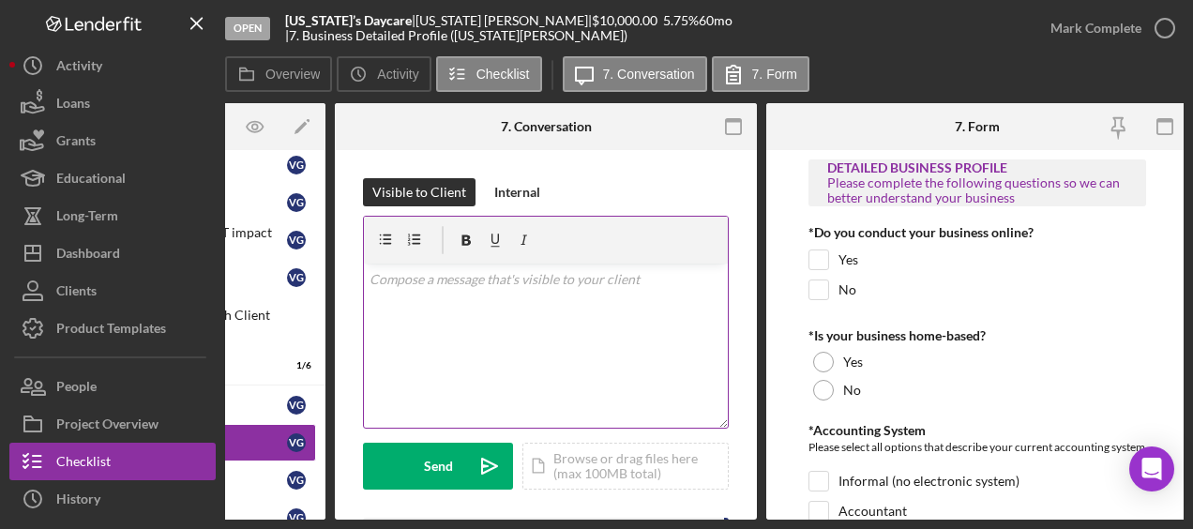
scroll to position [0, 233]
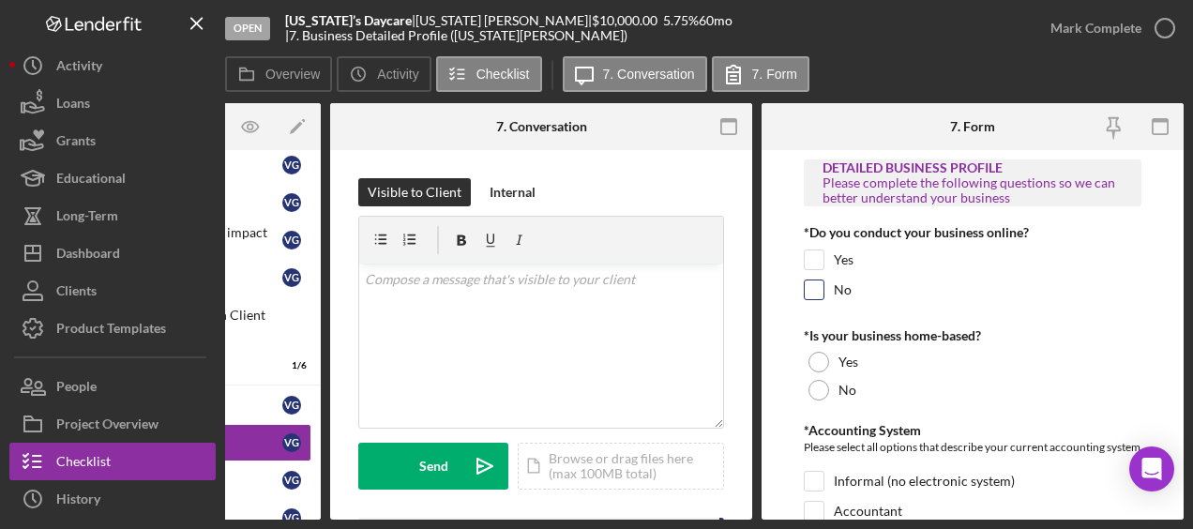
click at [820, 291] on input "No" at bounding box center [814, 289] width 19 height 19
checkbox input "true"
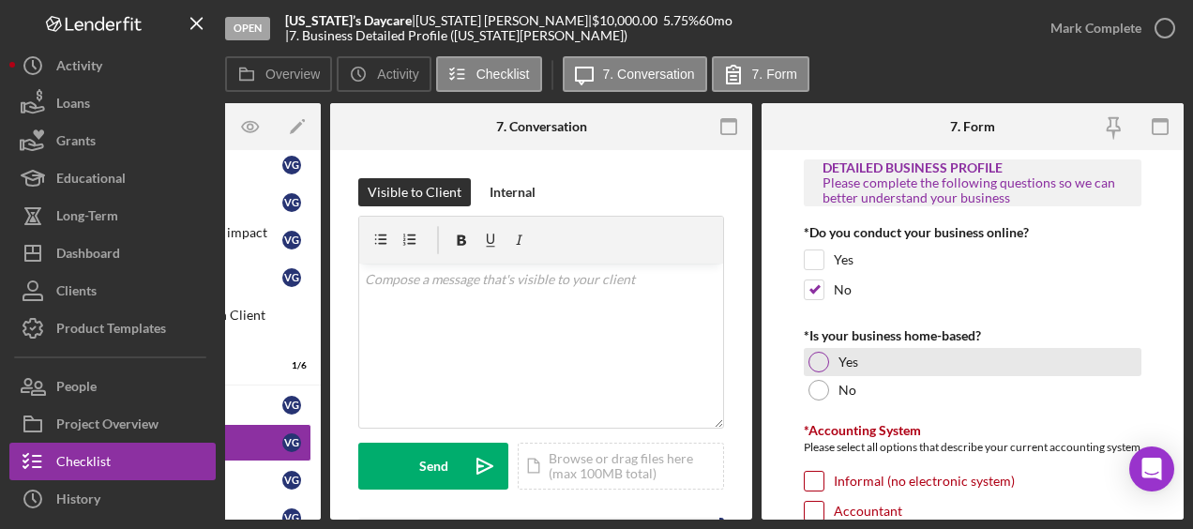
click at [807, 351] on div "Yes" at bounding box center [973, 362] width 338 height 28
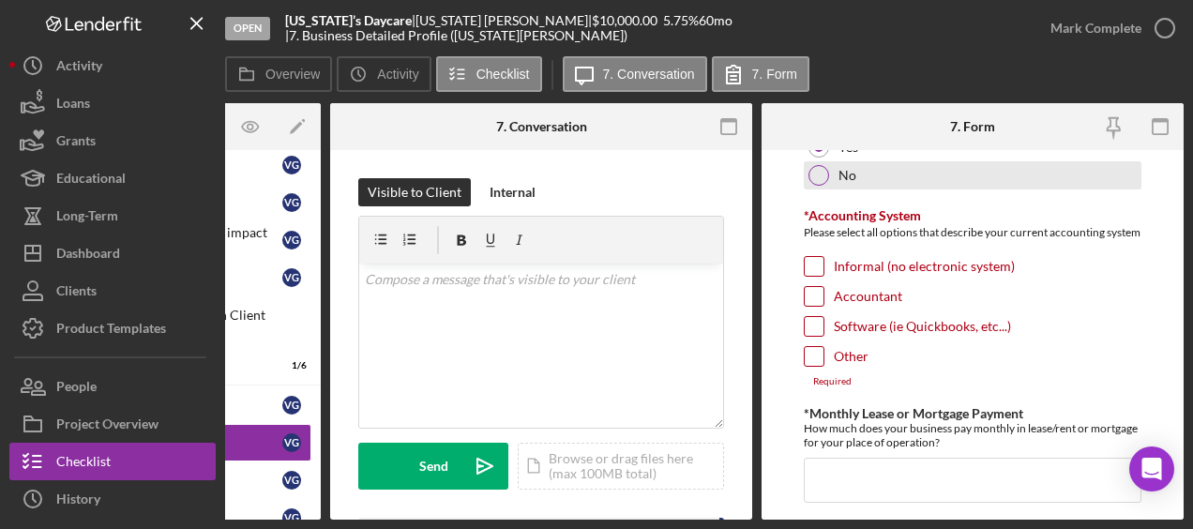
scroll to position [222, 0]
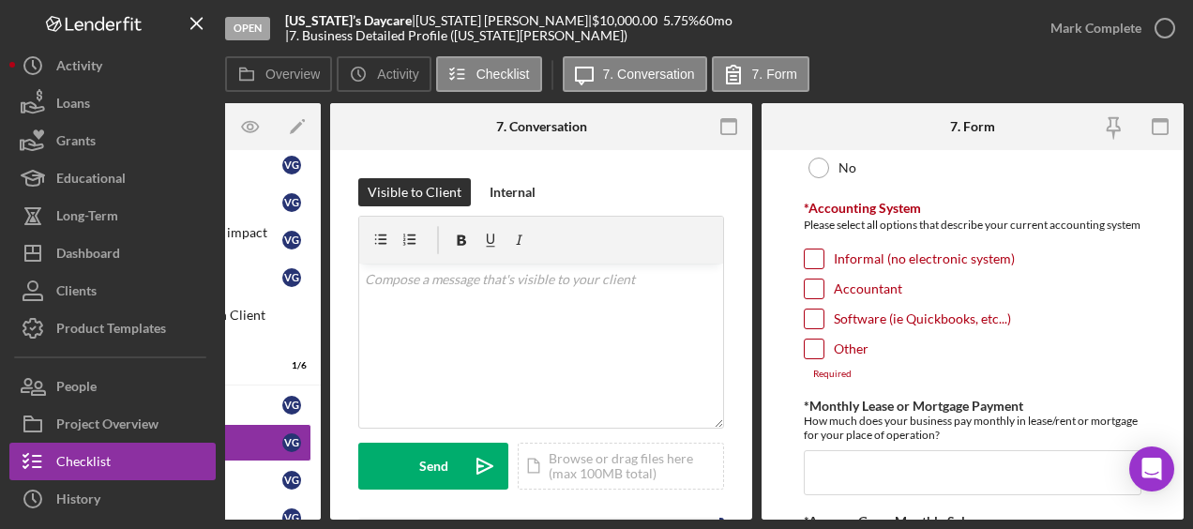
click at [821, 268] on input "Informal (no electronic system)" at bounding box center [814, 258] width 19 height 19
checkbox input "true"
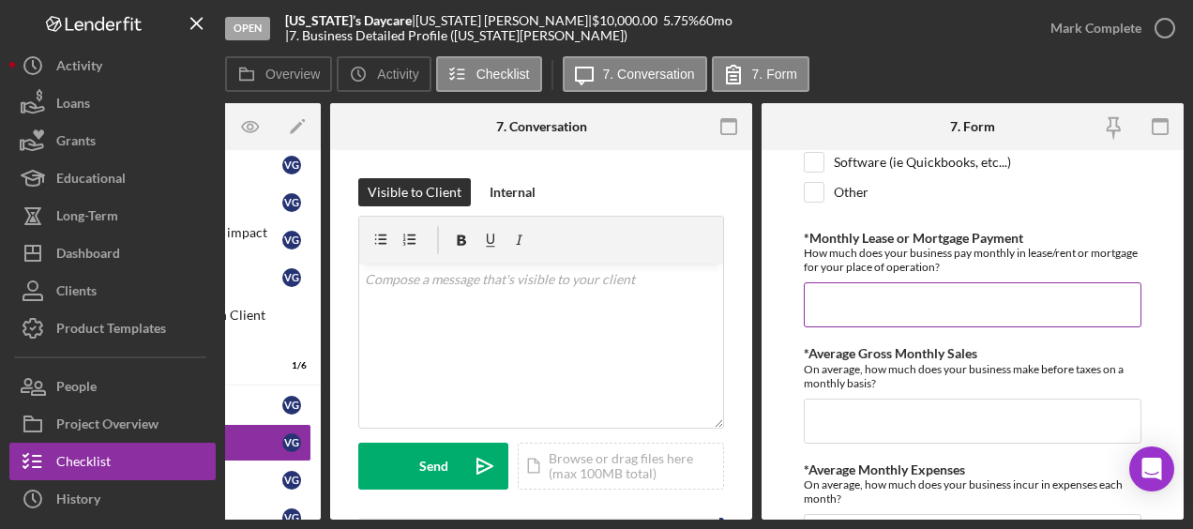
scroll to position [380, 0]
click at [912, 319] on input "*Monthly Lease or Mortgage Payment" at bounding box center [973, 303] width 338 height 45
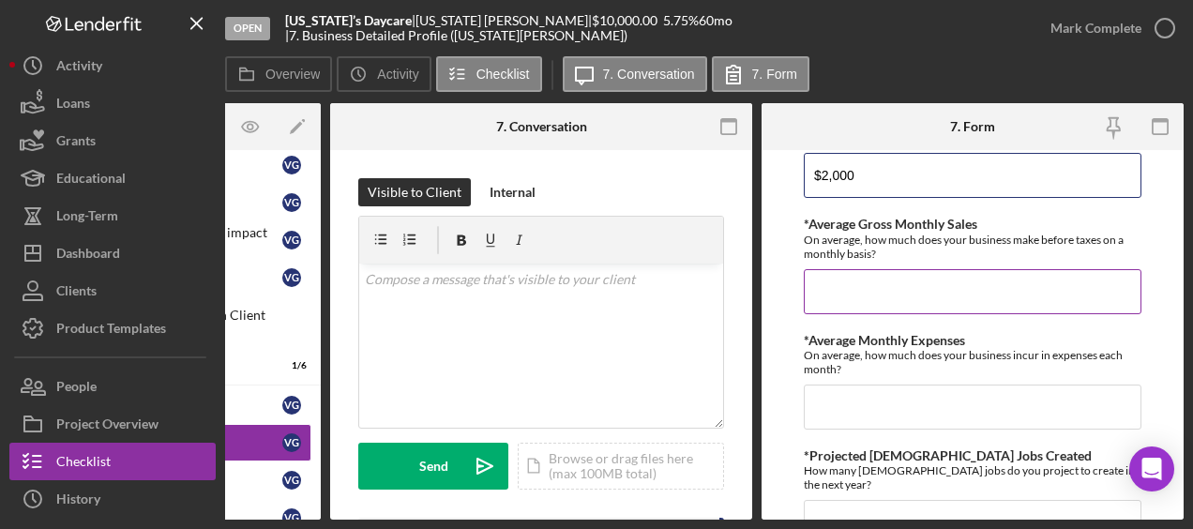
scroll to position [509, 0]
type input "$2,000"
click at [850, 298] on input "*Average Gross Monthly Sales" at bounding box center [973, 290] width 338 height 45
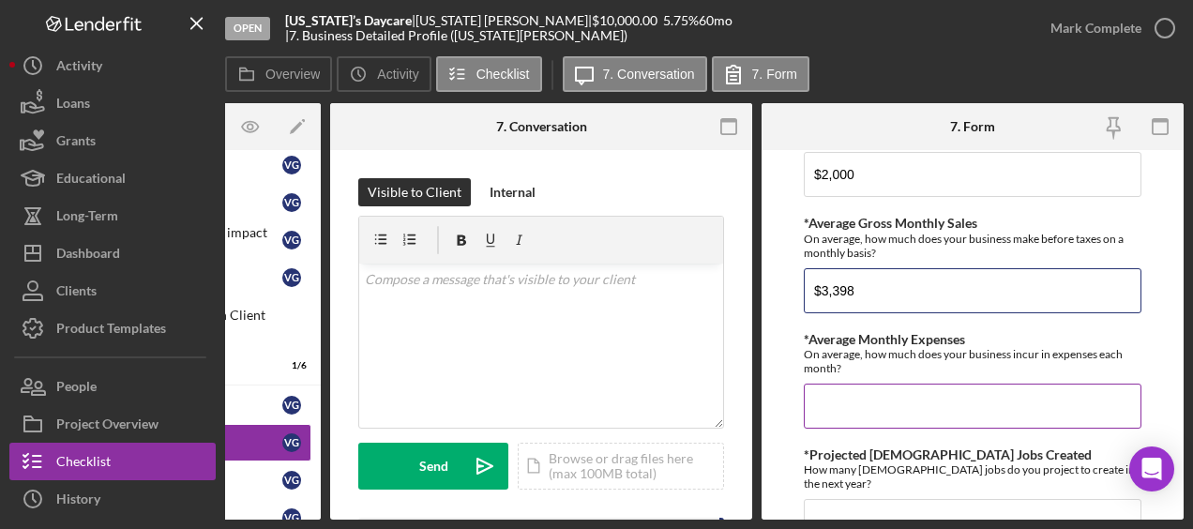
type input "$3,398"
click at [837, 416] on input "*Average Monthly Expenses" at bounding box center [973, 406] width 338 height 45
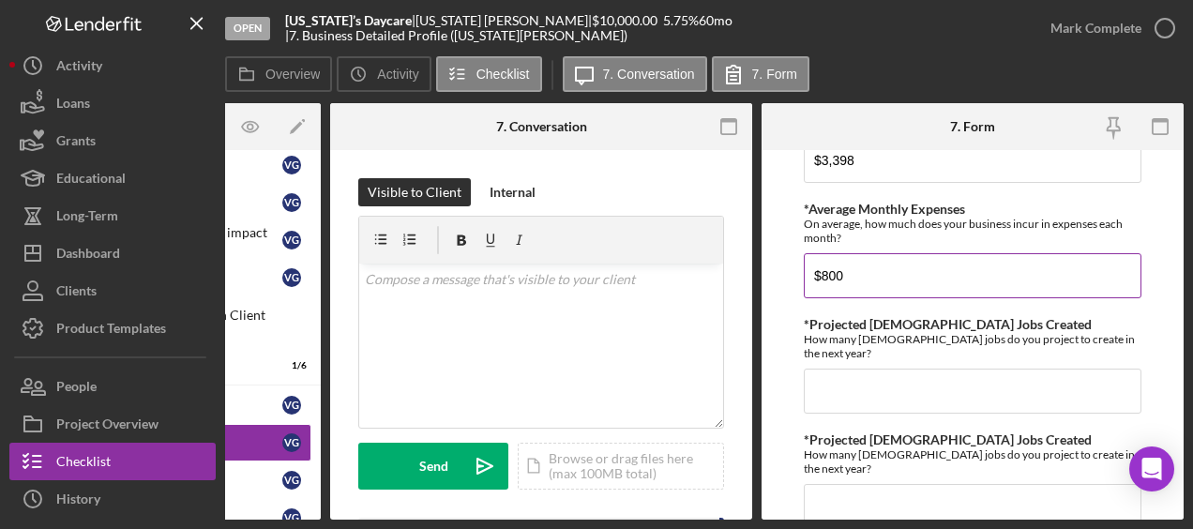
scroll to position [646, 0]
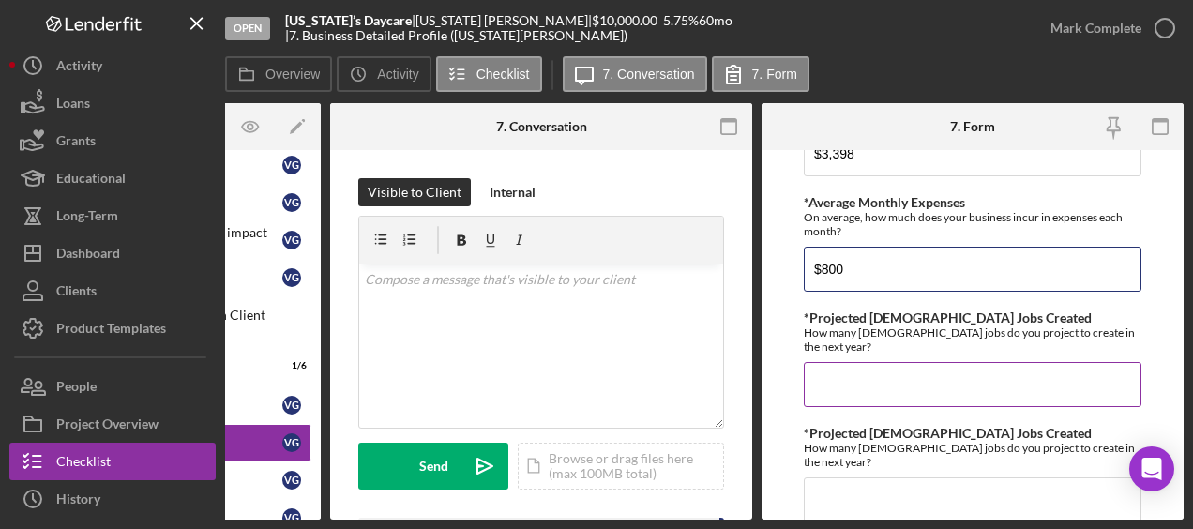
type input "$800"
click at [837, 388] on input "*Projected [DEMOGRAPHIC_DATA] Jobs Created" at bounding box center [973, 384] width 338 height 45
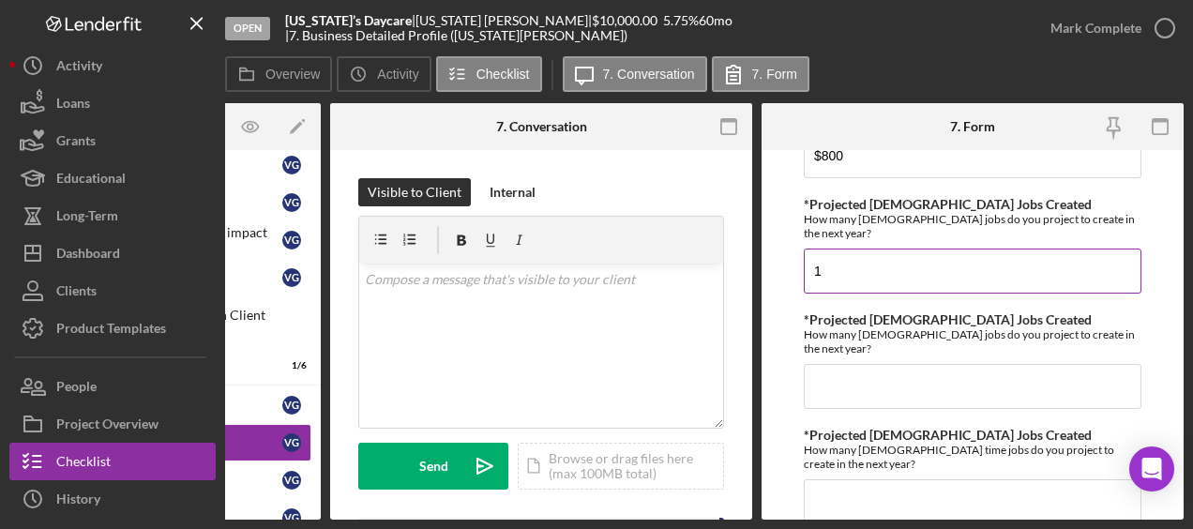
scroll to position [761, 0]
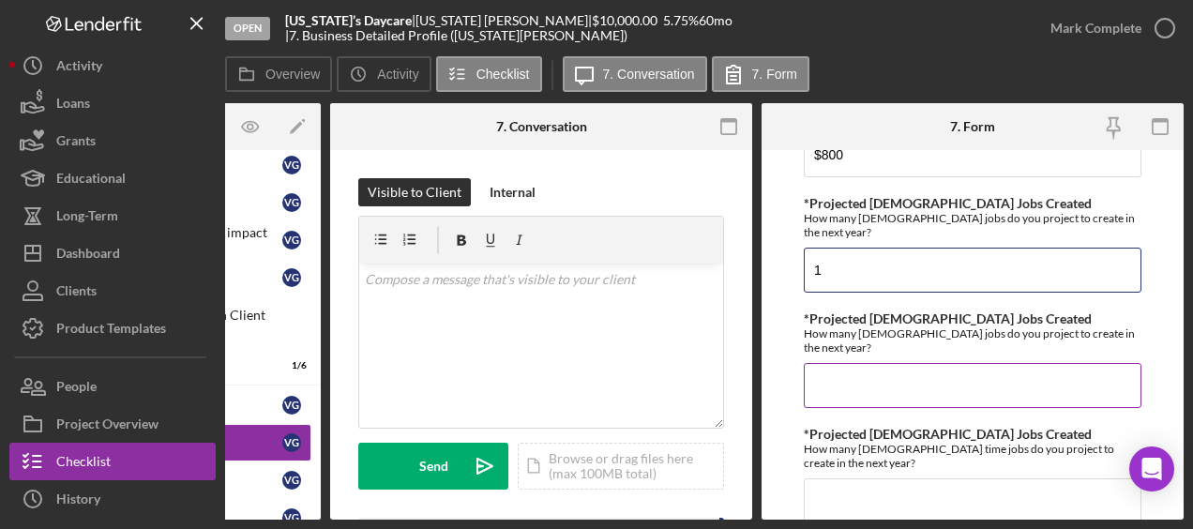
type input "1"
click at [835, 379] on input "*Projected [DEMOGRAPHIC_DATA] Jobs Created" at bounding box center [973, 385] width 338 height 45
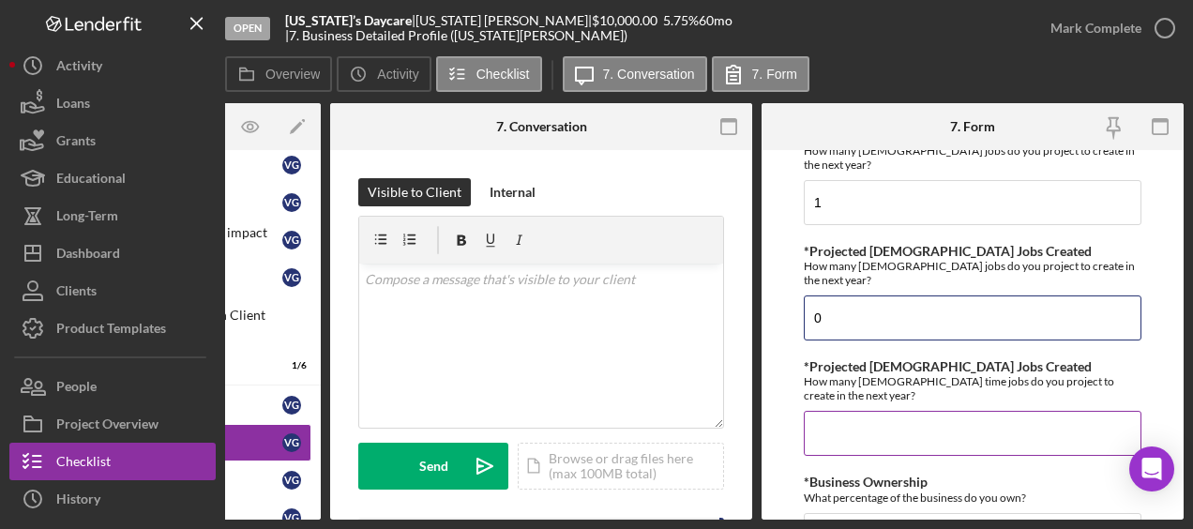
type input "0"
click at [825, 411] on input "*Projected [DEMOGRAPHIC_DATA] Jobs Created" at bounding box center [973, 433] width 338 height 45
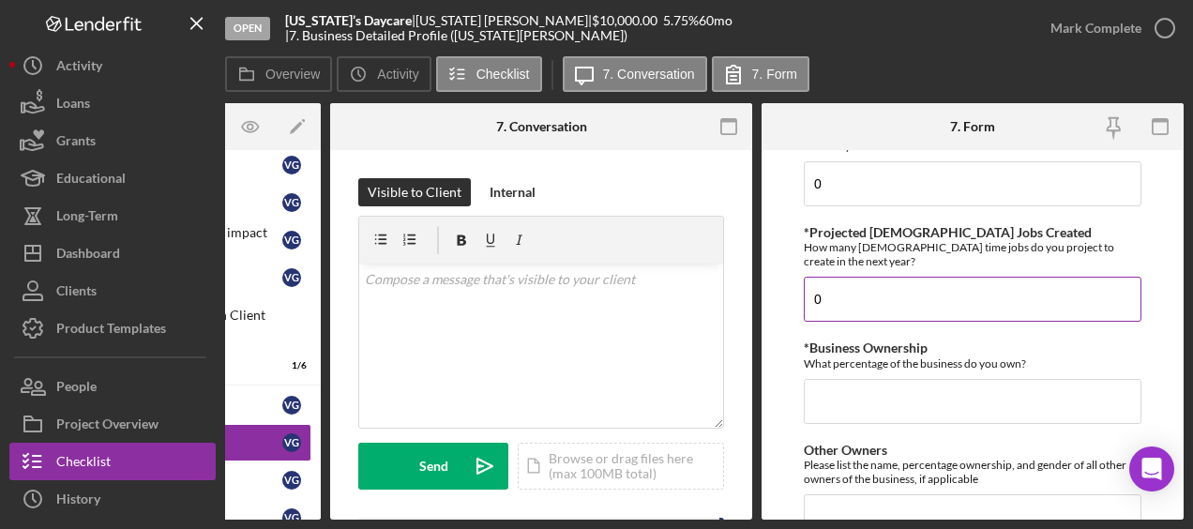
scroll to position [963, 0]
type input "0"
click at [825, 400] on input "*Business Ownership" at bounding box center [973, 400] width 338 height 45
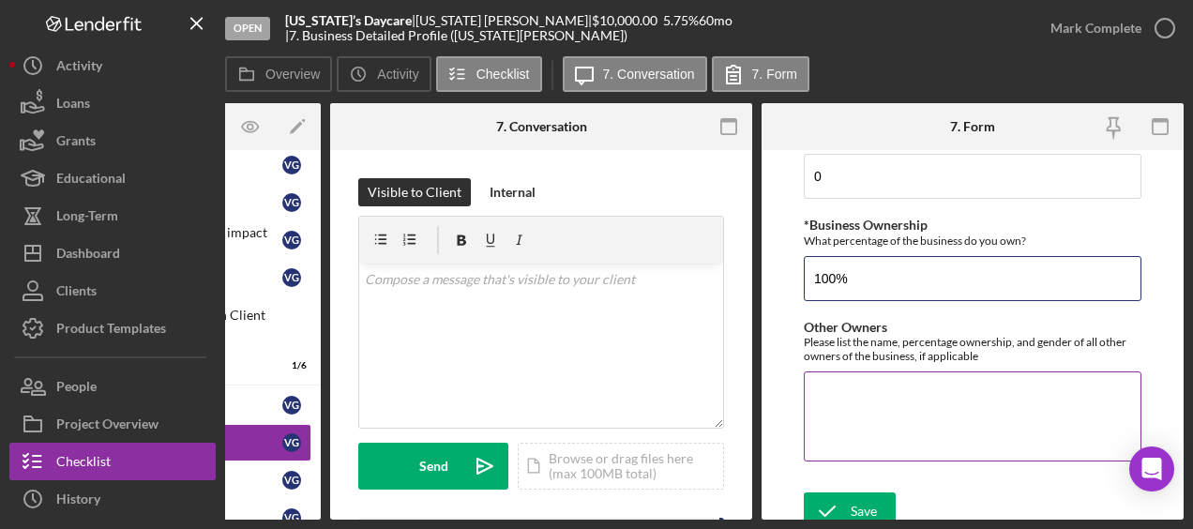
type input "100%"
click at [829, 390] on textarea "Other Owners" at bounding box center [973, 416] width 338 height 90
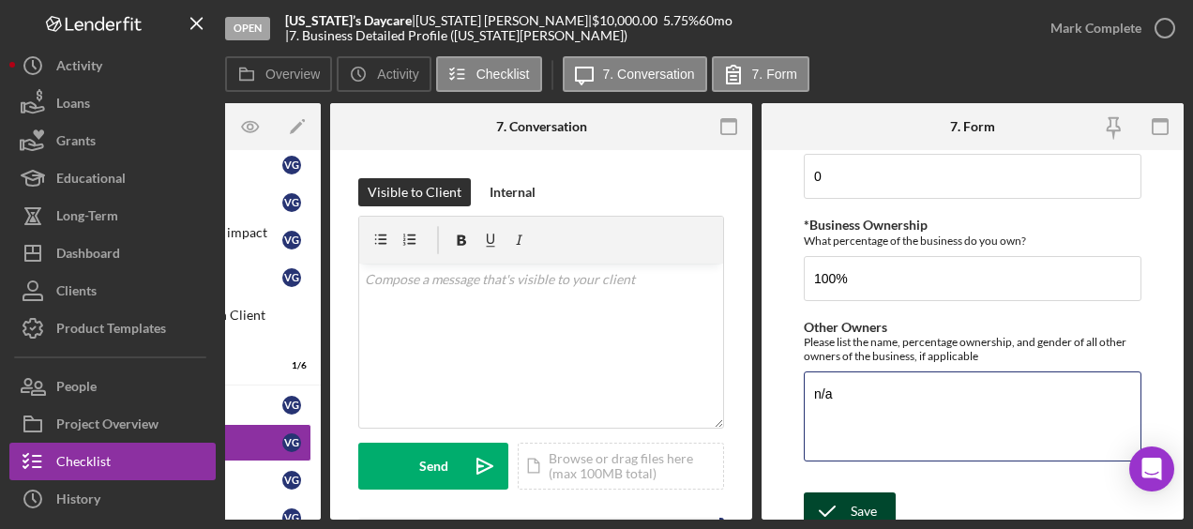
type textarea "n/a"
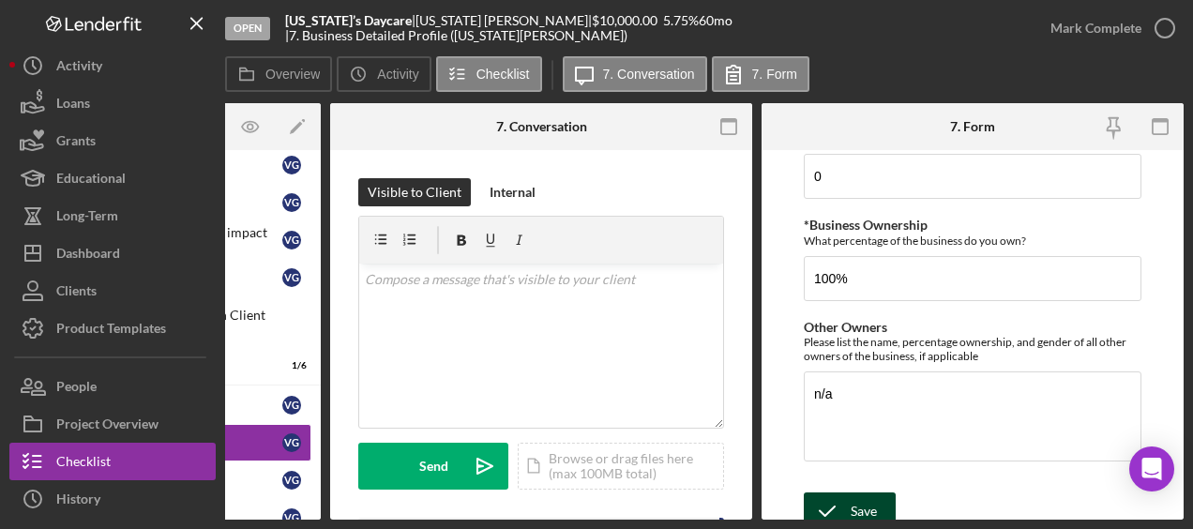
click at [844, 488] on icon "submit" at bounding box center [827, 511] width 47 height 47
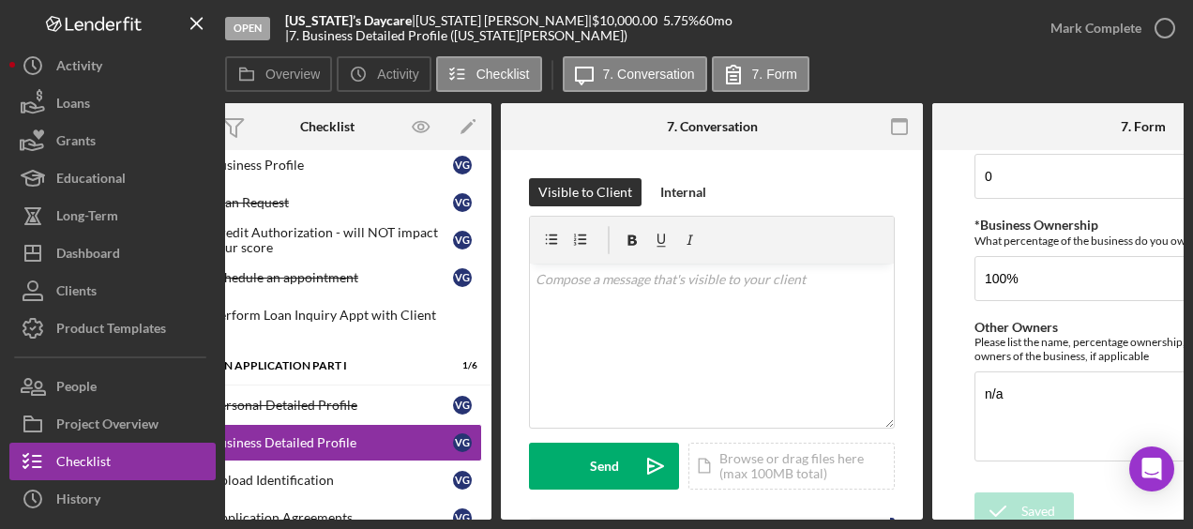
scroll to position [0, 0]
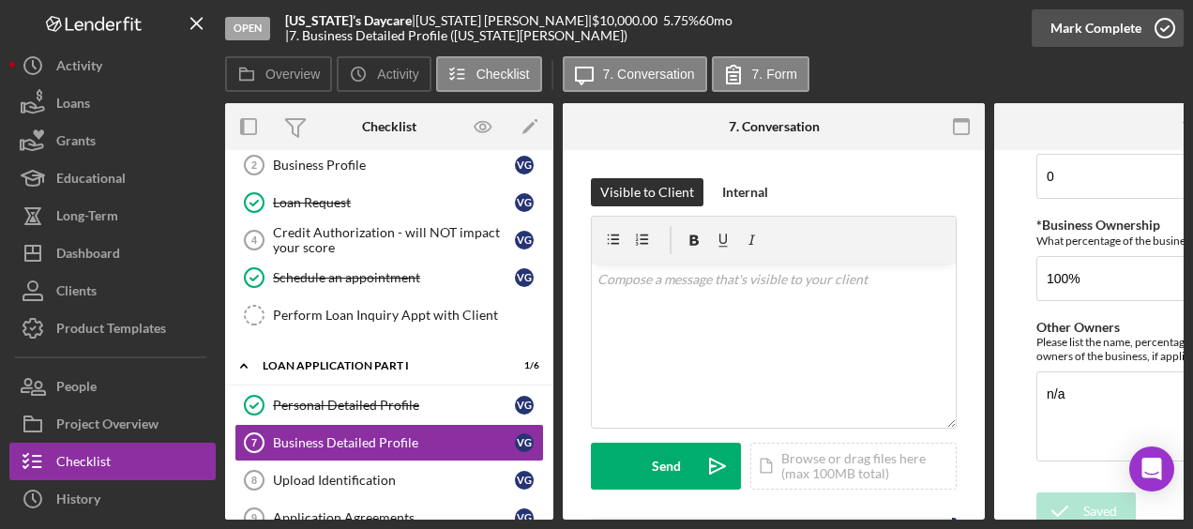
click at [1169, 20] on icon "button" at bounding box center [1164, 28] width 47 height 47
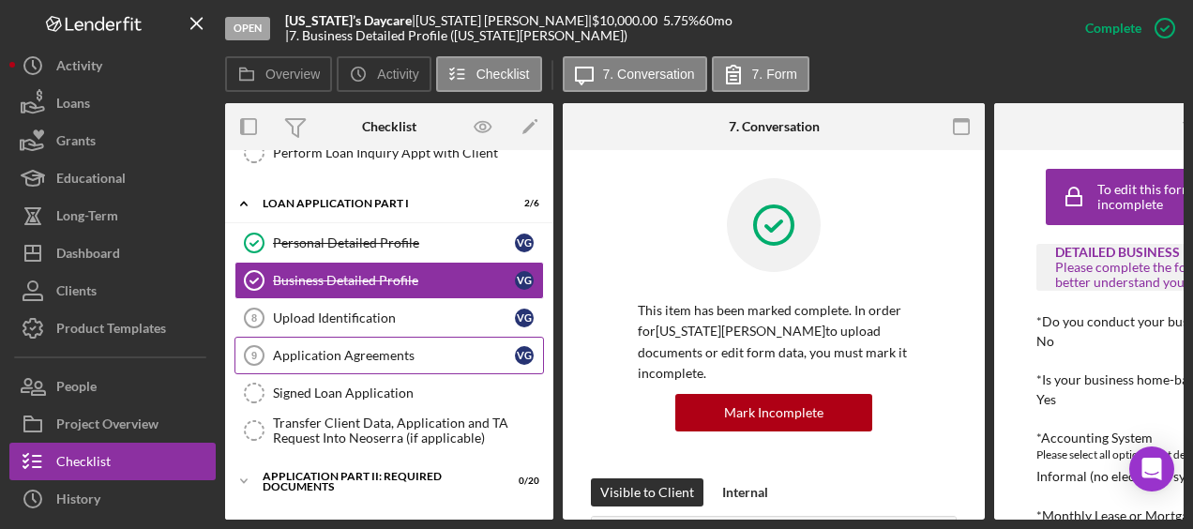
scroll to position [312, 0]
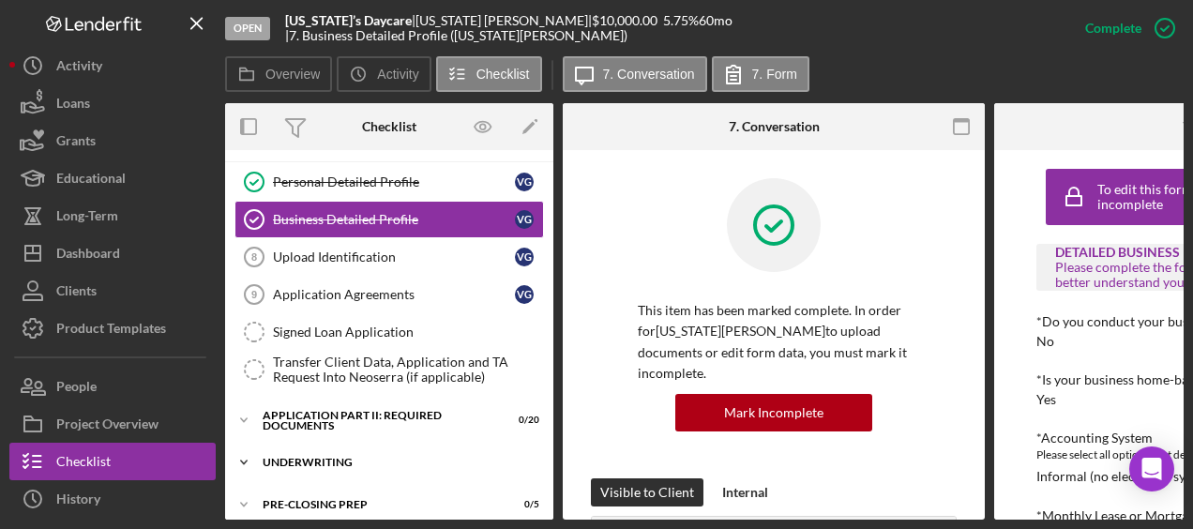
click at [403, 457] on div "Underwriting" at bounding box center [396, 462] width 267 height 11
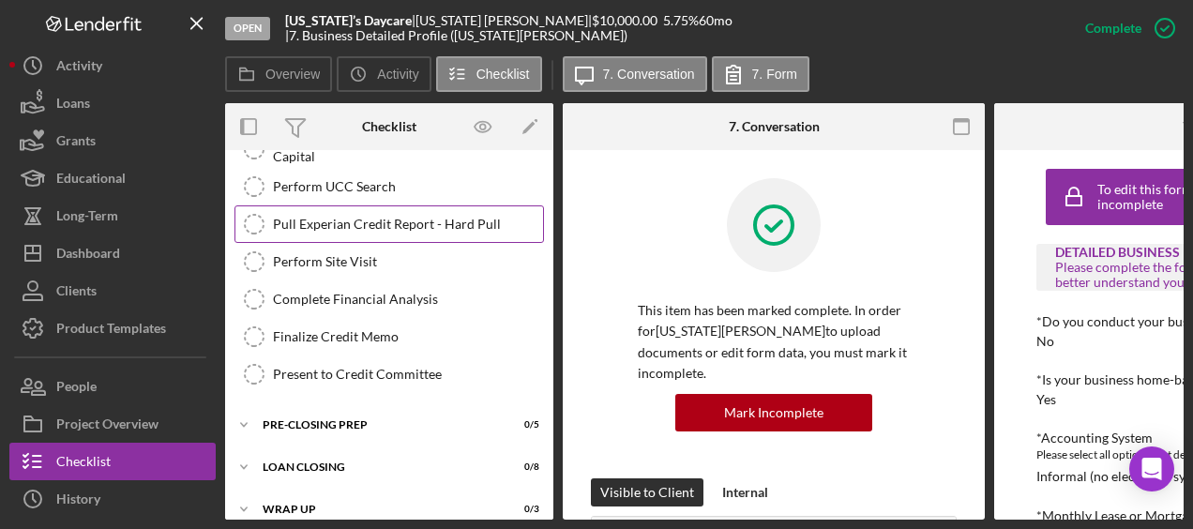
scroll to position [666, 0]
click at [428, 420] on div "Icon/Expander Pre-Closing Prep 0 / 5" at bounding box center [389, 424] width 328 height 38
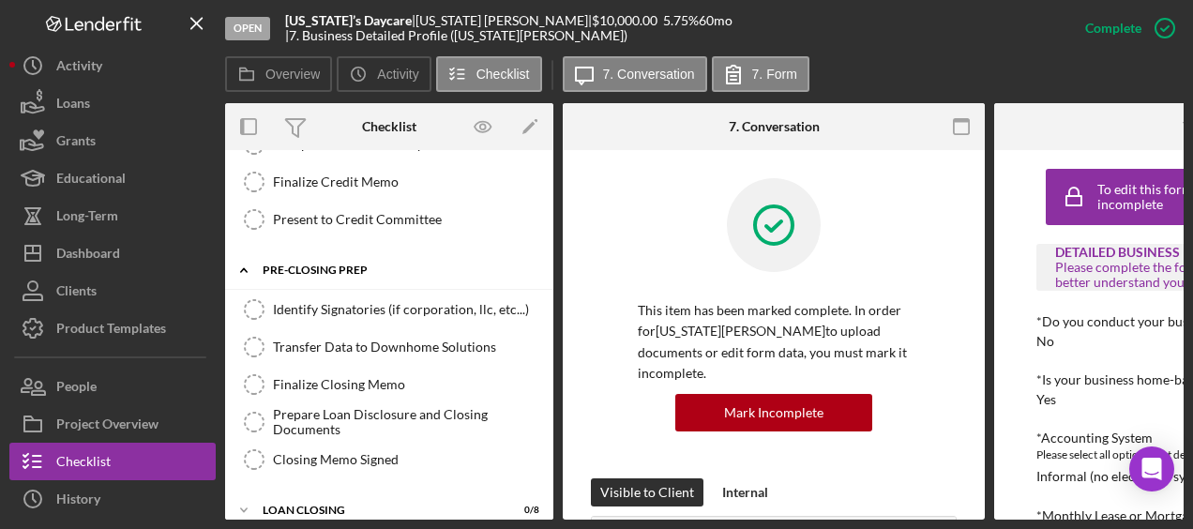
scroll to position [870, 0]
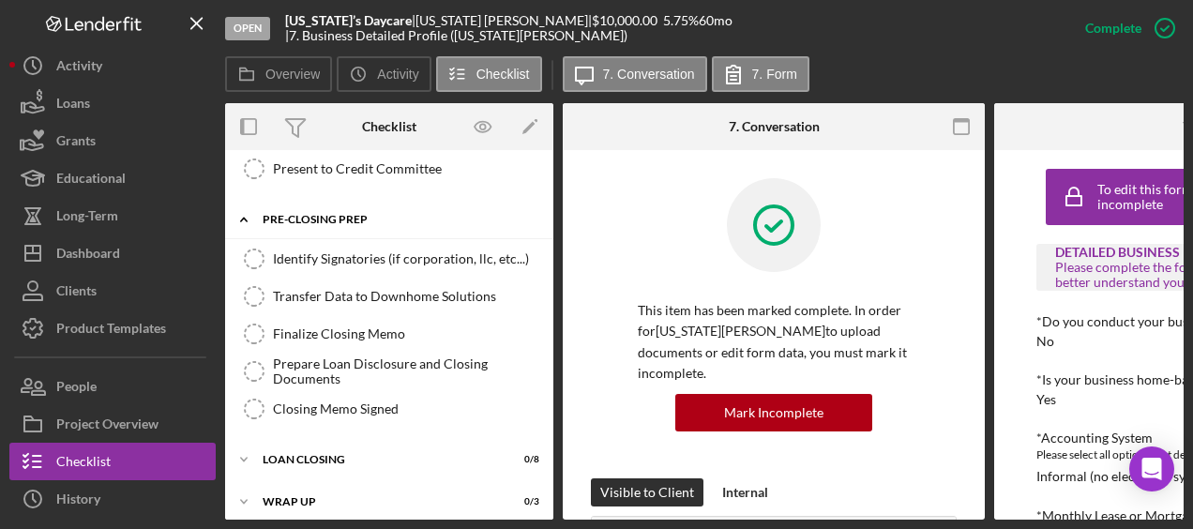
click at [408, 454] on div "Loan Closing" at bounding box center [396, 459] width 267 height 11
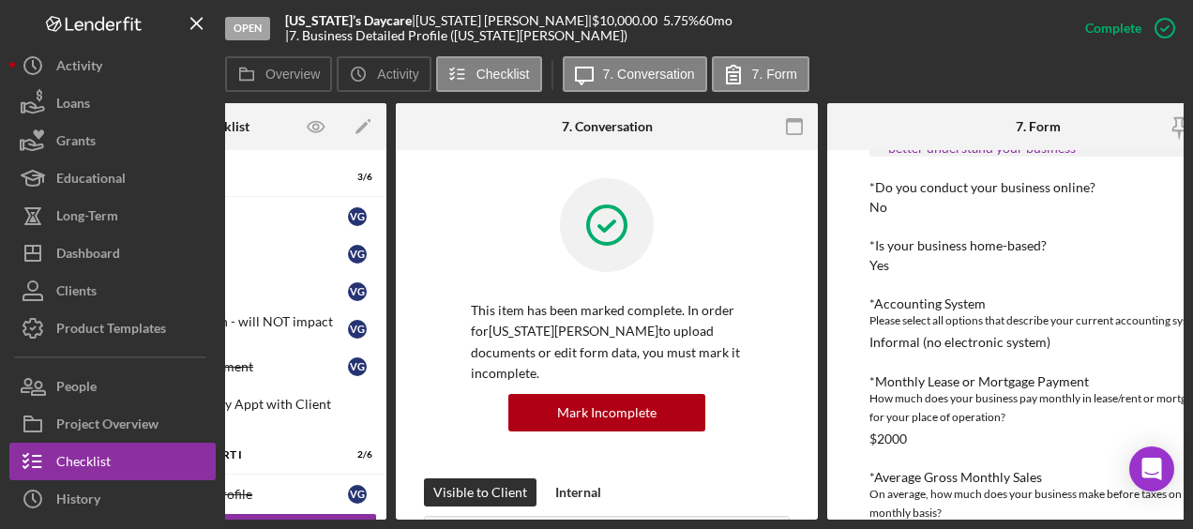
scroll to position [0, 0]
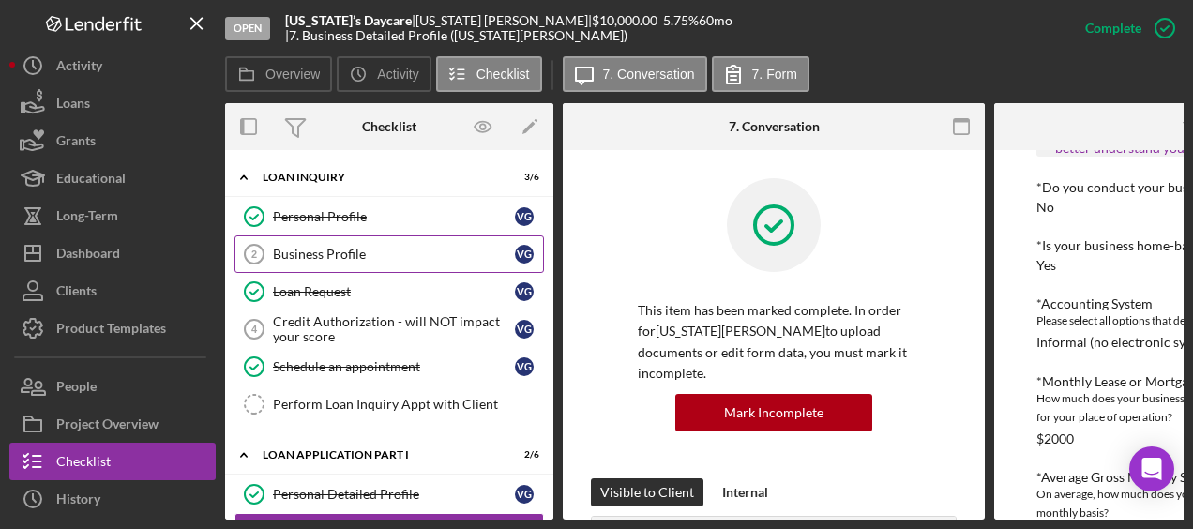
click at [386, 258] on div "Business Profile" at bounding box center [394, 254] width 242 height 15
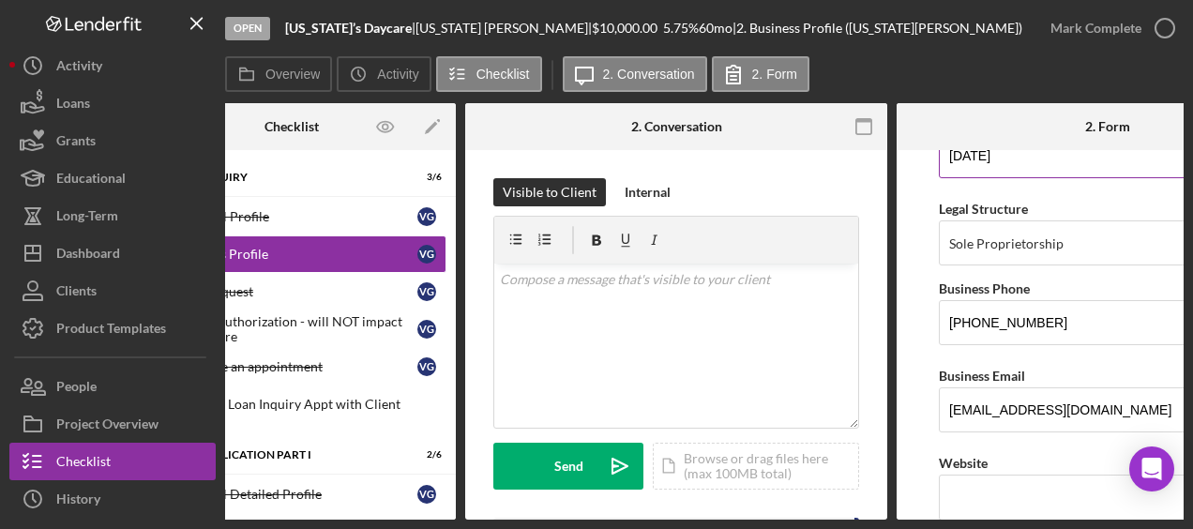
scroll to position [228, 0]
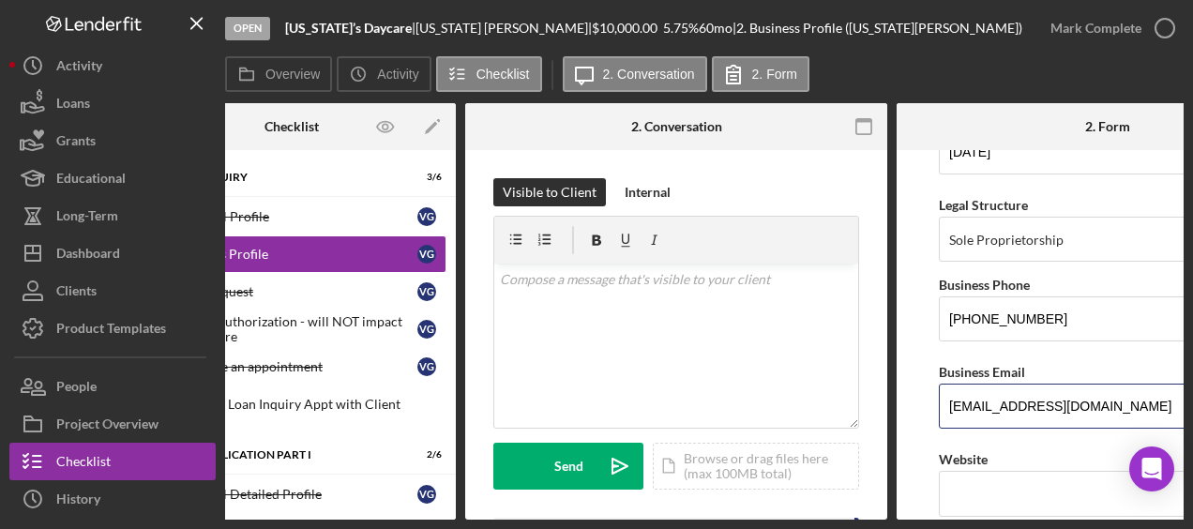
drag, startPoint x: 1093, startPoint y: 401, endPoint x: 932, endPoint y: 402, distance: 160.4
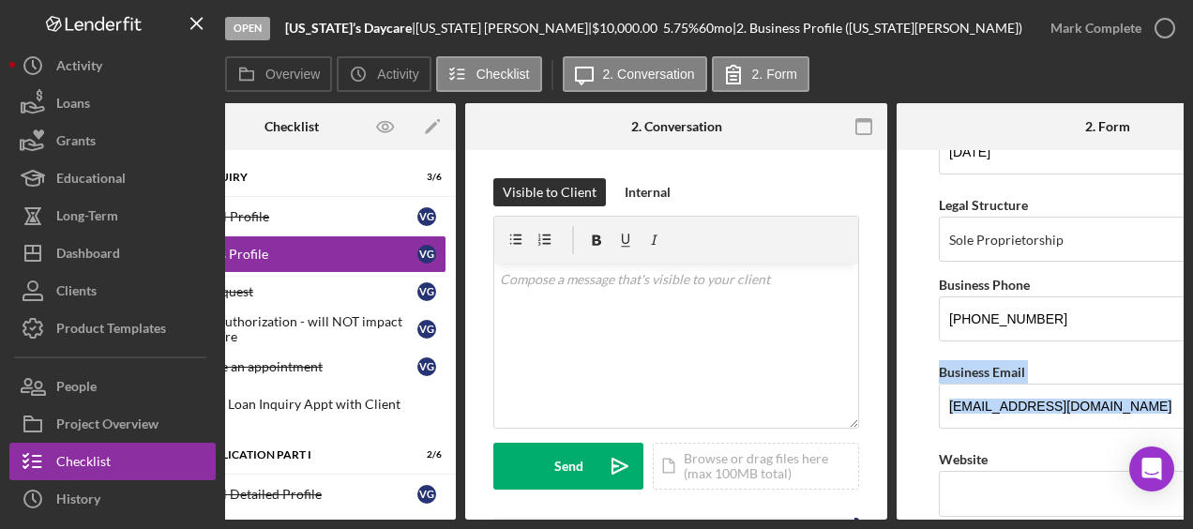
drag, startPoint x: 932, startPoint y: 402, endPoint x: 905, endPoint y: 426, distance: 35.9
click at [905, 426] on form "Business Name [US_STATE]’s Daycare DBA Virgina's DayCare Business Start Date [D…" at bounding box center [1108, 334] width 422 height 369
copy div "Business Email"
